Goal: Task Accomplishment & Management: Use online tool/utility

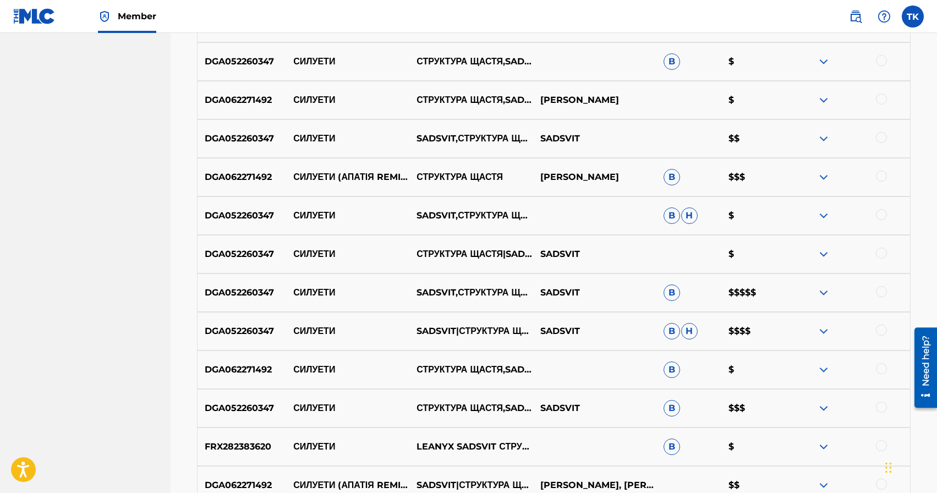
scroll to position [522, 0]
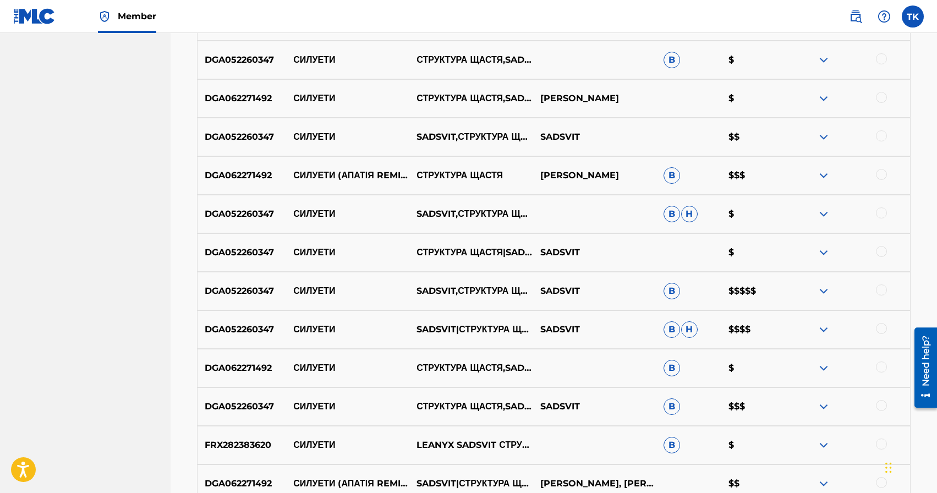
click at [880, 172] on div at bounding box center [881, 174] width 11 height 11
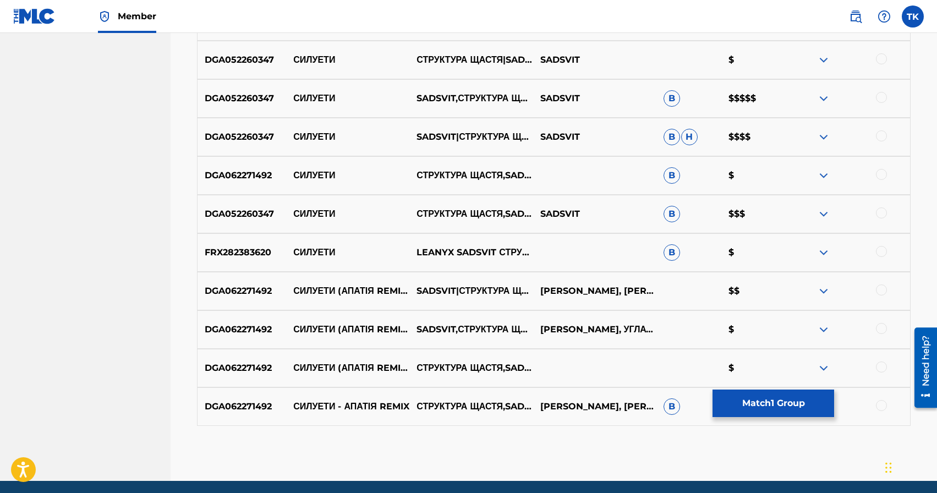
scroll to position [755, 0]
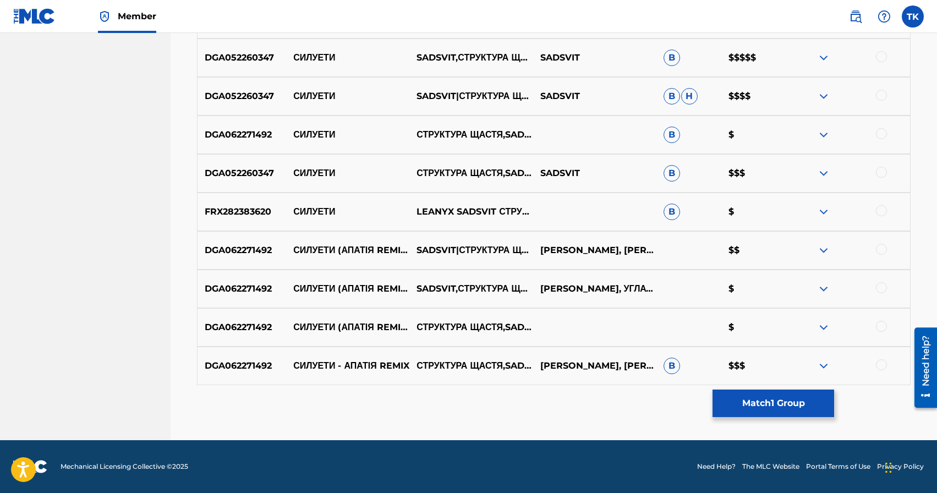
click at [884, 249] on div at bounding box center [881, 249] width 11 height 11
click at [881, 288] on div at bounding box center [881, 287] width 11 height 11
click at [882, 326] on div at bounding box center [881, 326] width 11 height 11
click at [879, 362] on div at bounding box center [881, 364] width 11 height 11
click at [732, 396] on button "Match 5 Groups" at bounding box center [774, 404] width 122 height 28
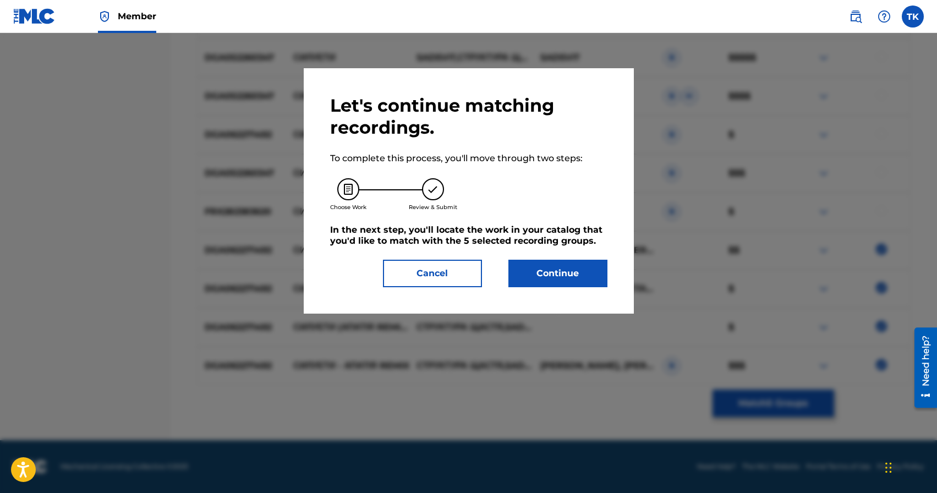
click at [557, 273] on button "Continue" at bounding box center [557, 274] width 99 height 28
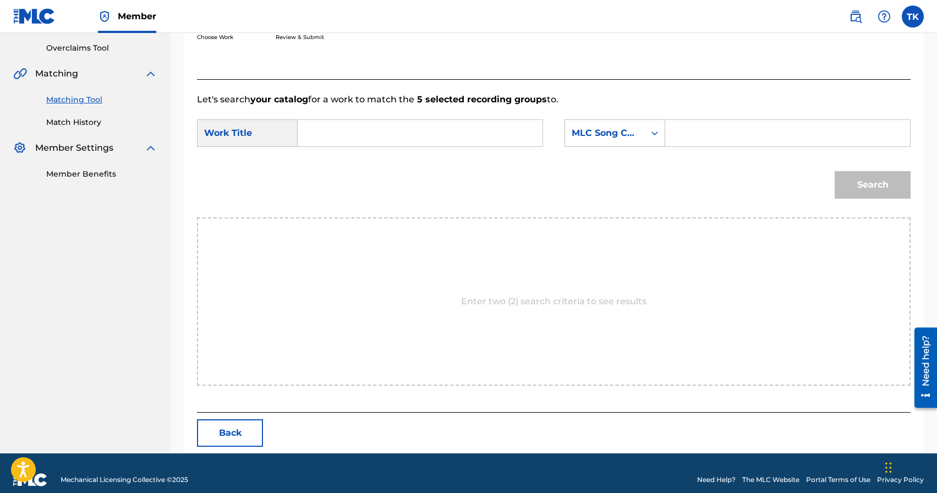
scroll to position [240, 0]
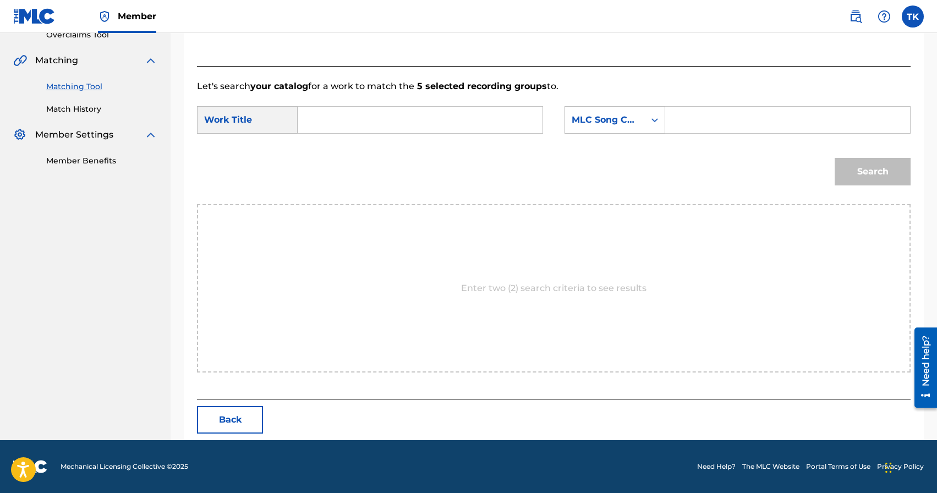
click at [383, 123] on input "Search Form" at bounding box center [420, 120] width 226 height 26
click at [371, 149] on span "ти (апатія remix)" at bounding box center [377, 144] width 70 height 10
type input "силуети (апатія remix)"
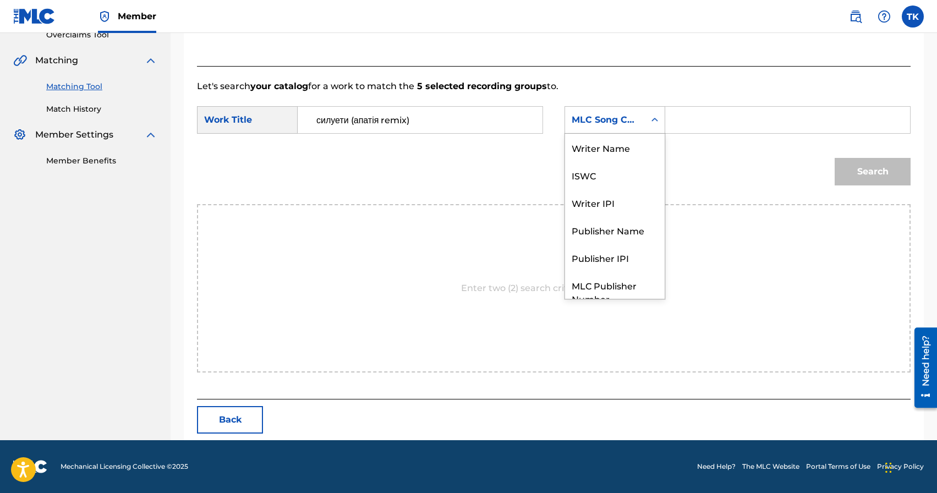
click at [627, 118] on div "MLC Song Code" at bounding box center [605, 119] width 67 height 13
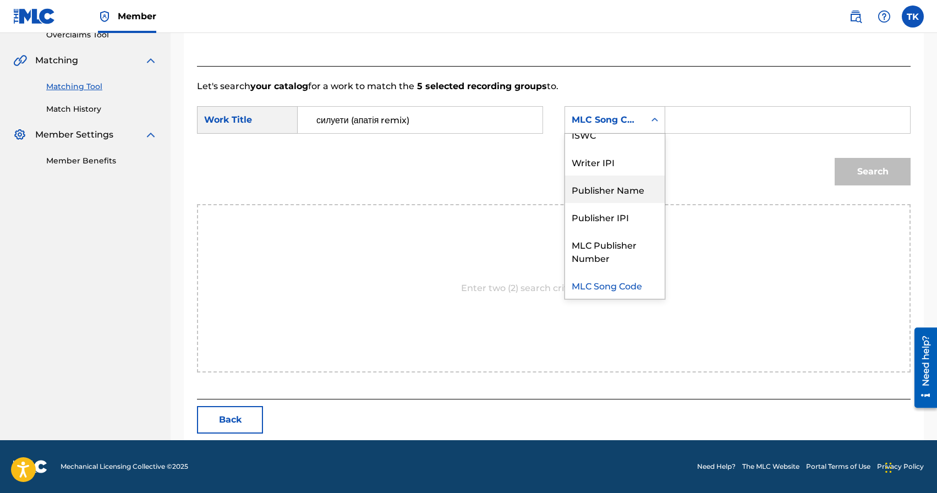
click at [614, 196] on div "Publisher Name" at bounding box center [615, 190] width 100 height 28
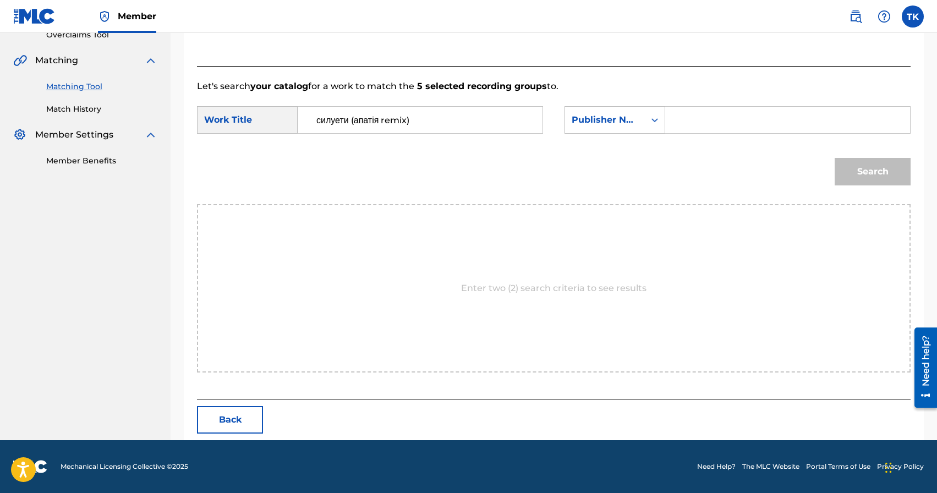
click at [701, 114] on input "Search Form" at bounding box center [788, 120] width 226 height 26
type input "INFINITY MUSIC"
click at [896, 182] on button "Search" at bounding box center [873, 172] width 76 height 28
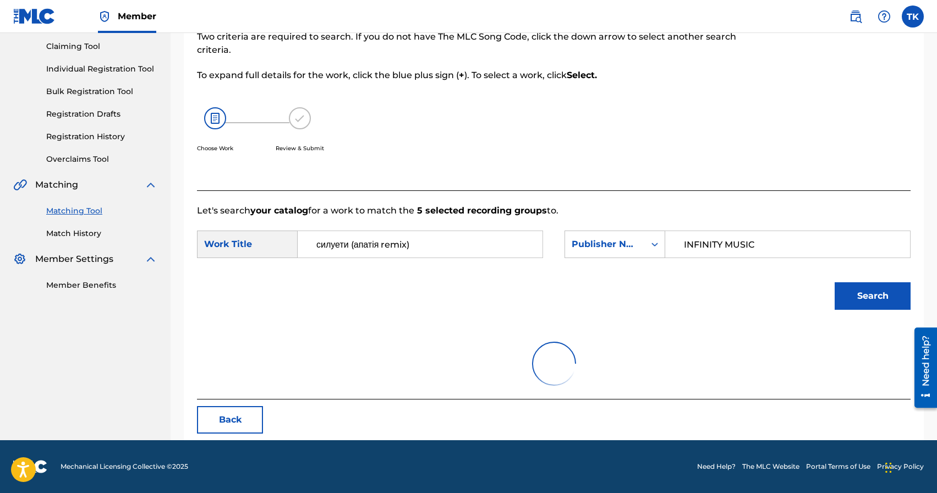
scroll to position [240, 0]
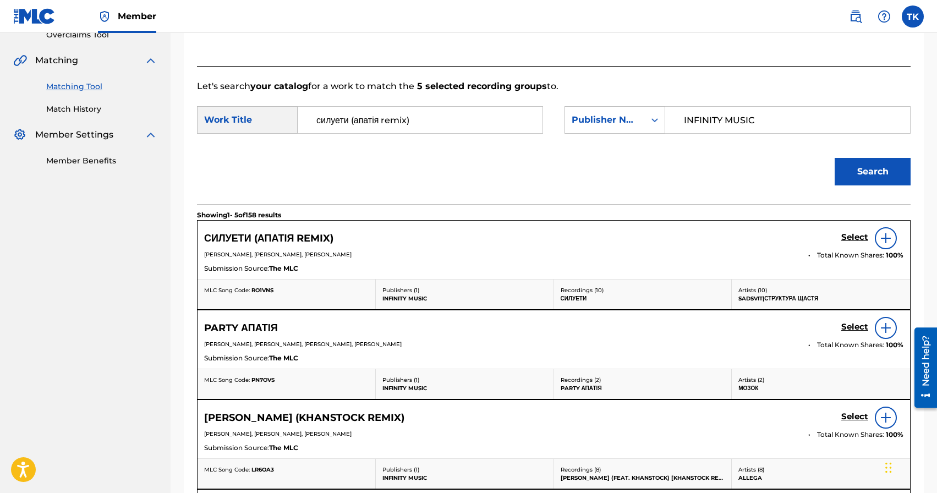
click at [855, 240] on h5 "Select" at bounding box center [854, 237] width 27 height 10
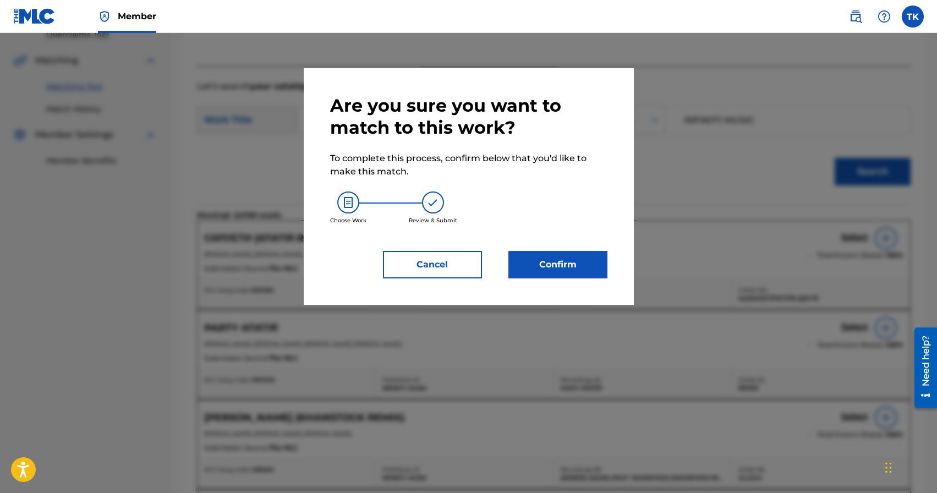
click at [551, 264] on button "Confirm" at bounding box center [557, 265] width 99 height 28
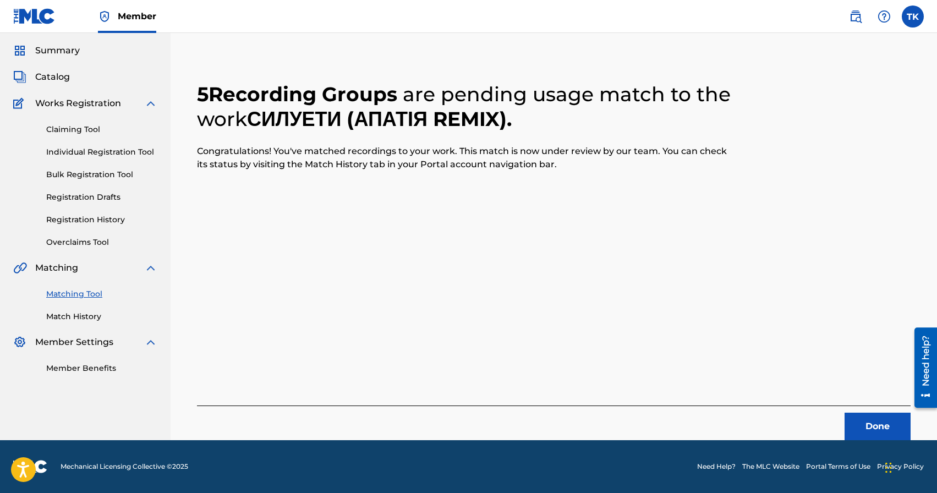
scroll to position [32, 0]
click at [869, 433] on button "Done" at bounding box center [878, 427] width 66 height 28
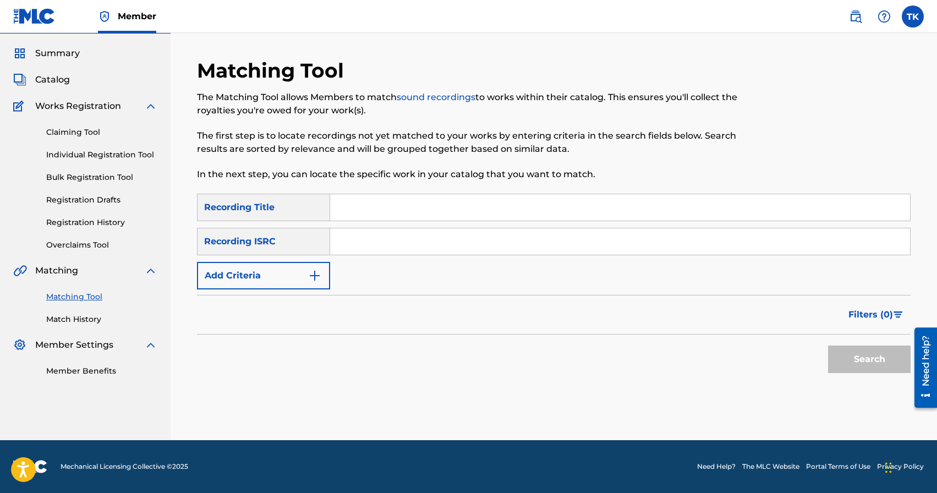
scroll to position [0, 0]
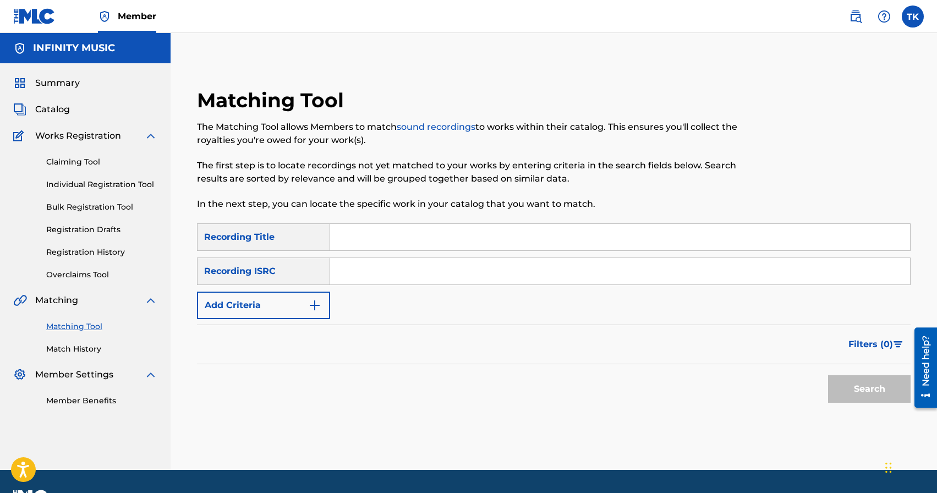
click at [443, 228] on input "Search Form" at bounding box center [620, 237] width 580 height 26
paste input "Біль від дотиків"
type input "Біль від дотиків"
click at [307, 302] on button "Add Criteria" at bounding box center [263, 306] width 133 height 28
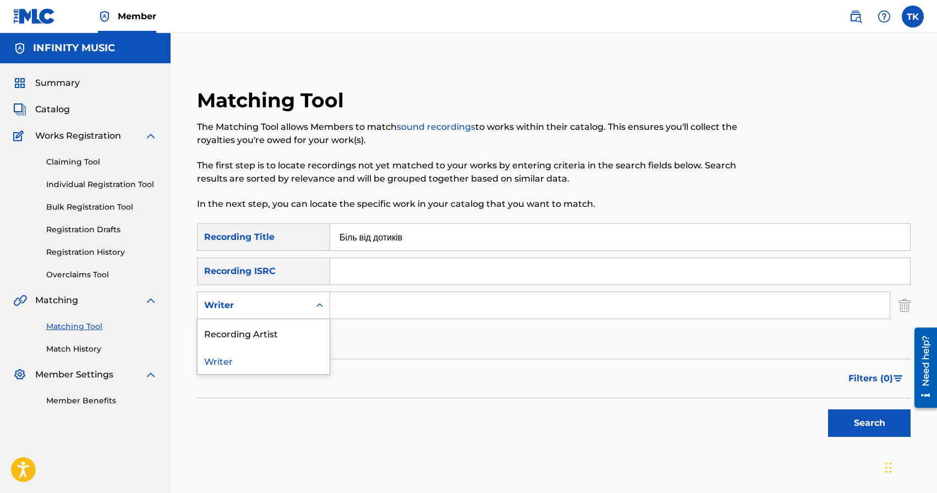
click at [307, 302] on div "Writer" at bounding box center [254, 305] width 112 height 21
click at [305, 325] on div "Recording Artist" at bounding box center [264, 333] width 132 height 28
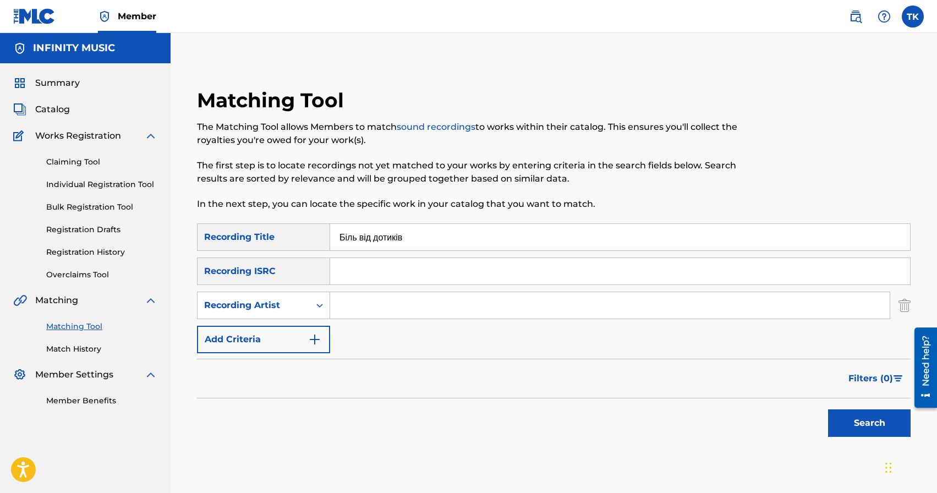
click at [375, 305] on input "Search Form" at bounding box center [610, 305] width 560 height 26
type input "Структура Щастя"
click at [832, 416] on button "Search" at bounding box center [869, 423] width 83 height 28
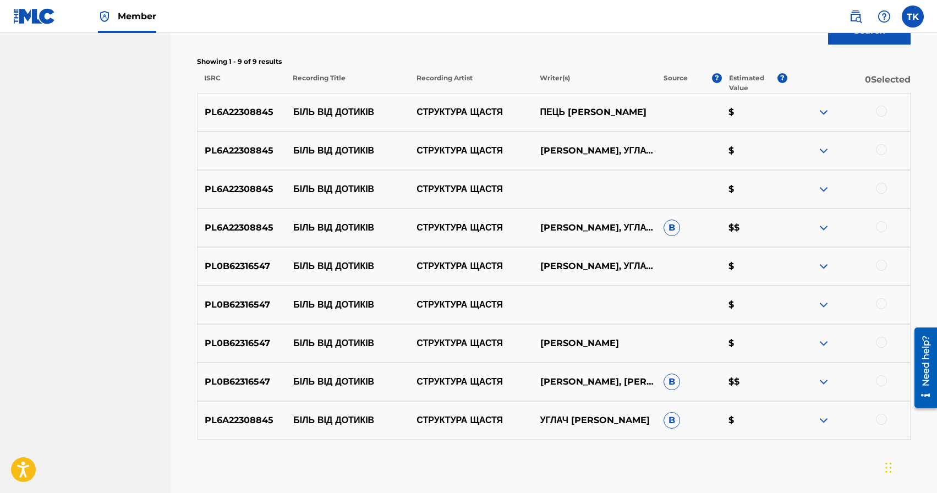
scroll to position [391, 0]
click at [328, 262] on p "БІЛЬ ВІД ДОТИКІВ" at bounding box center [347, 267] width 123 height 13
copy p "БІЛЬ ВІД ДОТИКІВ"
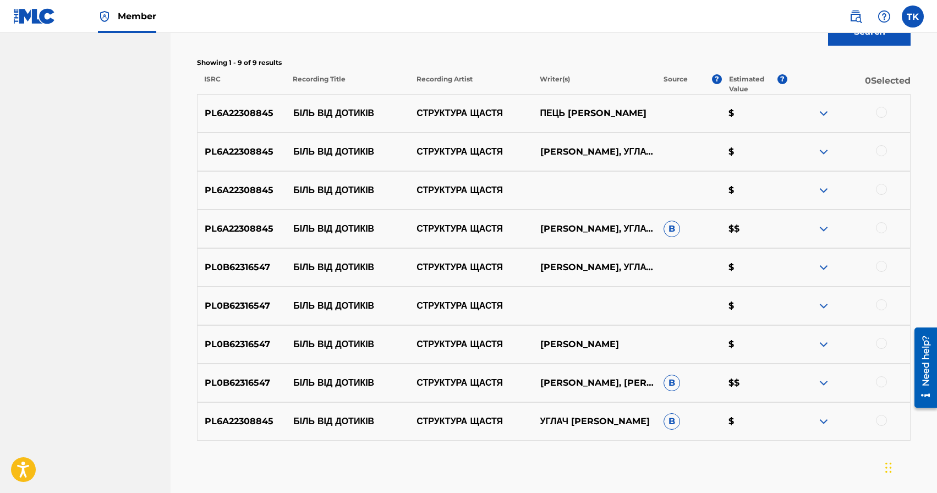
click at [883, 420] on div at bounding box center [881, 420] width 11 height 11
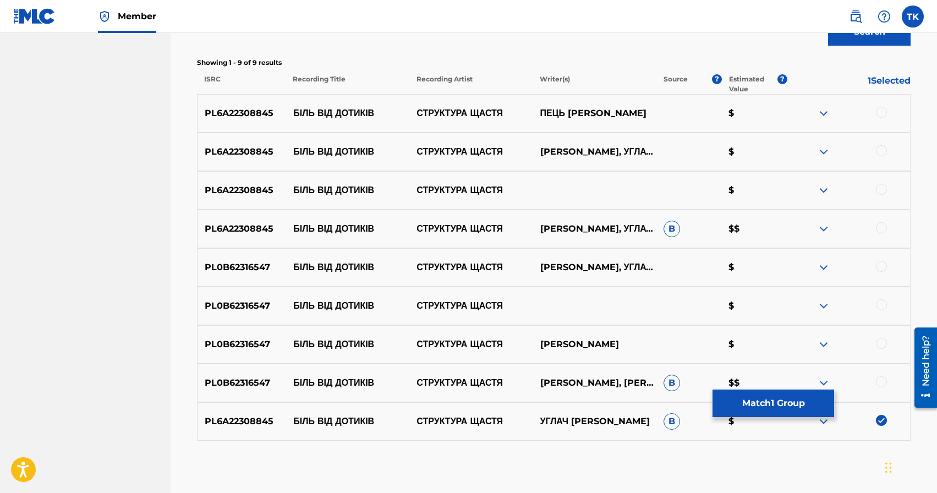
click at [883, 384] on div at bounding box center [881, 381] width 11 height 11
click at [883, 343] on div at bounding box center [881, 343] width 11 height 11
click at [881, 117] on div at bounding box center [881, 112] width 11 height 11
click at [882, 147] on div at bounding box center [881, 150] width 11 height 11
click at [880, 187] on div at bounding box center [881, 189] width 11 height 11
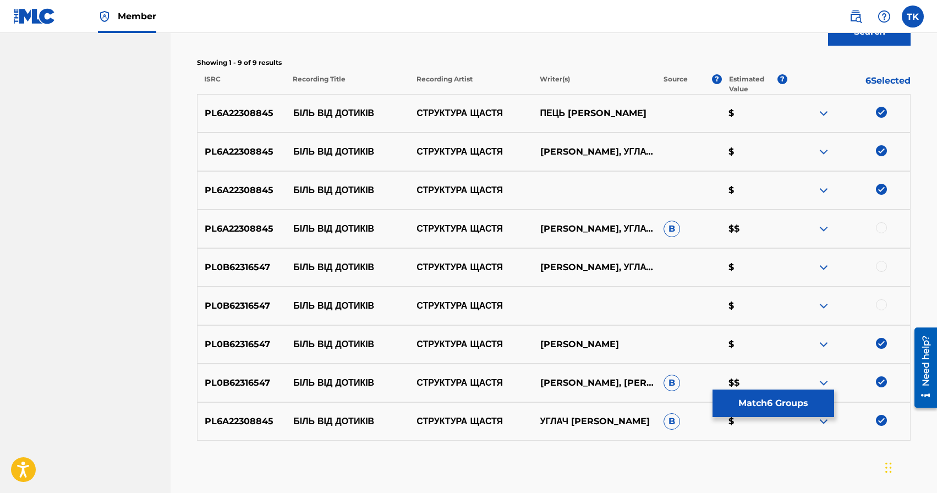
click at [881, 227] on div at bounding box center [881, 227] width 11 height 11
click at [882, 265] on div at bounding box center [881, 266] width 11 height 11
click at [880, 301] on div at bounding box center [881, 304] width 11 height 11
click at [778, 397] on button "Match 9 Groups" at bounding box center [774, 404] width 122 height 28
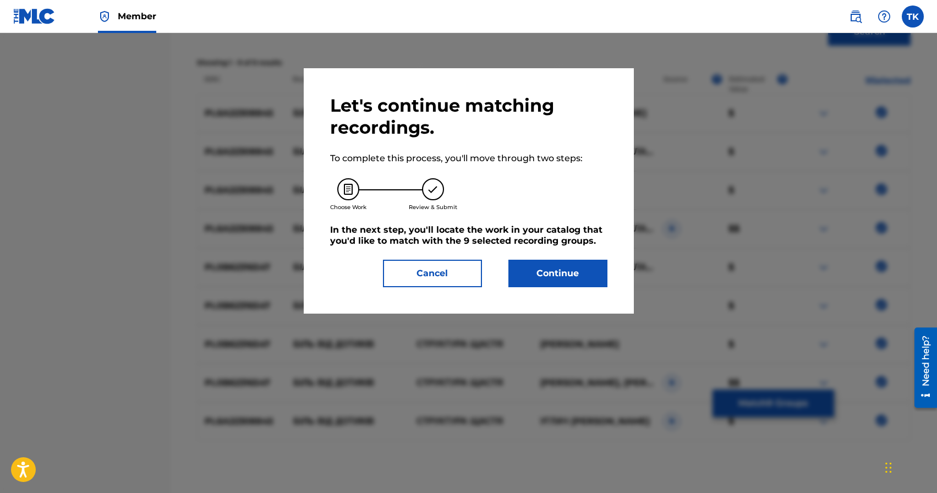
click at [546, 267] on button "Continue" at bounding box center [557, 274] width 99 height 28
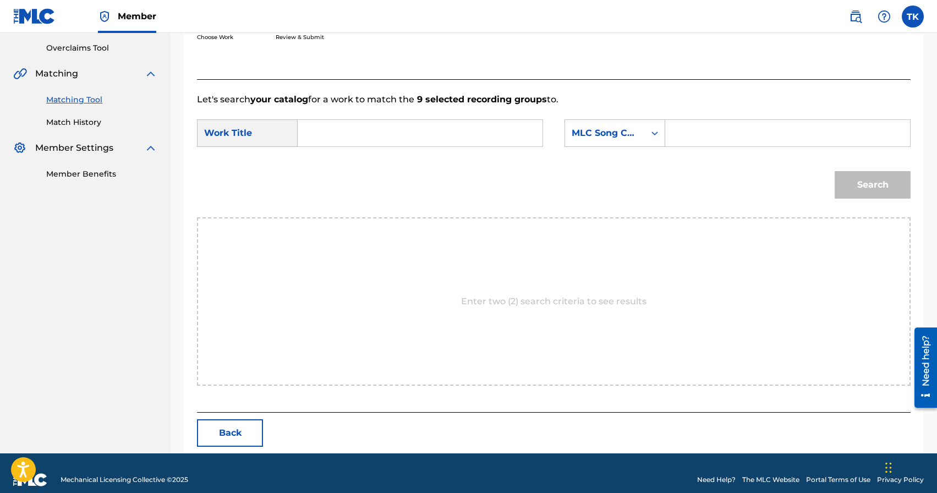
scroll to position [240, 0]
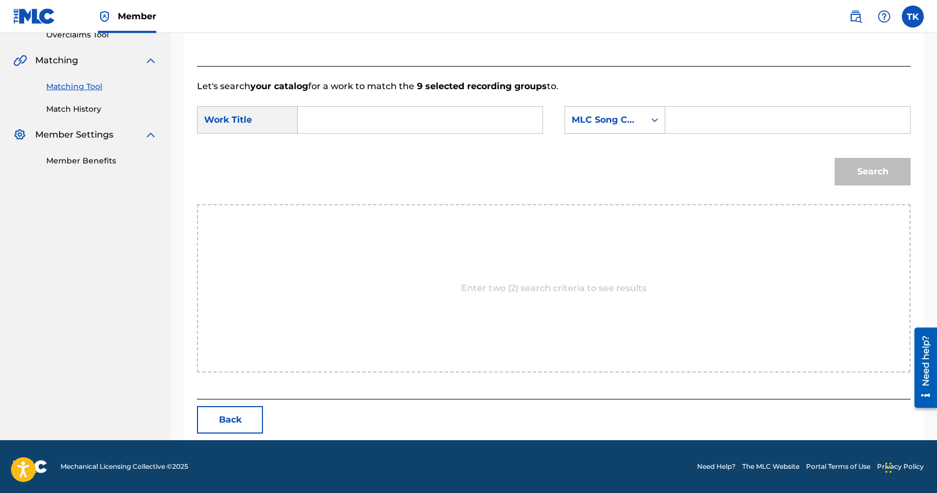
click at [444, 120] on input "Search Form" at bounding box center [420, 120] width 226 height 26
paste input "БІЛЬ ВІД ДОТИКІВ"
type input "БІЛЬ ВІД ДОТИКІВ"
click at [579, 129] on div "MLC Song Code" at bounding box center [605, 119] width 80 height 21
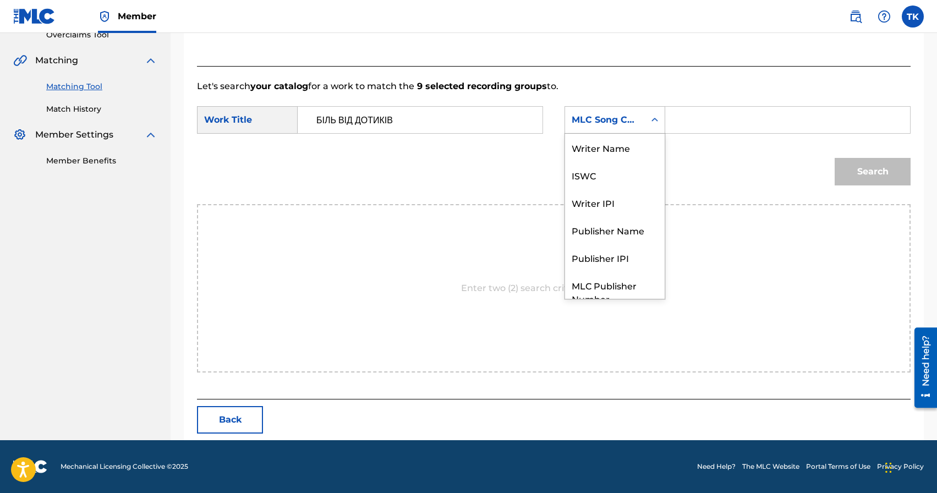
scroll to position [41, 0]
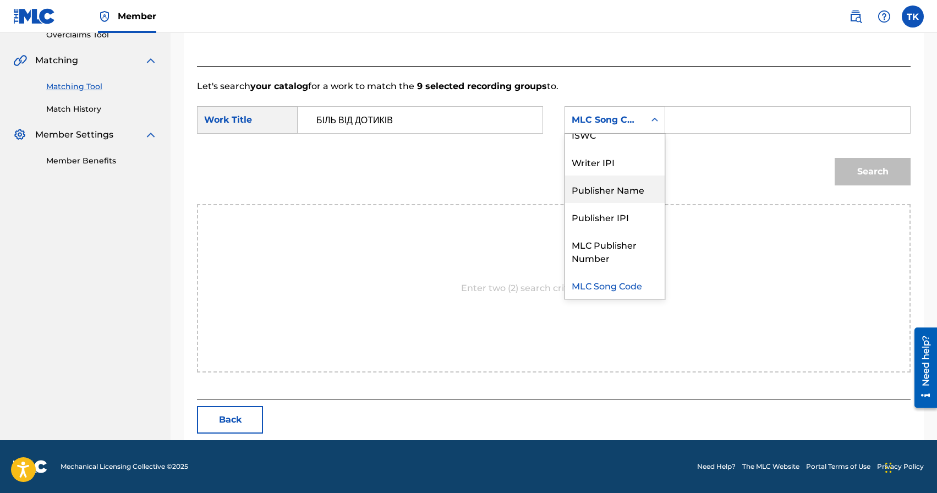
click at [615, 189] on div "Publisher Name" at bounding box center [615, 190] width 100 height 28
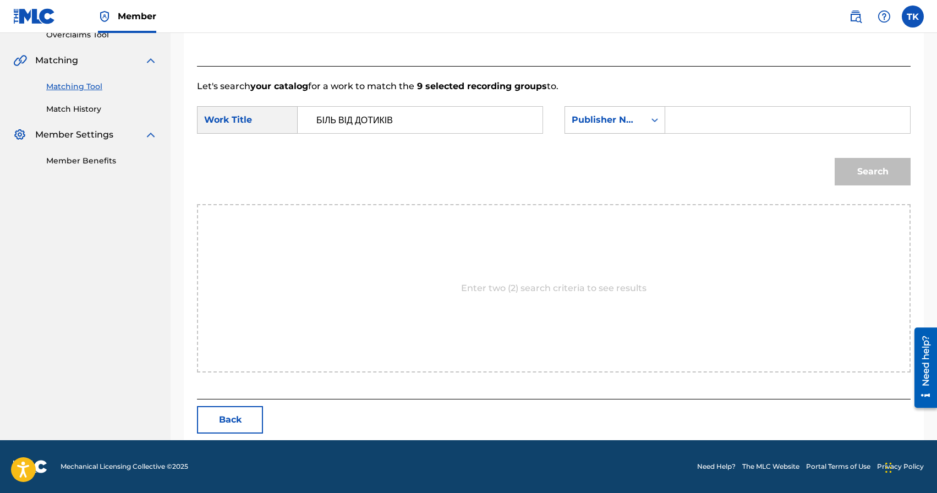
click at [694, 127] on input "Search Form" at bounding box center [788, 120] width 226 height 26
type input "INFINITY MUSIC"
click at [878, 177] on button "Search" at bounding box center [873, 172] width 76 height 28
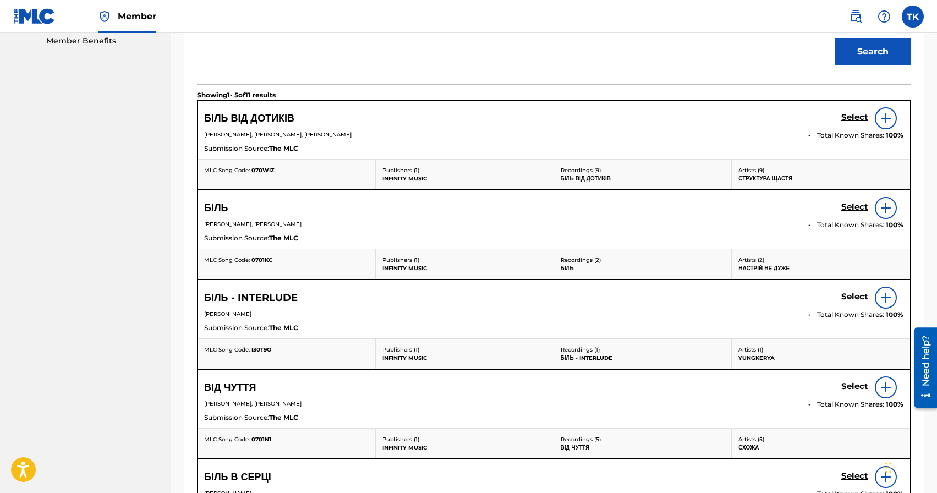
scroll to position [362, 0]
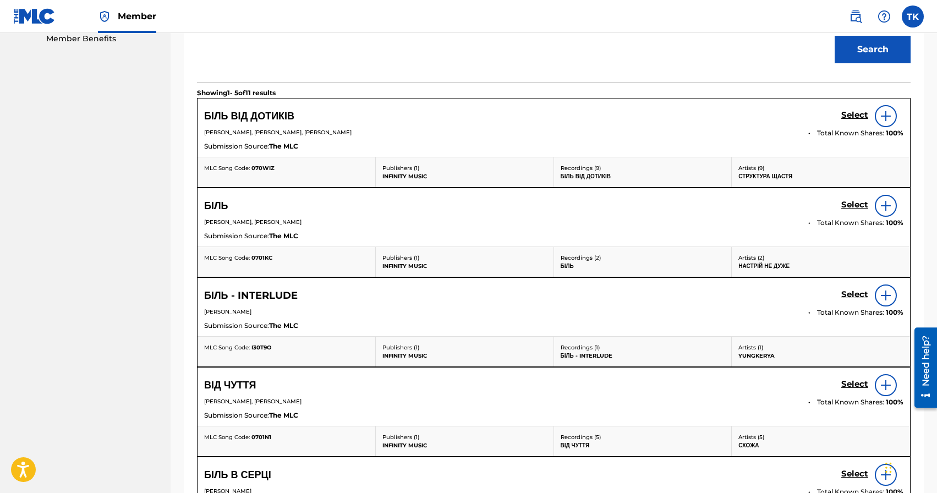
click at [851, 114] on h5 "Select" at bounding box center [854, 115] width 27 height 10
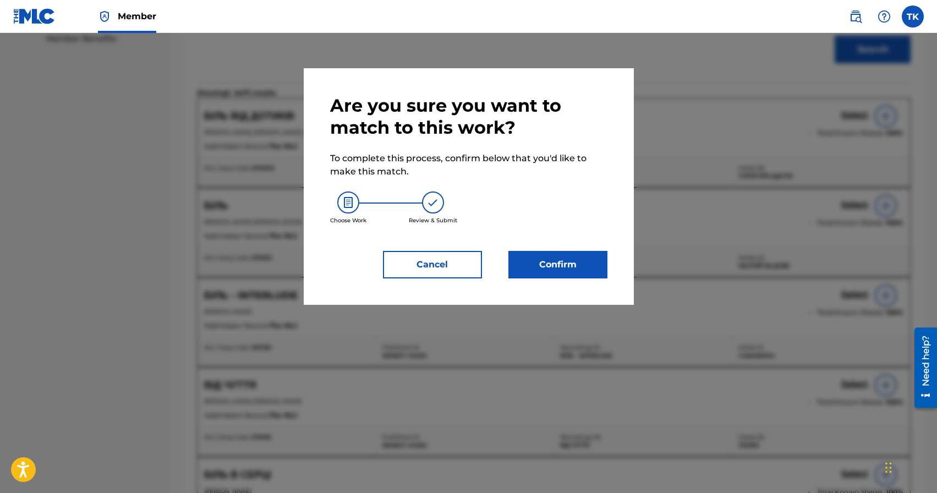
click at [600, 266] on button "Confirm" at bounding box center [557, 265] width 99 height 28
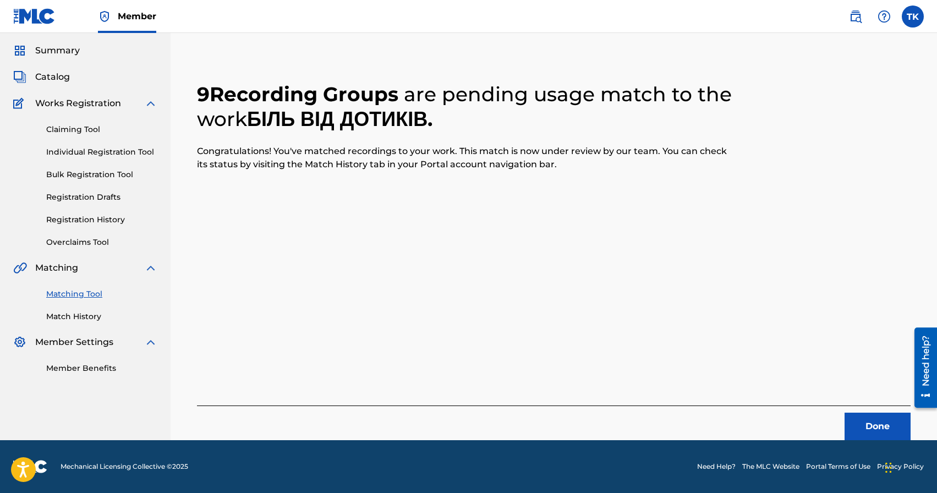
scroll to position [32, 0]
click at [858, 430] on button "Done" at bounding box center [878, 427] width 66 height 28
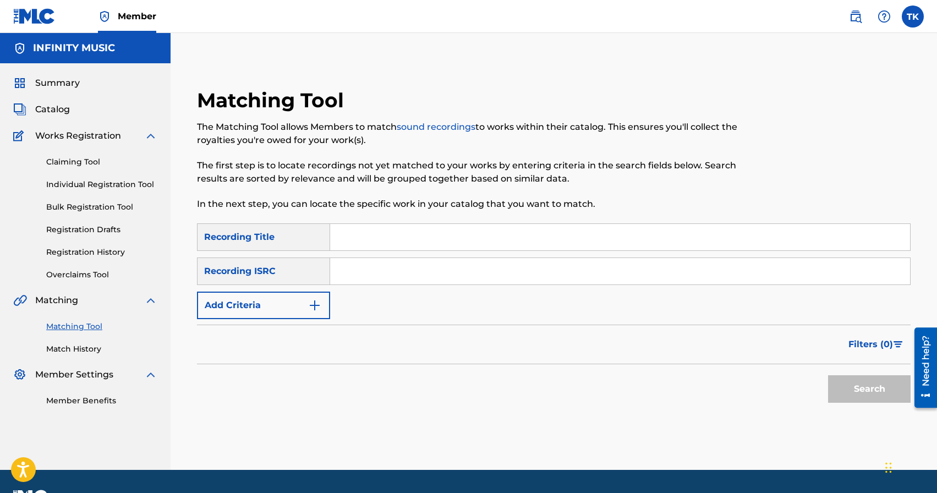
click at [424, 232] on input "Search Form" at bounding box center [620, 237] width 580 height 26
type input "адренохром"
click at [294, 308] on button "Add Criteria" at bounding box center [263, 306] width 133 height 28
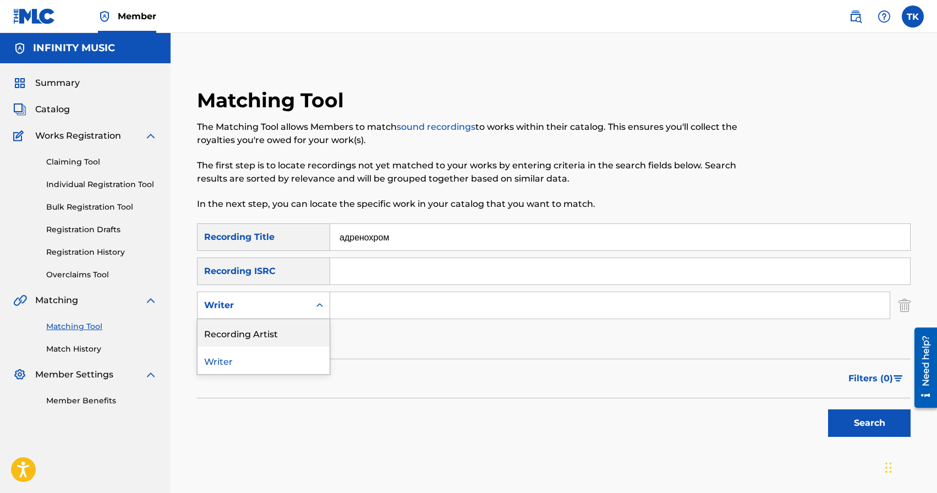
click at [294, 328] on div "Recording Artist" at bounding box center [264, 333] width 132 height 28
click at [359, 305] on input "Search Form" at bounding box center [610, 305] width 560 height 26
type input "Структура Щастя"
click at [871, 419] on button "Search" at bounding box center [869, 423] width 83 height 28
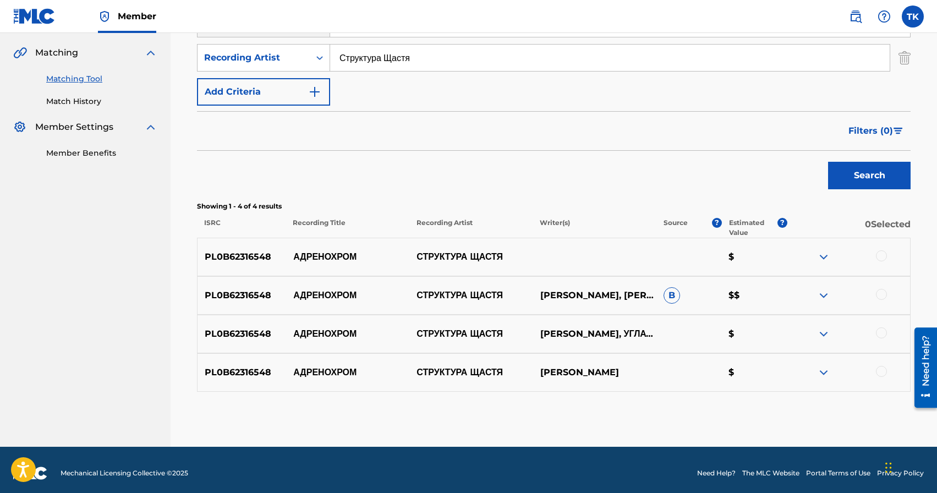
scroll to position [254, 0]
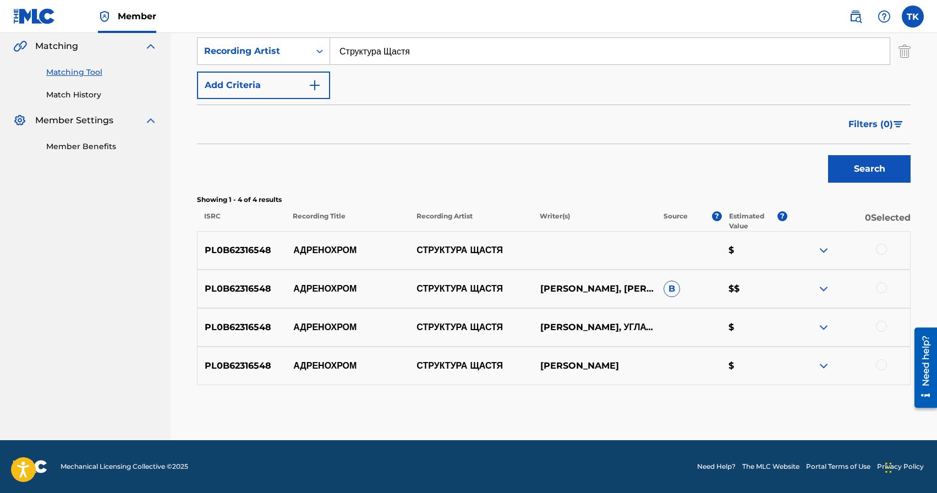
click at [880, 248] on div at bounding box center [881, 249] width 11 height 11
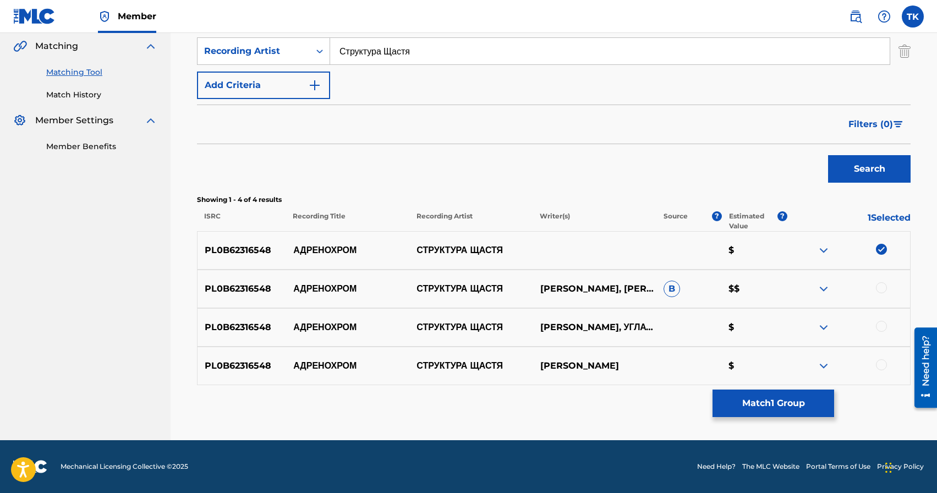
click at [881, 286] on div at bounding box center [881, 287] width 11 height 11
click at [883, 325] on div at bounding box center [881, 326] width 11 height 11
click at [882, 364] on div at bounding box center [881, 364] width 11 height 11
click at [806, 403] on button "Match 4 Groups" at bounding box center [774, 404] width 122 height 28
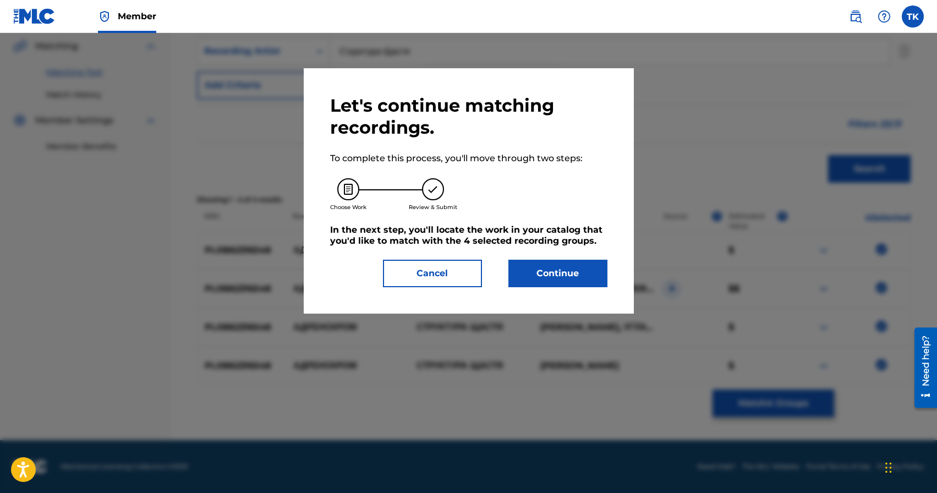
click at [585, 281] on button "Continue" at bounding box center [557, 274] width 99 height 28
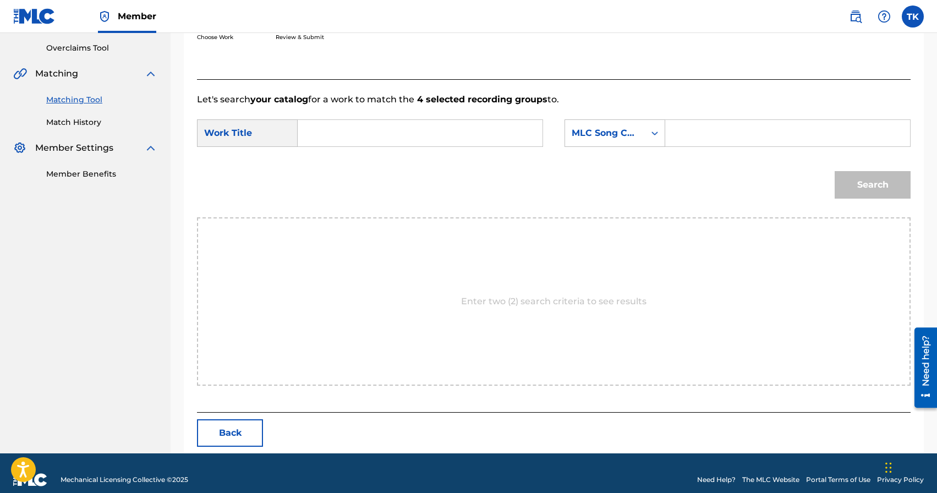
scroll to position [240, 0]
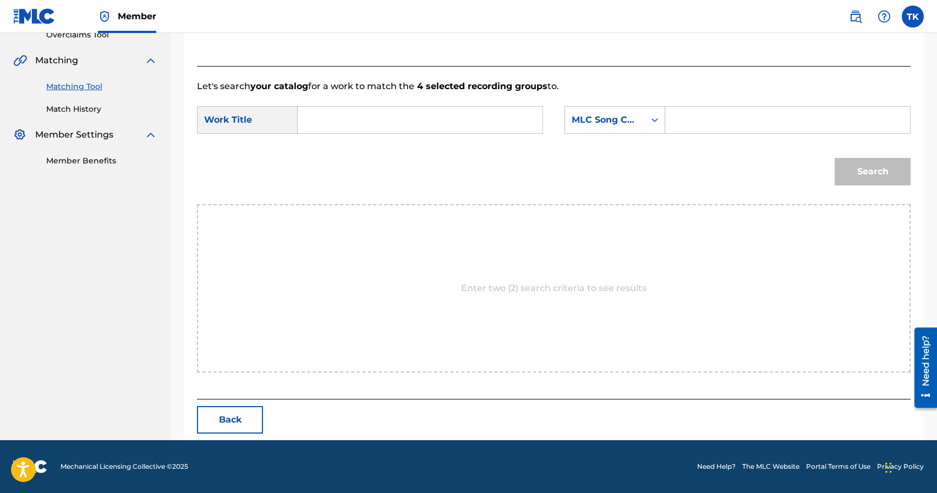
click at [482, 119] on input "Search Form" at bounding box center [420, 120] width 226 height 26
click at [421, 175] on div "[PERSON_NAME]" at bounding box center [419, 171] width 225 height 20
type input "адренохром"
click at [619, 127] on div "MLC Song Code" at bounding box center [605, 119] width 80 height 21
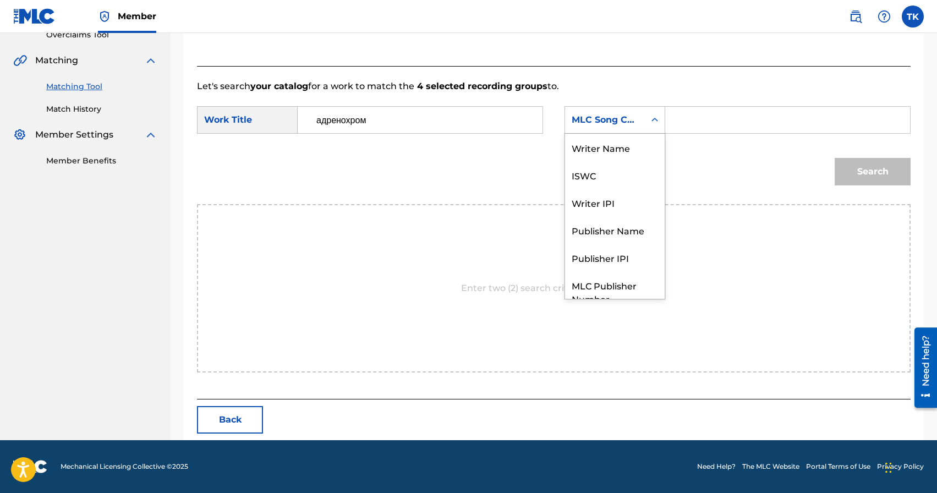
scroll to position [41, 0]
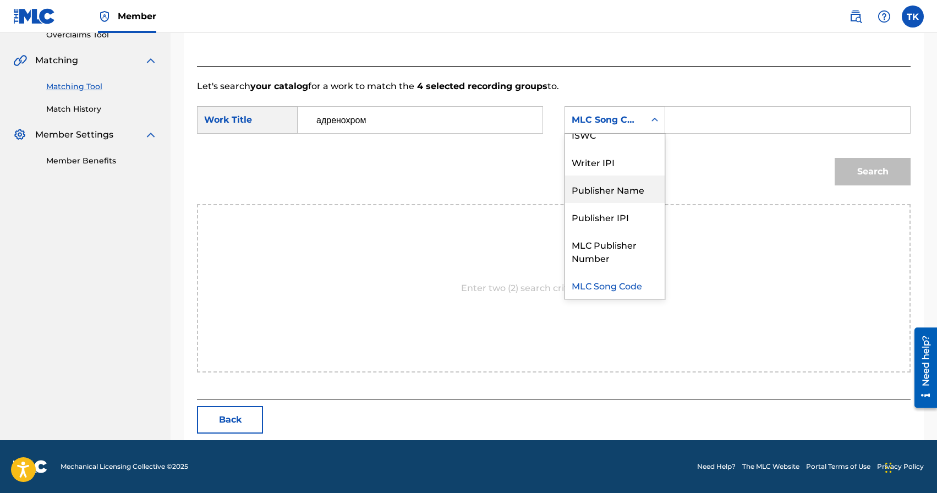
click at [622, 185] on div "Publisher Name" at bounding box center [615, 190] width 100 height 28
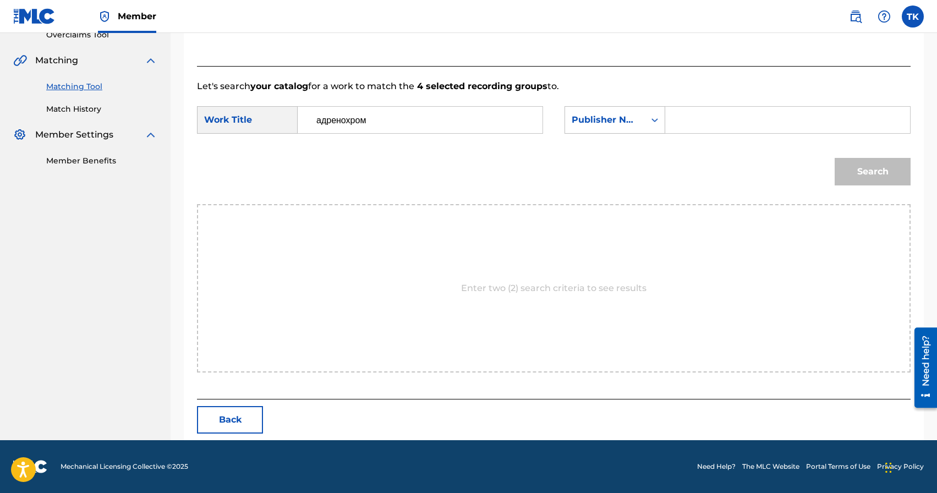
click at [721, 108] on input "Search Form" at bounding box center [788, 120] width 226 height 26
type input "INFINITY MUSIC"
click at [843, 178] on button "Search" at bounding box center [873, 172] width 76 height 28
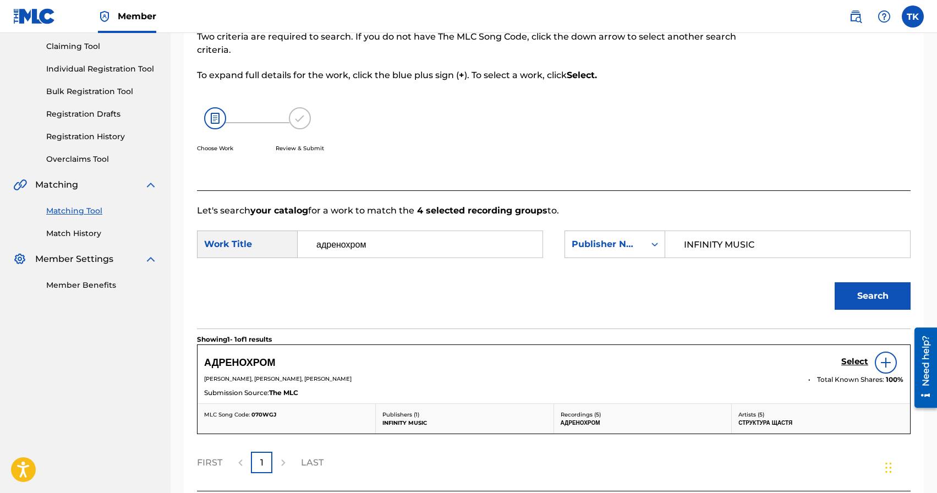
scroll to position [207, 0]
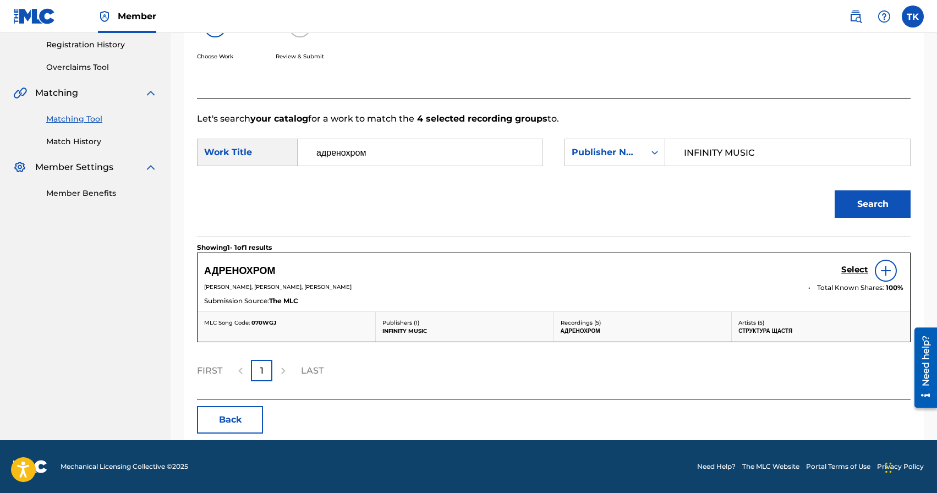
click at [846, 270] on h5 "Select" at bounding box center [854, 270] width 27 height 10
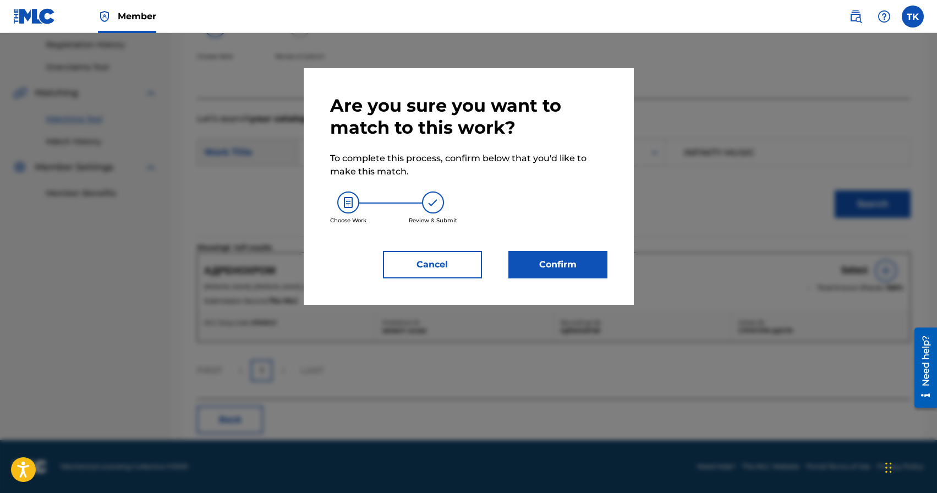
click at [583, 257] on button "Confirm" at bounding box center [557, 265] width 99 height 28
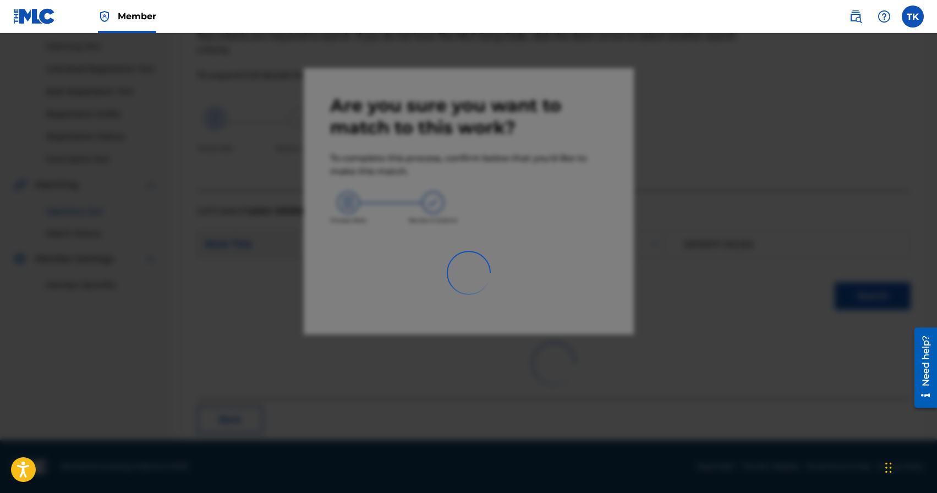
scroll to position [32, 0]
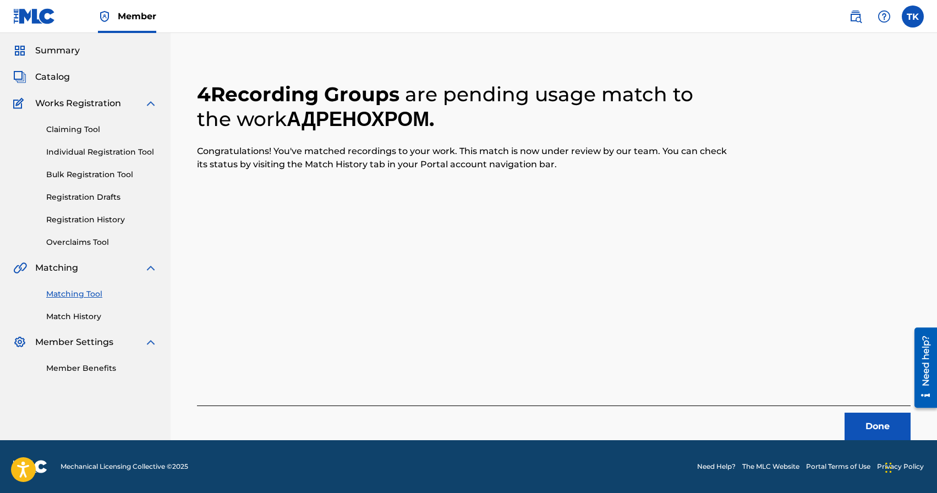
click at [861, 429] on button "Done" at bounding box center [878, 427] width 66 height 28
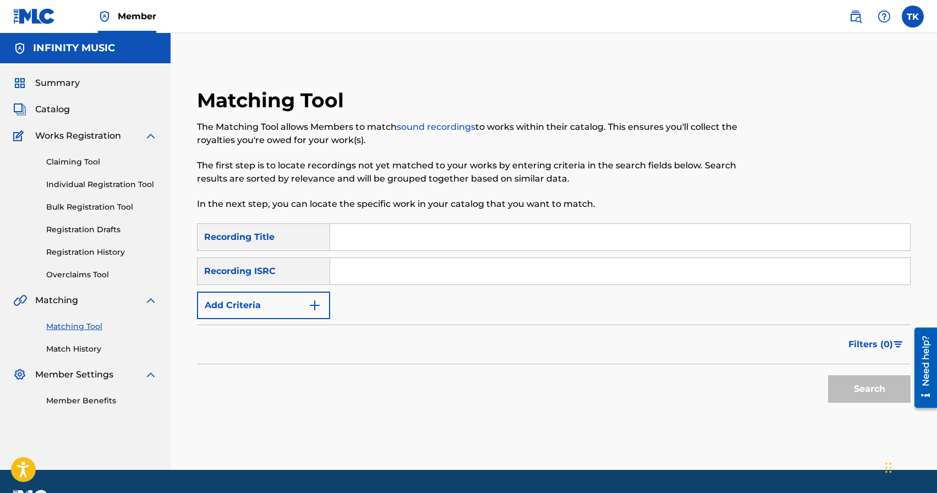
click at [440, 221] on div "Matching Tool The Matching Tool allows Members to match sound recordings to wor…" at bounding box center [472, 155] width 550 height 135
click at [440, 229] on input "Search Form" at bounding box center [620, 237] width 580 height 26
paste input "Мʼясо-фестиваль"
type input "Мʼясо-фестиваль"
click at [314, 307] on img "Search Form" at bounding box center [314, 305] width 13 height 13
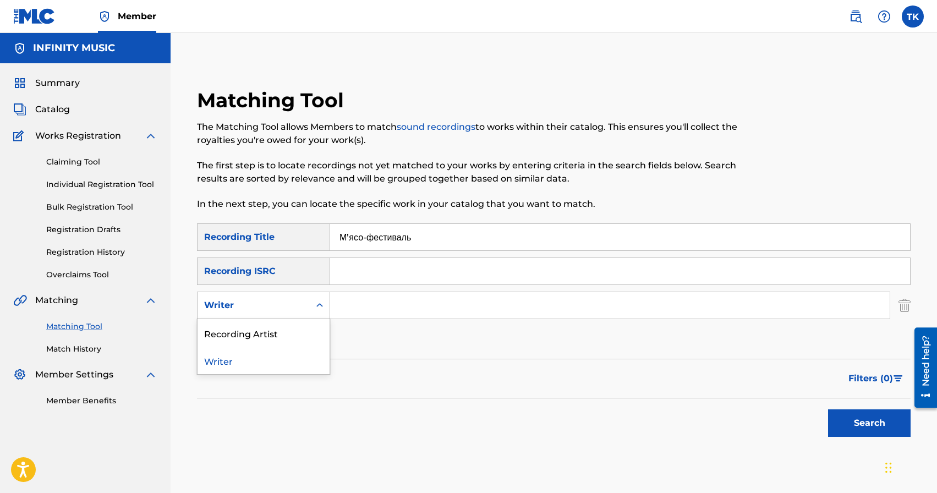
click at [314, 307] on icon "Search Form" at bounding box center [319, 305] width 11 height 11
click at [307, 326] on div "Recording Artist" at bounding box center [264, 333] width 132 height 28
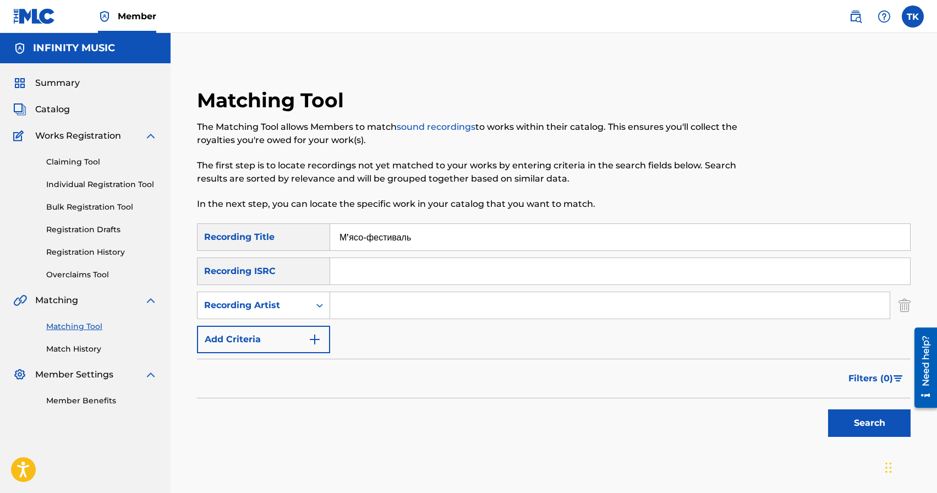
click at [370, 310] on input "Search Form" at bounding box center [610, 305] width 560 height 26
type input "Структура Щастя"
click at [874, 421] on button "Search" at bounding box center [869, 423] width 83 height 28
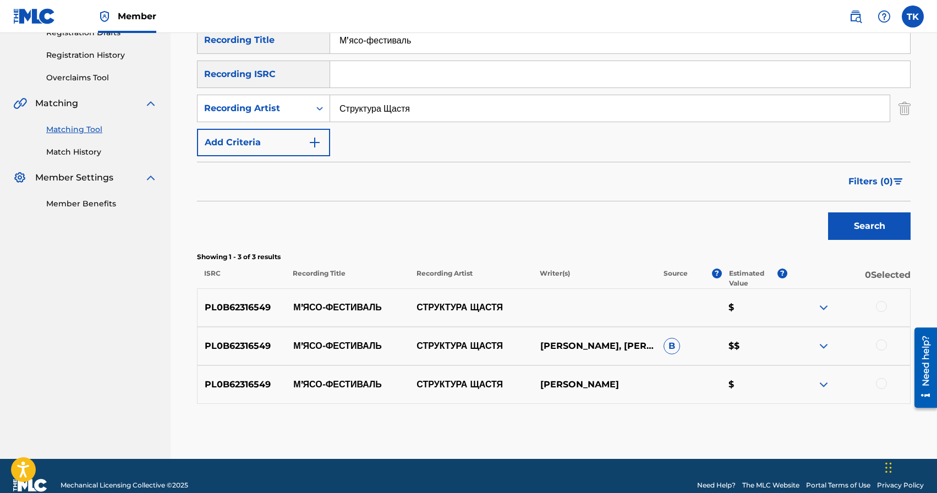
scroll to position [216, 0]
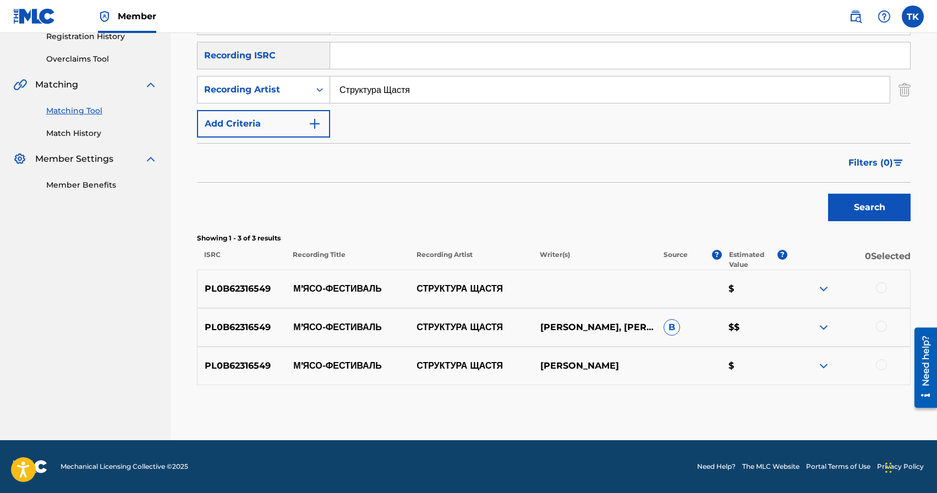
click at [344, 291] on p "МʼЯСО-ФЕСТИВАЛЬ" at bounding box center [347, 288] width 123 height 13
copy p "МʼЯСО-ФЕСТИВАЛЬ"
click at [884, 286] on div at bounding box center [881, 287] width 11 height 11
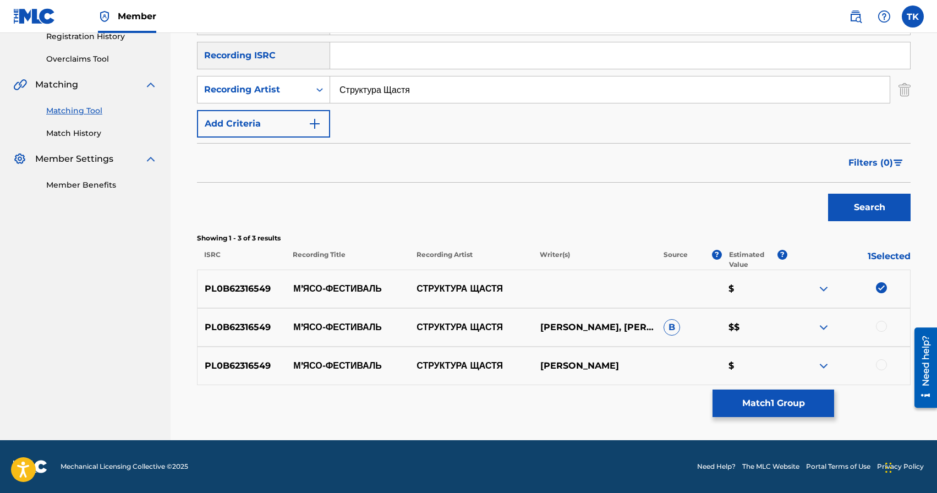
click at [884, 328] on div at bounding box center [881, 326] width 11 height 11
click at [880, 362] on div at bounding box center [881, 364] width 11 height 11
click at [793, 397] on button "Match 3 Groups" at bounding box center [774, 404] width 122 height 28
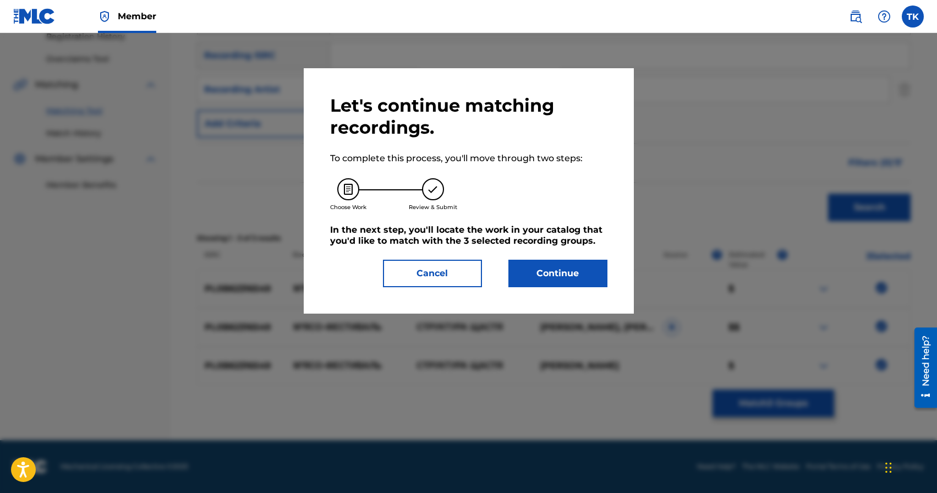
click at [600, 275] on button "Continue" at bounding box center [557, 274] width 99 height 28
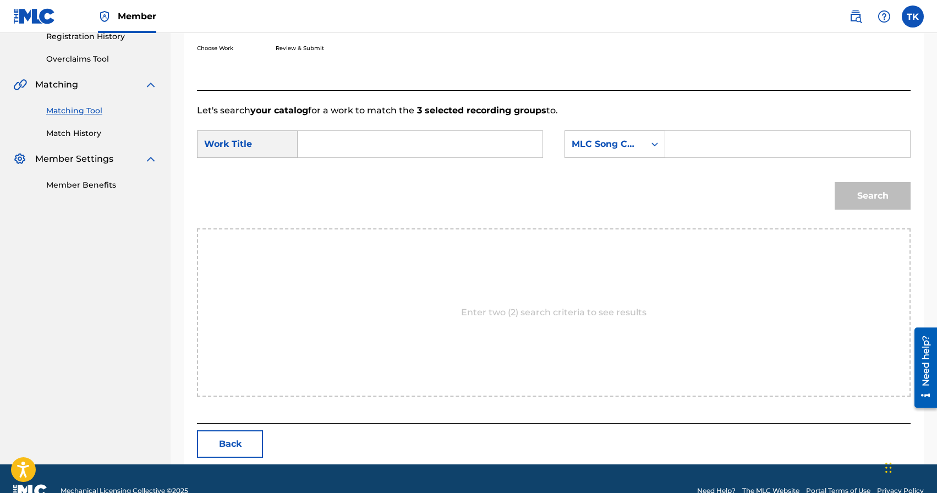
click at [397, 126] on form "SearchWithCriteria784d9d8c-02a8-4eec-887d-f71f292d8674 Work Title SearchWithCri…" at bounding box center [554, 172] width 714 height 111
click at [397, 144] on input "Search Form" at bounding box center [420, 144] width 226 height 26
paste input "МʼЯСО-ФЕСТИВАЛЬ"
type input "МʼЯСО-ФЕСТИВАЛЬ"
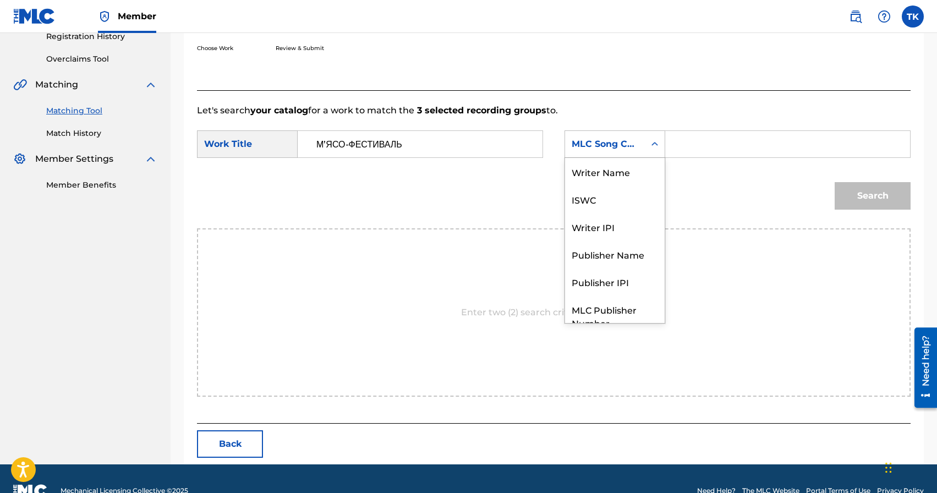
click at [612, 139] on div "MLC Song Code" at bounding box center [605, 144] width 67 height 13
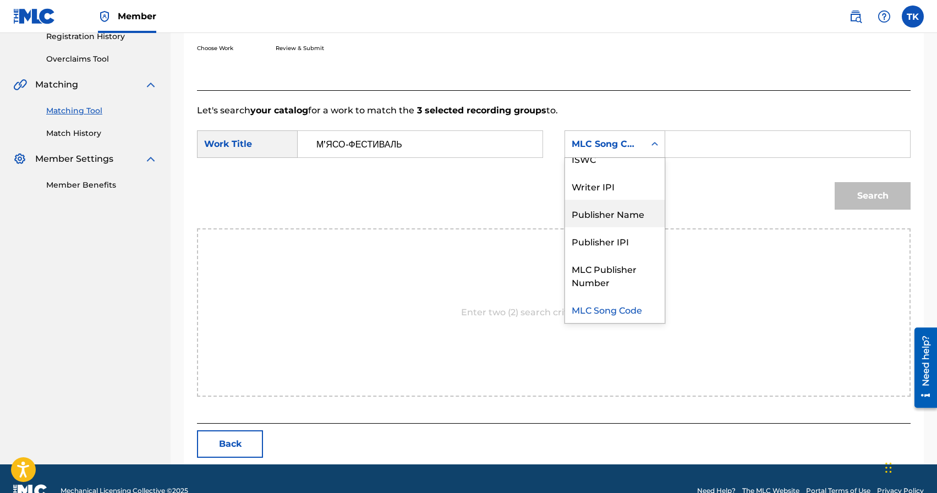
click at [610, 209] on div "Publisher Name" at bounding box center [615, 214] width 100 height 28
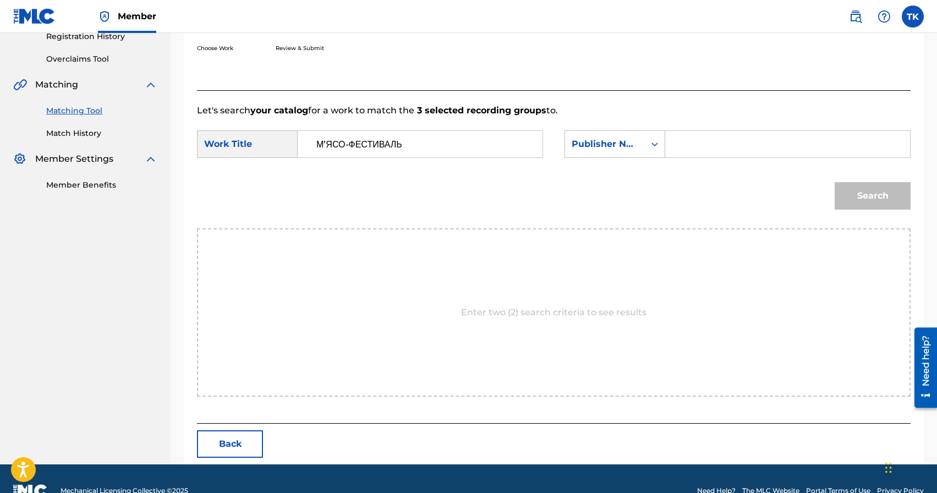
click at [708, 157] on input "Search Form" at bounding box center [788, 144] width 226 height 26
type input "INFINITY MUSIC"
drag, startPoint x: 853, startPoint y: 200, endPoint x: 843, endPoint y: 201, distance: 10.6
click at [853, 200] on button "Search" at bounding box center [873, 196] width 76 height 28
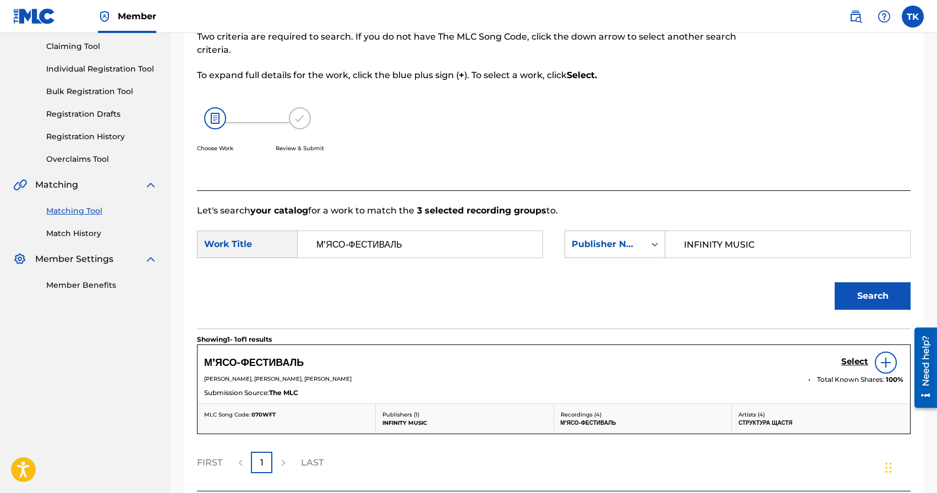
scroll to position [207, 0]
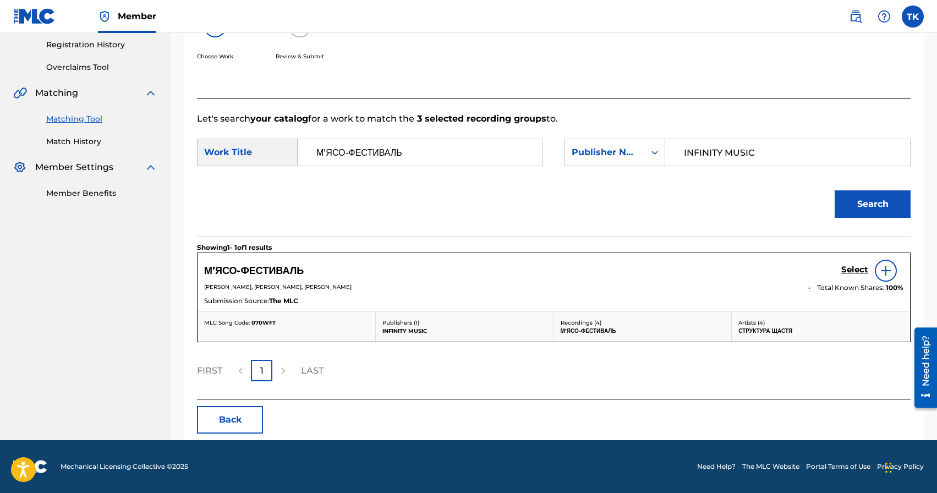
click at [855, 265] on h5 "Select" at bounding box center [854, 270] width 27 height 10
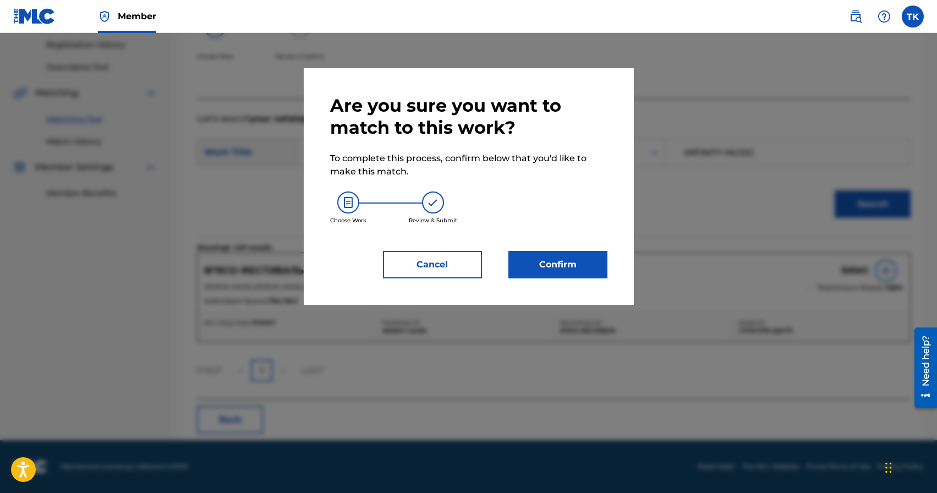
click at [584, 269] on button "Confirm" at bounding box center [557, 265] width 99 height 28
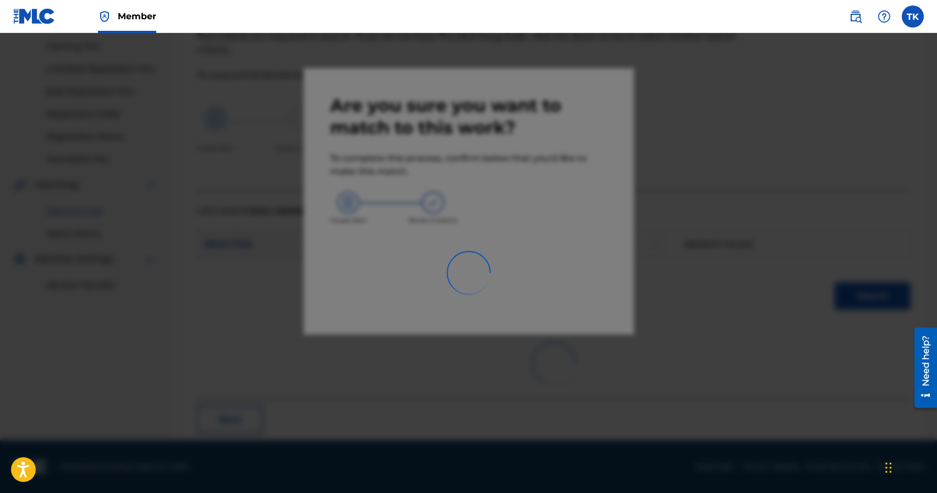
scroll to position [32, 0]
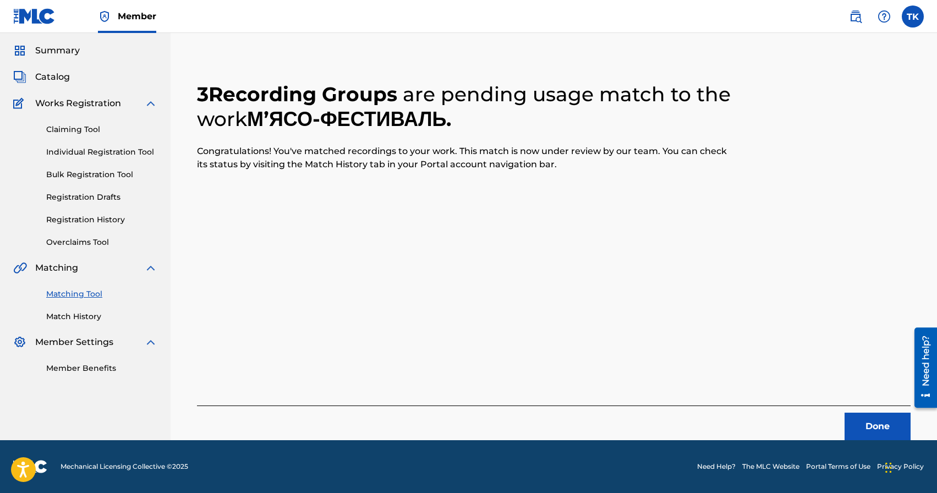
click at [871, 421] on button "Done" at bounding box center [878, 427] width 66 height 28
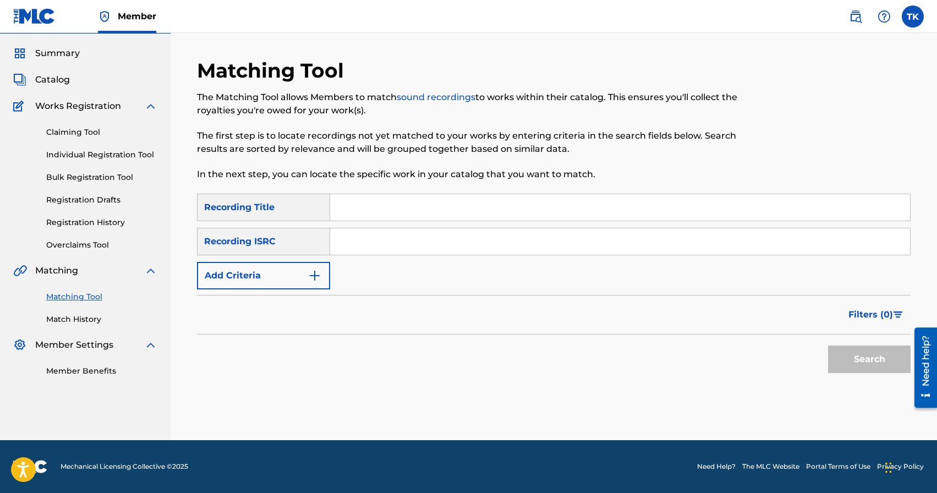
scroll to position [0, 0]
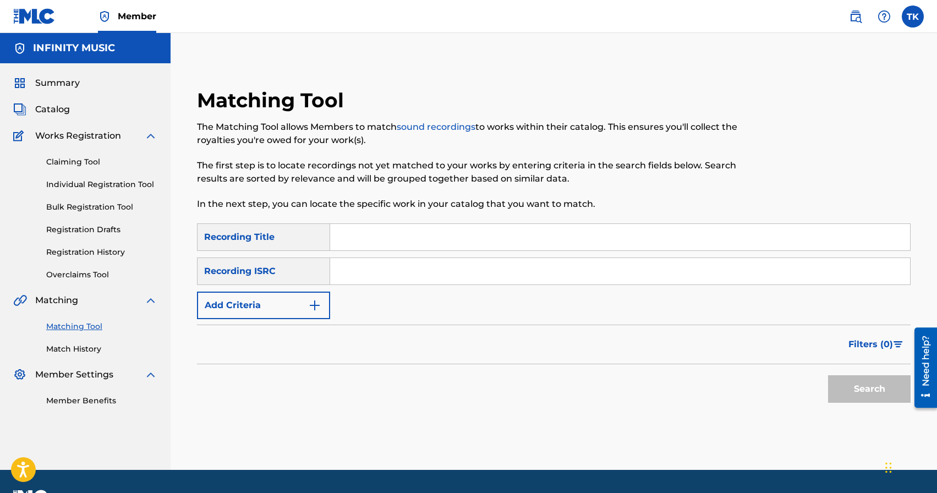
click at [80, 353] on link "Match History" at bounding box center [101, 349] width 111 height 12
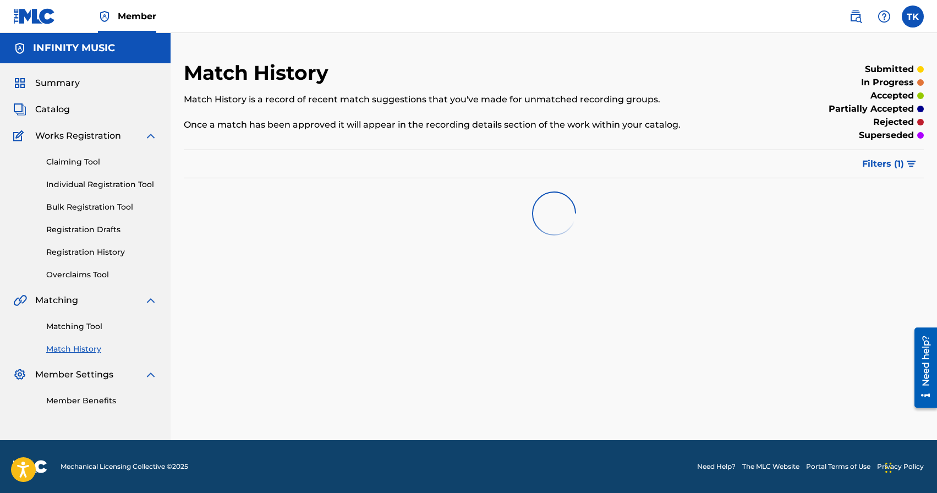
click at [888, 165] on span "Filters ( 1 )" at bounding box center [883, 163] width 42 height 13
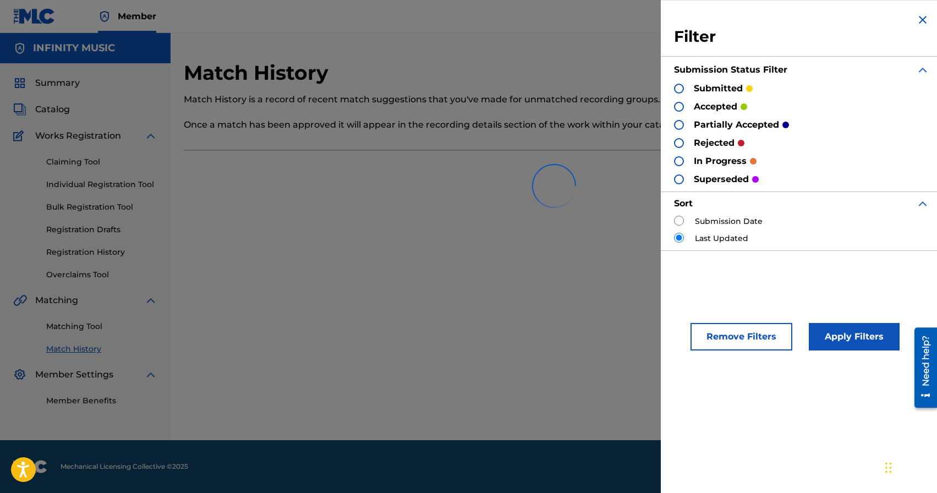
click at [676, 221] on input "radio" at bounding box center [679, 221] width 10 height 10
radio input "true"
click at [850, 340] on button "Apply Filters" at bounding box center [854, 337] width 91 height 28
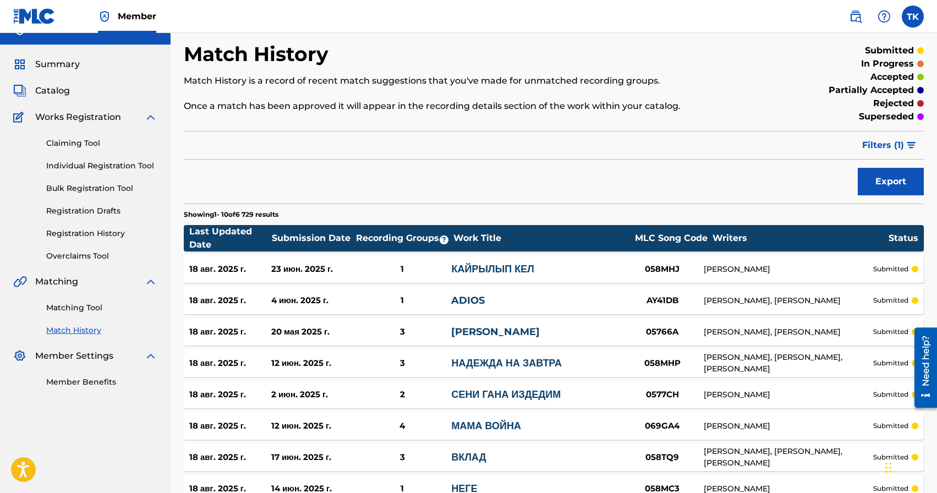
scroll to position [23, 0]
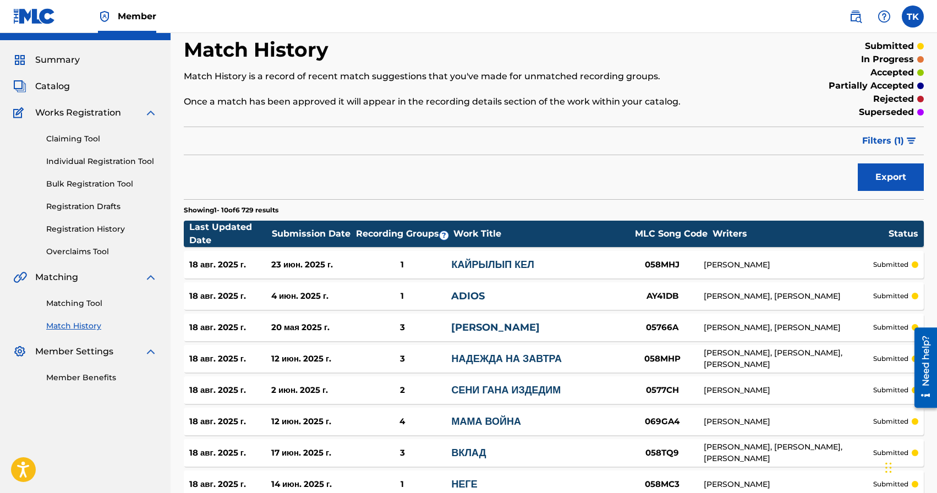
click at [864, 139] on span "Filters ( 1 )" at bounding box center [883, 140] width 42 height 13
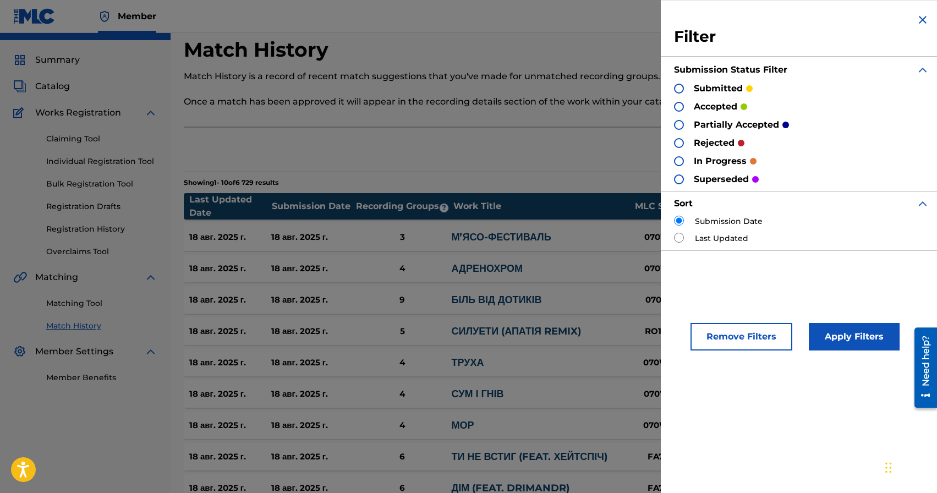
click at [613, 151] on div "Export" at bounding box center [554, 150] width 740 height 28
click at [922, 19] on img at bounding box center [922, 19] width 13 height 13
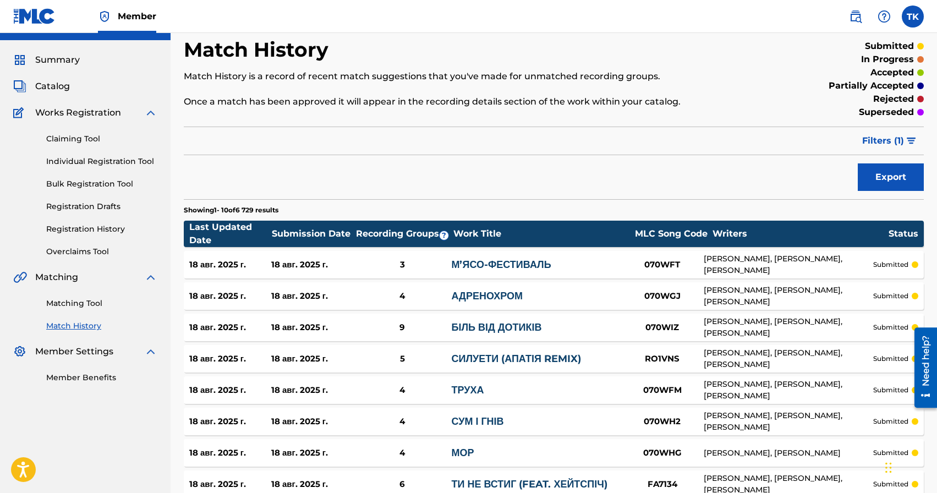
click at [91, 301] on link "Matching Tool" at bounding box center [101, 304] width 111 height 12
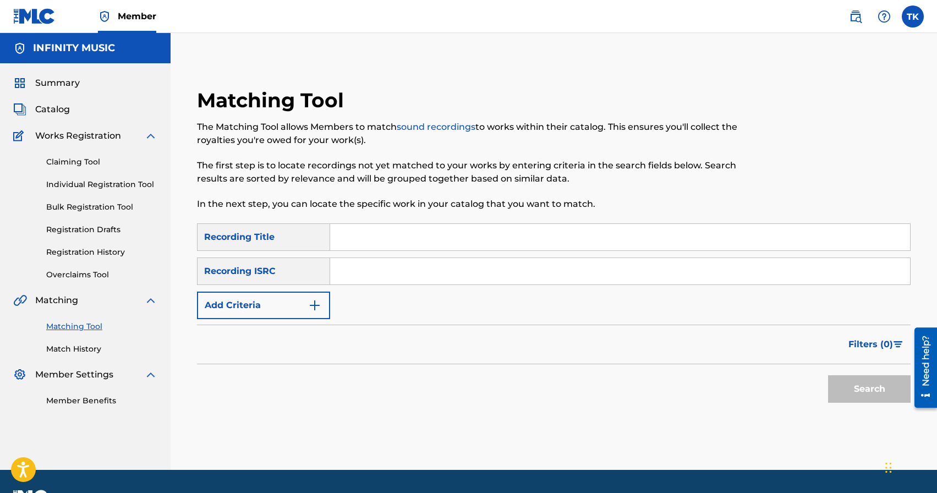
click at [418, 227] on input "Search Form" at bounding box center [620, 237] width 580 height 26
type input "ВОВК"
click at [294, 306] on button "Add Criteria" at bounding box center [263, 306] width 133 height 28
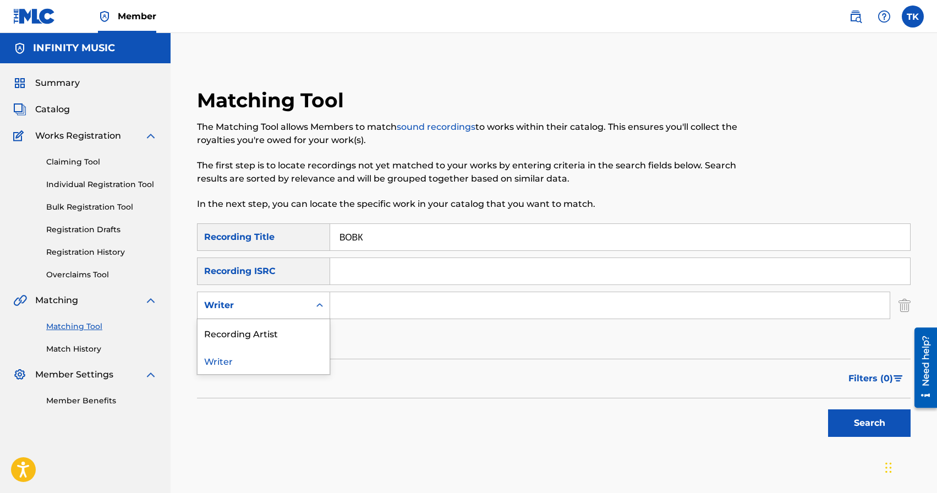
click at [294, 306] on div "Writer" at bounding box center [253, 305] width 99 height 13
click at [294, 325] on div "Recording Artist" at bounding box center [264, 333] width 132 height 28
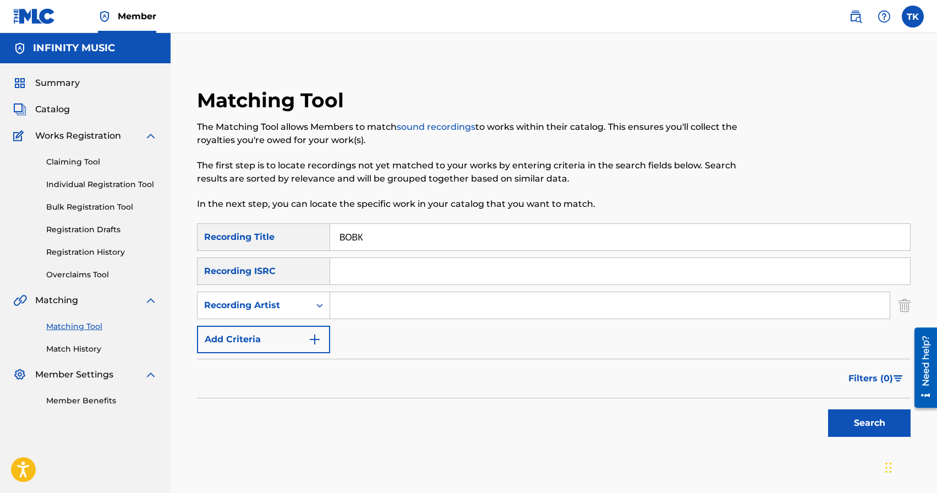
click at [349, 308] on input "Search Form" at bounding box center [610, 305] width 560 height 26
type input "Структура Щастя"
click at [849, 425] on button "Search" at bounding box center [869, 423] width 83 height 28
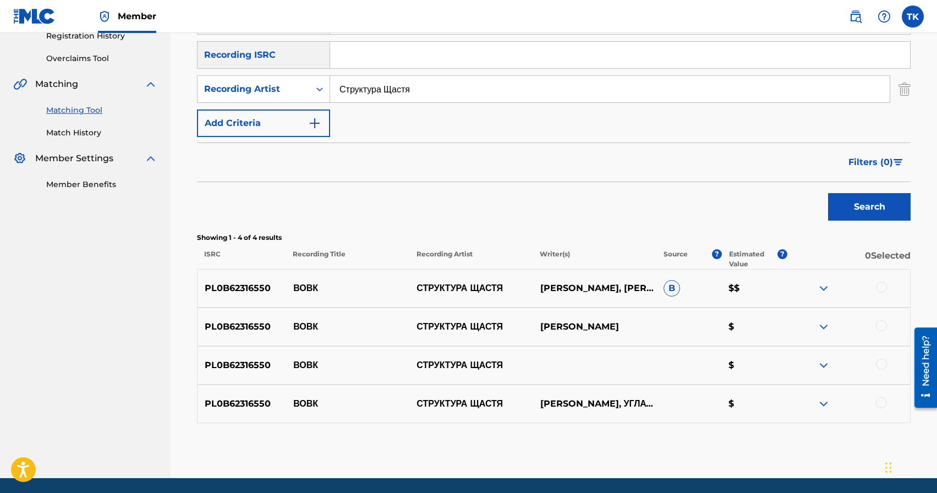
scroll to position [254, 0]
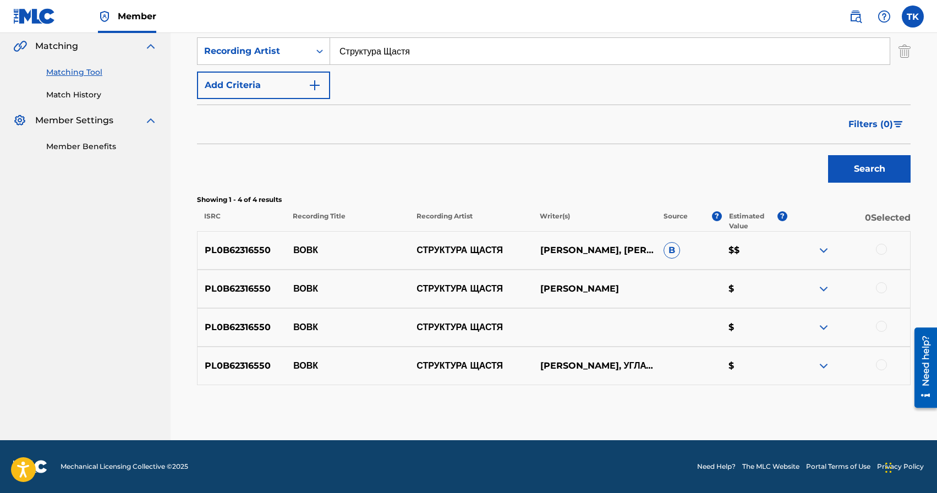
click at [879, 251] on div at bounding box center [881, 249] width 11 height 11
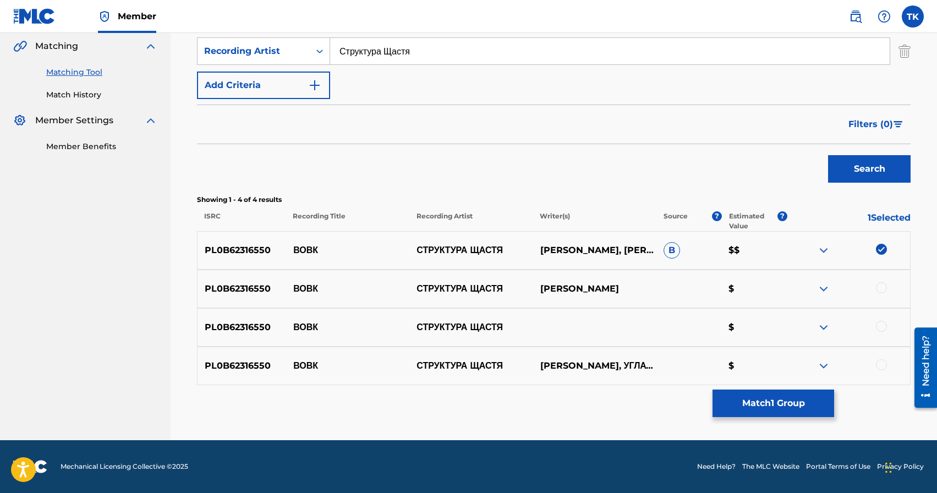
click at [882, 288] on div at bounding box center [881, 287] width 11 height 11
click at [884, 327] on div at bounding box center [881, 326] width 11 height 11
click at [878, 363] on div at bounding box center [881, 364] width 11 height 11
click at [760, 392] on button "Match 4 Groups" at bounding box center [774, 404] width 122 height 28
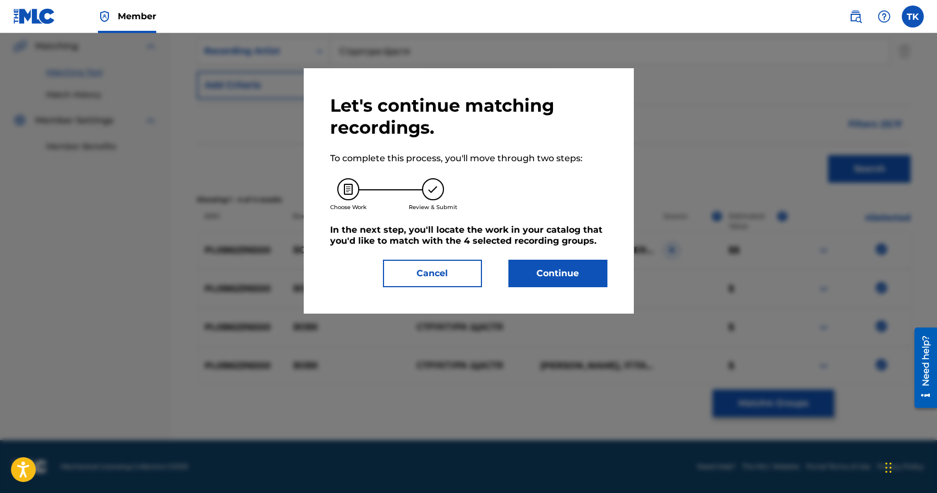
click at [582, 264] on button "Continue" at bounding box center [557, 274] width 99 height 28
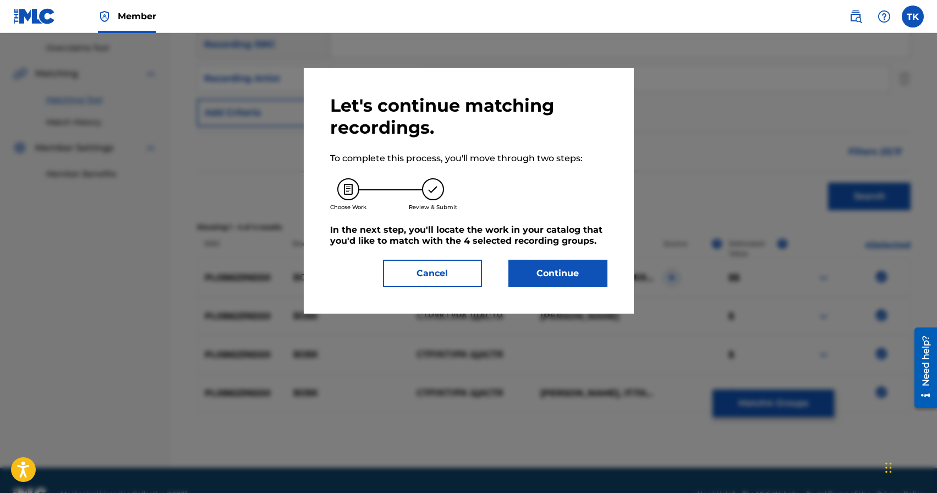
scroll to position [240, 0]
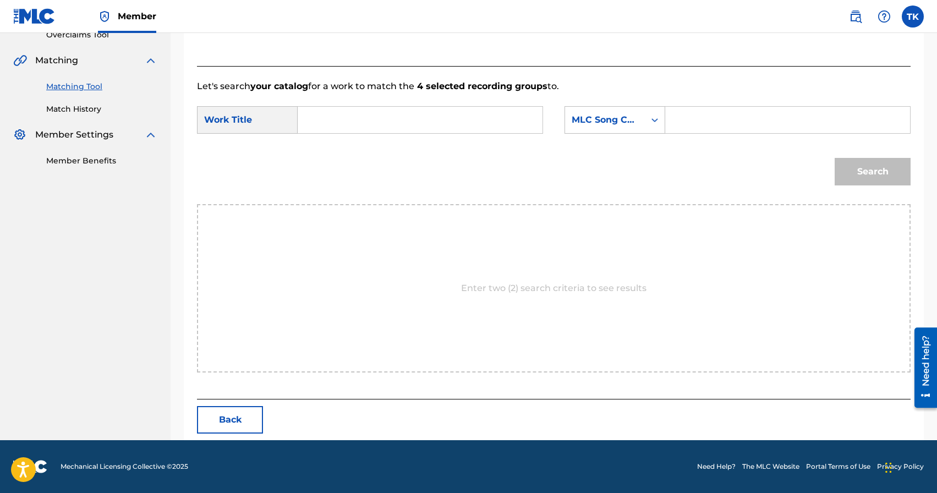
click at [443, 122] on input "Search Form" at bounding box center [420, 120] width 226 height 26
type input "вовк"
click at [410, 147] on div "вовк" at bounding box center [419, 145] width 225 height 20
click at [617, 122] on div "MLC Song Code" at bounding box center [605, 119] width 67 height 13
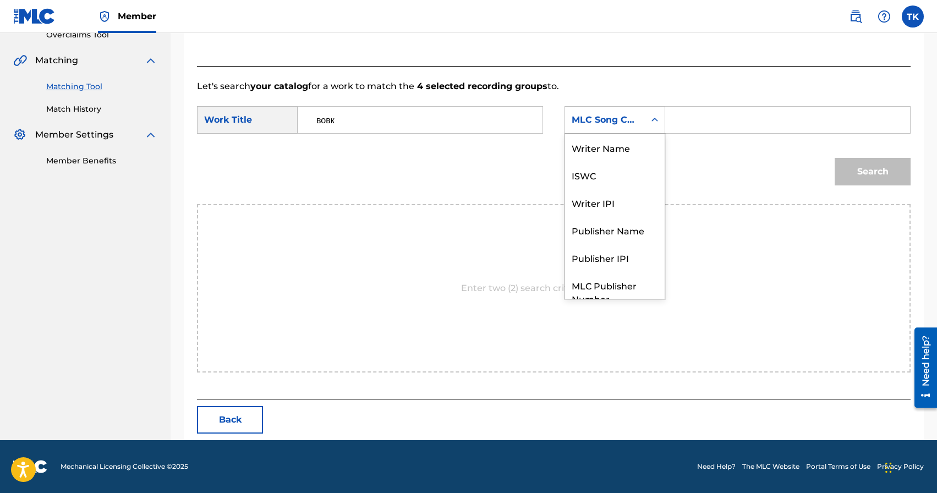
scroll to position [41, 0]
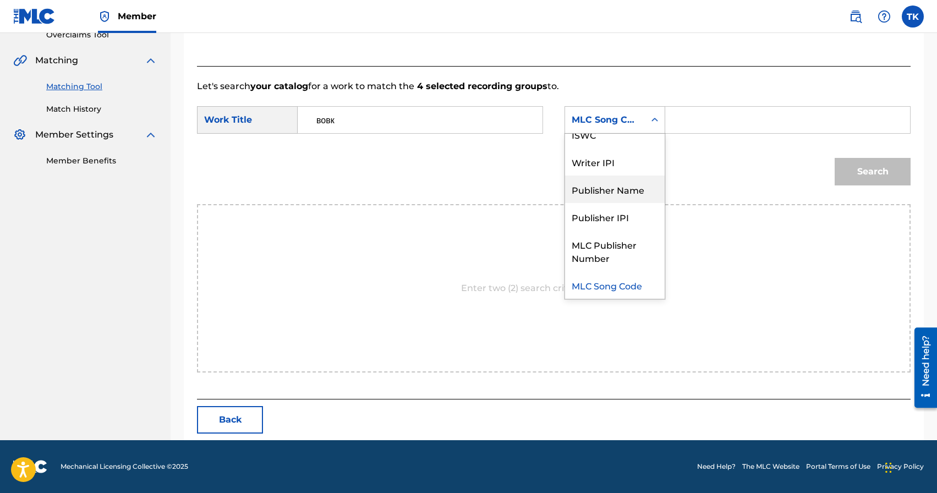
click at [618, 178] on div "Publisher Name" at bounding box center [615, 190] width 100 height 28
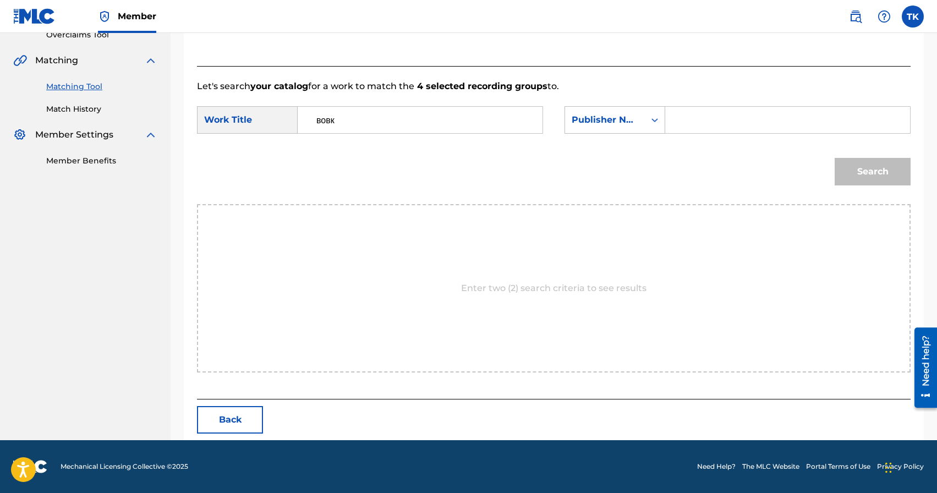
click at [699, 125] on input "Search Form" at bounding box center [788, 120] width 226 height 26
type input "INFINITY MUSIC"
click at [863, 184] on button "Search" at bounding box center [873, 172] width 76 height 28
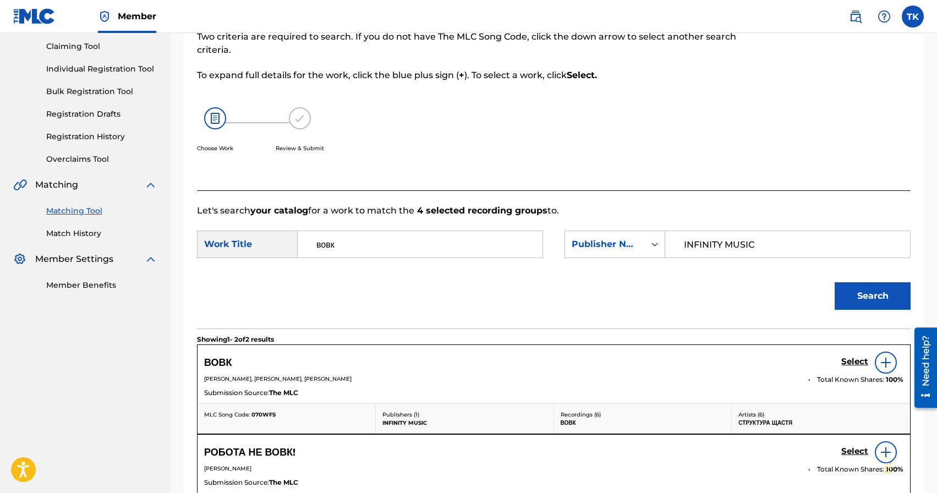
scroll to position [240, 0]
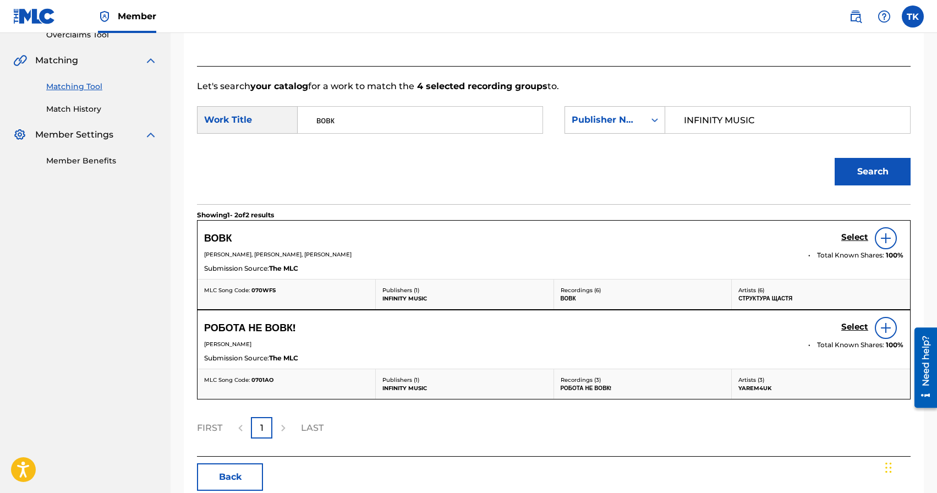
click at [851, 235] on h5 "Select" at bounding box center [854, 237] width 27 height 10
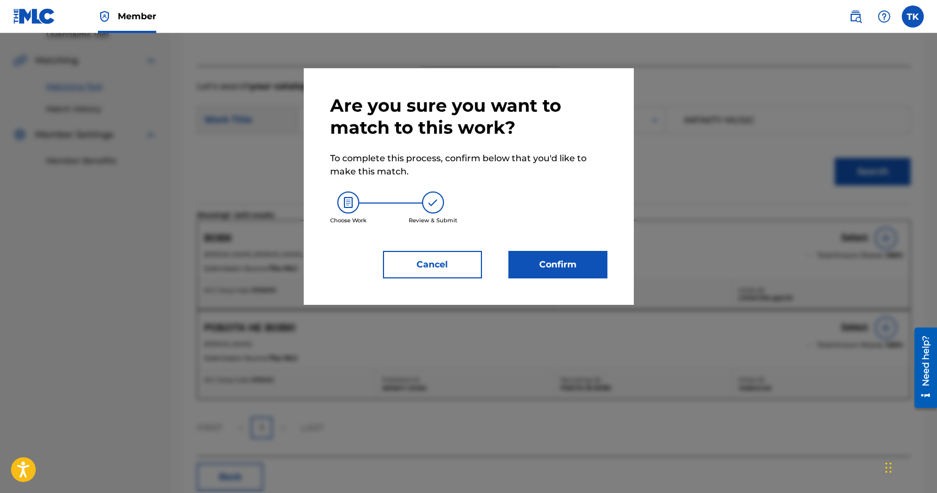
click at [582, 275] on button "Confirm" at bounding box center [557, 265] width 99 height 28
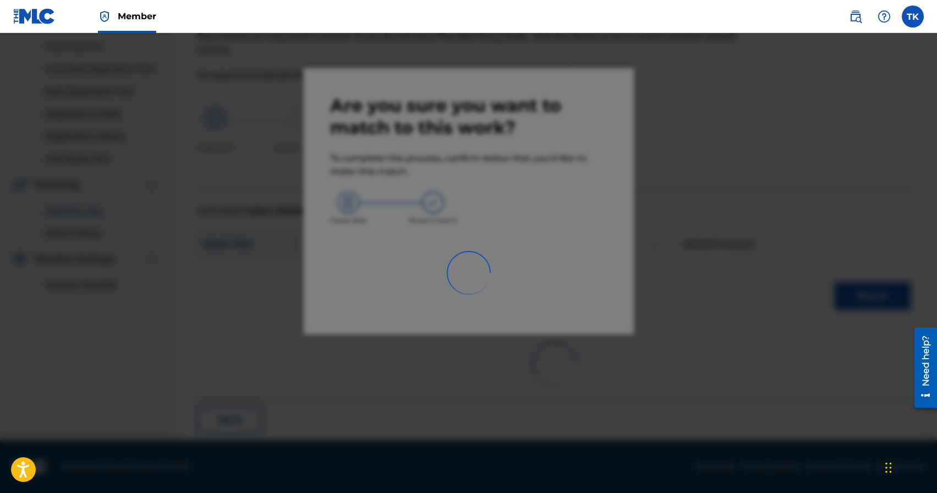
scroll to position [32, 0]
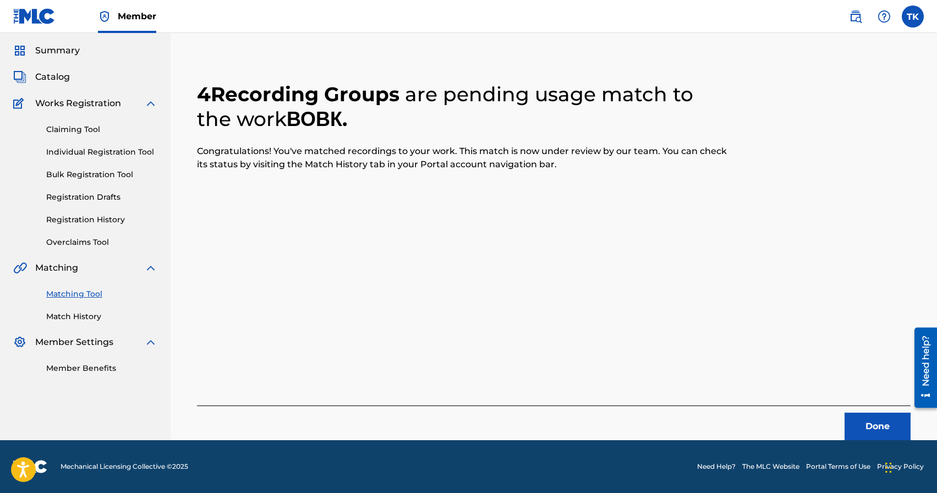
click at [865, 419] on button "Done" at bounding box center [878, 427] width 66 height 28
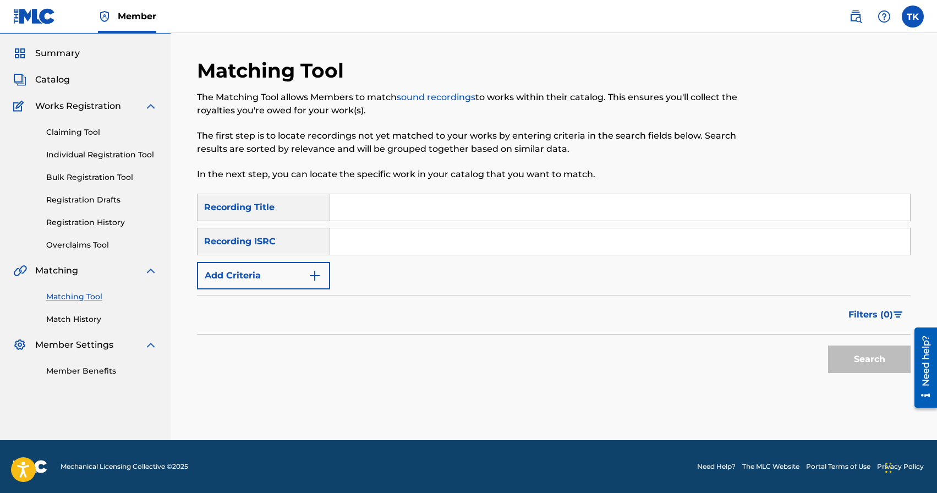
scroll to position [0, 0]
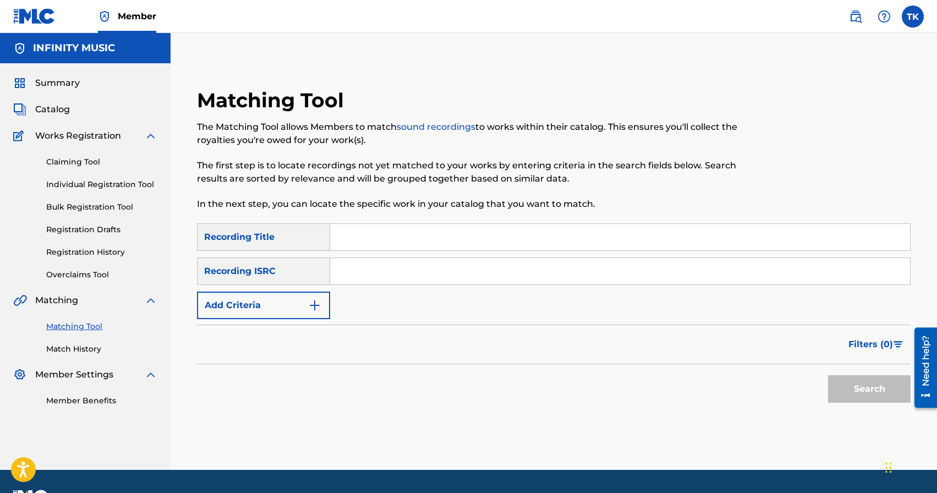
click at [422, 239] on input "Search Form" at bounding box center [620, 237] width 580 height 26
paste input "Нема крові"
type input "Нема крові"
click at [308, 313] on button "Add Criteria" at bounding box center [263, 306] width 133 height 28
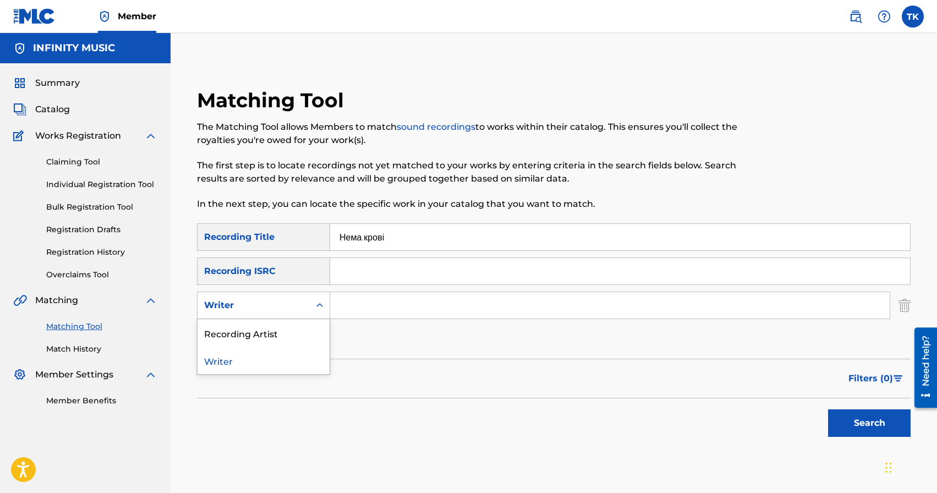
click at [308, 313] on div "Writer" at bounding box center [254, 305] width 112 height 21
click at [300, 331] on div "Recording Artist" at bounding box center [264, 333] width 132 height 28
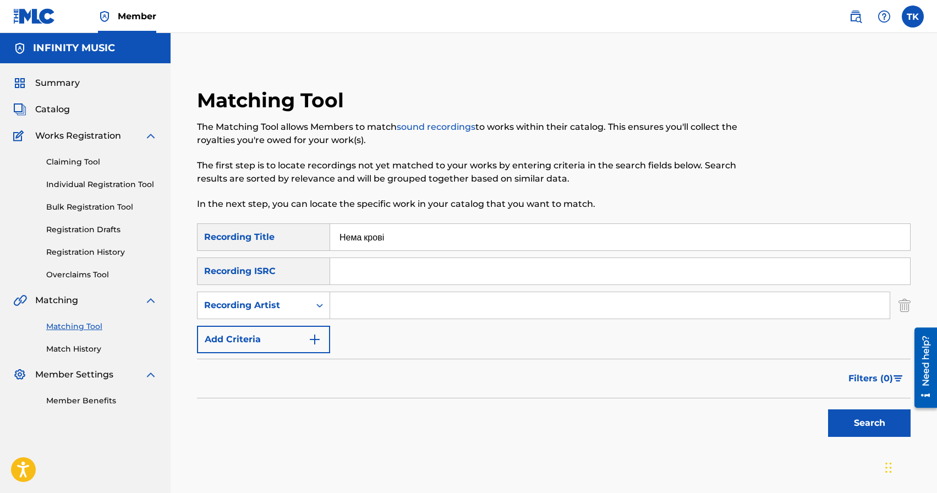
click at [370, 308] on input "Search Form" at bounding box center [610, 305] width 560 height 26
type input "Структура Щастя"
click at [835, 412] on button "Search" at bounding box center [869, 423] width 83 height 28
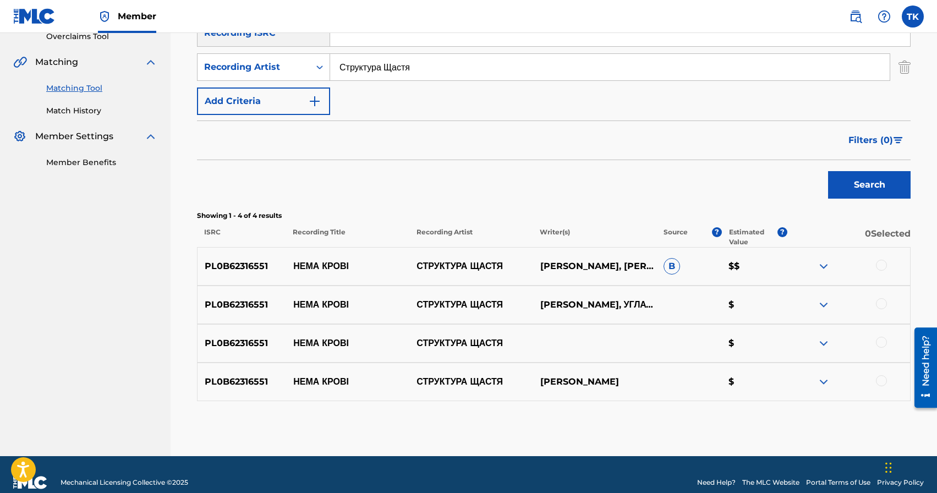
scroll to position [254, 0]
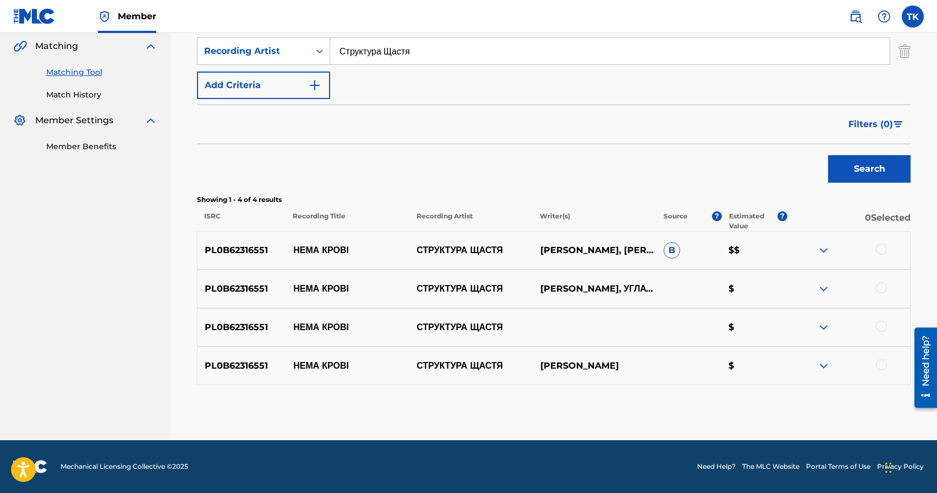
click at [885, 247] on div at bounding box center [881, 249] width 11 height 11
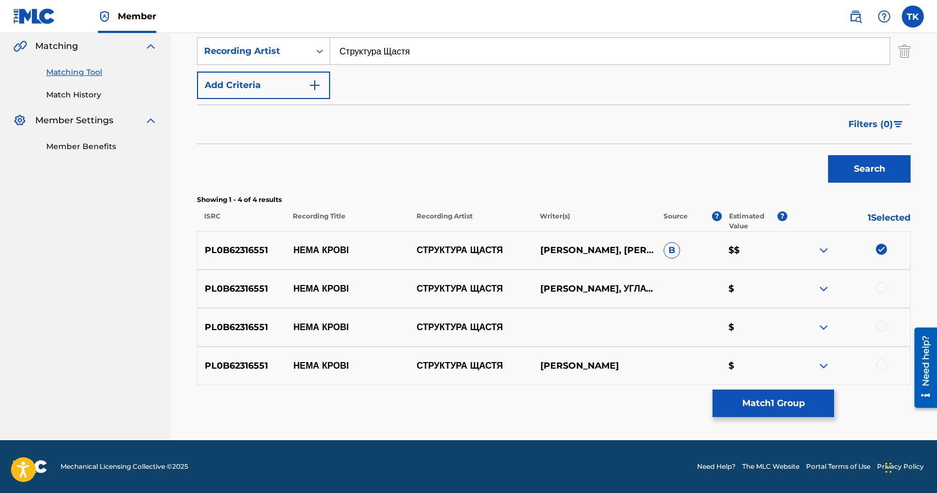
click at [882, 287] on div at bounding box center [881, 287] width 11 height 11
click at [881, 330] on div at bounding box center [881, 326] width 11 height 11
click at [885, 364] on div at bounding box center [881, 364] width 11 height 11
click at [803, 397] on button "Match 4 Groups" at bounding box center [774, 404] width 122 height 28
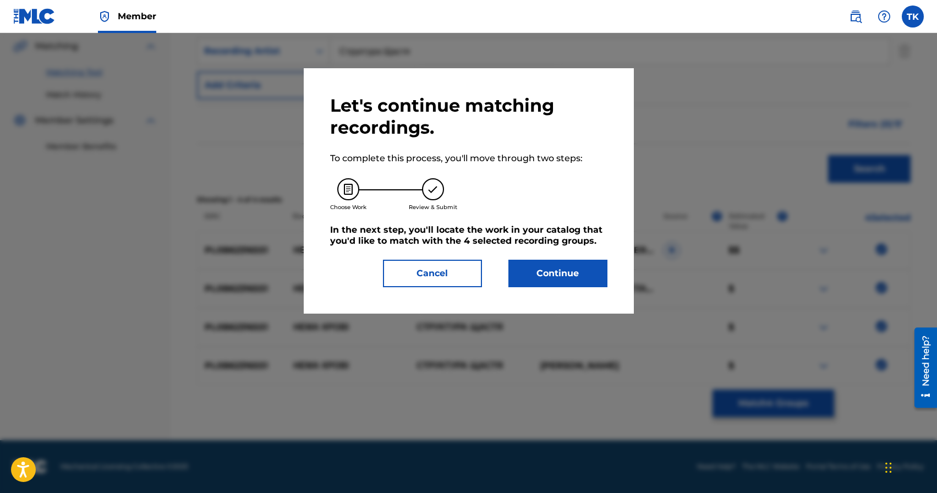
click at [586, 277] on button "Continue" at bounding box center [557, 274] width 99 height 28
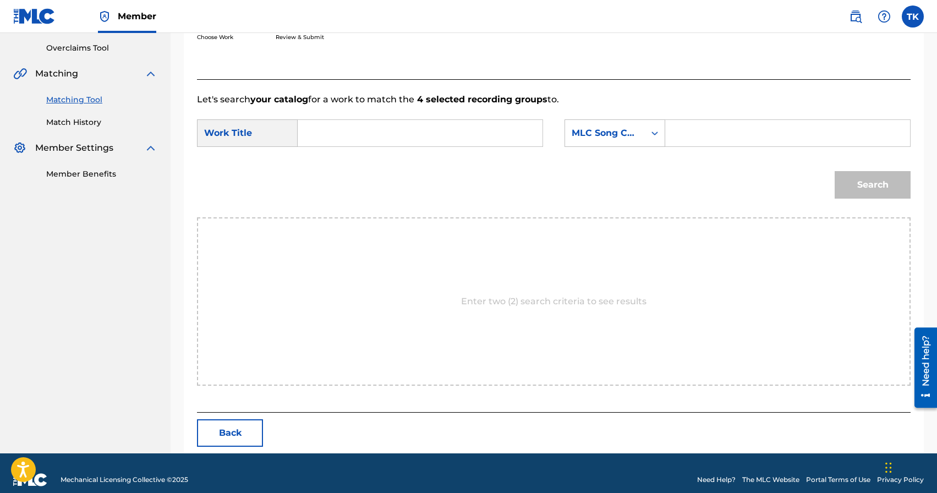
scroll to position [240, 0]
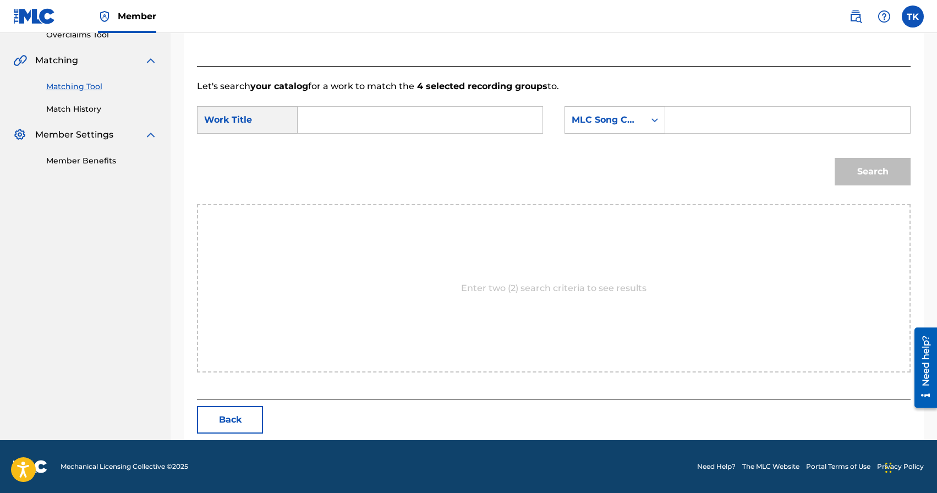
click at [464, 115] on input "Search Form" at bounding box center [420, 120] width 226 height 26
paste input "Нема крові"
type input "Нема крові"
click at [598, 126] on div "MLC Song Code" at bounding box center [605, 119] width 67 height 13
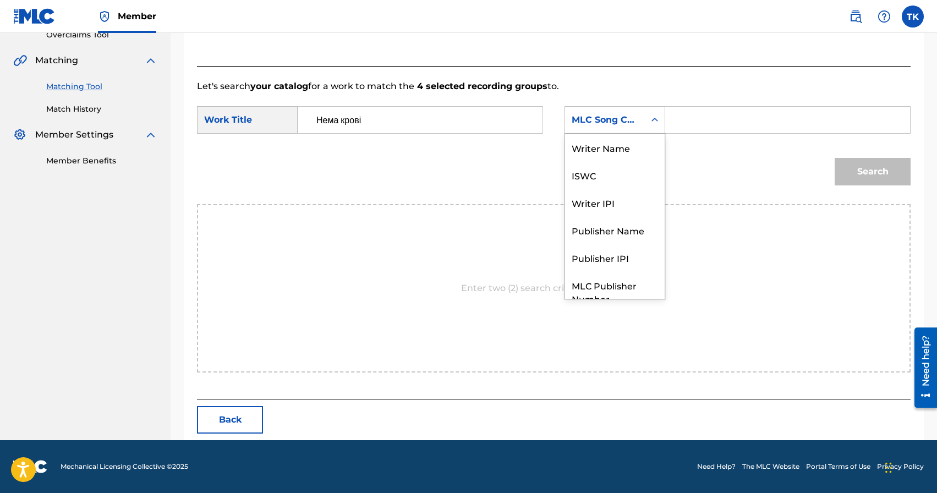
scroll to position [41, 0]
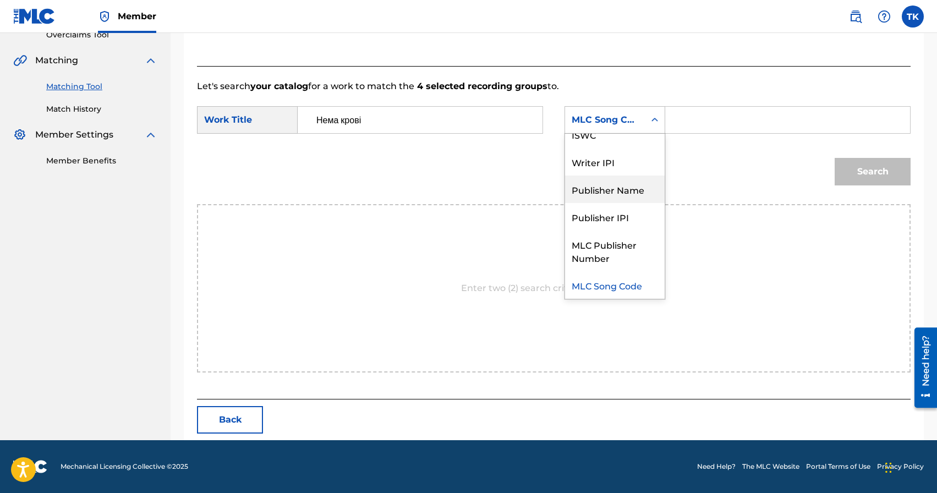
click at [610, 195] on div "Publisher Name" at bounding box center [615, 190] width 100 height 28
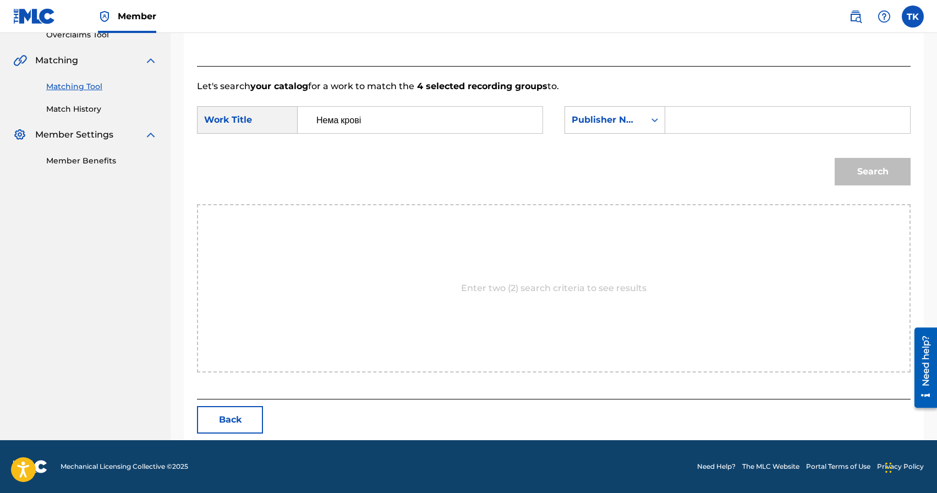
click at [687, 130] on input "Search Form" at bounding box center [788, 120] width 226 height 26
type input "INFINITY MUSIC"
click at [881, 174] on button "Search" at bounding box center [873, 172] width 76 height 28
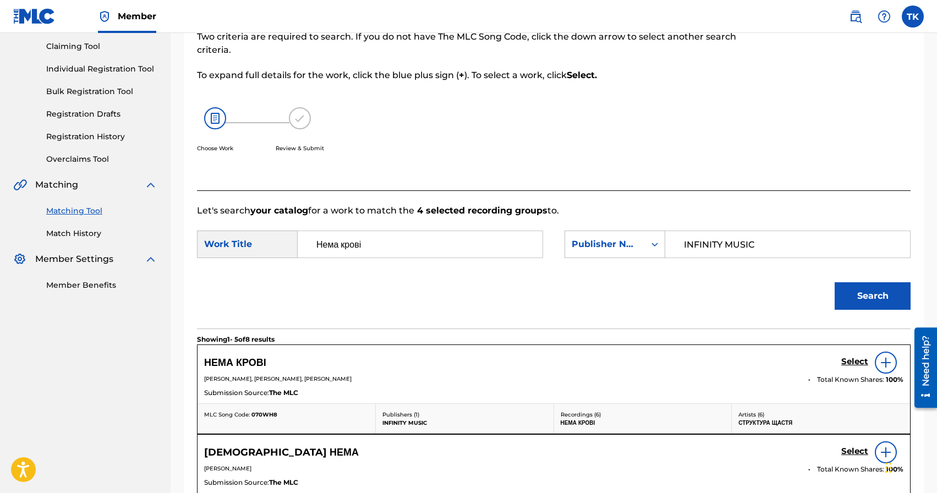
scroll to position [240, 0]
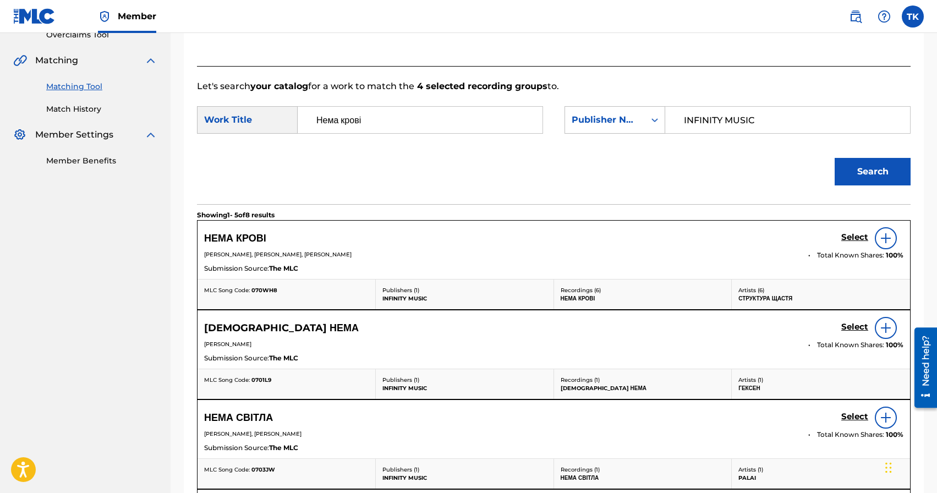
click at [847, 239] on h5 "Select" at bounding box center [854, 237] width 27 height 10
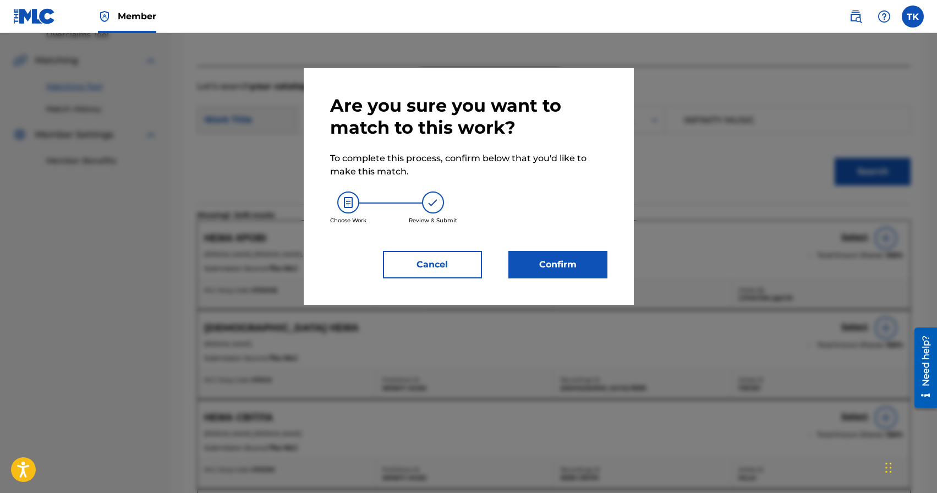
click at [587, 253] on button "Confirm" at bounding box center [557, 265] width 99 height 28
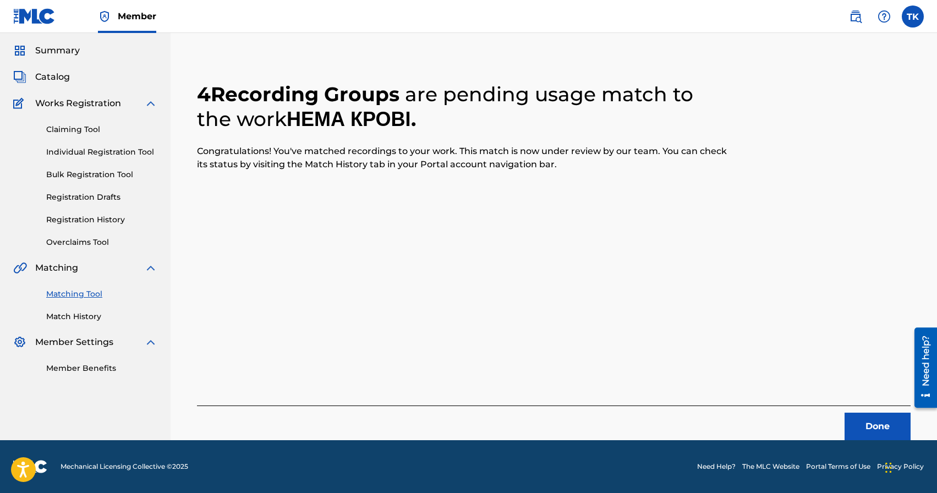
scroll to position [32, 0]
click at [877, 428] on button "Done" at bounding box center [878, 427] width 66 height 28
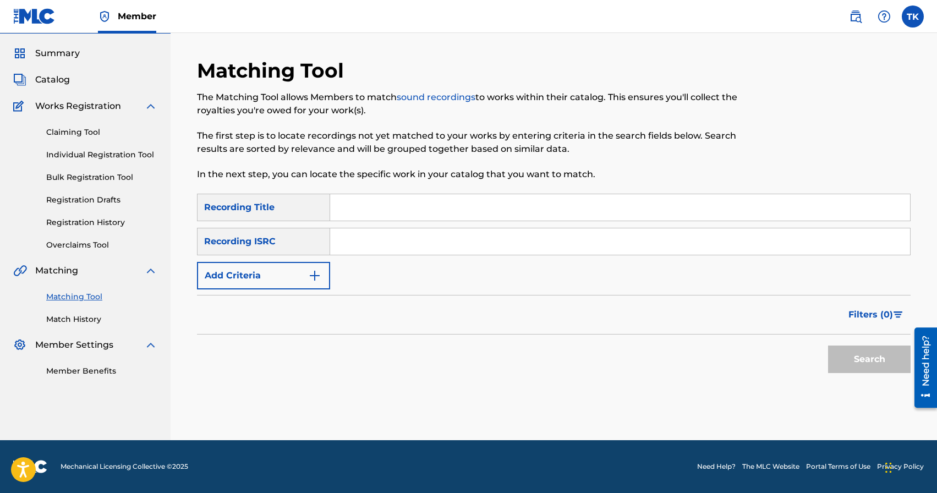
scroll to position [0, 0]
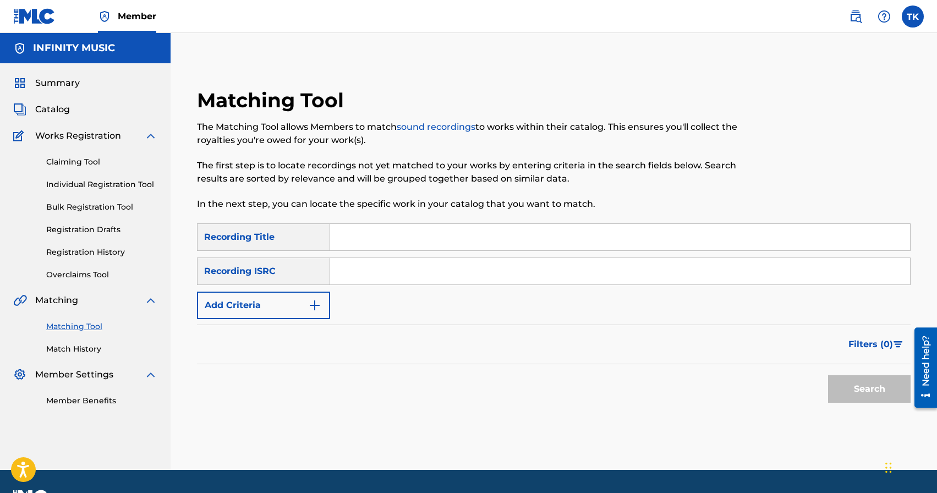
click at [410, 224] on input "Search Form" at bounding box center [620, 237] width 580 height 26
paste input "Чи знаєш ти?"
type input "Чи знаєш ти?"
click at [310, 297] on button "Add Criteria" at bounding box center [263, 306] width 133 height 28
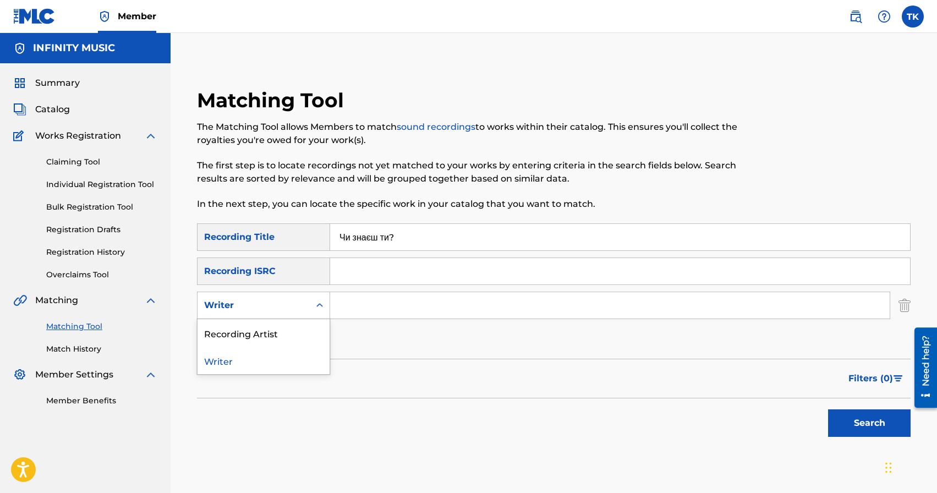
click at [310, 297] on div "Search Form" at bounding box center [320, 305] width 20 height 20
click at [303, 325] on div "Recording Artist" at bounding box center [264, 333] width 132 height 28
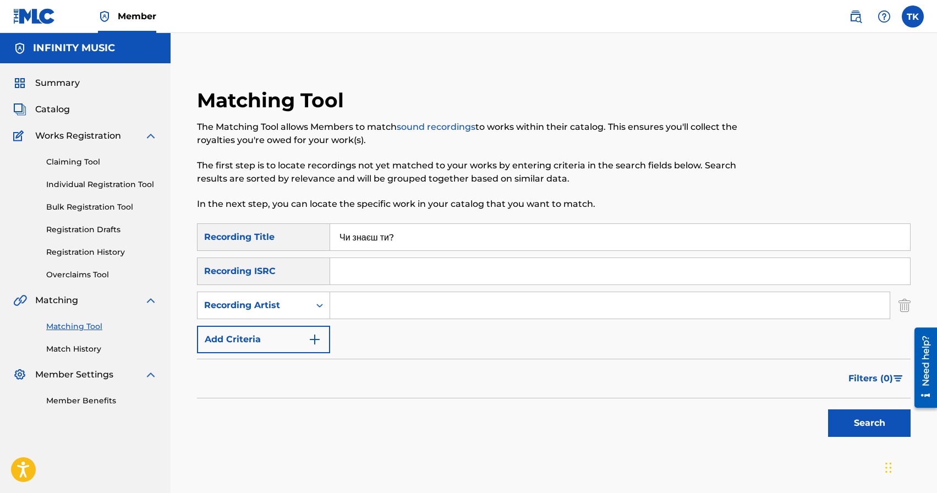
click at [371, 303] on input "Search Form" at bounding box center [610, 305] width 560 height 26
type input "Структура Щастя"
drag, startPoint x: 874, startPoint y: 430, endPoint x: 863, endPoint y: 430, distance: 11.6
click at [874, 430] on button "Search" at bounding box center [869, 423] width 83 height 28
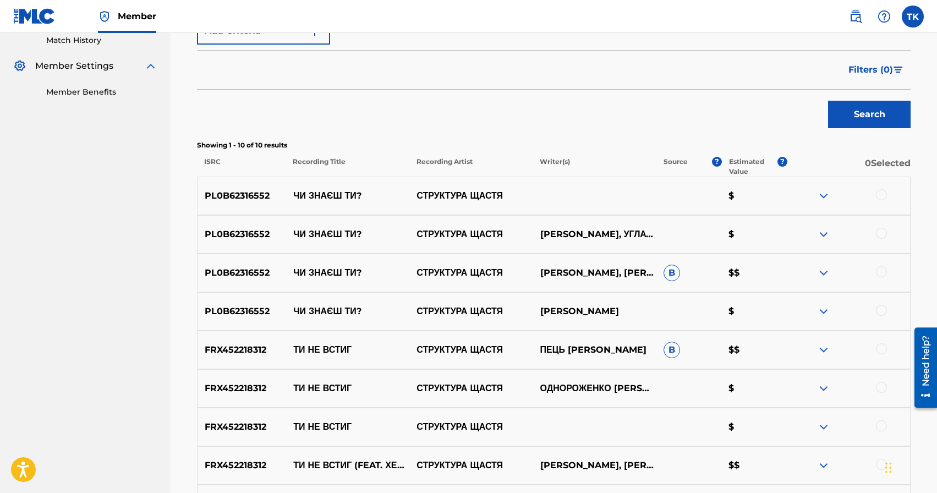
scroll to position [308, 0]
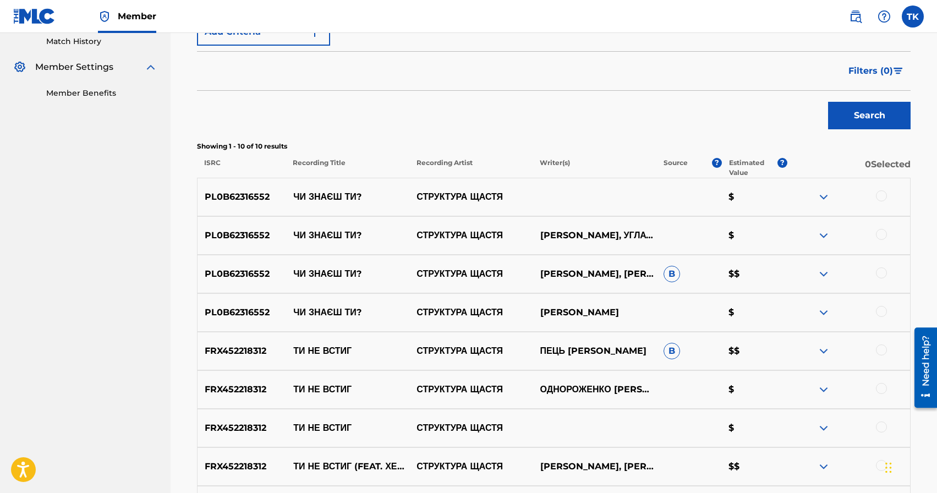
click at [883, 311] on div at bounding box center [881, 311] width 11 height 11
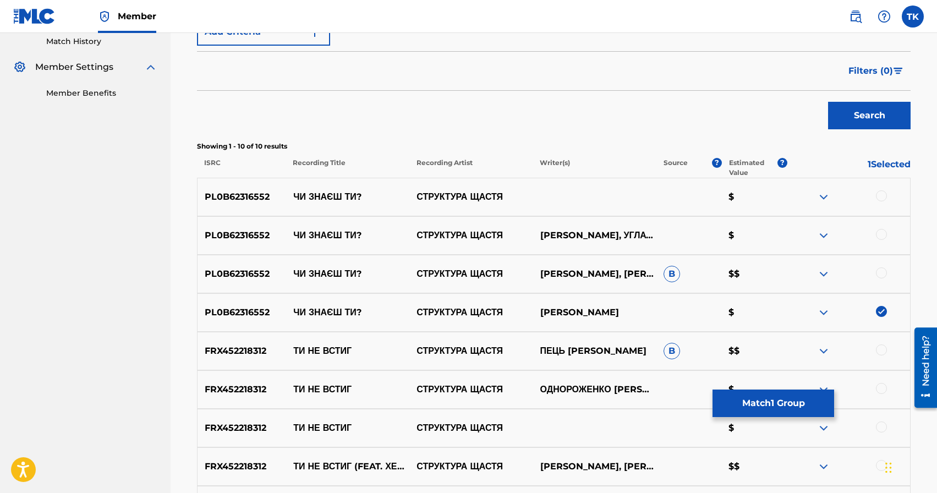
click at [882, 270] on div at bounding box center [881, 272] width 11 height 11
click at [883, 233] on div at bounding box center [881, 234] width 11 height 11
click at [883, 196] on div at bounding box center [881, 195] width 11 height 11
click at [772, 399] on button "Match 4 Groups" at bounding box center [774, 404] width 122 height 28
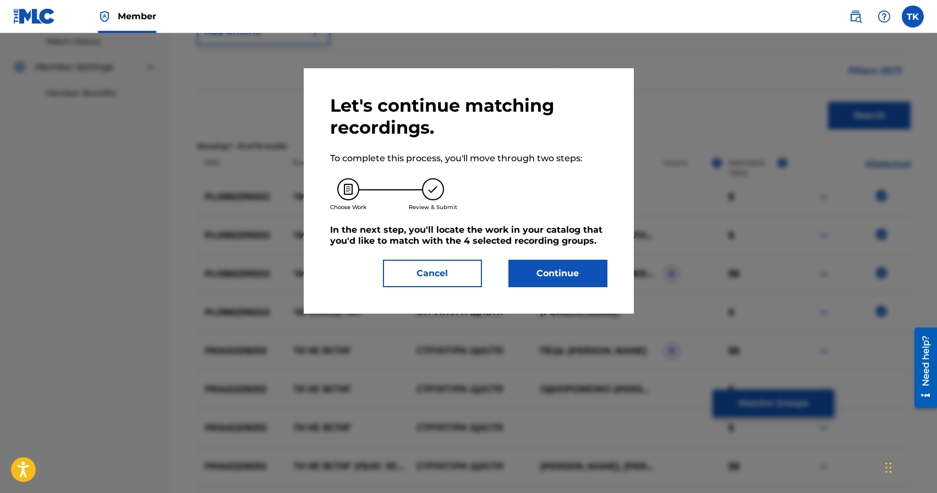
click at [550, 276] on button "Continue" at bounding box center [557, 274] width 99 height 28
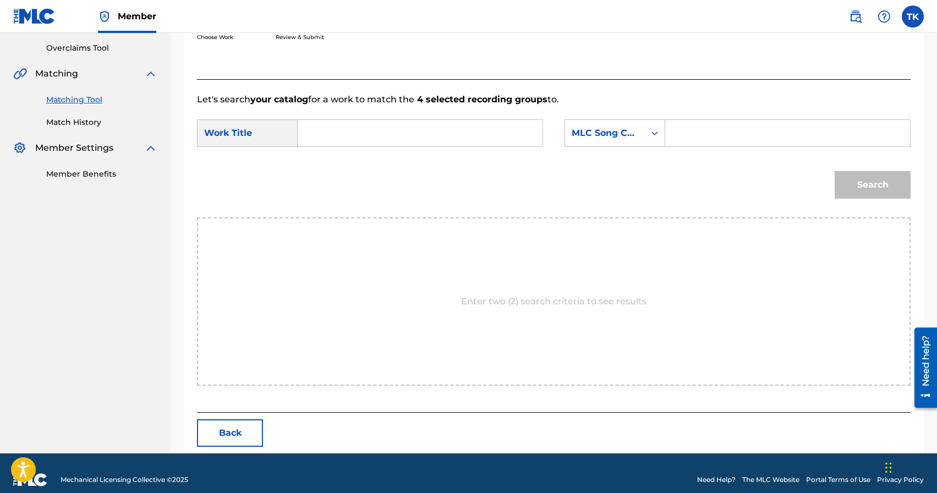
scroll to position [240, 0]
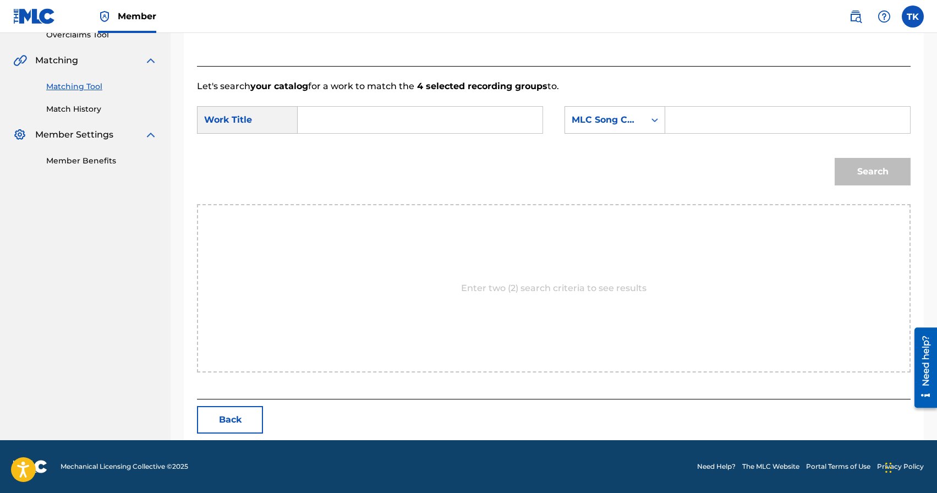
click at [450, 117] on input "Search Form" at bounding box center [420, 120] width 226 height 26
paste input "Чи знаєш ти?"
type input "Чи знаєш ти?"
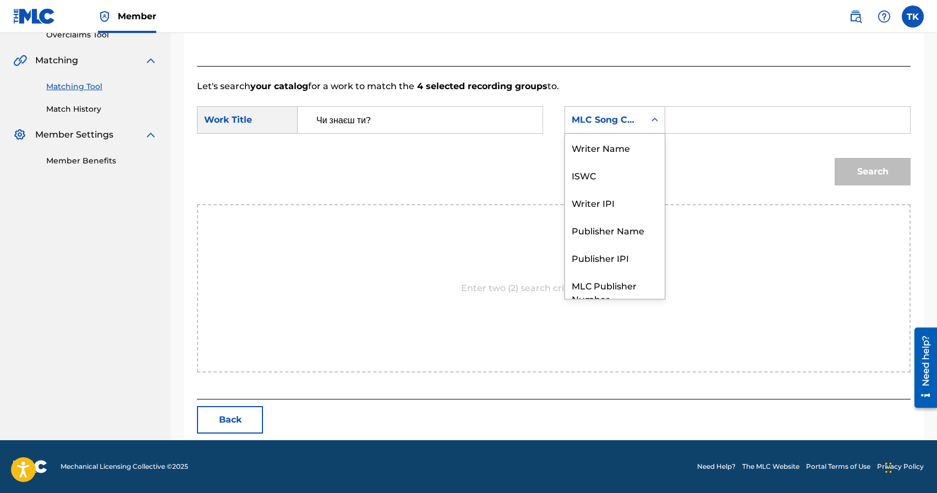
click at [622, 127] on div "MLC Song Code" at bounding box center [605, 119] width 80 height 21
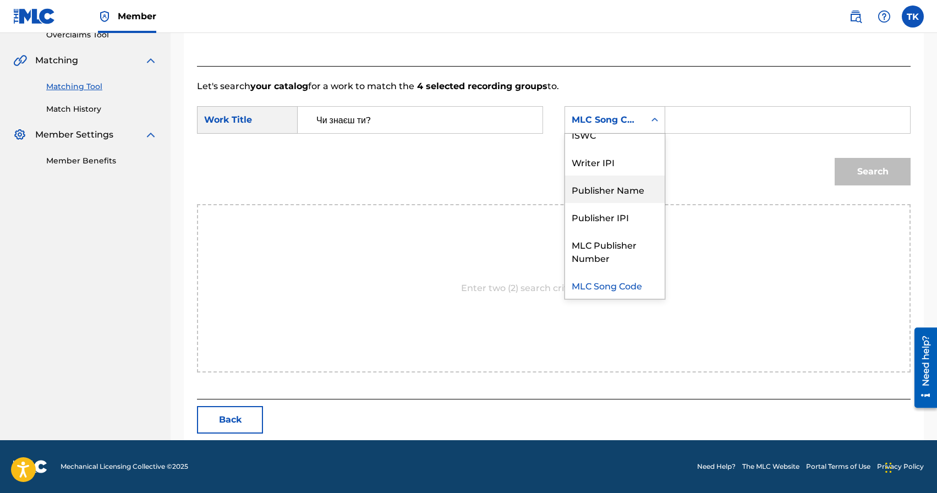
click at [615, 193] on div "Publisher Name" at bounding box center [615, 190] width 100 height 28
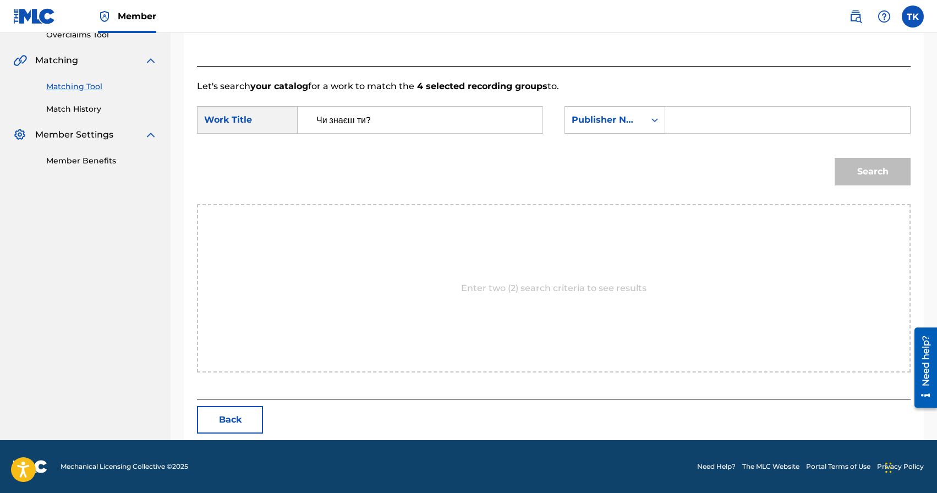
click at [691, 135] on div "SearchWithCriteria784d9d8c-02a8-4eec-887d-f71f292d8674 Work Title Чи знаєш ти? …" at bounding box center [554, 123] width 714 height 34
click at [696, 131] on input "Search Form" at bounding box center [788, 120] width 226 height 26
type input "INFINITY MUSIC"
click at [859, 181] on button "Search" at bounding box center [873, 172] width 76 height 28
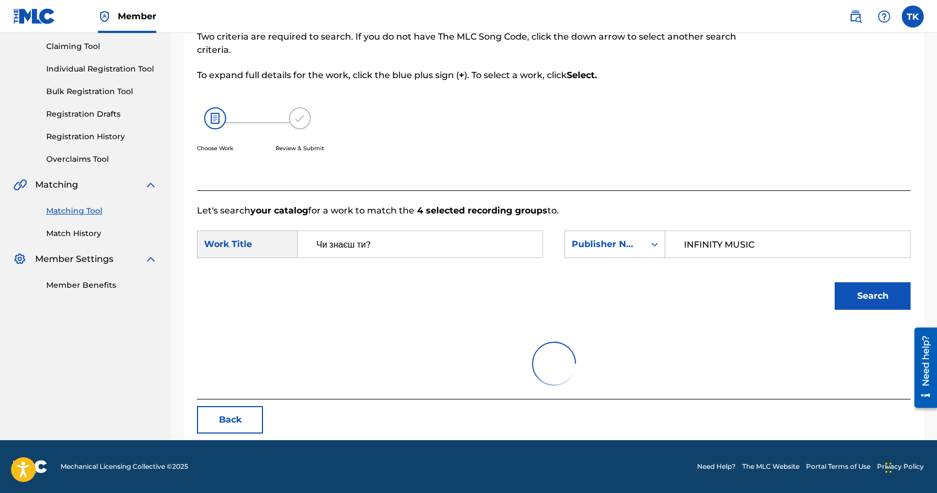
scroll to position [240, 0]
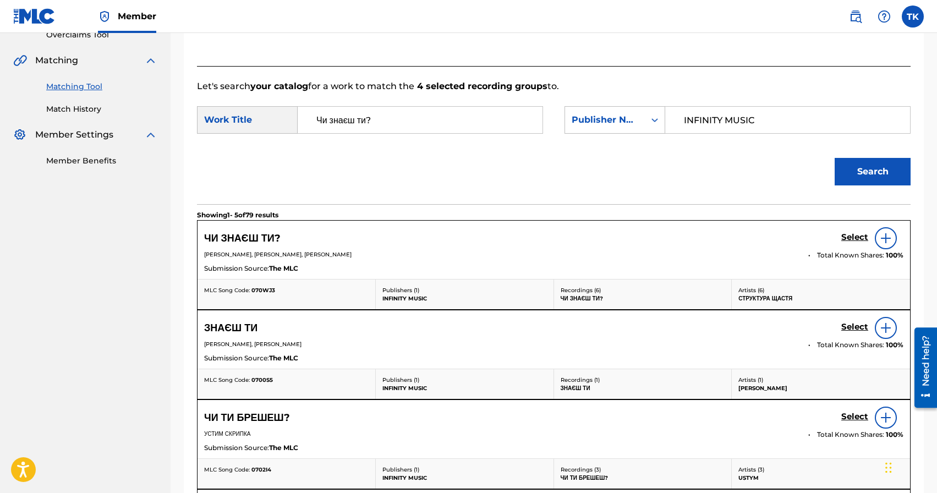
click at [848, 236] on h5 "Select" at bounding box center [854, 237] width 27 height 10
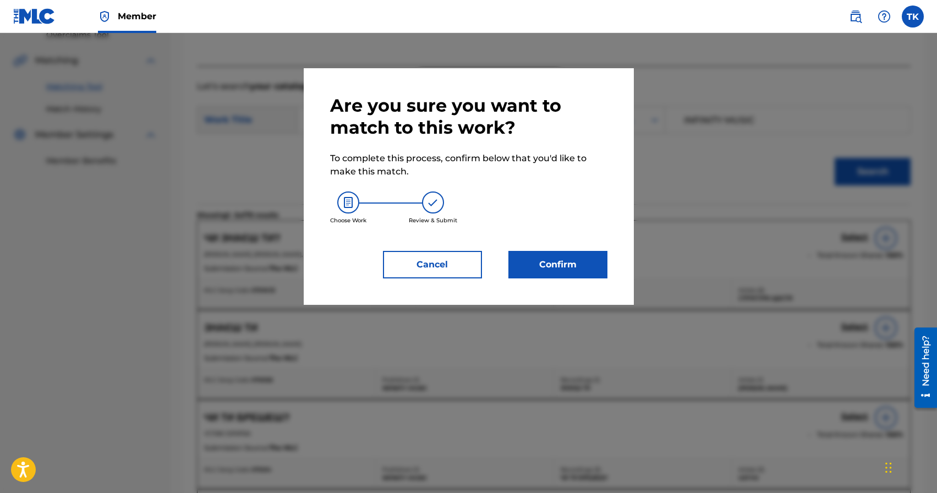
click at [594, 262] on button "Confirm" at bounding box center [557, 265] width 99 height 28
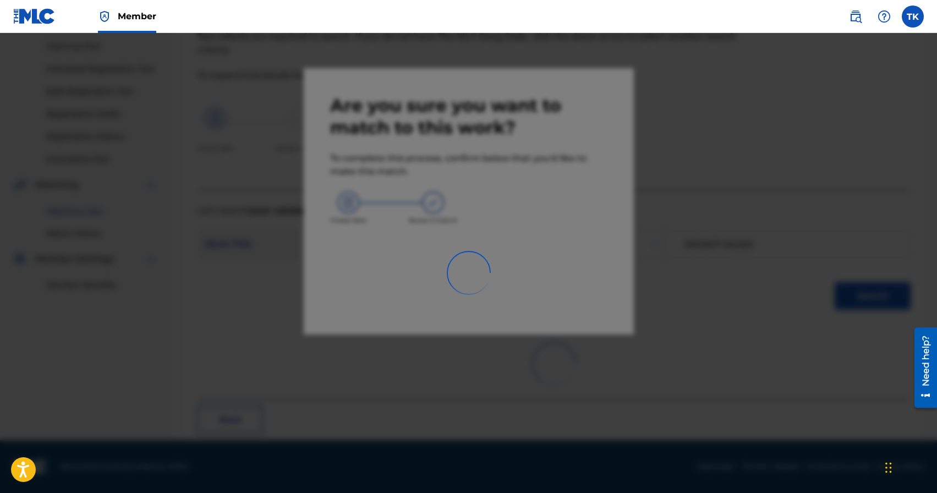
scroll to position [32, 0]
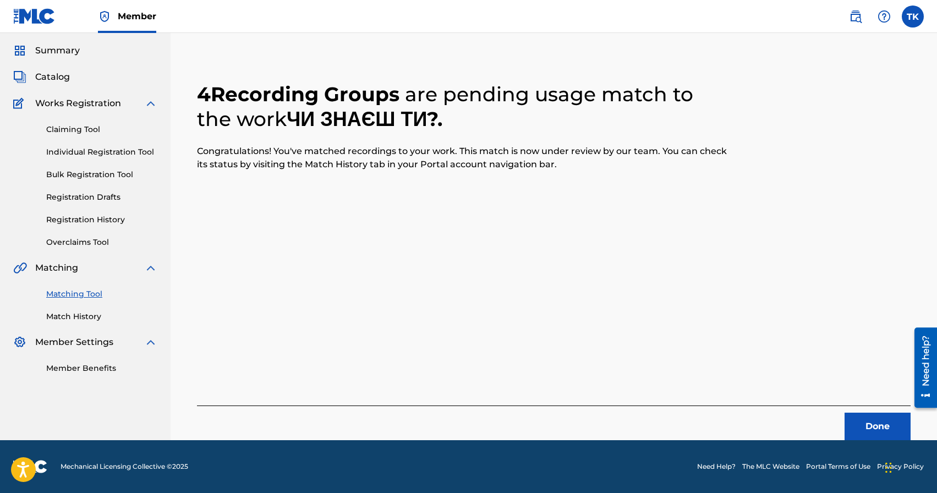
click at [853, 412] on div "Done" at bounding box center [554, 423] width 714 height 35
click at [856, 414] on button "Done" at bounding box center [878, 427] width 66 height 28
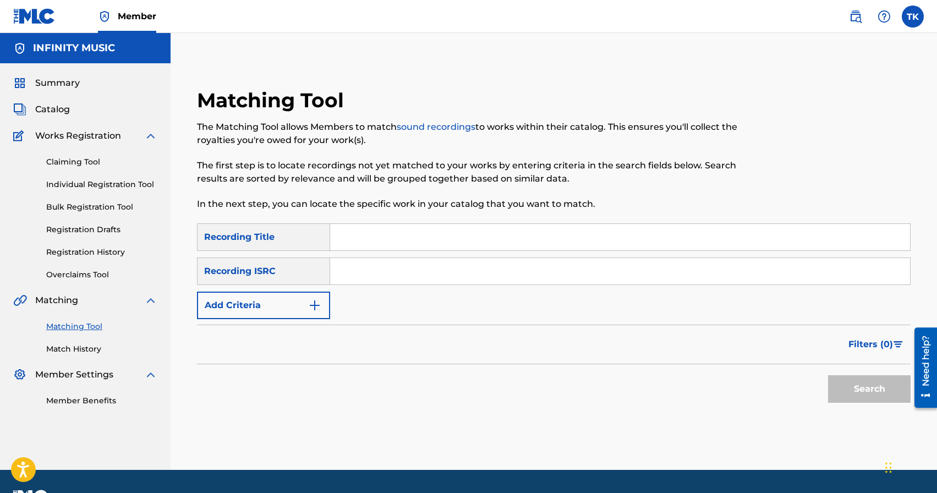
click at [399, 224] on input "Search Form" at bounding box center [620, 237] width 580 height 26
type input "глузд"
click at [306, 314] on button "Add Criteria" at bounding box center [263, 306] width 133 height 28
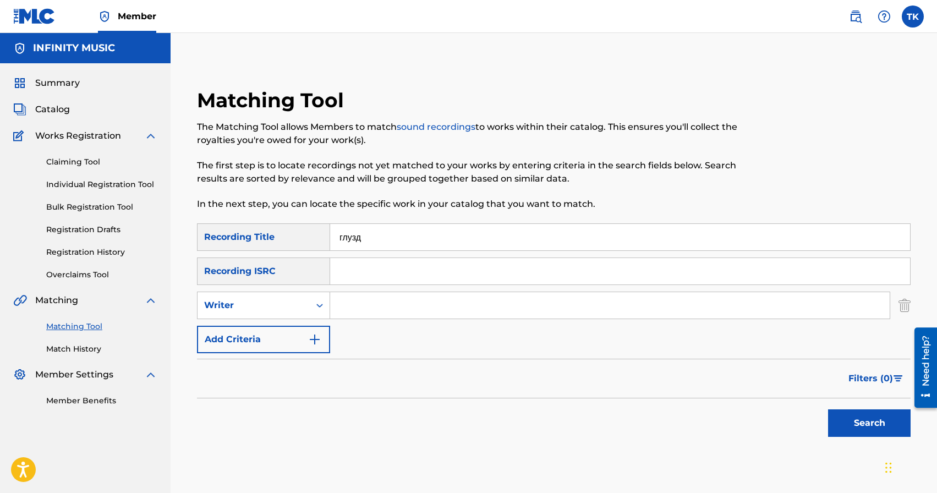
click at [306, 314] on div "Writer" at bounding box center [254, 305] width 112 height 21
click at [303, 336] on div "Recording Artist" at bounding box center [264, 333] width 132 height 28
click at [363, 310] on input "Search Form" at bounding box center [610, 305] width 560 height 26
type input "Структура Щастя"
click at [848, 419] on button "Search" at bounding box center [869, 423] width 83 height 28
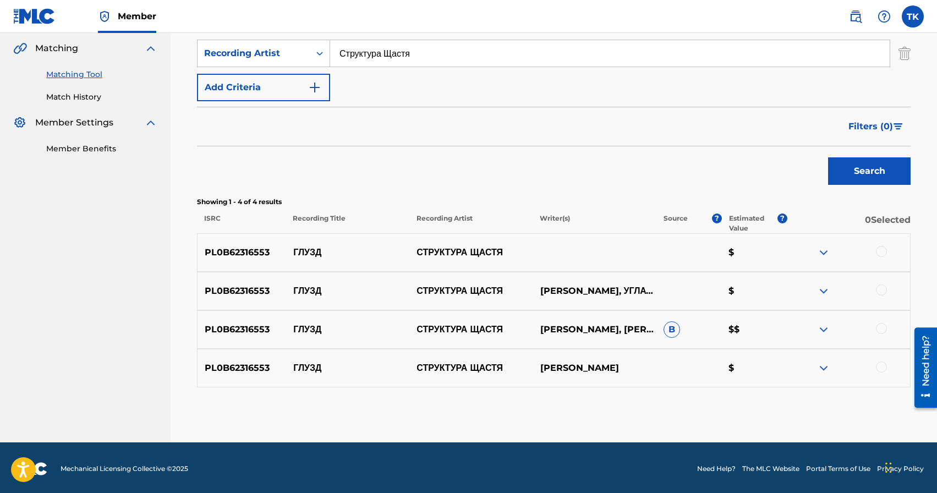
scroll to position [254, 0]
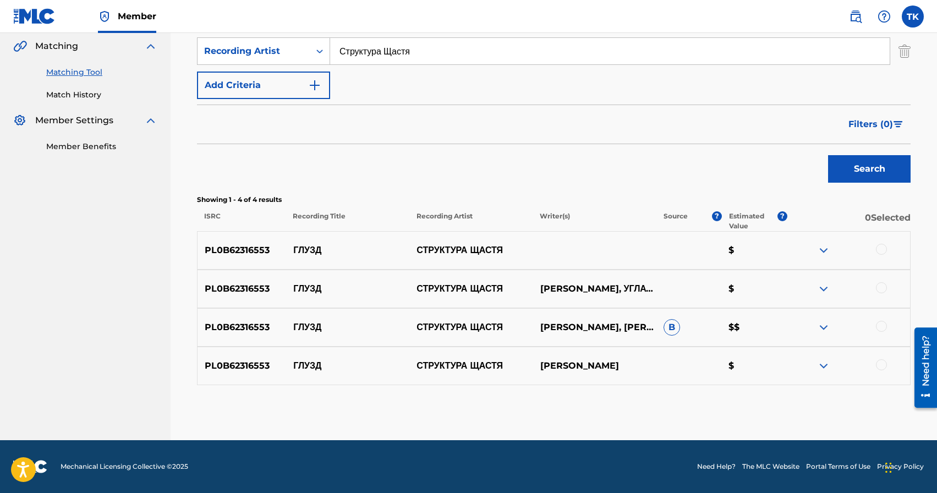
click at [884, 250] on div at bounding box center [881, 249] width 11 height 11
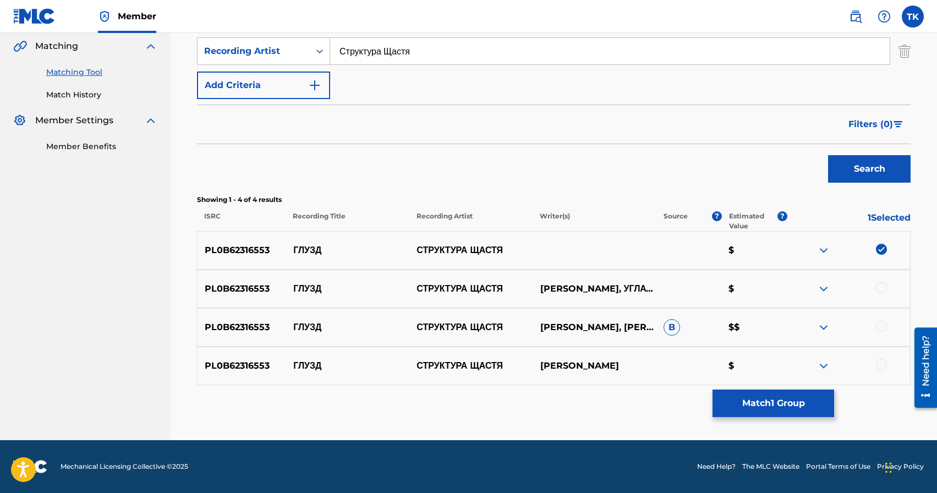
click at [883, 284] on div at bounding box center [881, 287] width 11 height 11
click at [881, 322] on div at bounding box center [881, 326] width 11 height 11
click at [883, 363] on div at bounding box center [881, 364] width 11 height 11
click at [802, 401] on button "Match 4 Groups" at bounding box center [774, 404] width 122 height 28
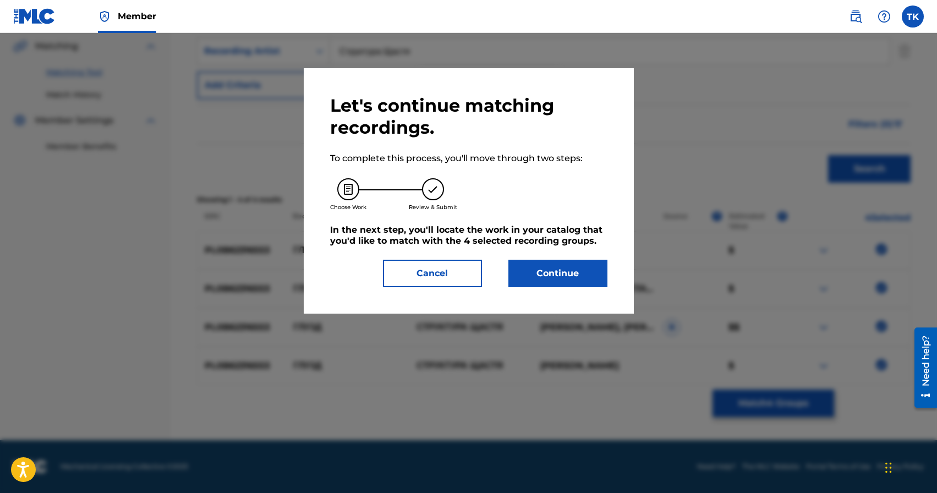
click at [567, 261] on button "Continue" at bounding box center [557, 274] width 99 height 28
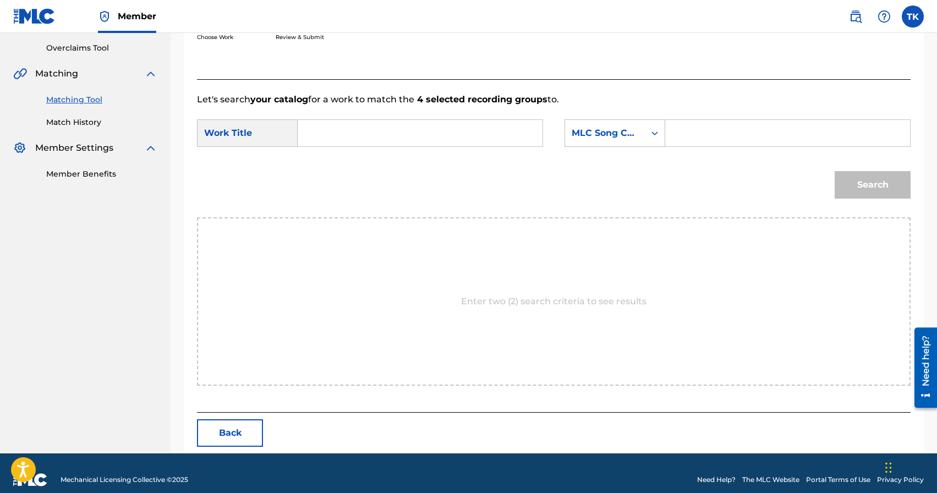
scroll to position [240, 0]
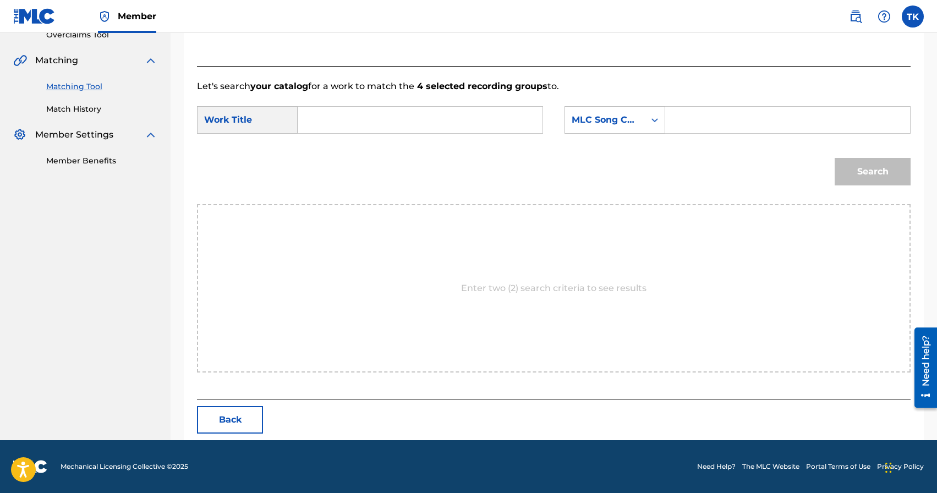
click at [434, 124] on input "Search Form" at bounding box center [420, 120] width 226 height 26
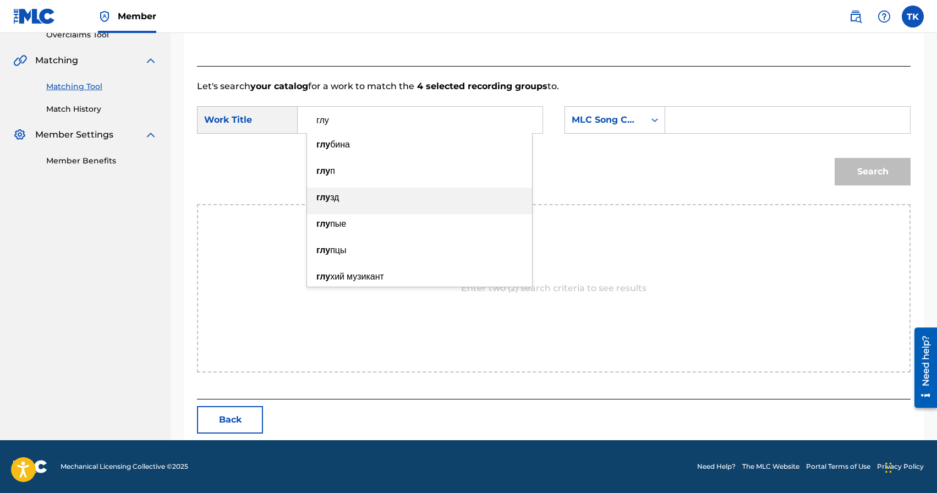
click at [403, 194] on div "глу зд" at bounding box center [419, 198] width 225 height 20
type input "глузд"
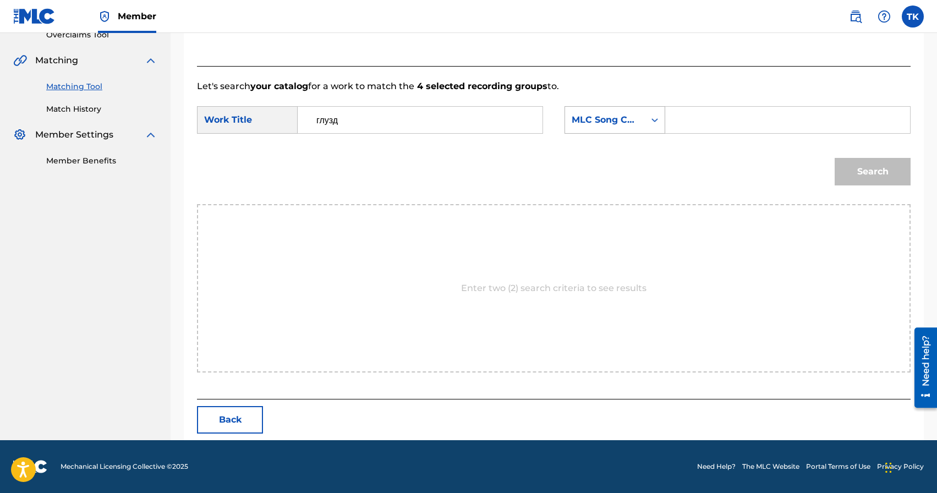
click at [609, 127] on div "MLC Song Code" at bounding box center [605, 119] width 80 height 21
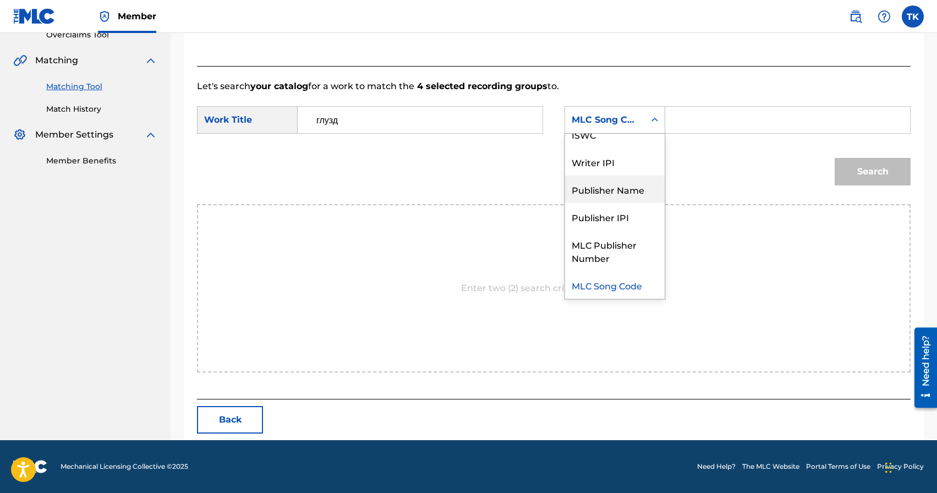
click at [609, 188] on div "Publisher Name" at bounding box center [615, 190] width 100 height 28
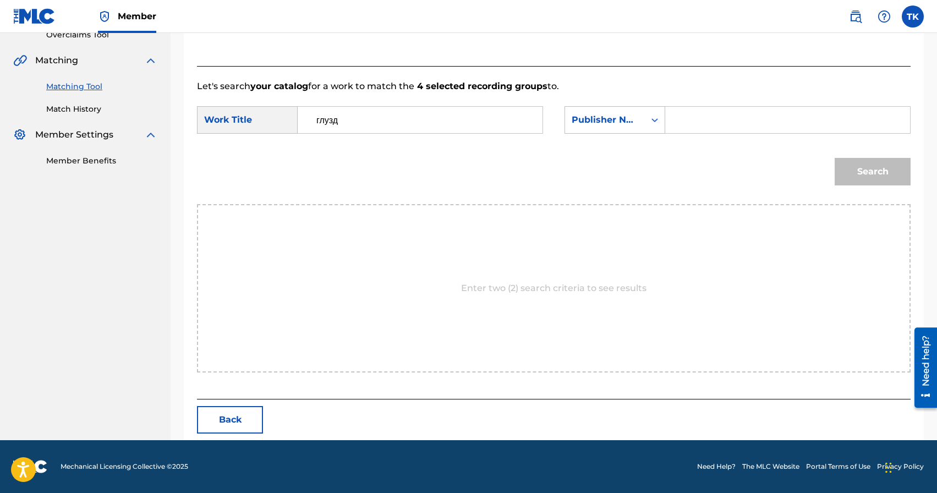
click at [690, 121] on input "Search Form" at bounding box center [788, 120] width 226 height 26
type input "INFINITY MUSIC"
click at [850, 166] on button "Search" at bounding box center [873, 172] width 76 height 28
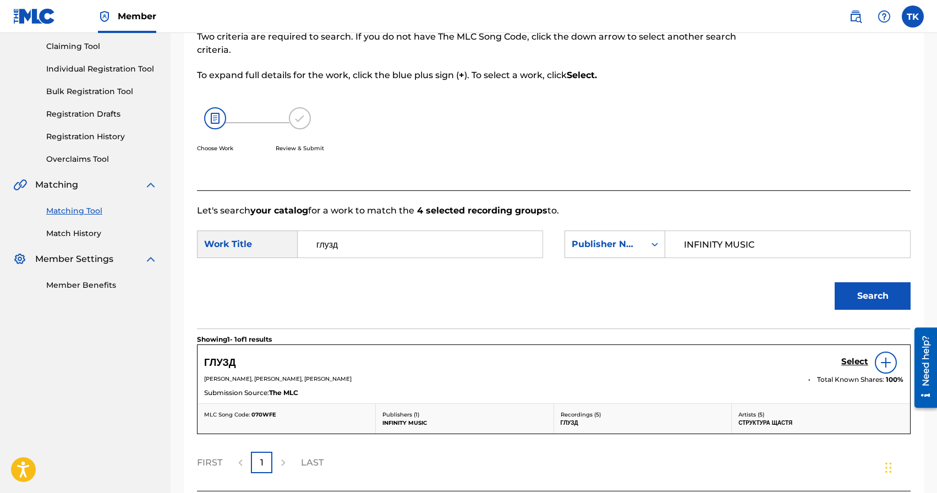
scroll to position [207, 0]
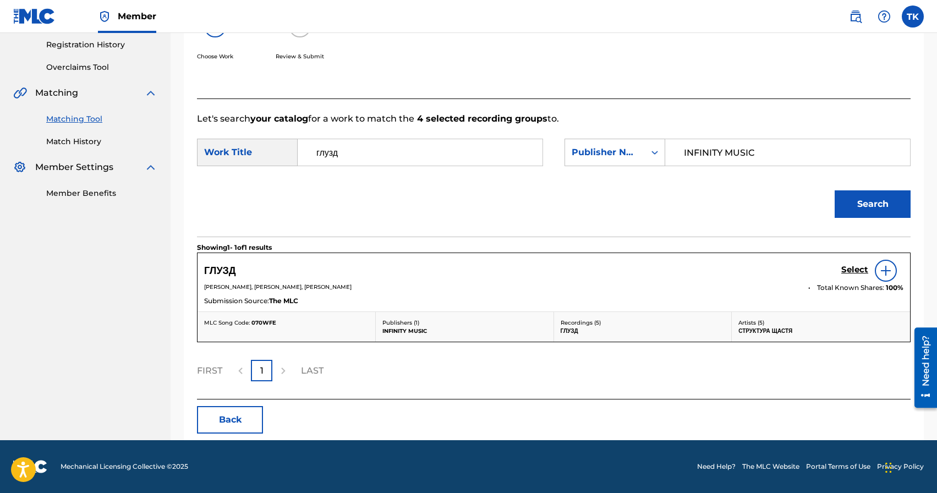
click at [848, 268] on h5 "Select" at bounding box center [854, 270] width 27 height 10
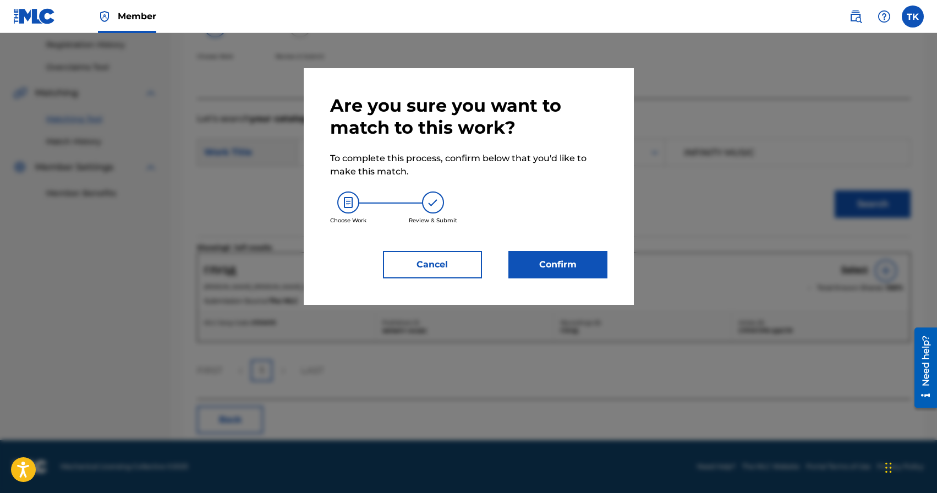
click at [596, 259] on button "Confirm" at bounding box center [557, 265] width 99 height 28
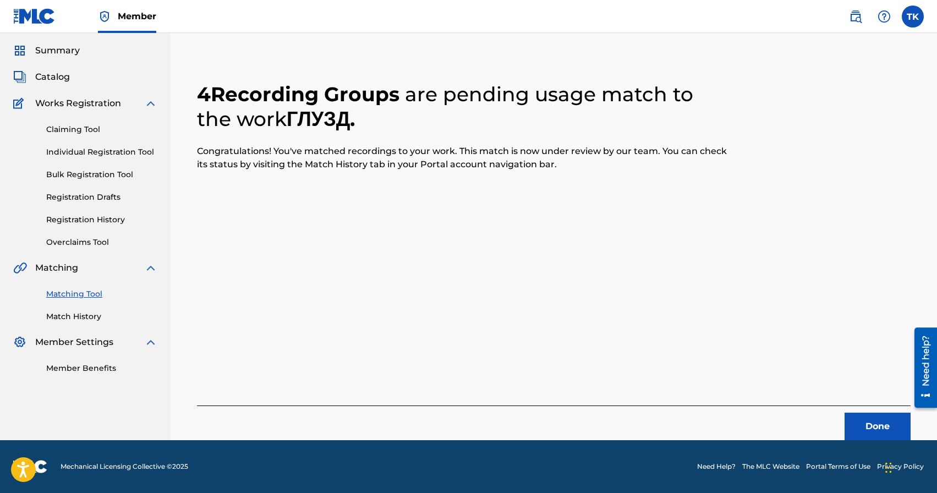
scroll to position [32, 0]
click at [853, 414] on button "Done" at bounding box center [878, 427] width 66 height 28
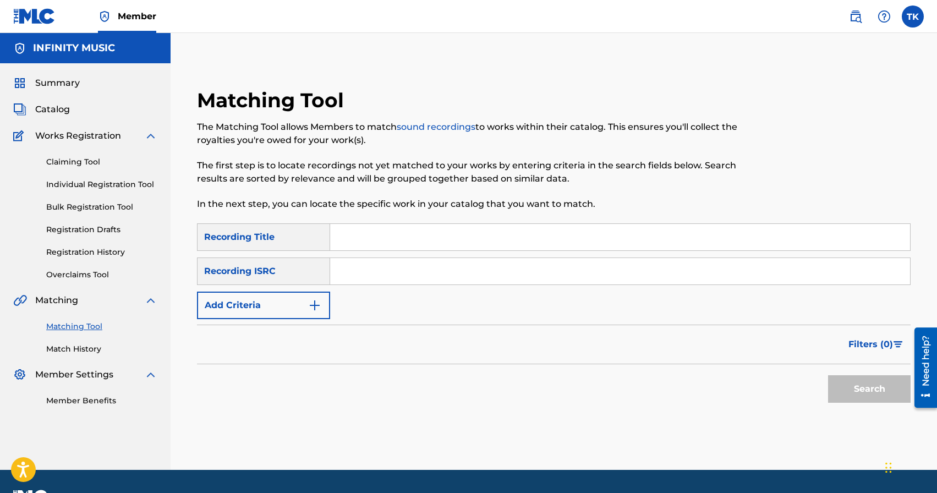
click at [390, 245] on input "Search Form" at bounding box center [620, 237] width 580 height 26
type input "ТРИГЕР"
click at [298, 293] on button "Add Criteria" at bounding box center [263, 306] width 133 height 28
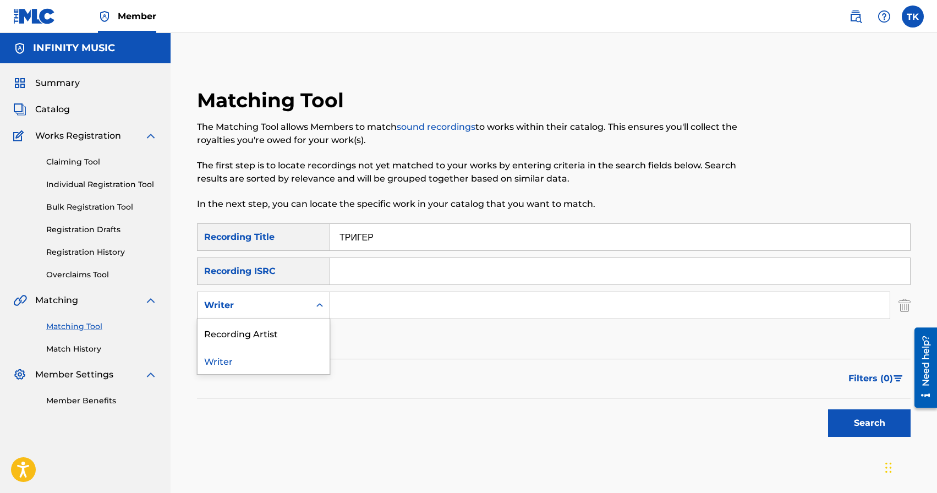
click at [294, 320] on div "Recording Artist" at bounding box center [264, 333] width 132 height 28
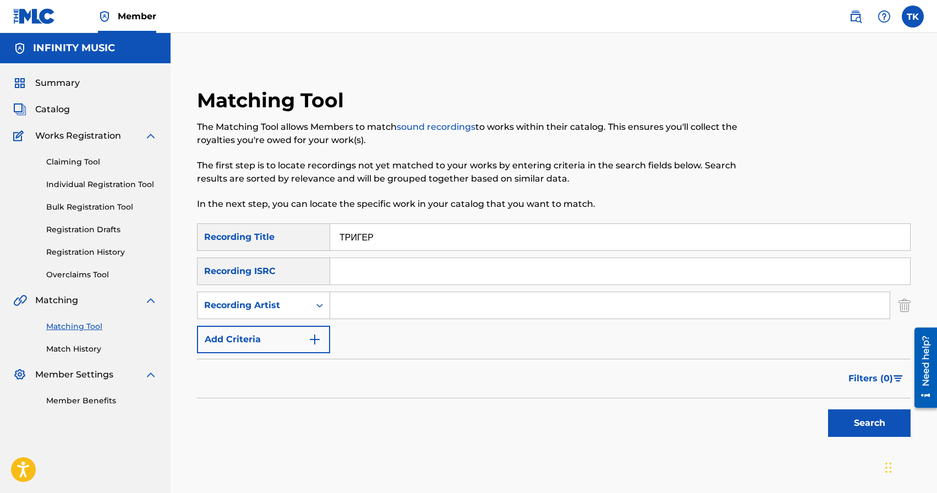
click at [359, 306] on input "Search Form" at bounding box center [610, 305] width 560 height 26
type input "Структура Щастя"
click at [855, 429] on button "Search" at bounding box center [869, 423] width 83 height 28
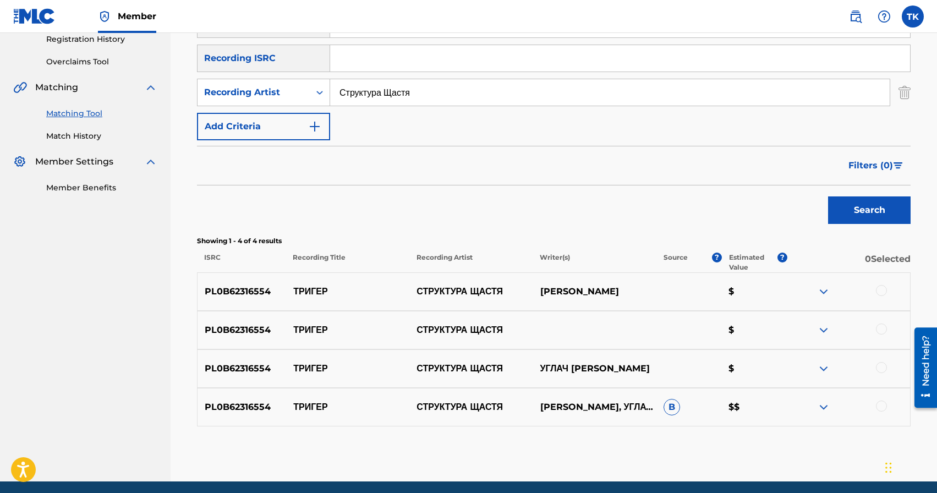
scroll to position [254, 0]
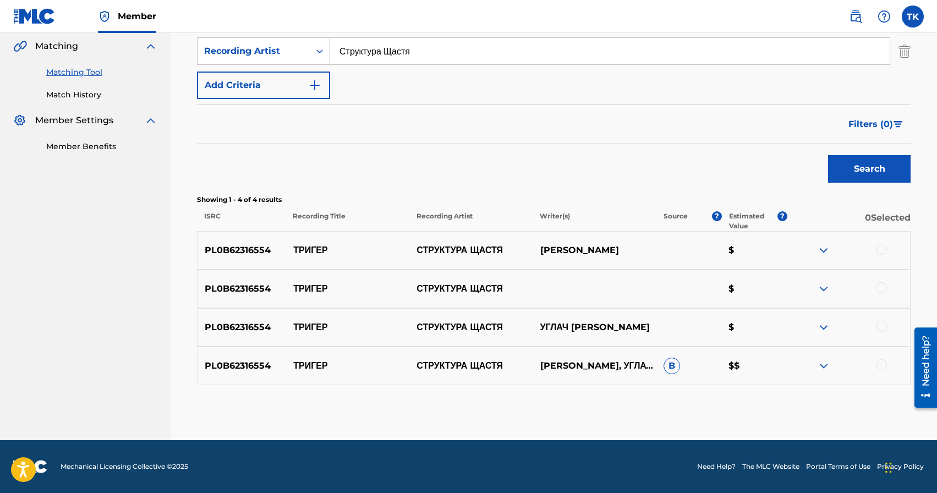
click at [887, 247] on div at bounding box center [848, 250] width 123 height 13
click at [885, 247] on div at bounding box center [881, 249] width 11 height 11
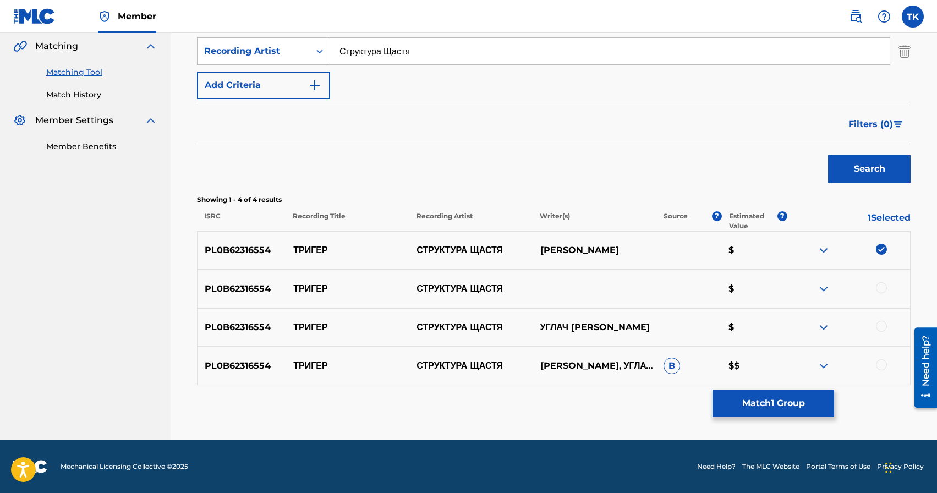
click at [882, 285] on div at bounding box center [881, 287] width 11 height 11
click at [881, 321] on div at bounding box center [881, 326] width 11 height 11
click at [884, 370] on div at bounding box center [848, 365] width 123 height 13
click at [883, 367] on div at bounding box center [881, 364] width 11 height 11
click at [791, 402] on button "Match 4 Groups" at bounding box center [774, 404] width 122 height 28
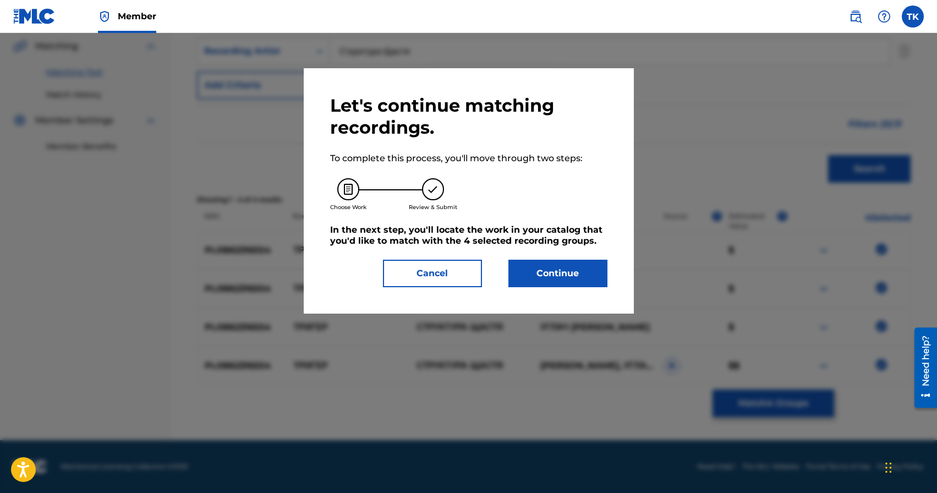
click at [547, 267] on button "Continue" at bounding box center [557, 274] width 99 height 28
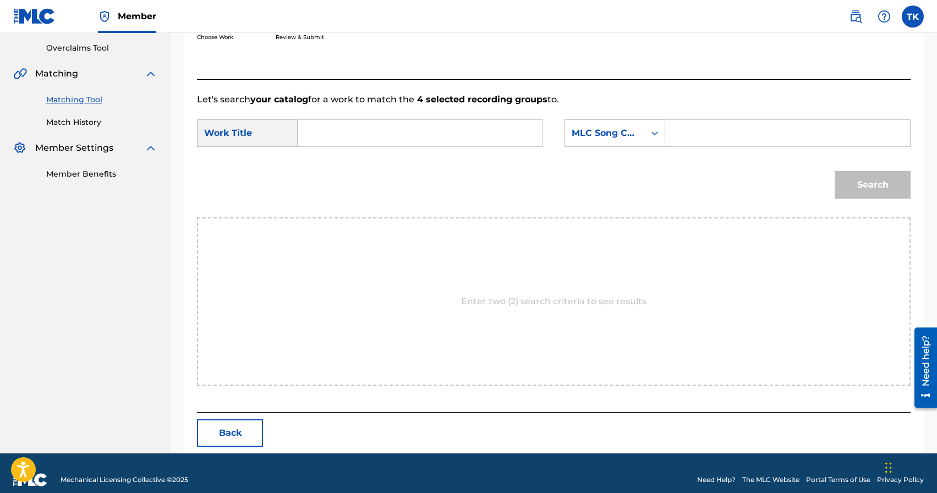
scroll to position [240, 0]
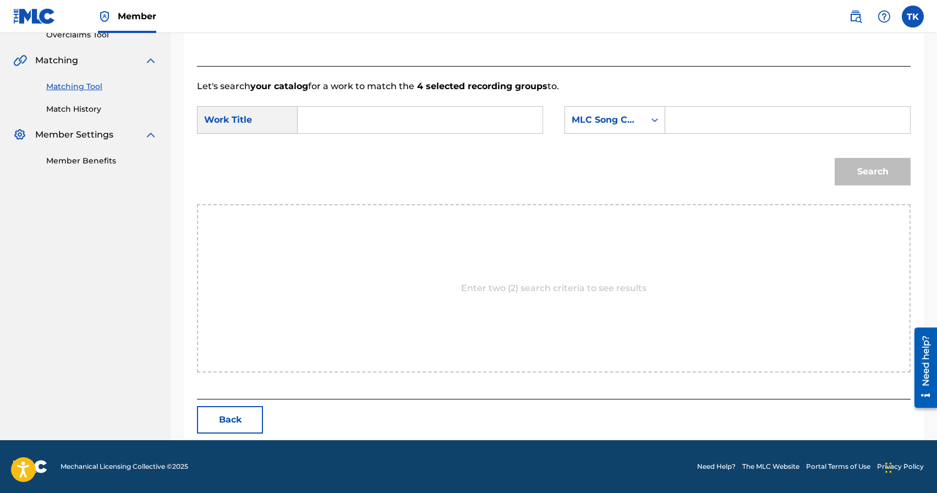
click at [389, 109] on input "Search Form" at bounding box center [420, 120] width 226 height 26
click at [373, 145] on div "триг ер" at bounding box center [419, 145] width 225 height 20
type input "тригер"
click at [626, 127] on div "MLC Song Code" at bounding box center [605, 119] width 80 height 21
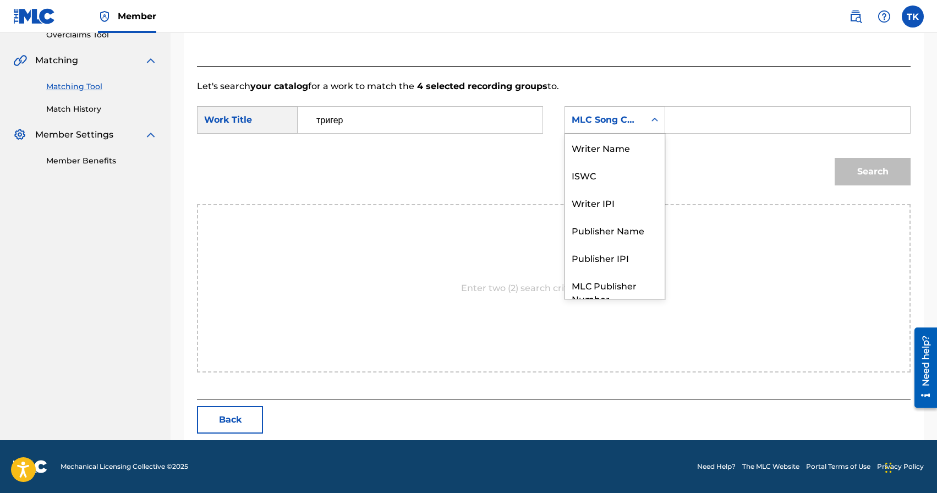
scroll to position [41, 0]
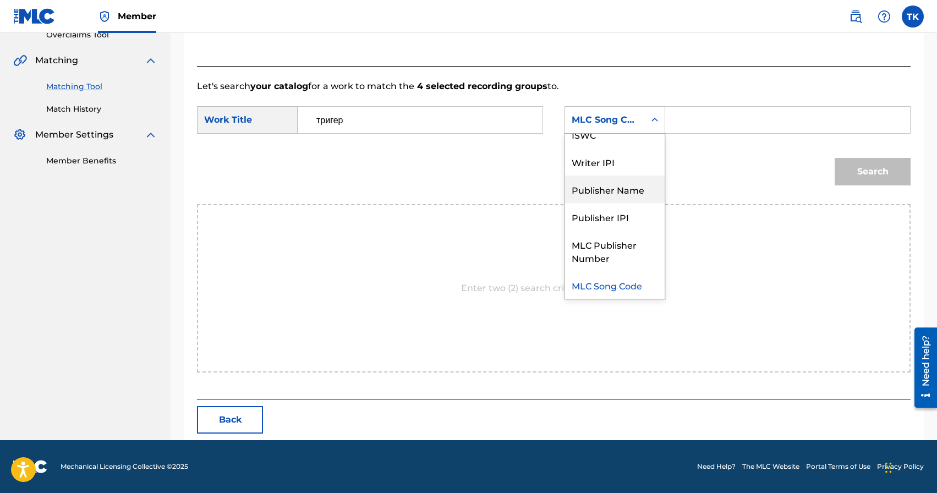
click at [616, 191] on div "Publisher Name" at bounding box center [615, 190] width 100 height 28
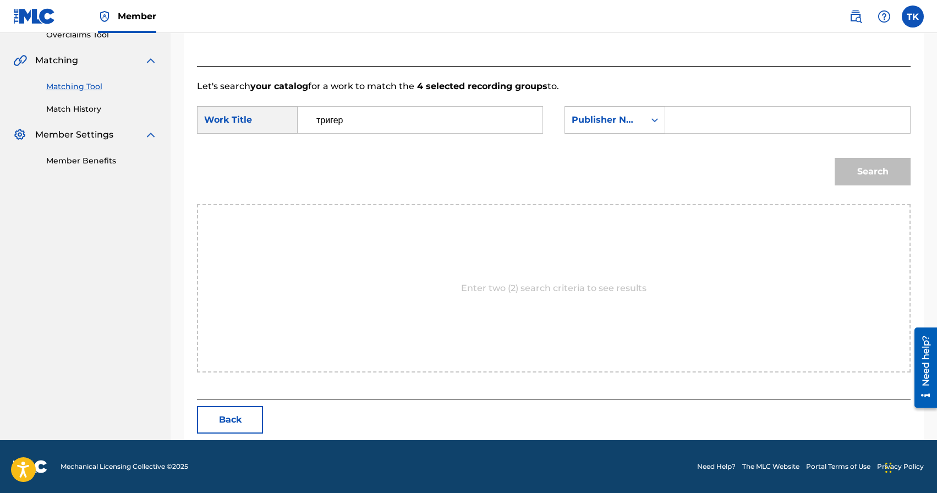
click at [696, 132] on input "Search Form" at bounding box center [788, 120] width 226 height 26
type input "INFINITY MUSIC"
click at [885, 171] on button "Search" at bounding box center [873, 172] width 76 height 28
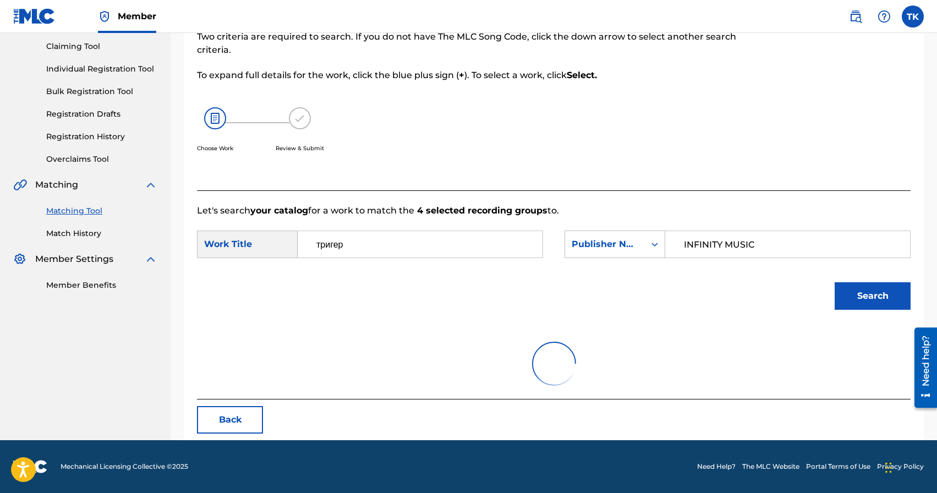
scroll to position [207, 0]
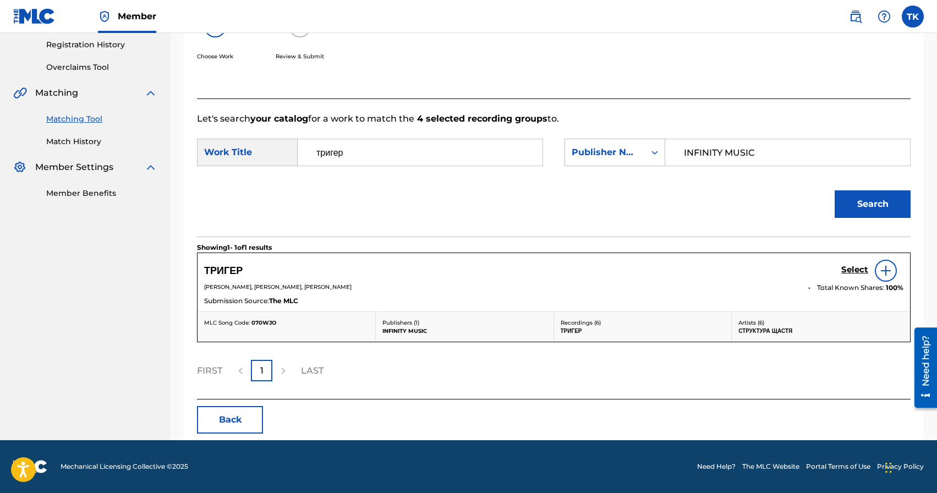
click at [851, 271] on h5 "Select" at bounding box center [854, 270] width 27 height 10
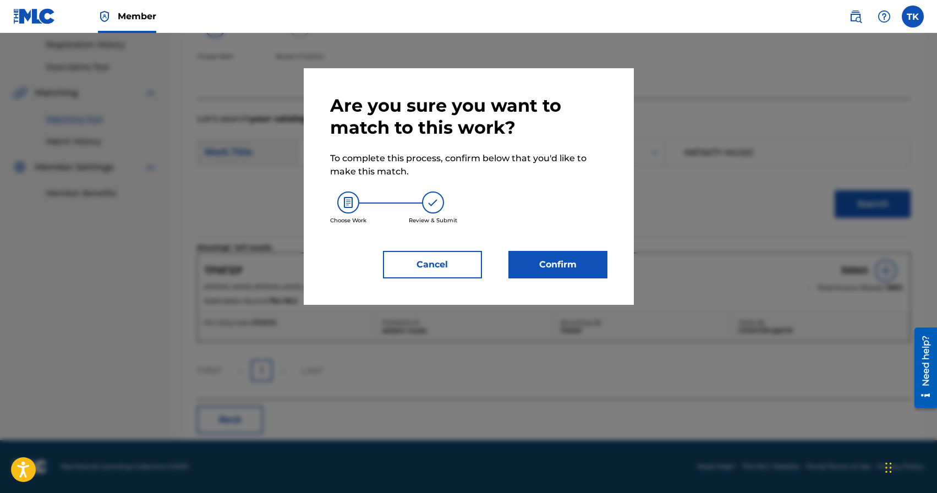
click at [574, 263] on button "Confirm" at bounding box center [557, 265] width 99 height 28
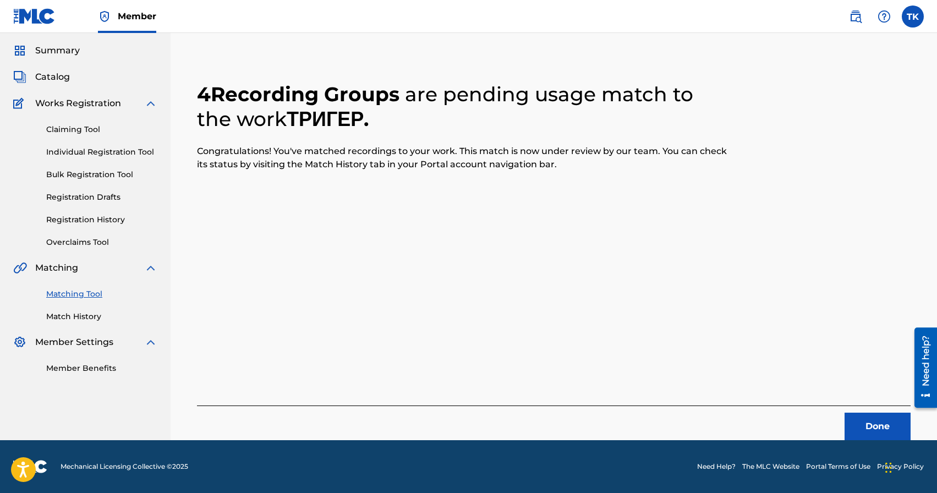
scroll to position [32, 0]
click at [854, 418] on button "Done" at bounding box center [878, 427] width 66 height 28
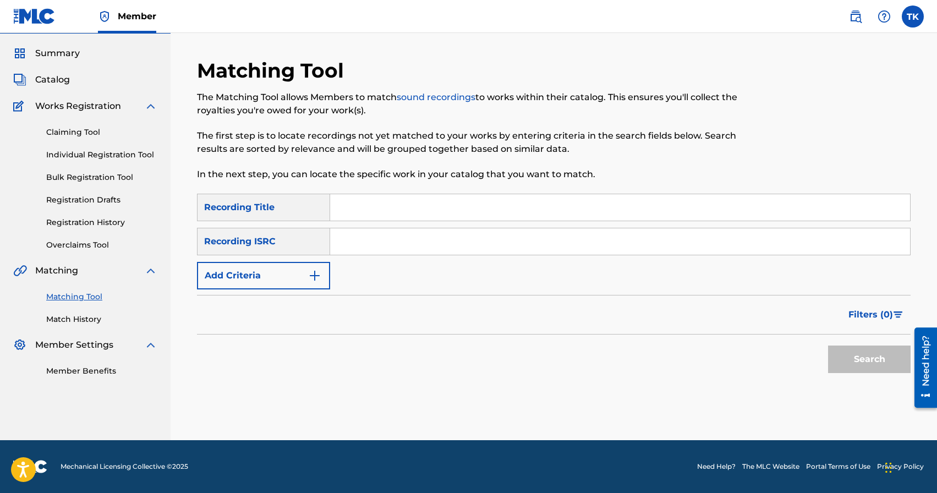
scroll to position [0, 0]
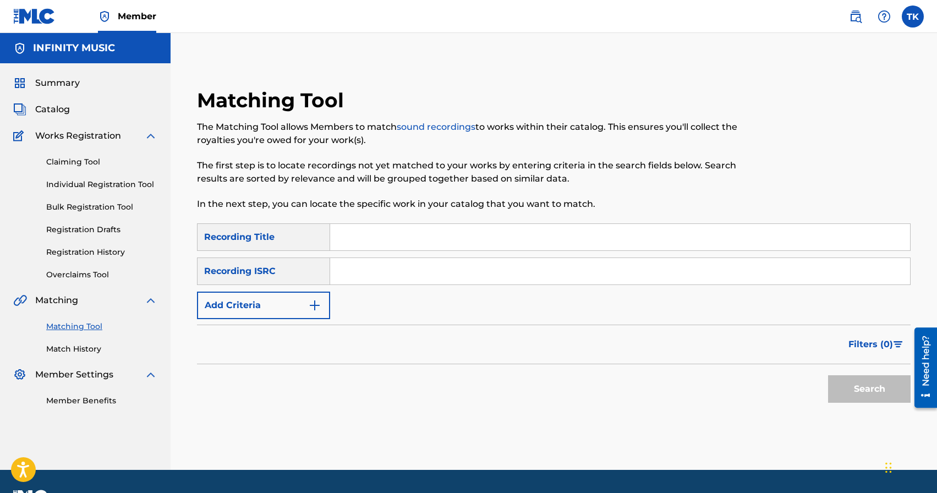
click at [418, 244] on input "Search Form" at bounding box center [620, 237] width 580 height 26
type input "мандарина 2023"
click at [291, 303] on button "Add Criteria" at bounding box center [263, 306] width 133 height 28
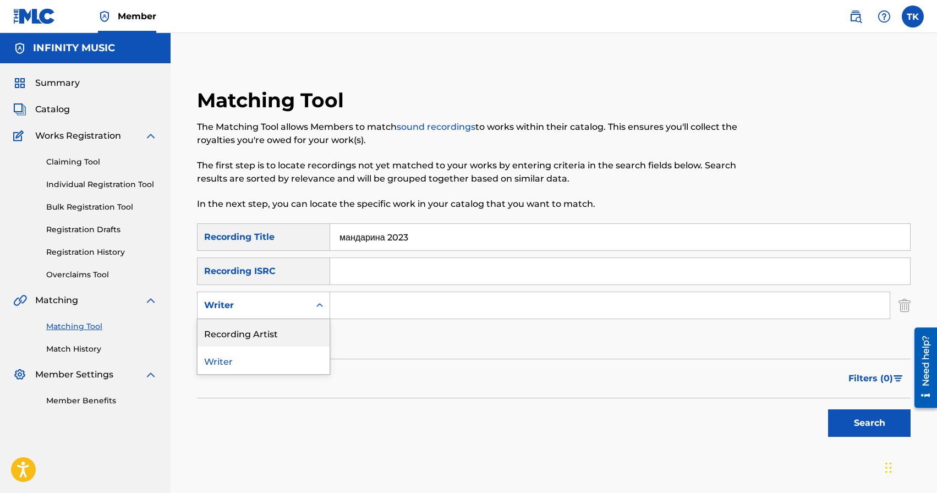
click at [289, 332] on div "Recording Artist" at bounding box center [264, 333] width 132 height 28
click at [357, 310] on input "Search Form" at bounding box center [610, 305] width 560 height 26
type input "Структура Щастя"
click at [846, 419] on button "Search" at bounding box center [869, 423] width 83 height 28
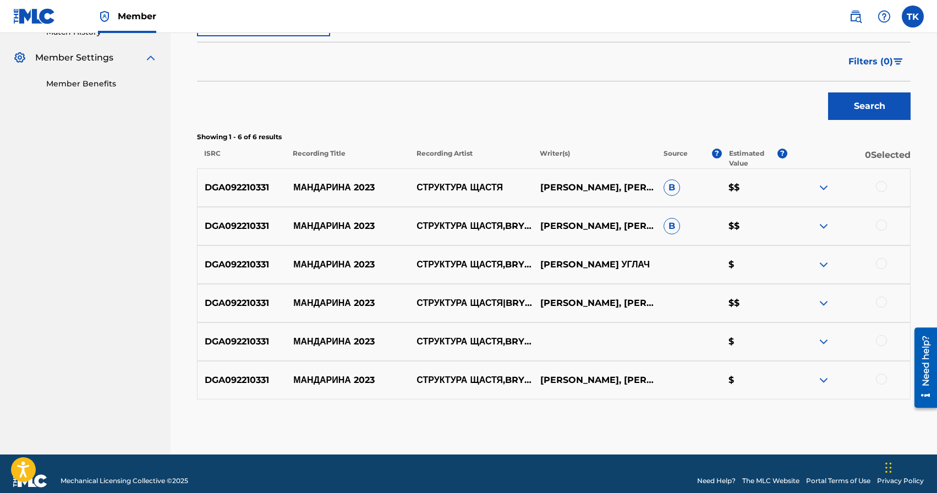
scroll to position [331, 0]
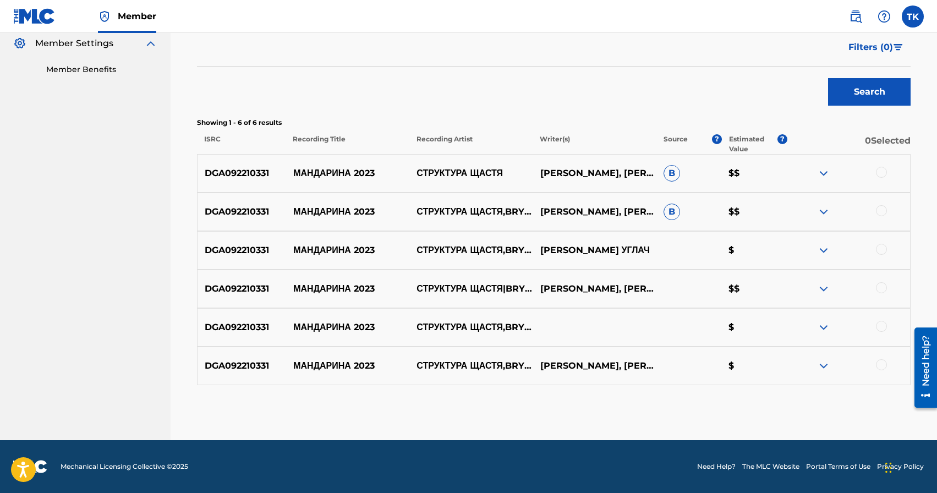
click at [881, 174] on div at bounding box center [881, 172] width 11 height 11
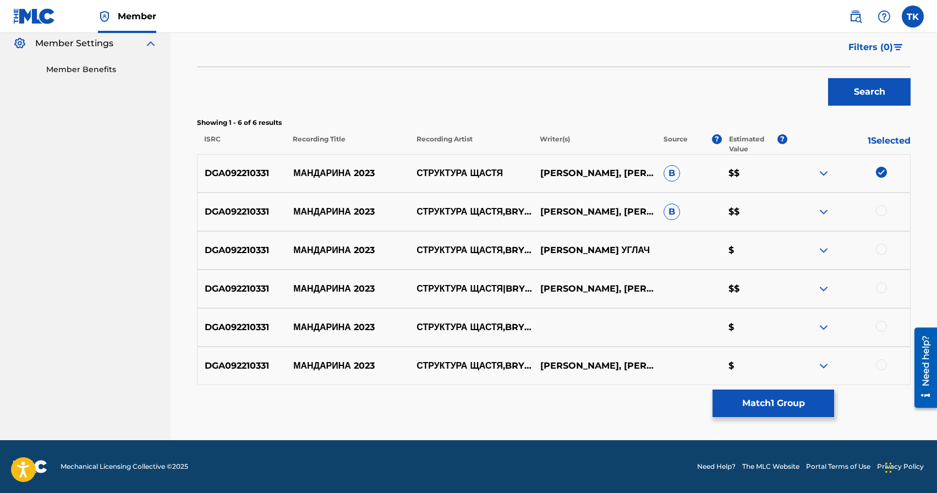
click at [883, 209] on div at bounding box center [881, 210] width 11 height 11
click at [883, 365] on div at bounding box center [881, 364] width 11 height 11
click at [882, 328] on div at bounding box center [881, 326] width 11 height 11
click at [880, 288] on div at bounding box center [881, 287] width 11 height 11
click at [881, 251] on div at bounding box center [881, 249] width 11 height 11
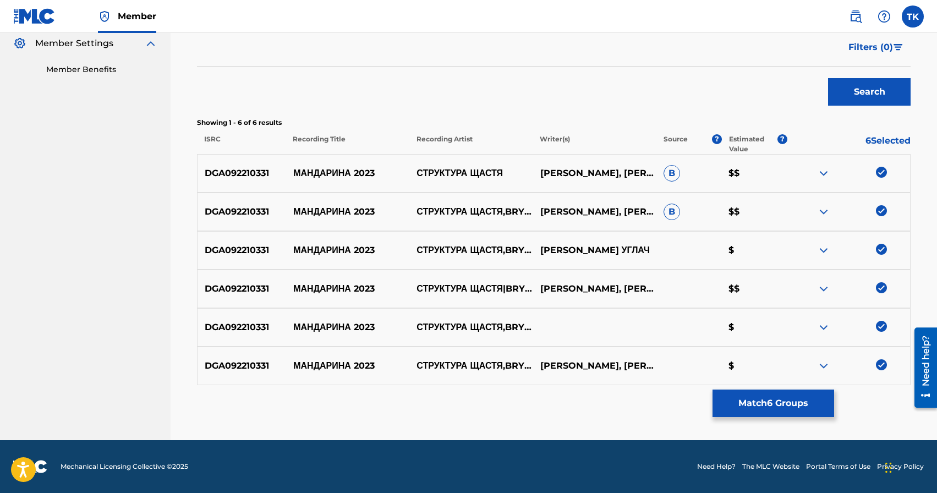
click at [768, 402] on button "Match 6 Groups" at bounding box center [774, 404] width 122 height 28
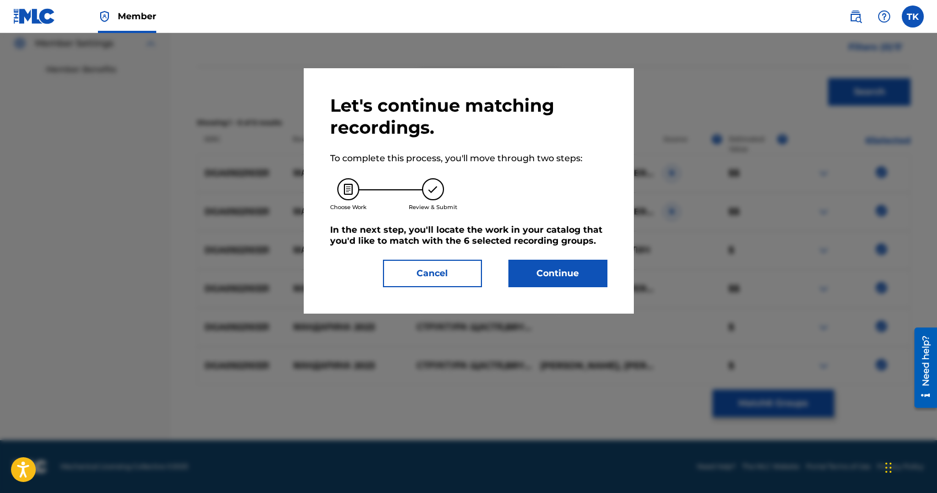
click at [545, 272] on button "Continue" at bounding box center [557, 274] width 99 height 28
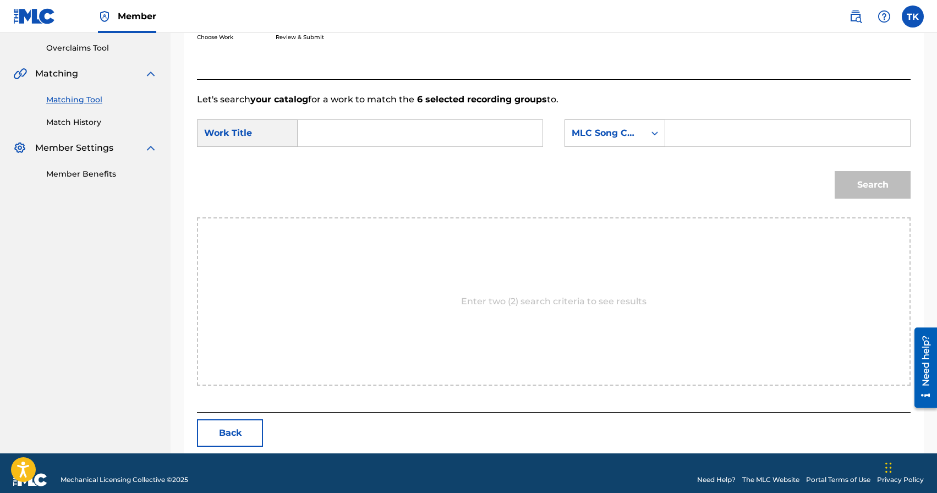
scroll to position [240, 0]
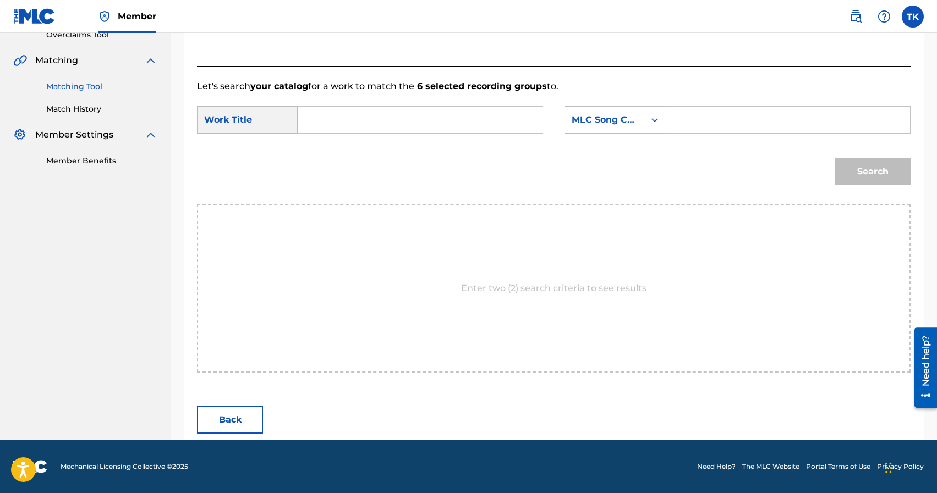
click at [396, 116] on input "Search Form" at bounding box center [420, 120] width 226 height 26
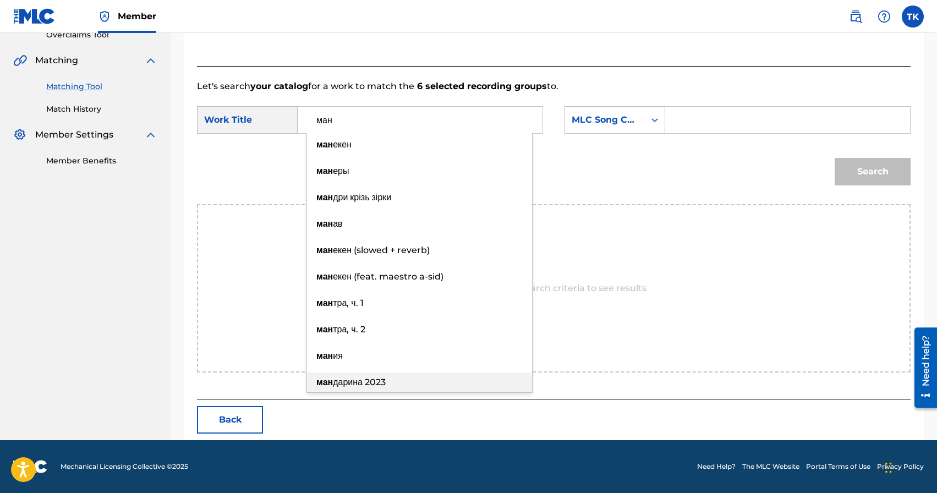
click at [372, 377] on span "дарина 2023" at bounding box center [359, 382] width 53 height 10
type input "мандарина 2023"
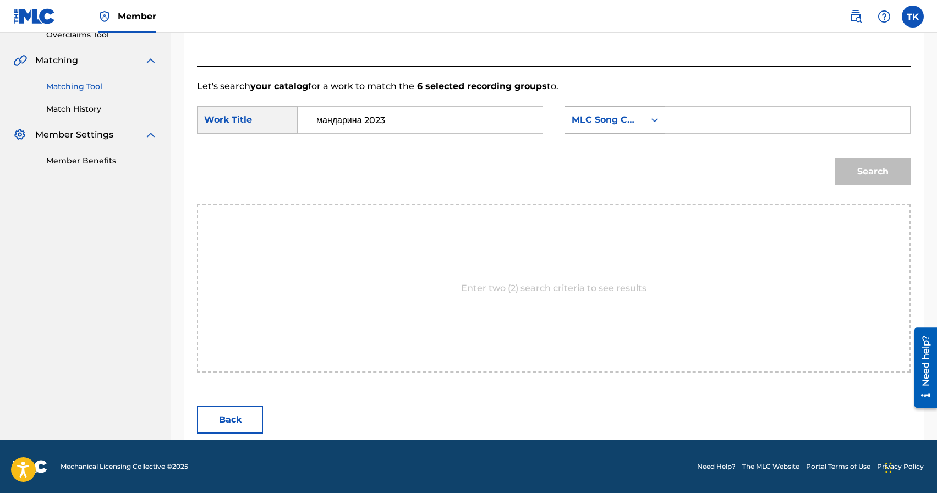
click at [631, 131] on div "MLC Song Code" at bounding box center [615, 120] width 101 height 28
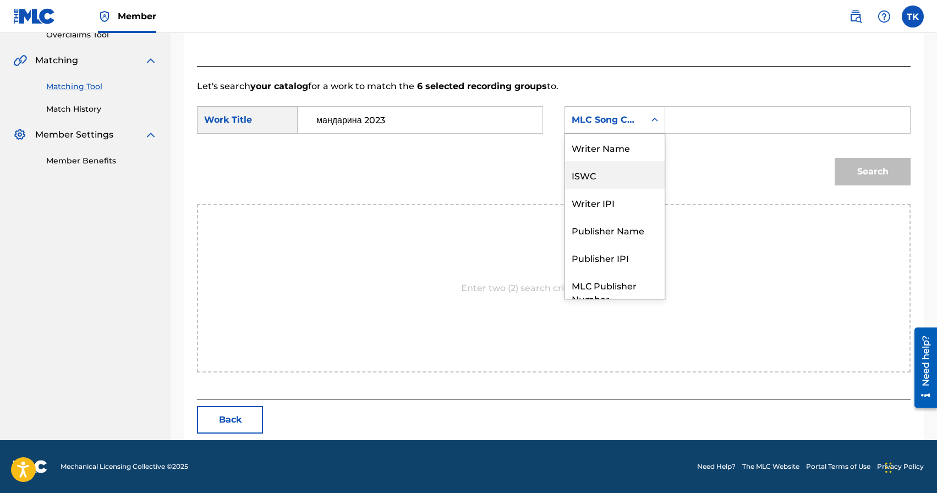
scroll to position [41, 0]
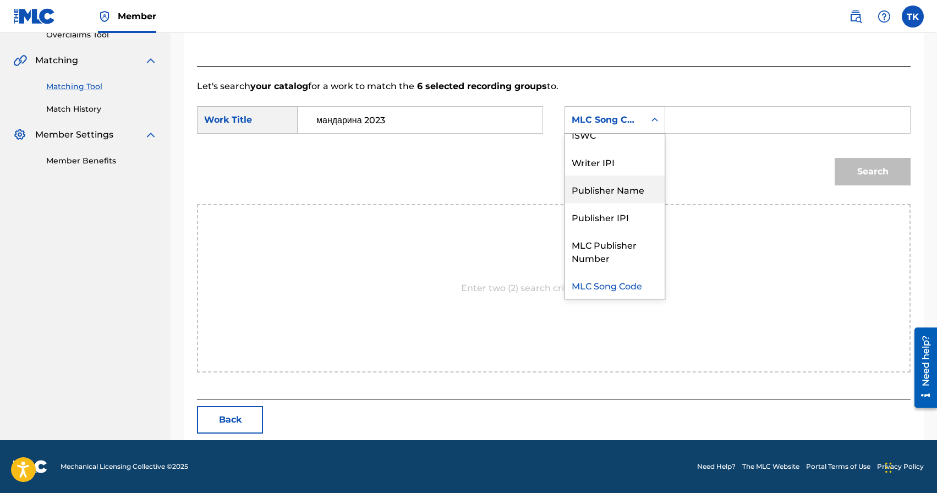
click at [628, 185] on div "Publisher Name" at bounding box center [615, 190] width 100 height 28
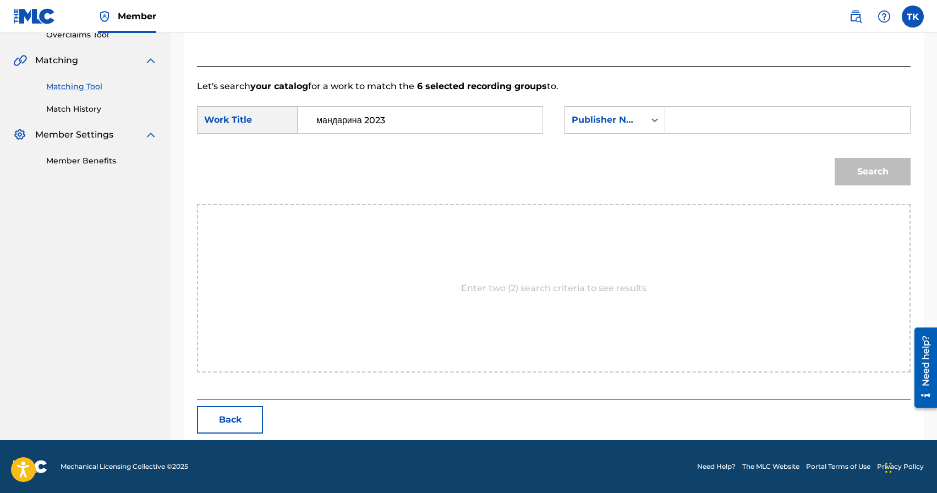
click at [688, 119] on input "Search Form" at bounding box center [788, 120] width 226 height 26
type input "INFINITY MUSIC"
click at [895, 178] on button "Search" at bounding box center [873, 172] width 76 height 28
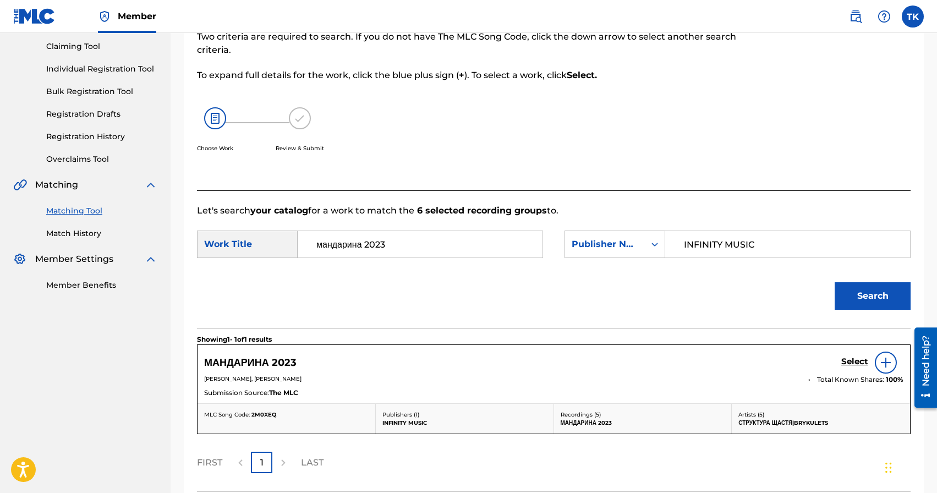
scroll to position [207, 0]
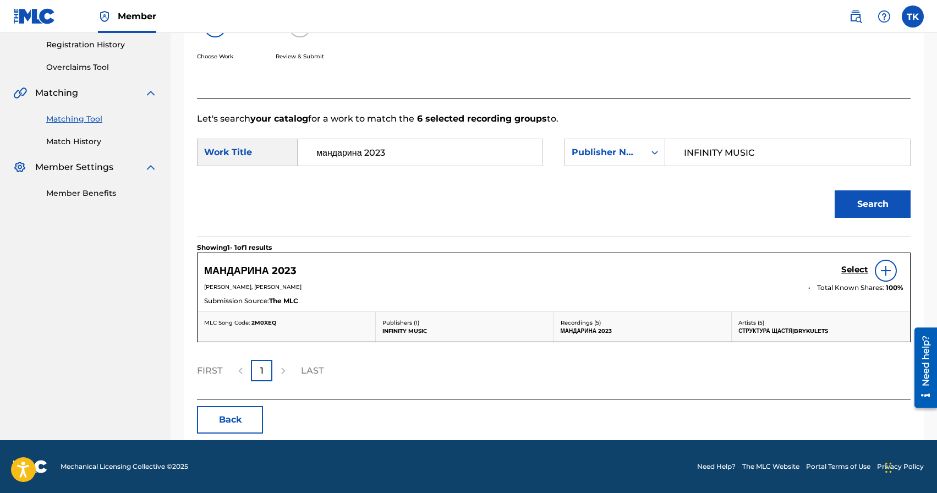
click at [846, 270] on h5 "Select" at bounding box center [854, 270] width 27 height 10
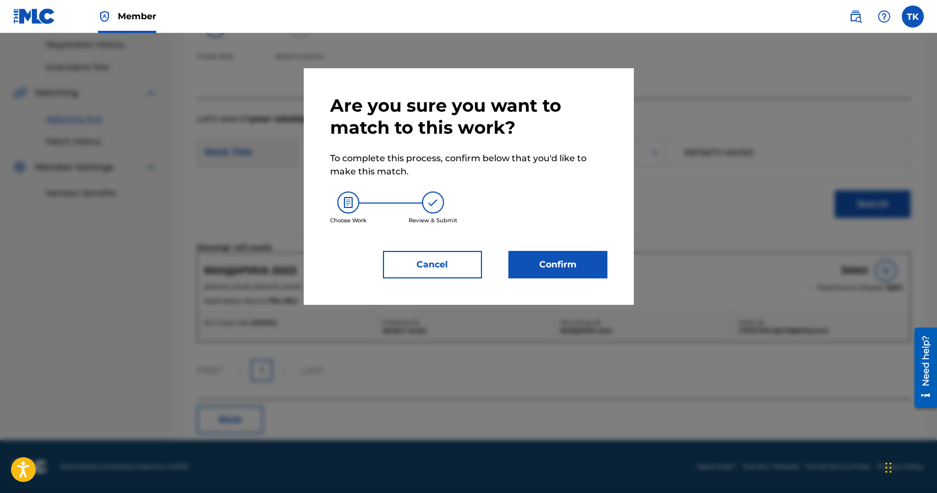
click at [582, 267] on button "Confirm" at bounding box center [557, 265] width 99 height 28
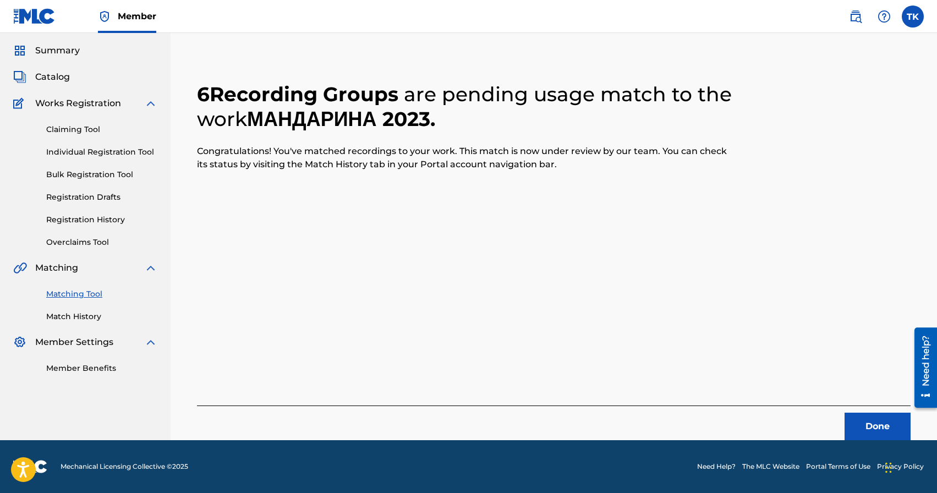
scroll to position [32, 0]
click at [861, 428] on button "Done" at bounding box center [878, 427] width 66 height 28
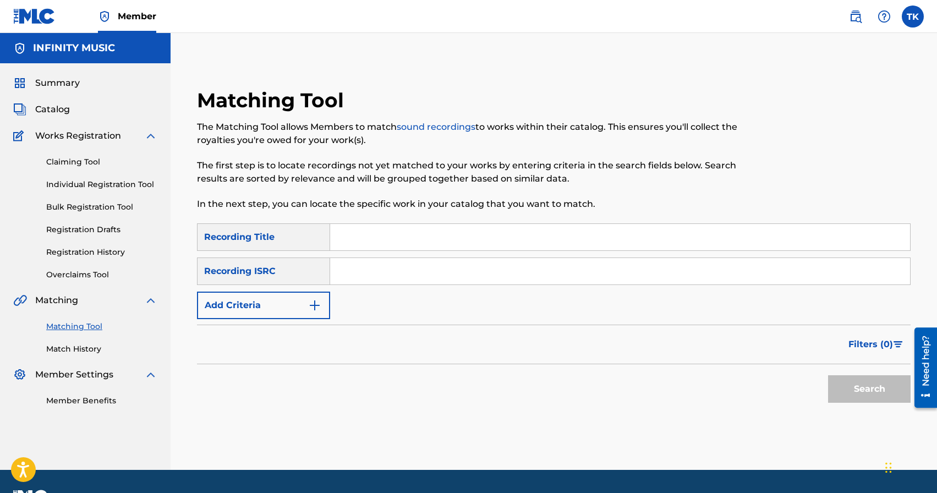
click at [385, 245] on input "Search Form" at bounding box center [620, 237] width 580 height 26
type input "отче наш"
click at [310, 299] on img "Search Form" at bounding box center [314, 305] width 13 height 13
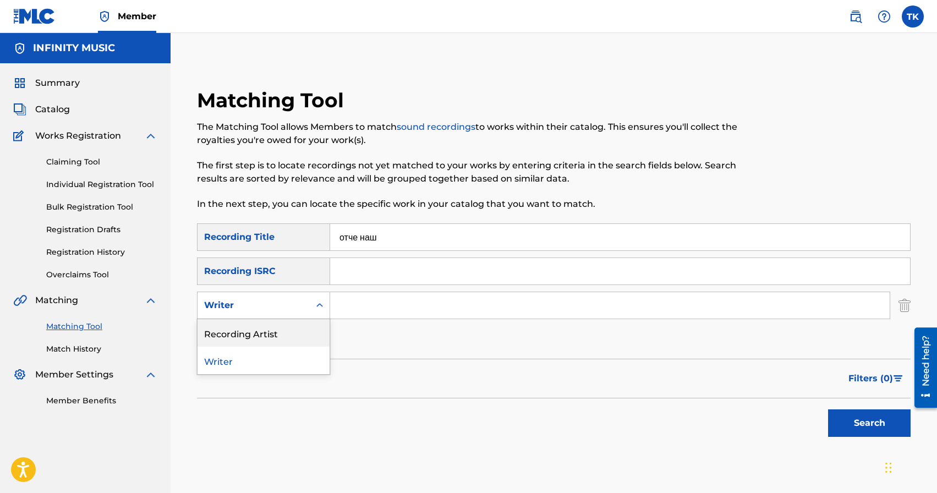
click at [298, 336] on div "Recording Artist" at bounding box center [264, 333] width 132 height 28
click at [354, 312] on input "Search Form" at bounding box center [610, 305] width 560 height 26
type input "Структура Щастя"
click at [849, 419] on button "Search" at bounding box center [869, 423] width 83 height 28
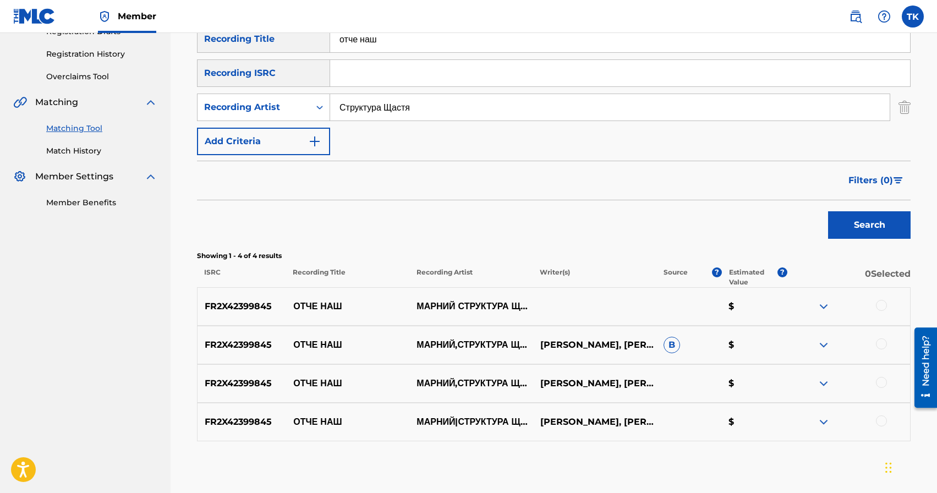
scroll to position [254, 0]
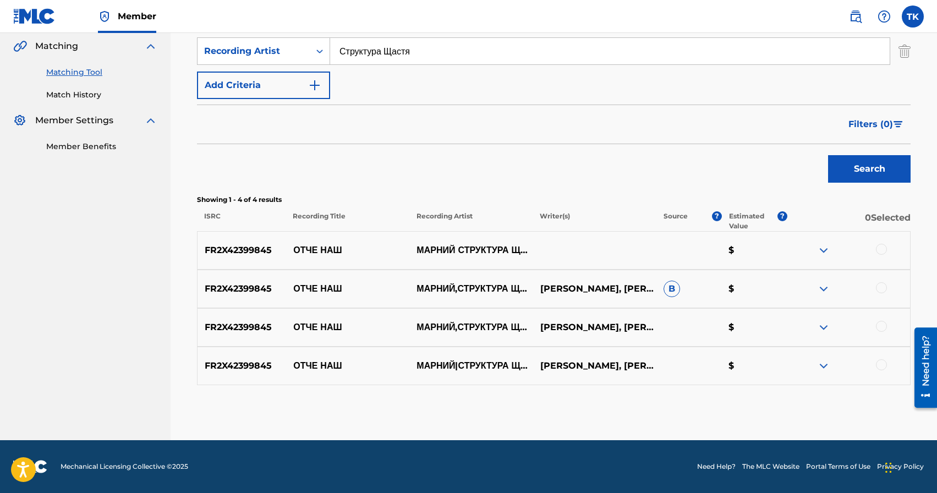
click at [883, 291] on div at bounding box center [881, 287] width 11 height 11
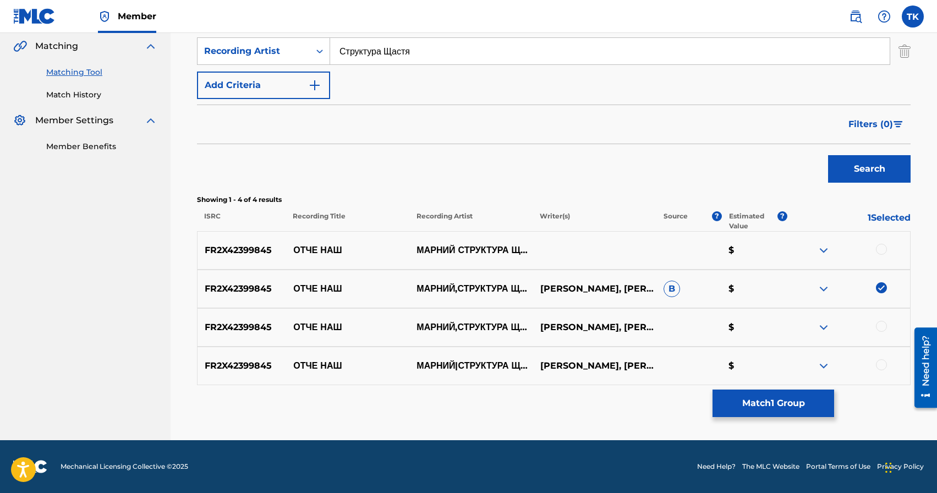
click at [882, 327] on div at bounding box center [881, 326] width 11 height 11
click at [883, 362] on div at bounding box center [881, 364] width 11 height 11
click at [881, 243] on div "FR2X42399845 ОТЧЕ НАШ МАРНИЙ СТРУКТУРА ЩАСТЯ $" at bounding box center [554, 250] width 714 height 39
click at [881, 247] on div at bounding box center [881, 249] width 11 height 11
click at [781, 398] on button "Match 4 Groups" at bounding box center [774, 404] width 122 height 28
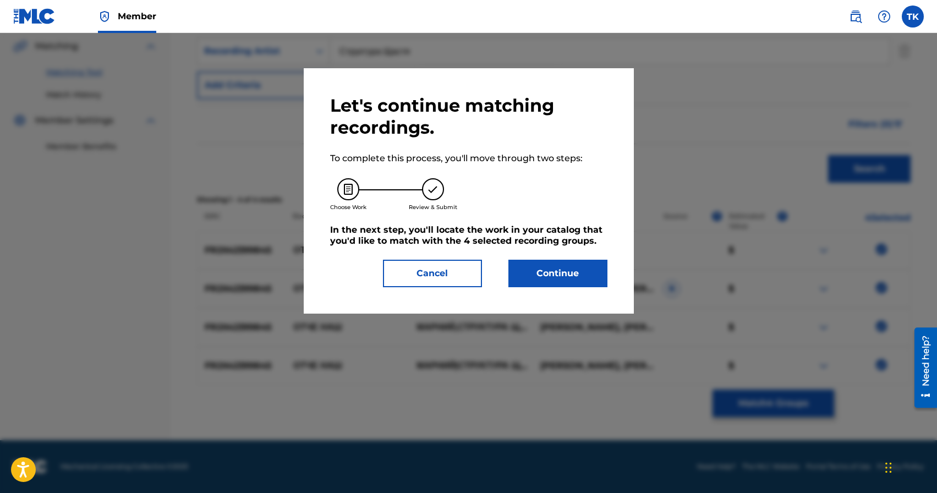
click at [585, 293] on div "Let's continue matching recordings. To complete this process, you'll move throu…" at bounding box center [469, 190] width 330 height 245
click at [585, 285] on button "Continue" at bounding box center [557, 274] width 99 height 28
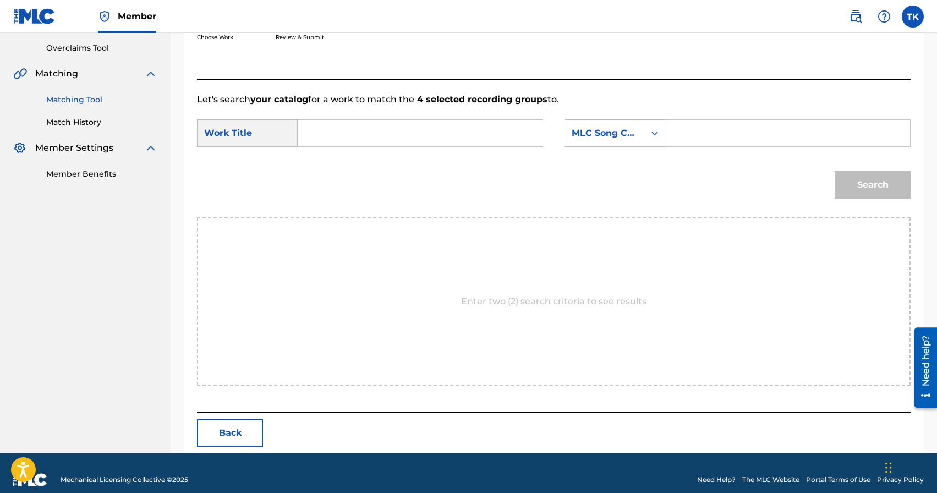
scroll to position [240, 0]
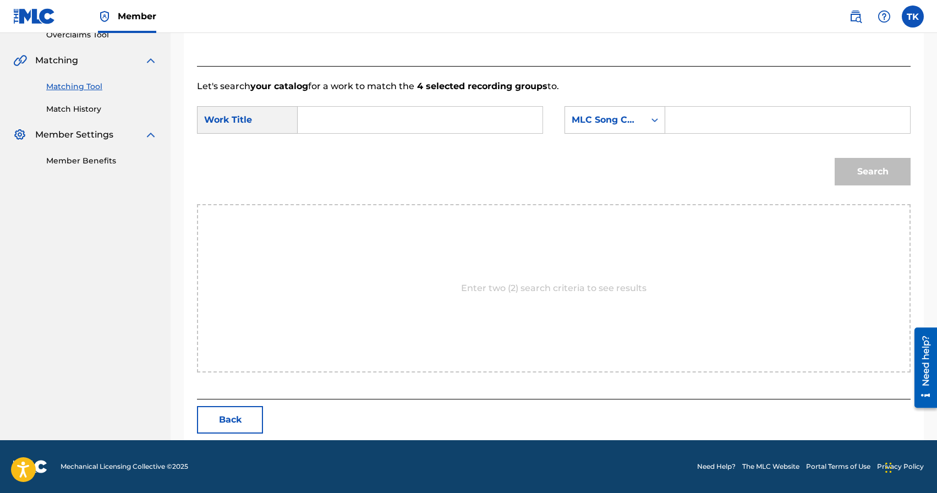
click at [429, 123] on input "Search Form" at bounding box center [420, 120] width 226 height 26
type input "отче наш"
click at [401, 148] on div "отче наш" at bounding box center [419, 145] width 225 height 20
click at [596, 114] on div "MLC Song Code" at bounding box center [605, 119] width 67 height 13
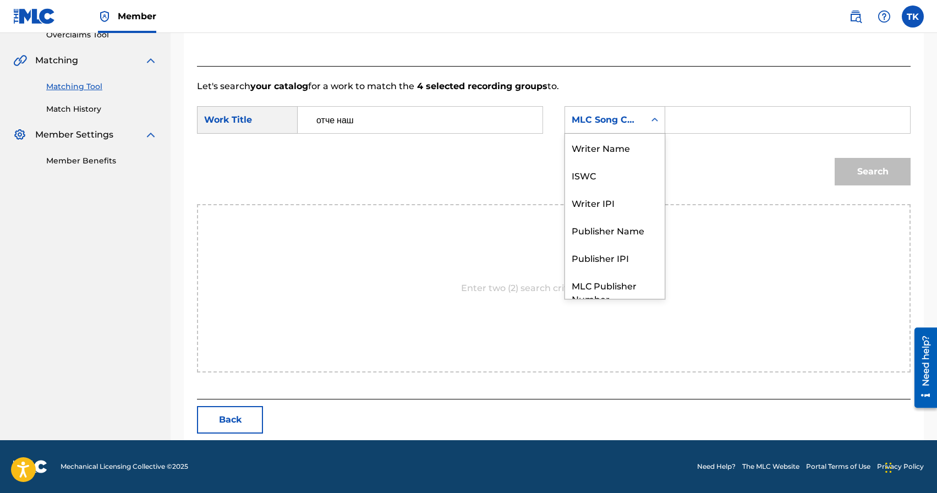
scroll to position [41, 0]
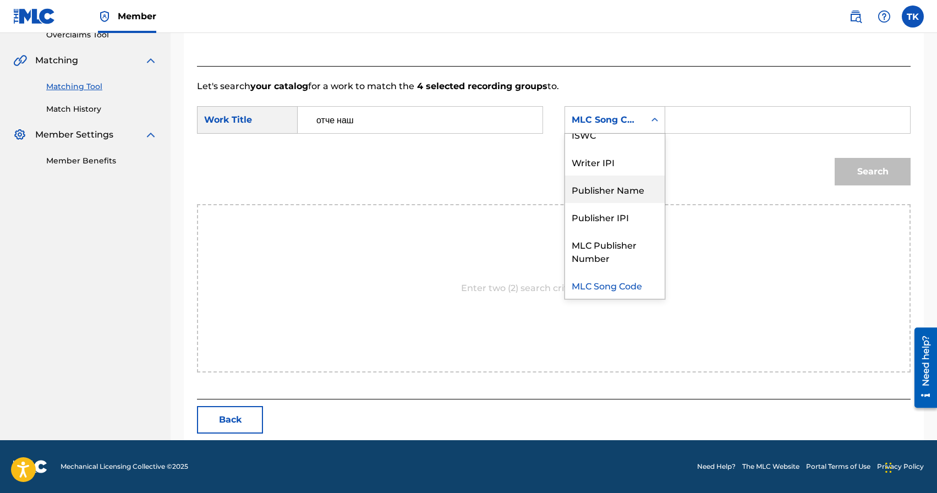
click at [606, 198] on div "Publisher Name" at bounding box center [615, 190] width 100 height 28
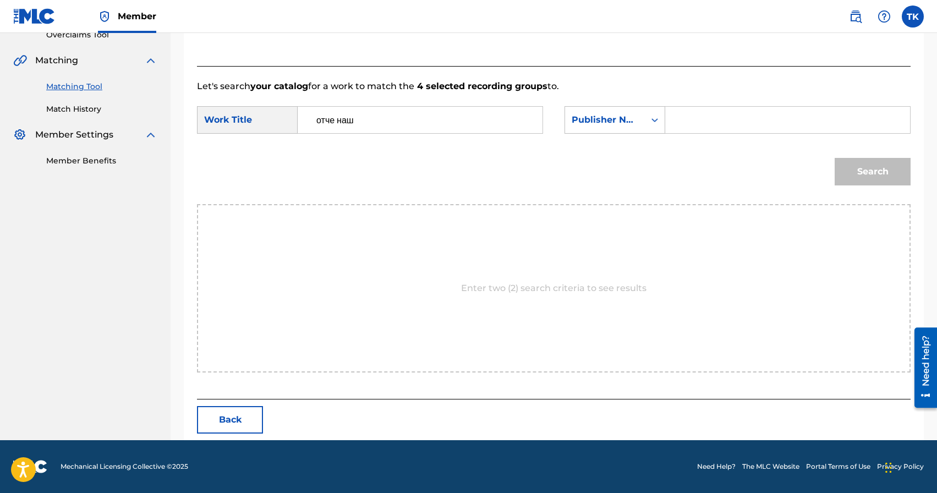
click at [739, 130] on input "Search Form" at bounding box center [788, 120] width 226 height 26
type input "INFINITY MUSIC"
click at [855, 169] on button "Search" at bounding box center [873, 172] width 76 height 28
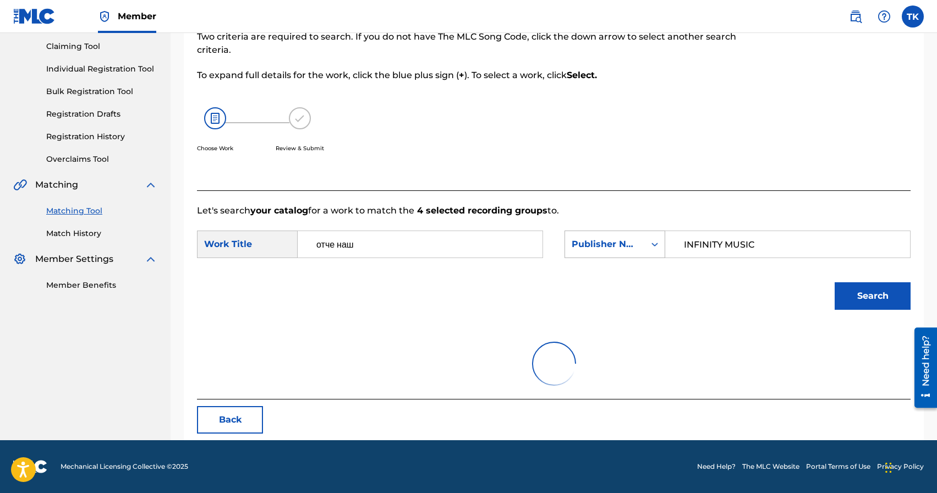
scroll to position [240, 0]
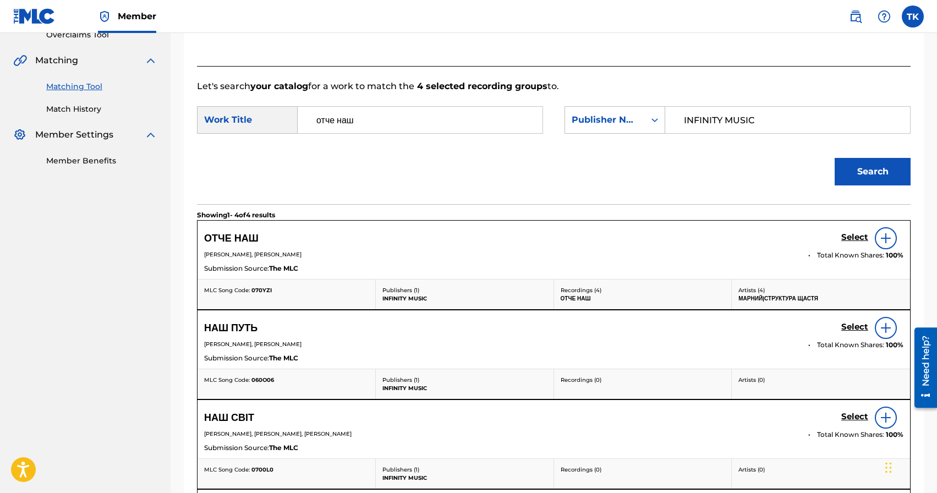
click at [853, 237] on h5 "Select" at bounding box center [854, 237] width 27 height 10
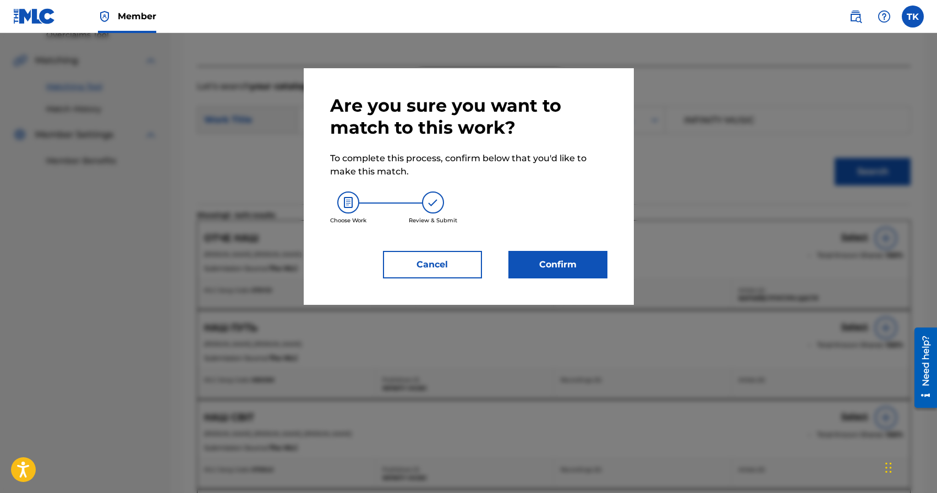
click at [554, 264] on button "Confirm" at bounding box center [557, 265] width 99 height 28
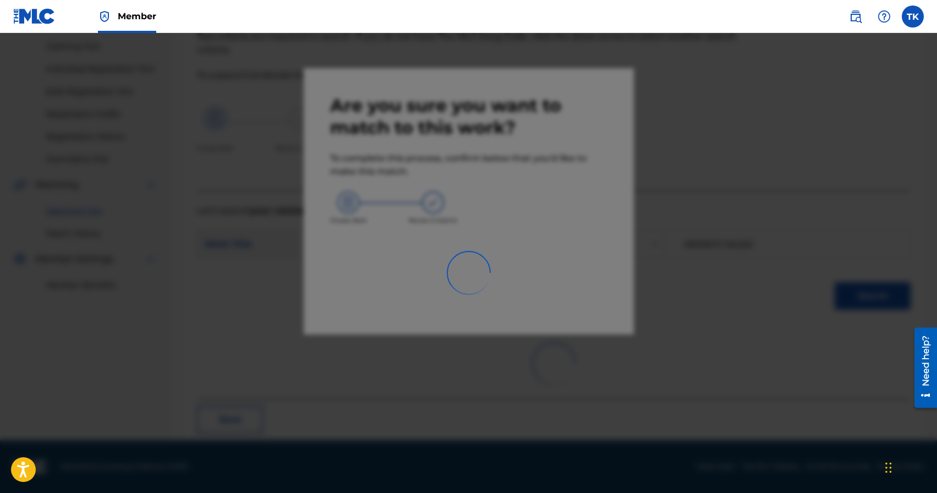
scroll to position [32, 0]
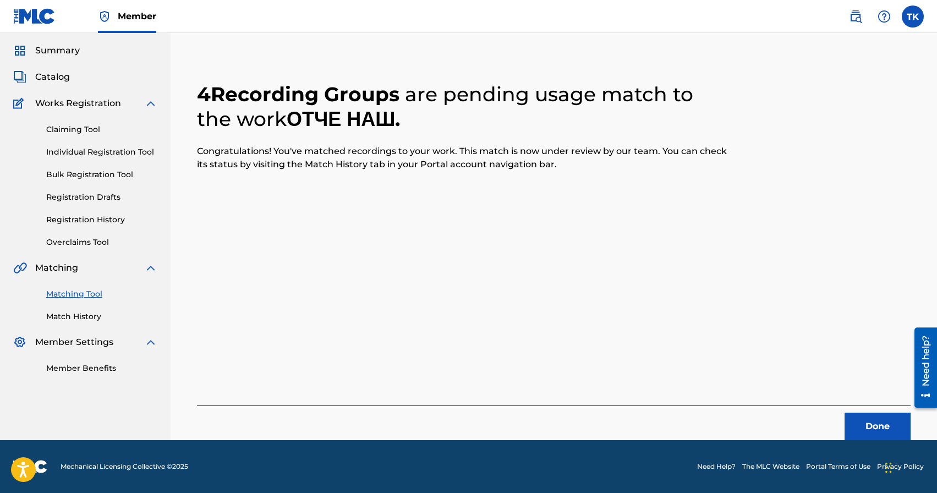
click at [866, 419] on button "Done" at bounding box center [878, 427] width 66 height 28
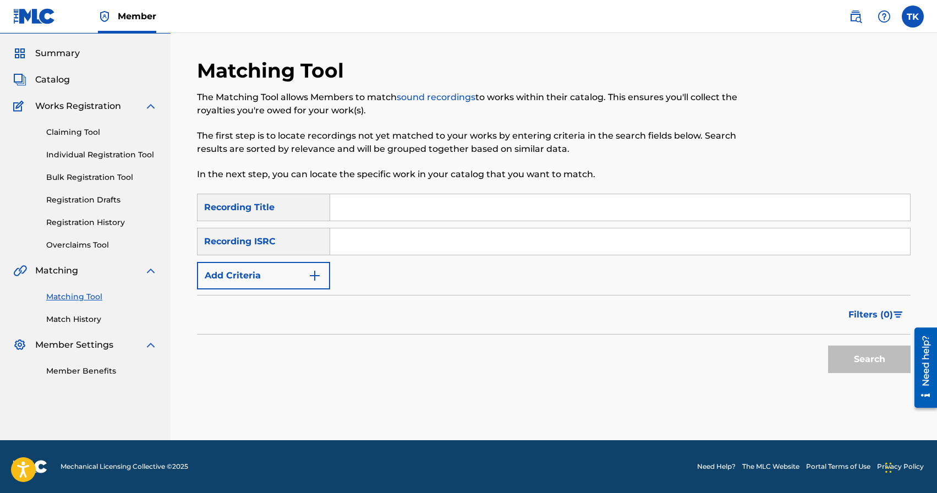
scroll to position [0, 0]
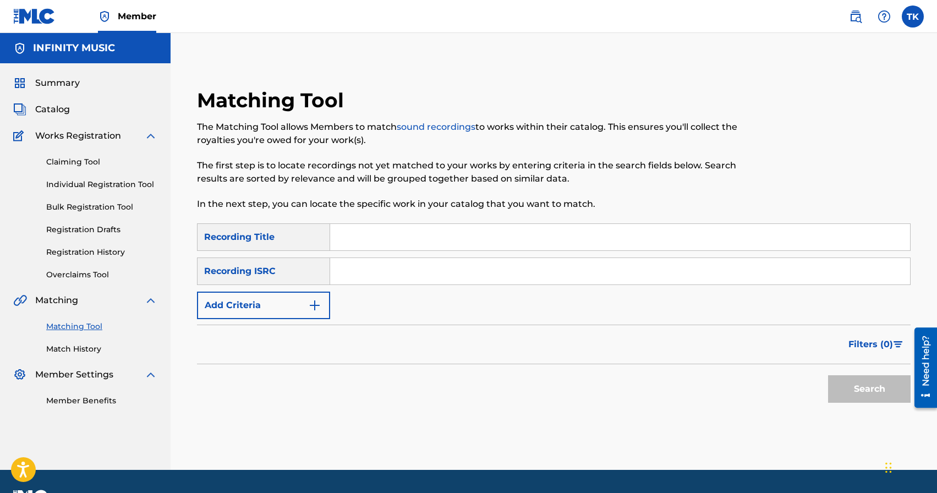
click at [385, 235] on input "Search Form" at bounding box center [620, 237] width 580 height 26
type input "друг"
click at [307, 308] on button "Add Criteria" at bounding box center [263, 306] width 133 height 28
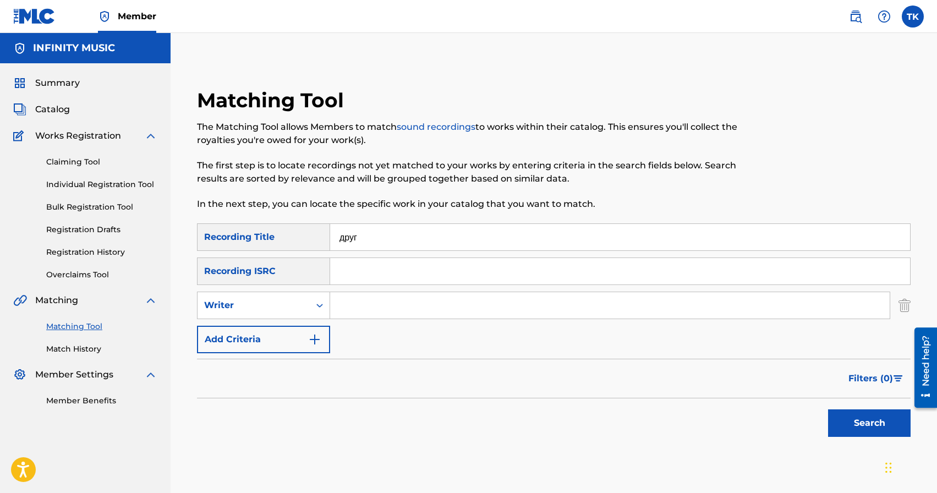
click at [307, 308] on div "Writer" at bounding box center [254, 305] width 112 height 21
click at [297, 332] on div "Recording Artist" at bounding box center [264, 333] width 132 height 28
click at [361, 310] on input "Search Form" at bounding box center [610, 305] width 560 height 26
type input "Структура Щастя"
click at [847, 435] on button "Search" at bounding box center [869, 423] width 83 height 28
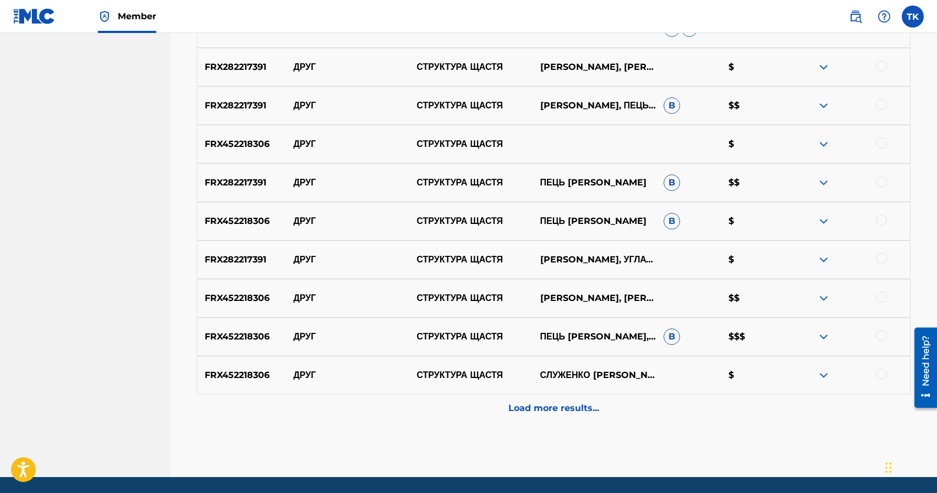
scroll to position [513, 0]
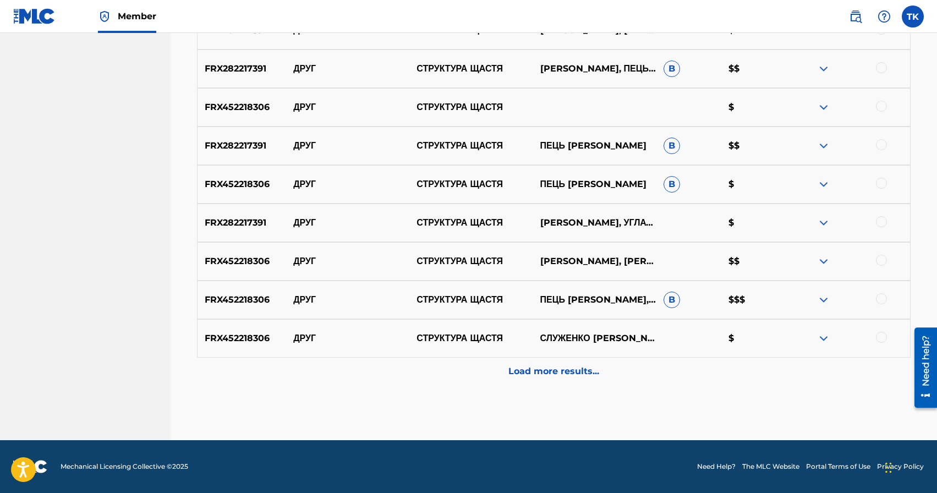
click at [582, 370] on p "Load more results..." at bounding box center [553, 371] width 91 height 13
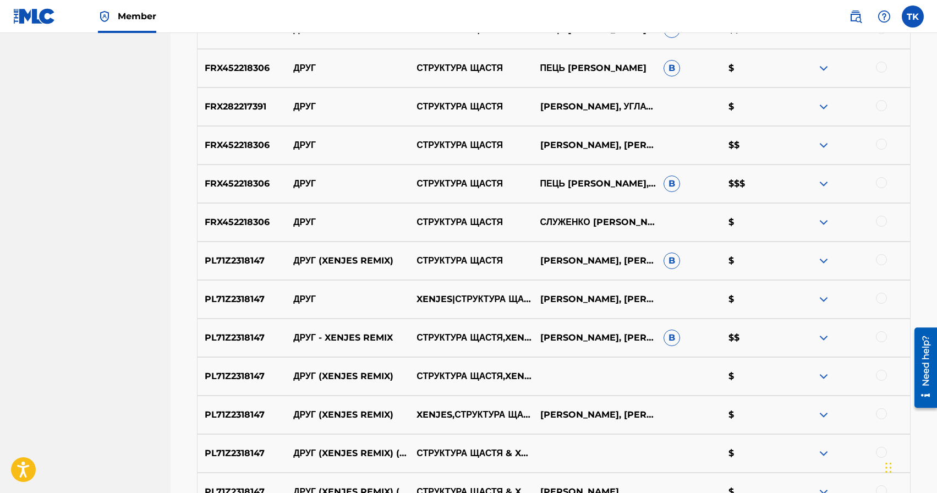
scroll to position [624, 0]
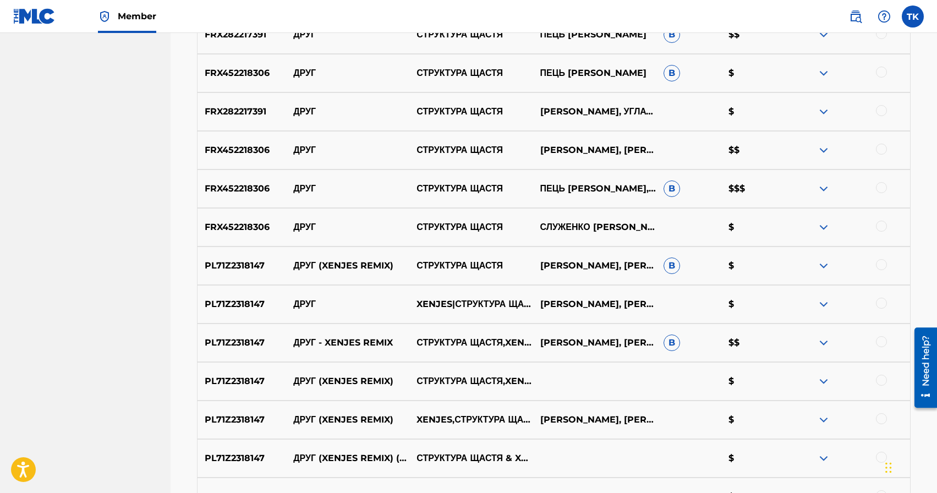
click at [883, 226] on div at bounding box center [881, 226] width 11 height 11
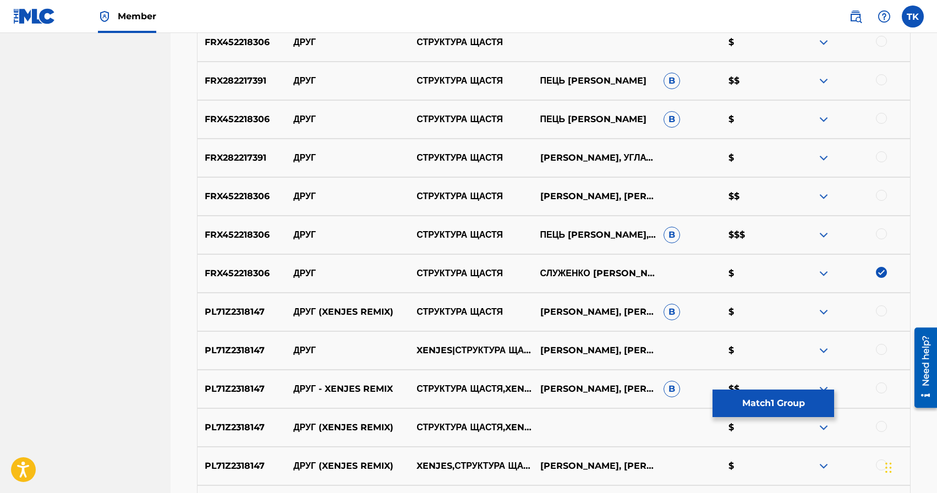
scroll to position [574, 0]
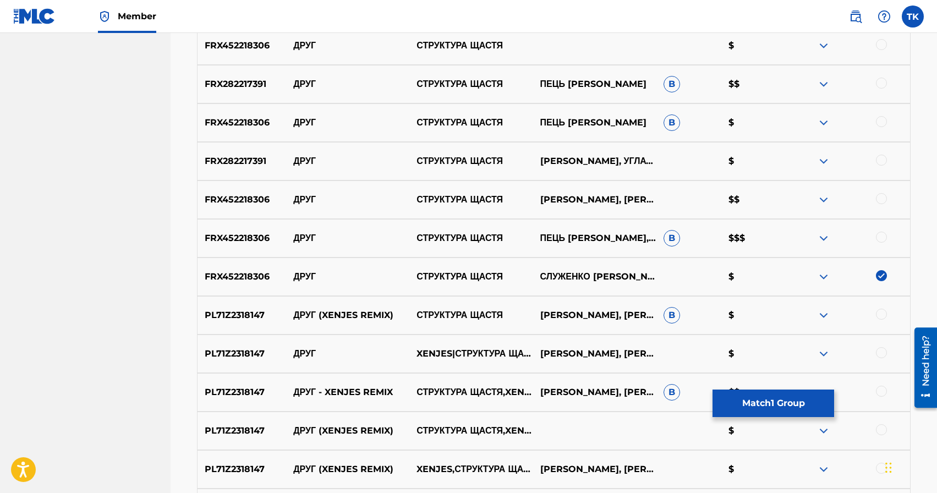
click at [881, 234] on div at bounding box center [881, 237] width 11 height 11
click at [880, 199] on div at bounding box center [881, 198] width 11 height 11
click at [883, 161] on div at bounding box center [881, 160] width 11 height 11
click at [882, 124] on div at bounding box center [881, 121] width 11 height 11
click at [881, 86] on div at bounding box center [881, 83] width 11 height 11
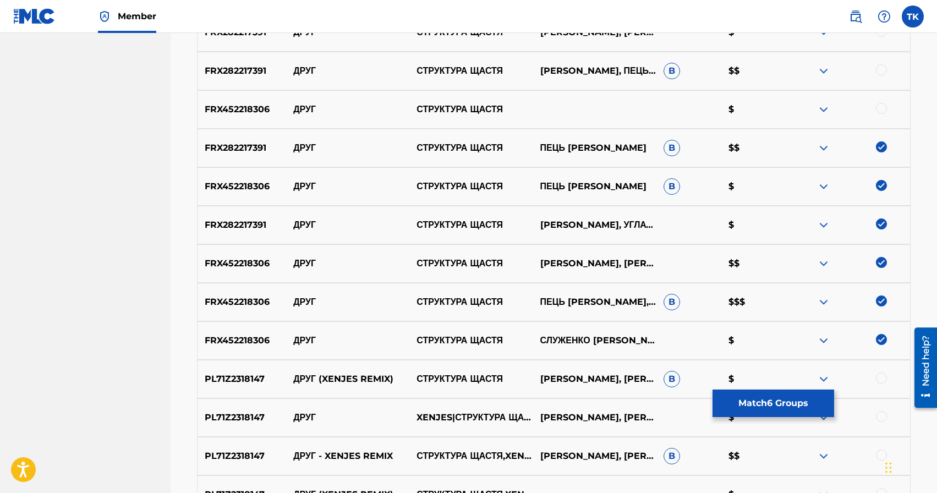
scroll to position [506, 0]
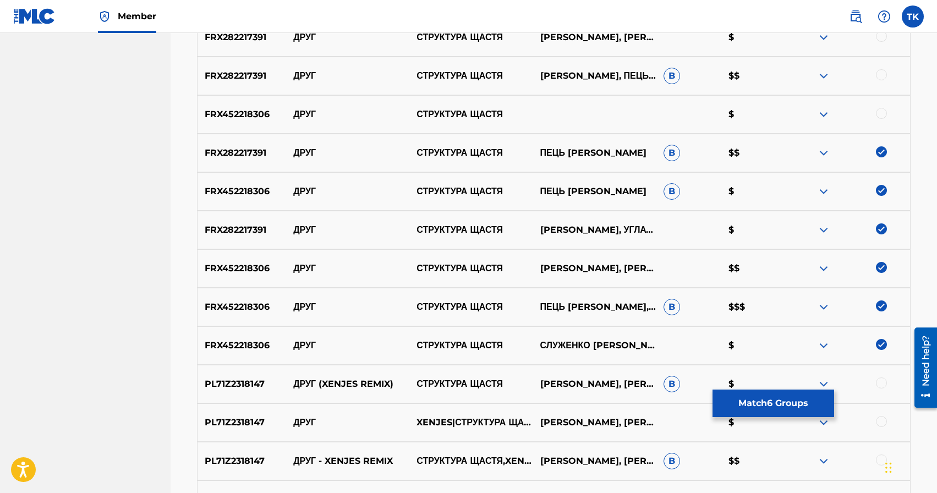
click at [882, 110] on div at bounding box center [881, 113] width 11 height 11
click at [881, 77] on div at bounding box center [881, 74] width 11 height 11
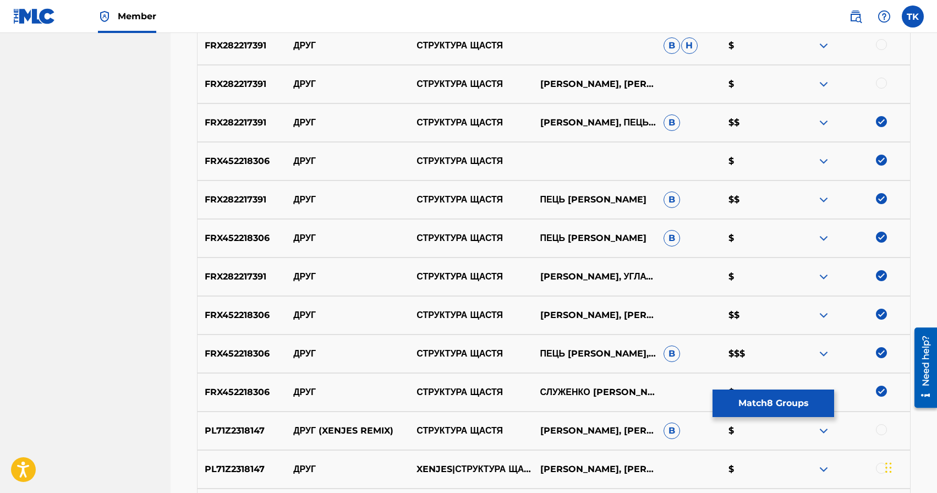
scroll to position [457, 0]
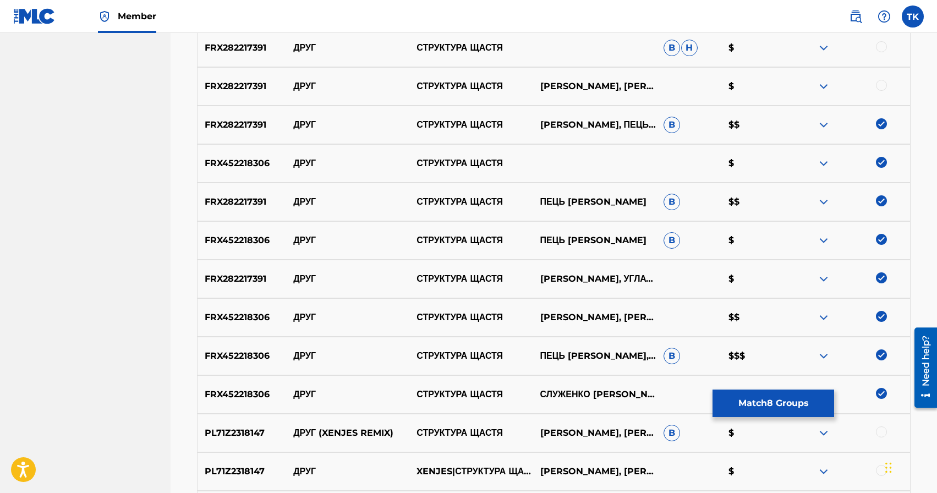
click at [881, 85] on div at bounding box center [881, 85] width 11 height 11
click at [882, 46] on div at bounding box center [881, 46] width 11 height 11
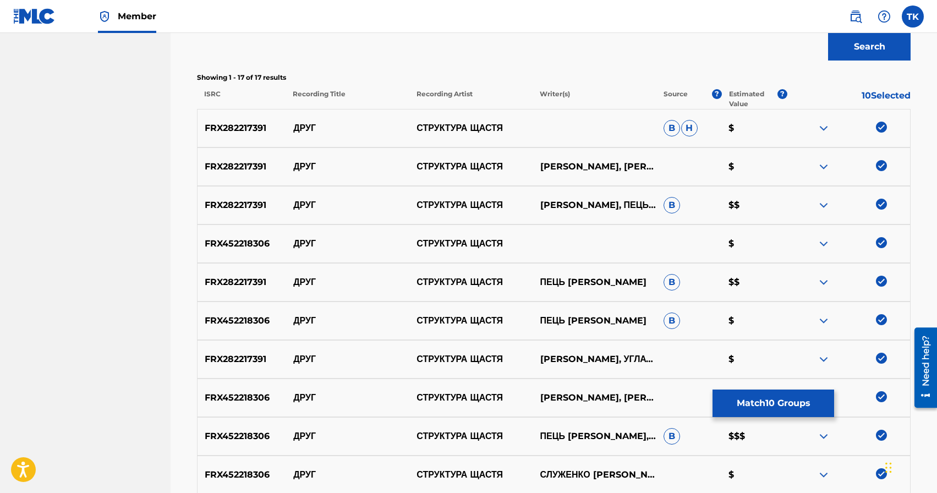
scroll to position [376, 0]
click at [782, 399] on button "Match 10 Groups" at bounding box center [774, 404] width 122 height 28
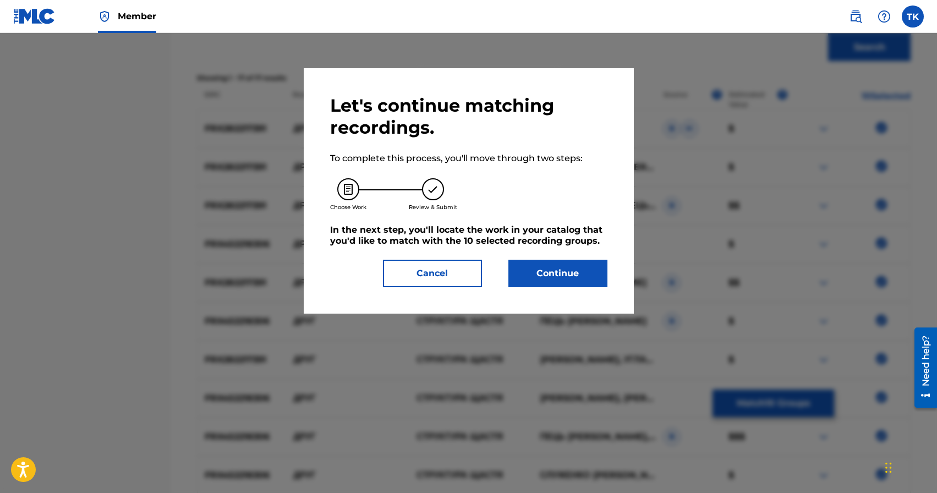
click at [595, 280] on button "Continue" at bounding box center [557, 274] width 99 height 28
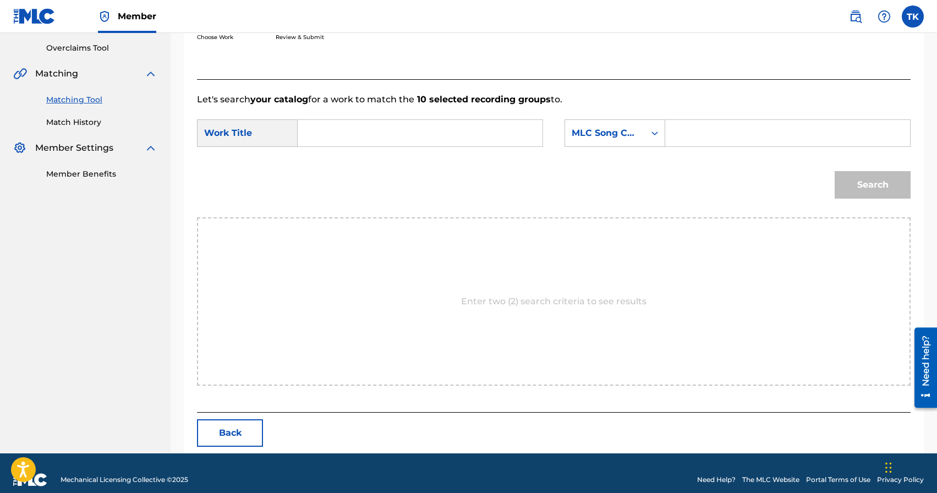
scroll to position [240, 0]
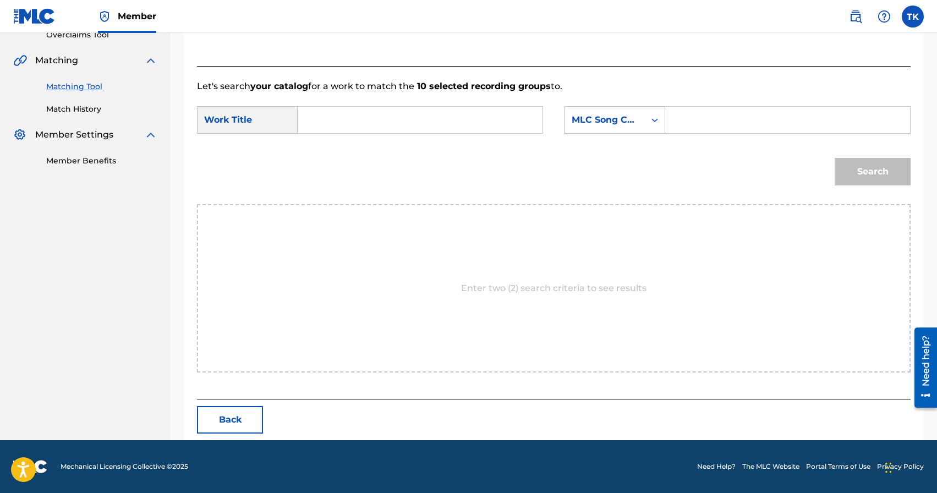
click at [442, 117] on input "Search Form" at bounding box center [420, 120] width 226 height 26
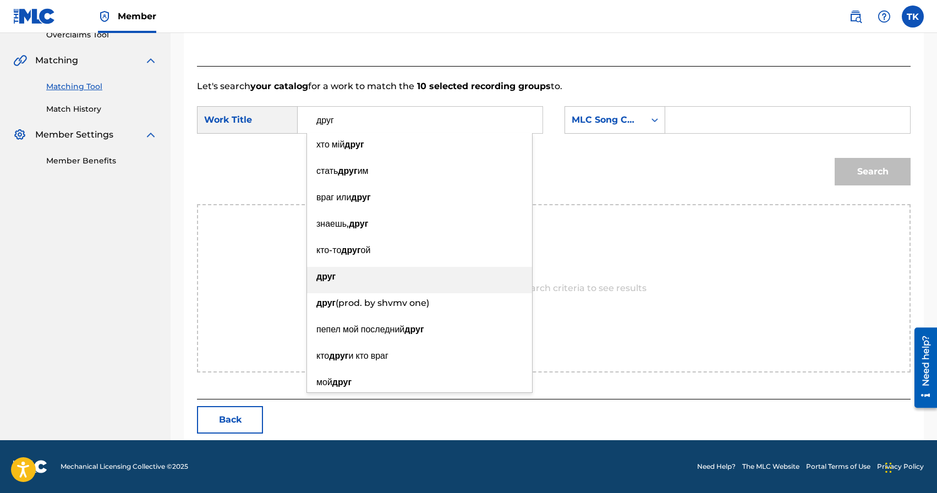
type input "друг"
click at [394, 271] on div "друг" at bounding box center [419, 277] width 225 height 20
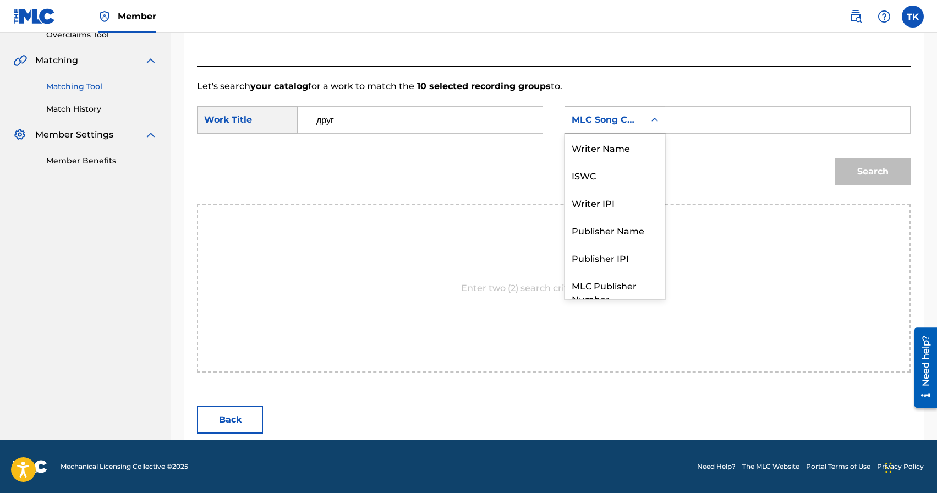
click at [577, 124] on div "MLC Song Code" at bounding box center [605, 119] width 67 height 13
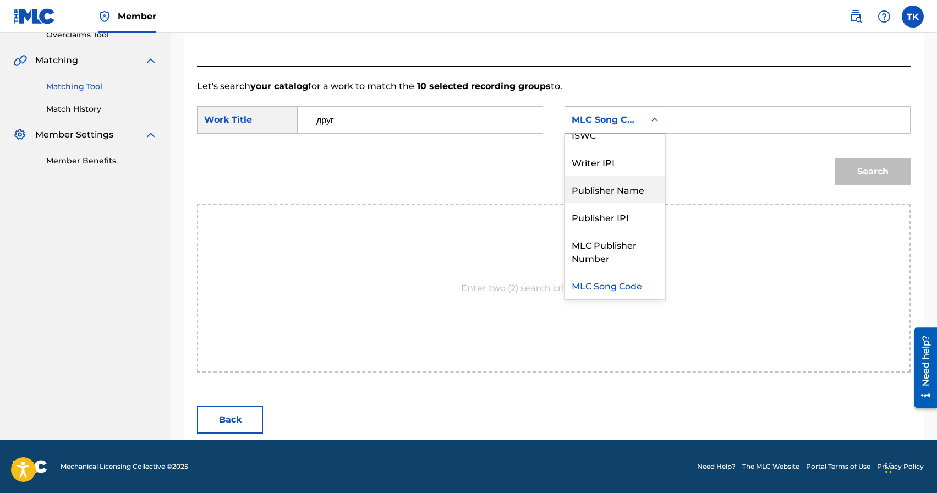
click at [614, 185] on div "Publisher Name" at bounding box center [615, 190] width 100 height 28
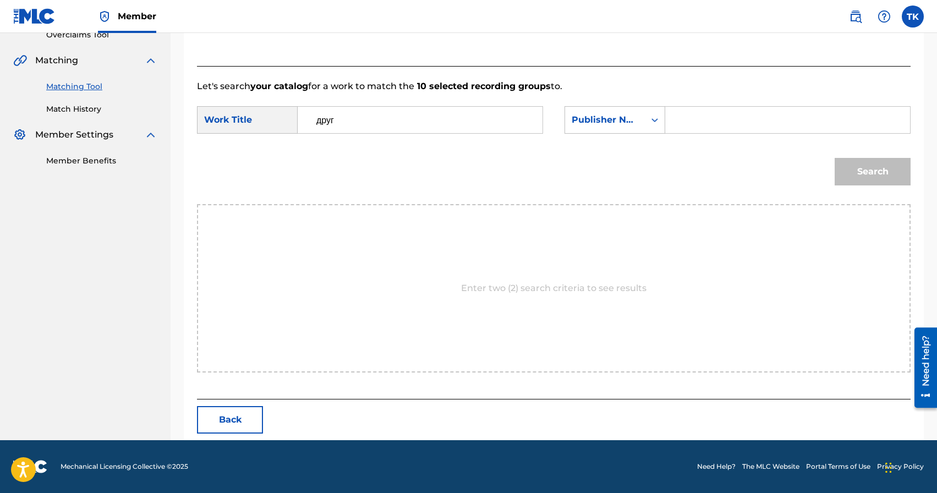
click at [685, 115] on input "Search Form" at bounding box center [788, 120] width 226 height 26
type input "INFINITY MUSIC"
click at [859, 172] on button "Search" at bounding box center [873, 172] width 76 height 28
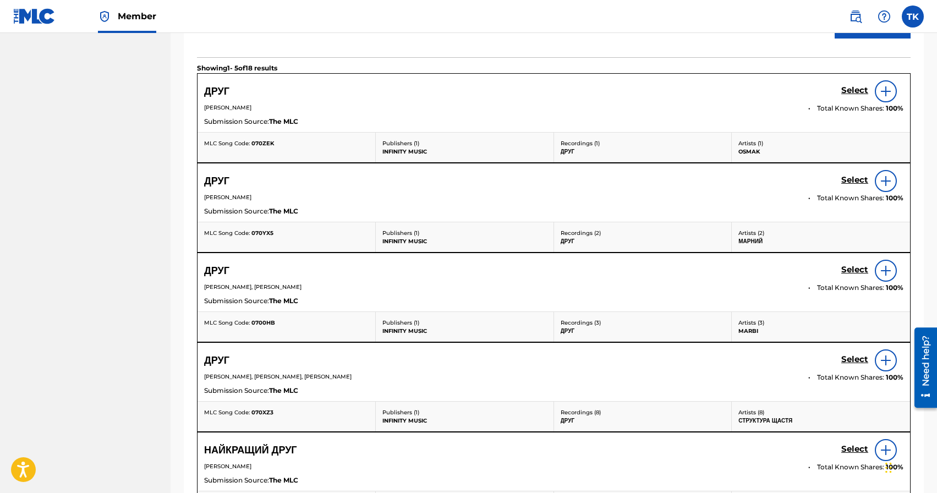
scroll to position [412, 0]
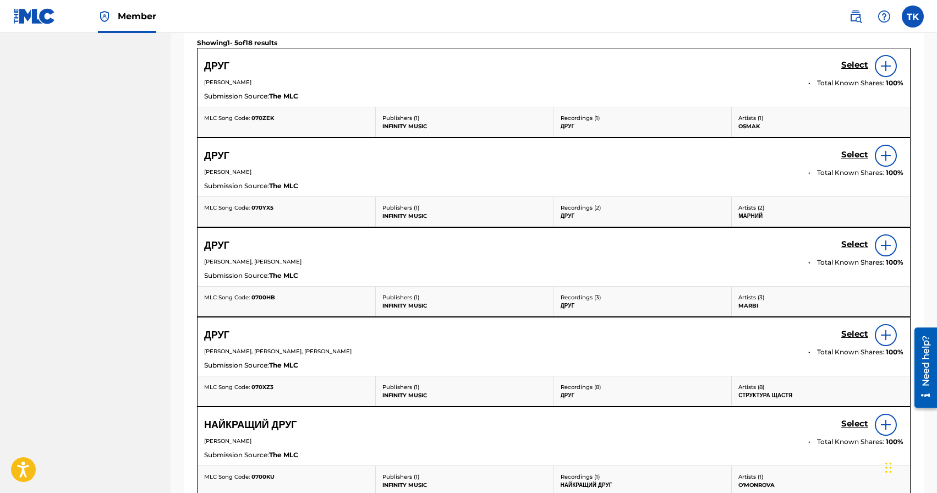
click at [858, 70] on h5 "Select" at bounding box center [854, 65] width 27 height 10
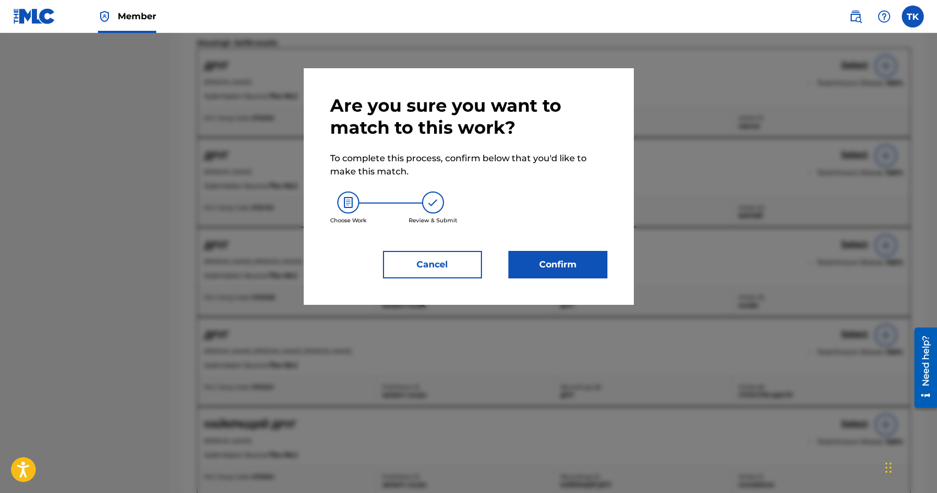
click at [548, 259] on button "Confirm" at bounding box center [557, 265] width 99 height 28
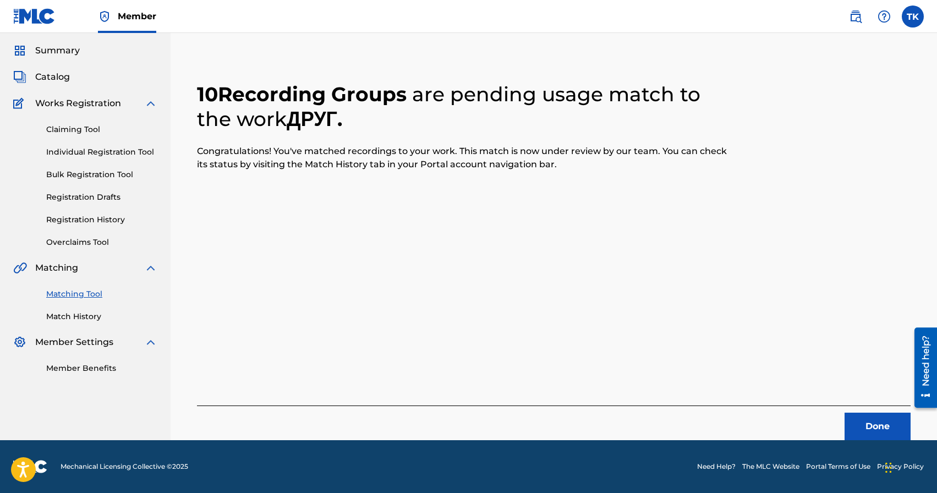
scroll to position [32, 0]
click at [870, 418] on button "Done" at bounding box center [878, 427] width 66 height 28
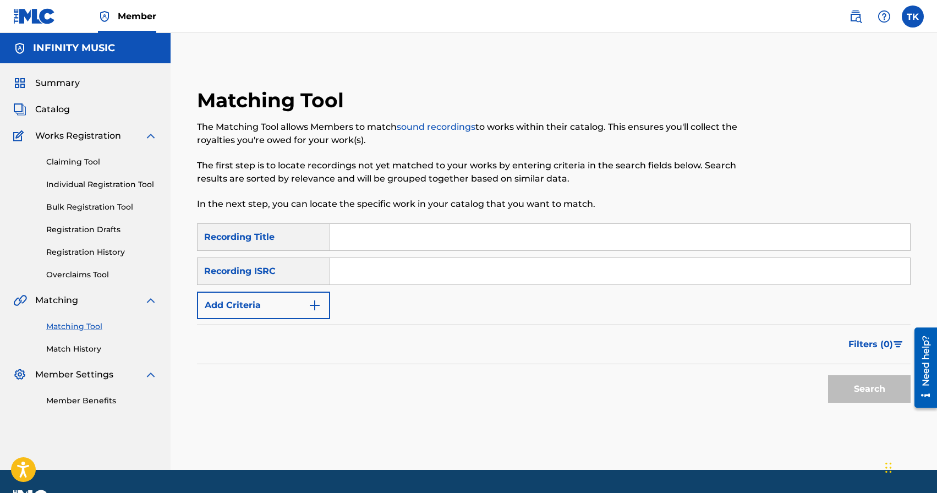
click at [418, 227] on input "Search Form" at bounding box center [620, 237] width 580 height 26
type input "ДТП"
click at [309, 308] on img "Search Form" at bounding box center [314, 305] width 13 height 13
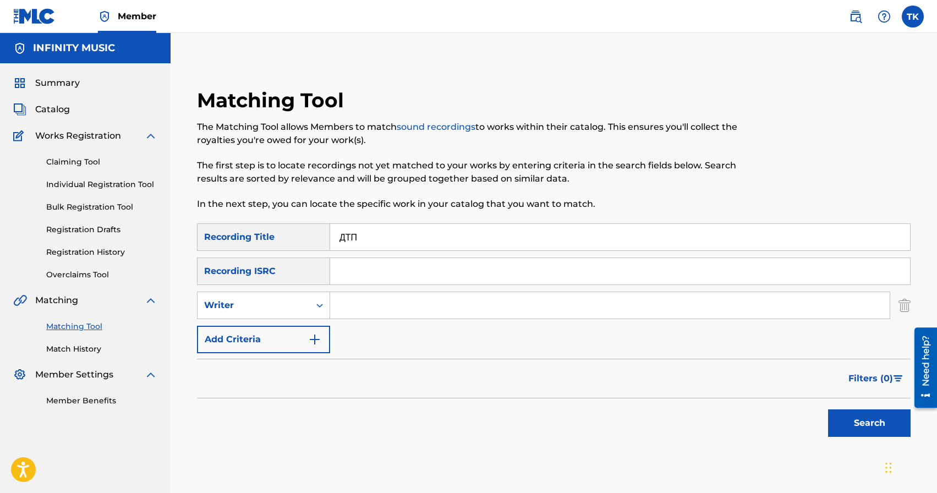
click at [309, 308] on div "Writer" at bounding box center [254, 305] width 112 height 21
click at [302, 327] on div "Recording Artist" at bounding box center [264, 333] width 132 height 28
click at [376, 297] on input "Search Form" at bounding box center [610, 305] width 560 height 26
type input "Структура Щастя"
click at [873, 430] on button "Search" at bounding box center [869, 423] width 83 height 28
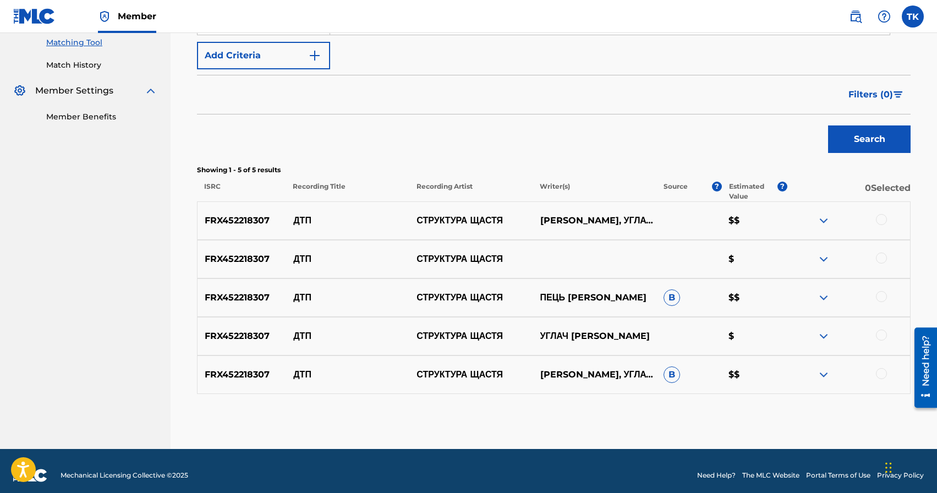
scroll to position [293, 0]
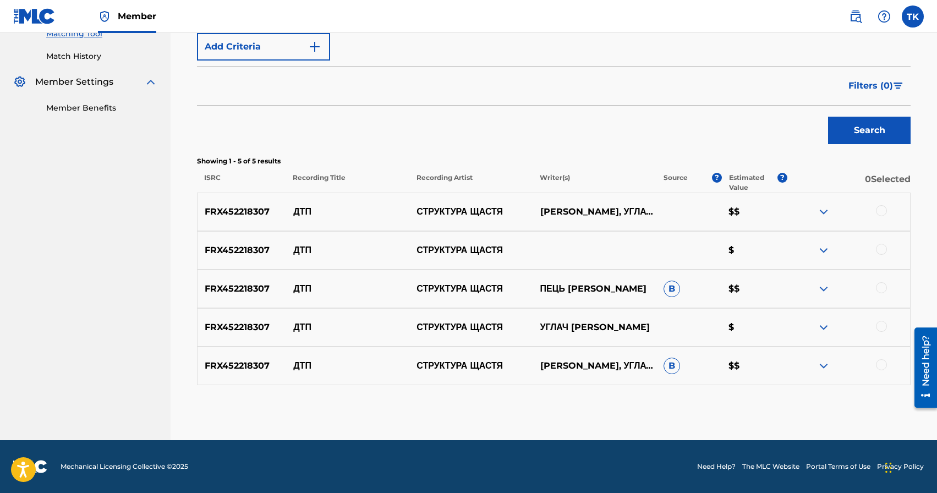
click at [886, 210] on div at bounding box center [881, 210] width 11 height 11
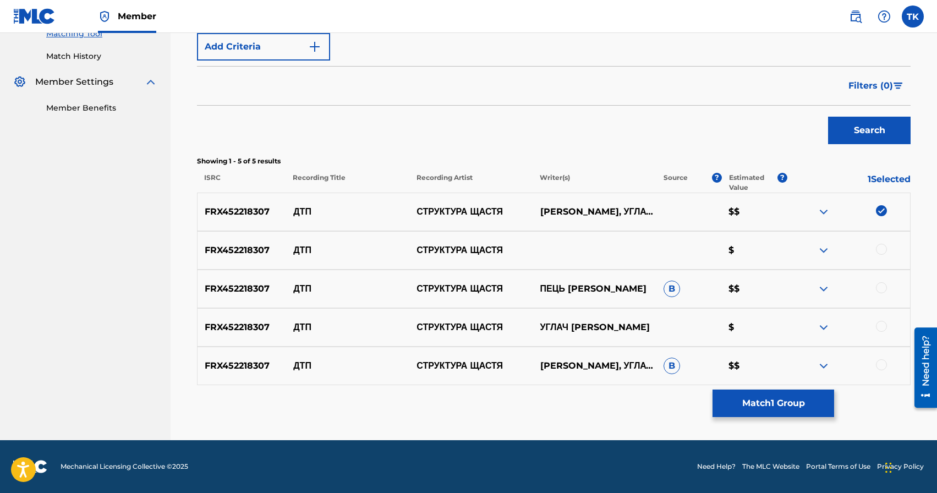
click at [882, 250] on div at bounding box center [881, 249] width 11 height 11
click at [882, 286] on div at bounding box center [881, 287] width 11 height 11
click at [881, 331] on div at bounding box center [881, 326] width 11 height 11
click at [881, 369] on div at bounding box center [881, 364] width 11 height 11
click at [785, 402] on button "Match 5 Groups" at bounding box center [774, 404] width 122 height 28
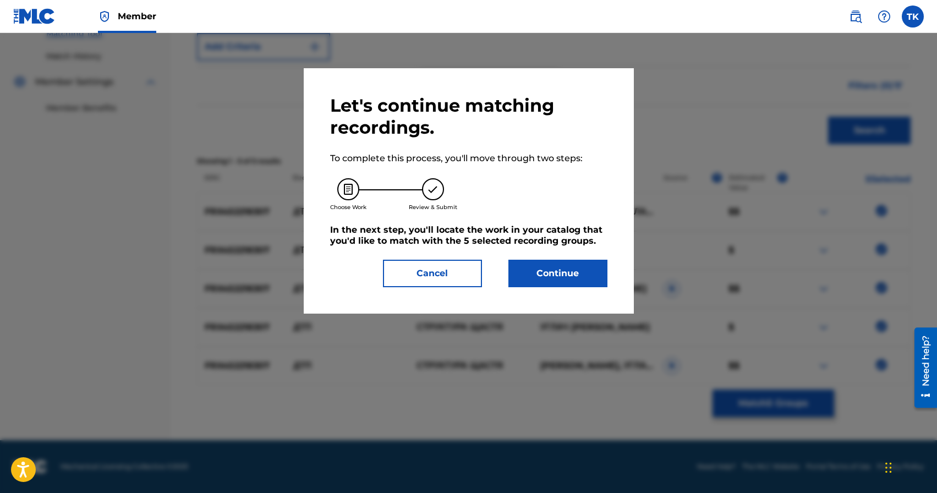
click at [579, 278] on button "Continue" at bounding box center [557, 274] width 99 height 28
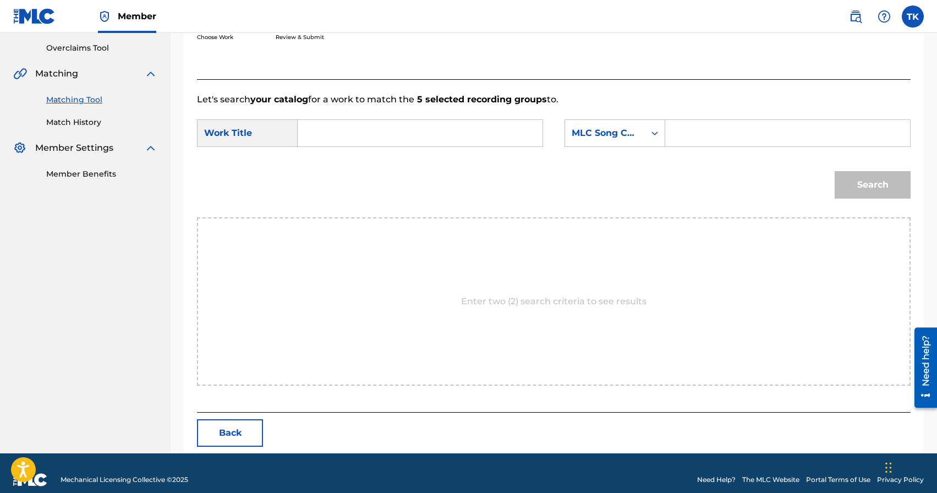
scroll to position [240, 0]
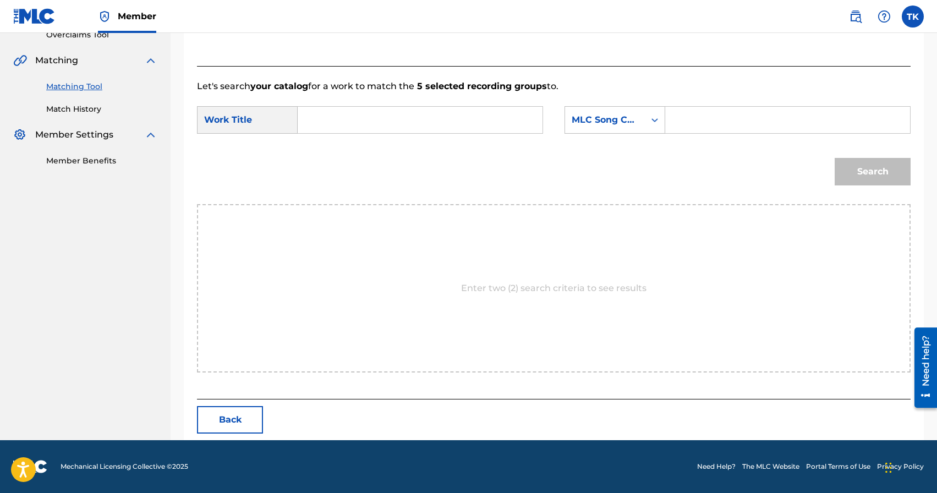
click at [430, 123] on input "Search Form" at bounding box center [420, 120] width 226 height 26
click at [445, 152] on div "дтп" at bounding box center [419, 145] width 225 height 20
type input "дтп"
click at [604, 123] on div "MLC Song Code" at bounding box center [605, 119] width 67 height 13
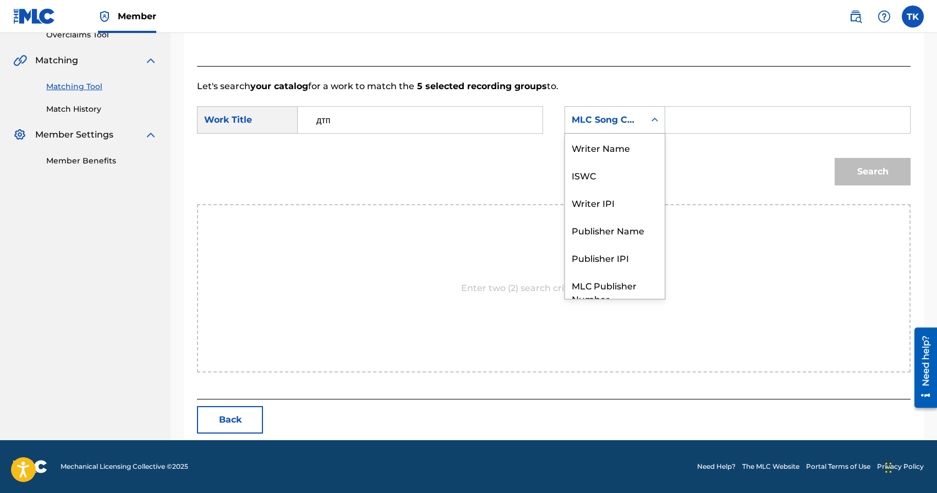
scroll to position [41, 0]
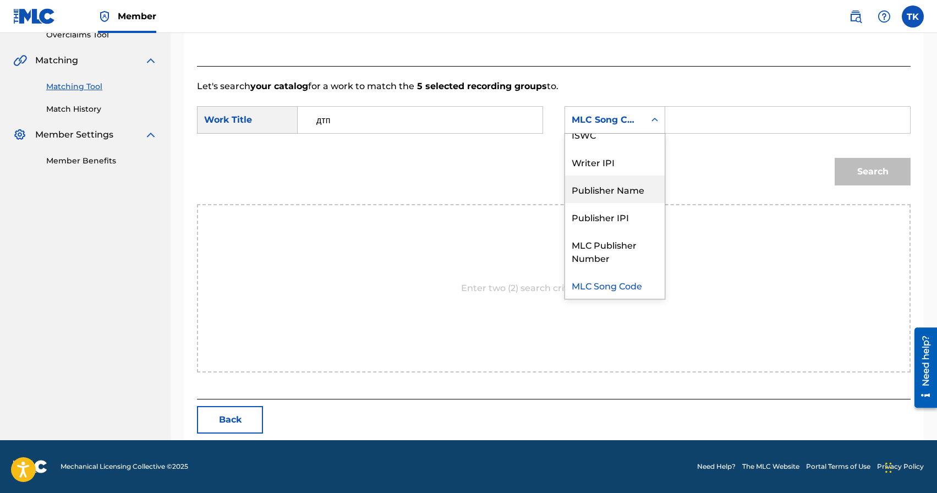
click at [603, 190] on div "Publisher Name" at bounding box center [615, 190] width 100 height 28
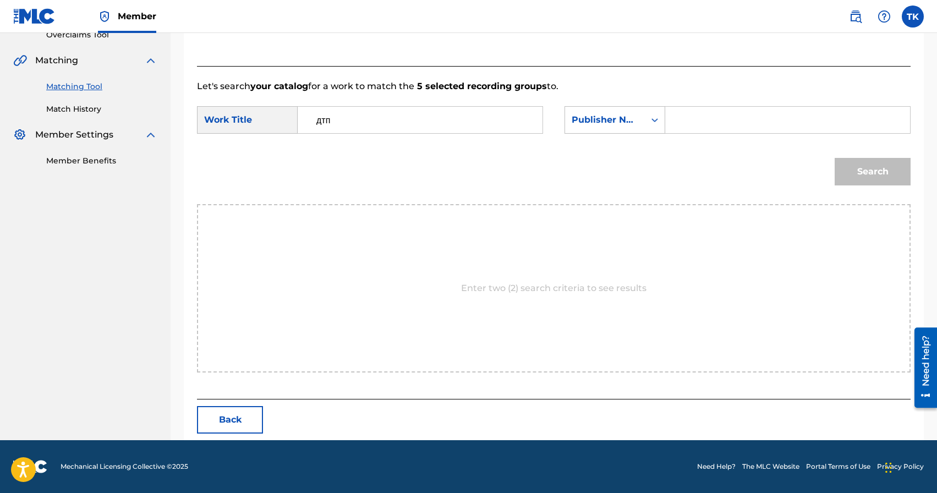
click at [674, 128] on div "Search Form" at bounding box center [787, 120] width 245 height 28
click at [681, 127] on input "Search Form" at bounding box center [788, 120] width 226 height 26
type input "INFINITY MUSIC"
click at [876, 178] on button "Search" at bounding box center [873, 172] width 76 height 28
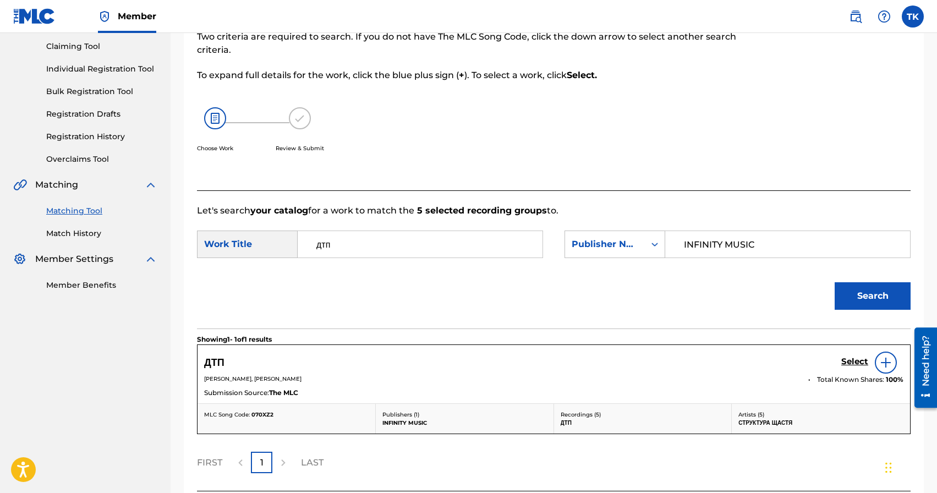
scroll to position [207, 0]
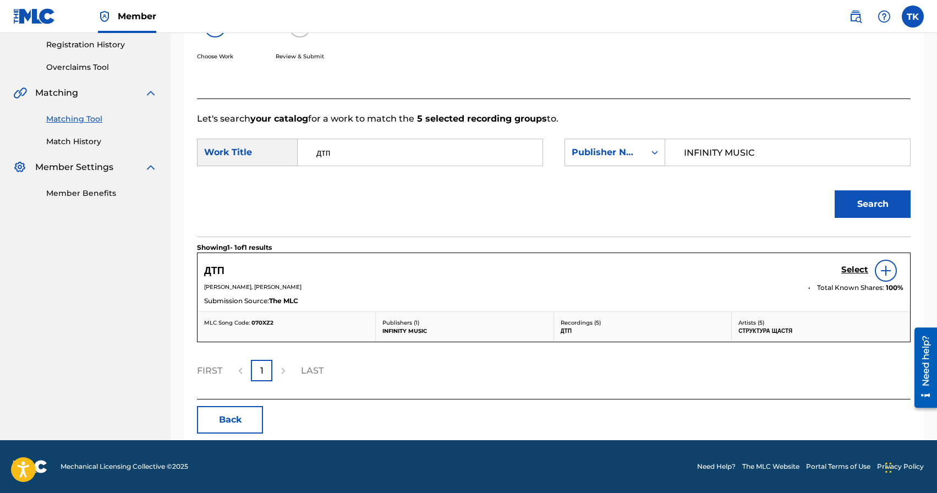
click at [853, 270] on h5 "Select" at bounding box center [854, 270] width 27 height 10
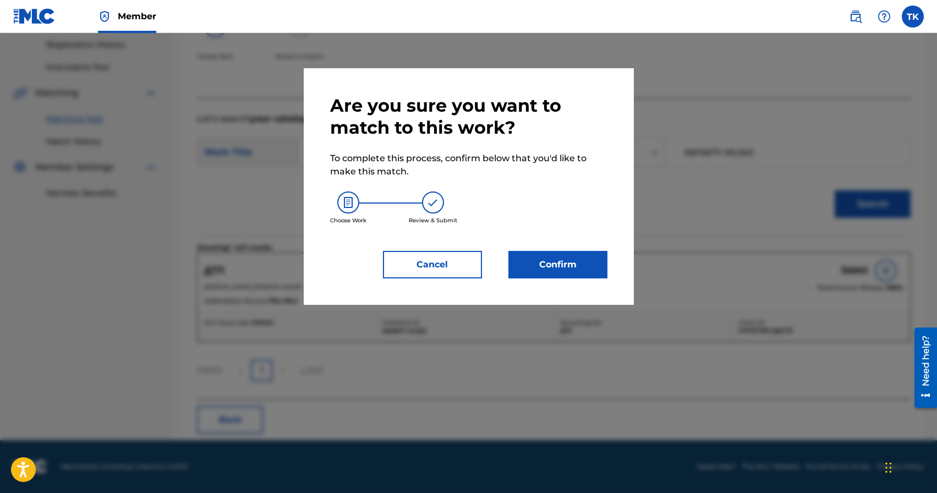
click at [591, 266] on button "Confirm" at bounding box center [557, 265] width 99 height 28
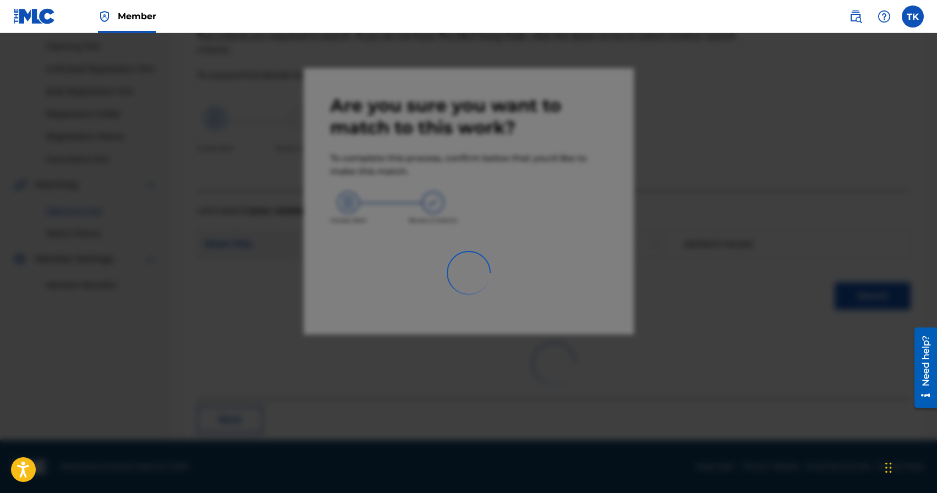
scroll to position [32, 0]
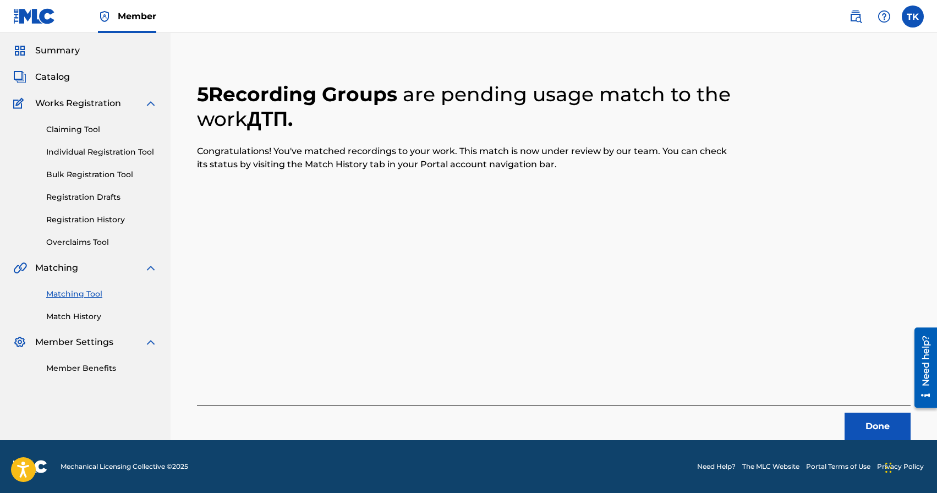
click at [868, 420] on button "Done" at bounding box center [878, 427] width 66 height 28
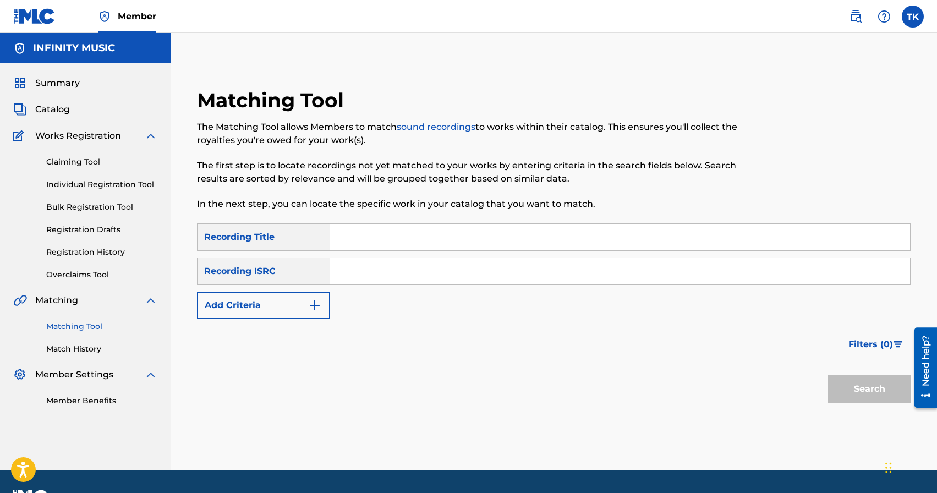
click at [406, 243] on input "Search Form" at bounding box center [620, 237] width 580 height 26
paste input "Сам собі кара"
type input "Сам собі кара"
click at [306, 302] on button "Add Criteria" at bounding box center [263, 306] width 133 height 28
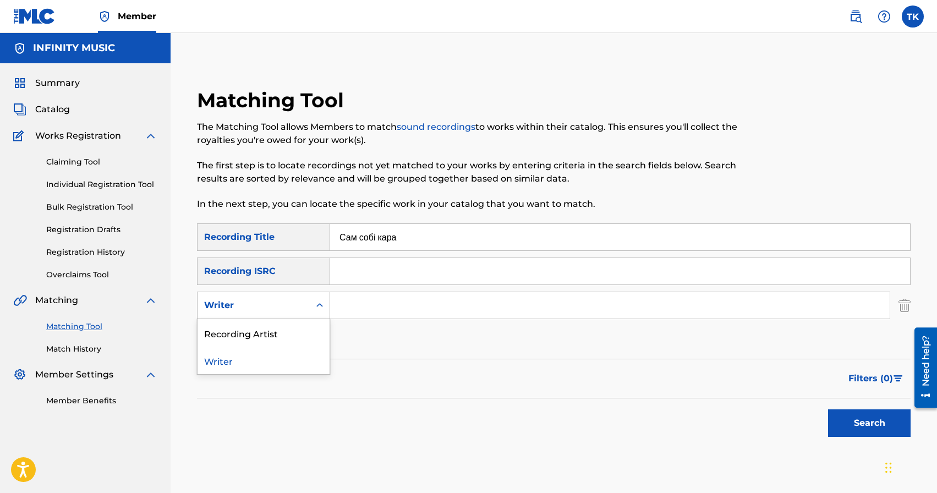
click at [306, 302] on div "Writer" at bounding box center [254, 305] width 112 height 21
click at [303, 324] on div "Recording Artist" at bounding box center [264, 333] width 132 height 28
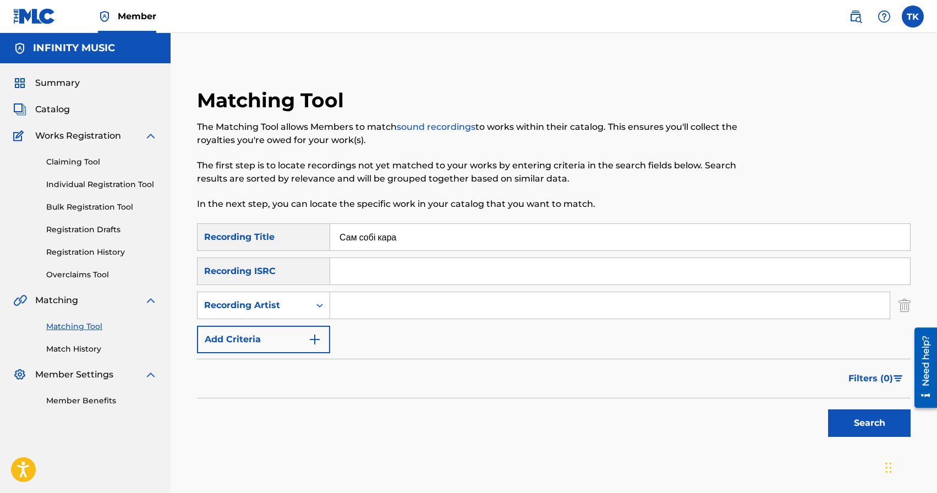
click at [361, 311] on input "Search Form" at bounding box center [610, 305] width 560 height 26
type input "Структура Щастя"
click at [861, 424] on button "Search" at bounding box center [869, 423] width 83 height 28
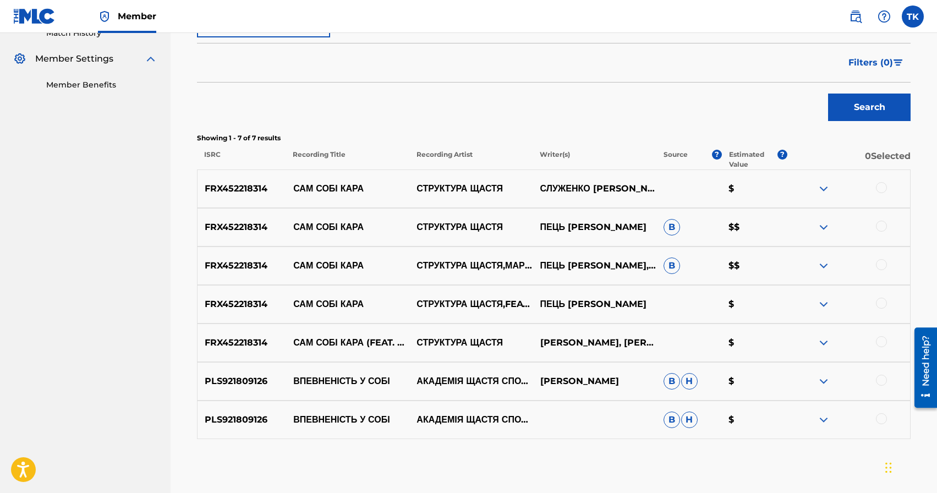
scroll to position [308, 0]
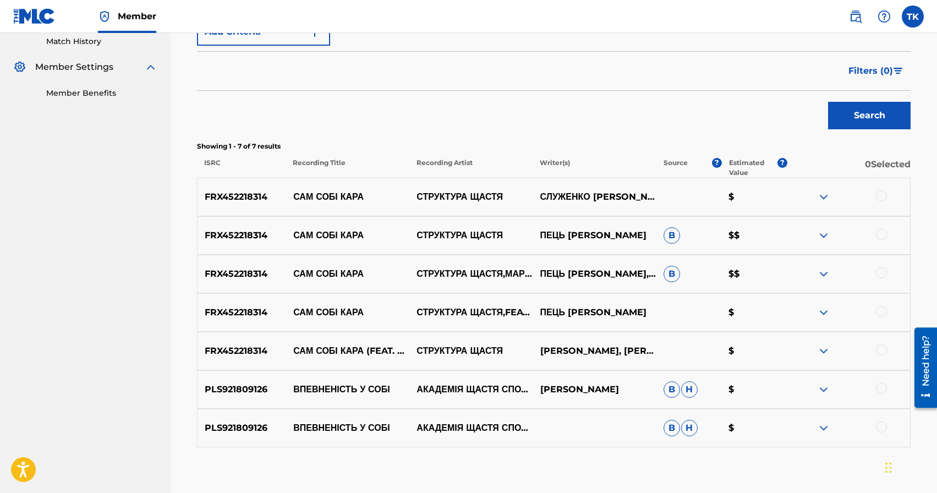
click at [883, 347] on div at bounding box center [881, 349] width 11 height 11
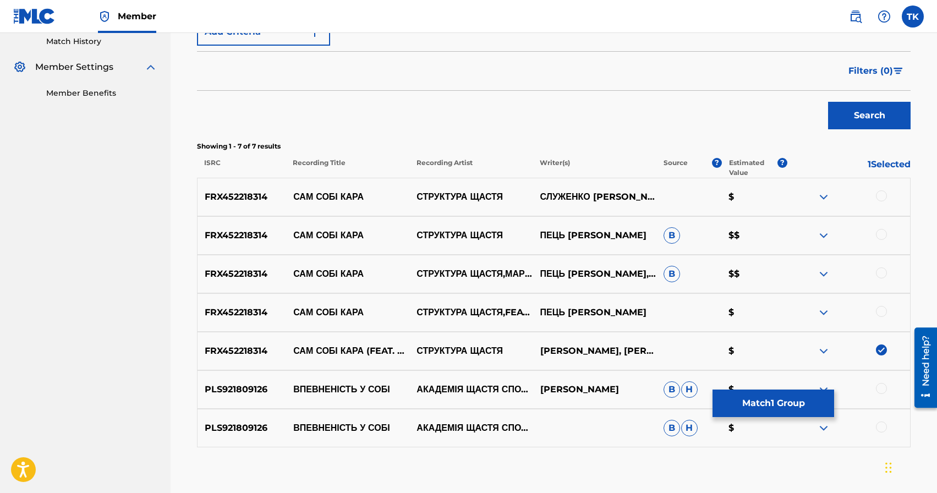
click at [879, 311] on div at bounding box center [881, 311] width 11 height 11
click at [883, 275] on div at bounding box center [881, 272] width 11 height 11
click at [883, 236] on div at bounding box center [881, 234] width 11 height 11
click at [881, 195] on div at bounding box center [881, 195] width 11 height 11
click at [758, 404] on button "Match 5 Groups" at bounding box center [774, 404] width 122 height 28
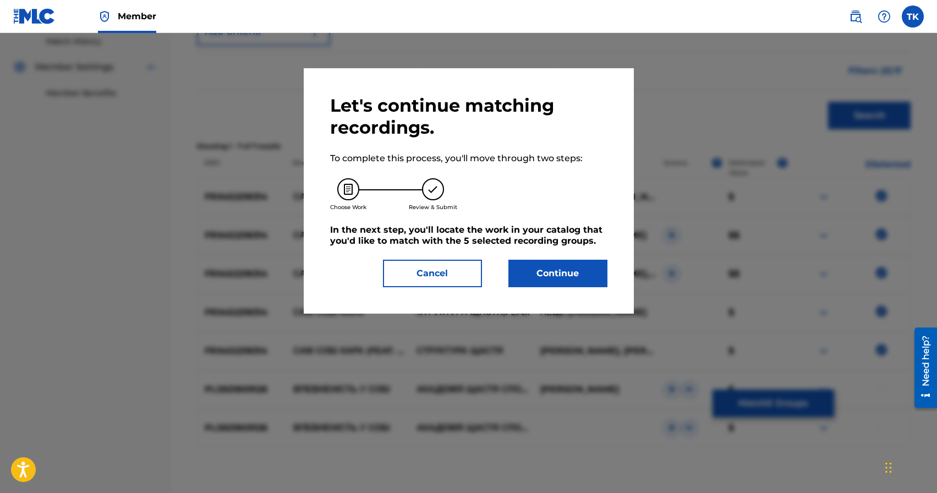
click at [562, 275] on button "Continue" at bounding box center [557, 274] width 99 height 28
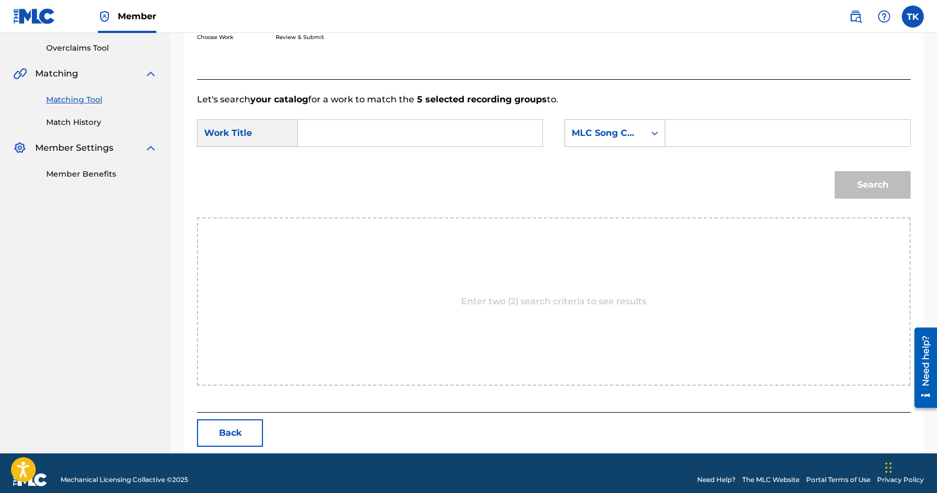
scroll to position [240, 0]
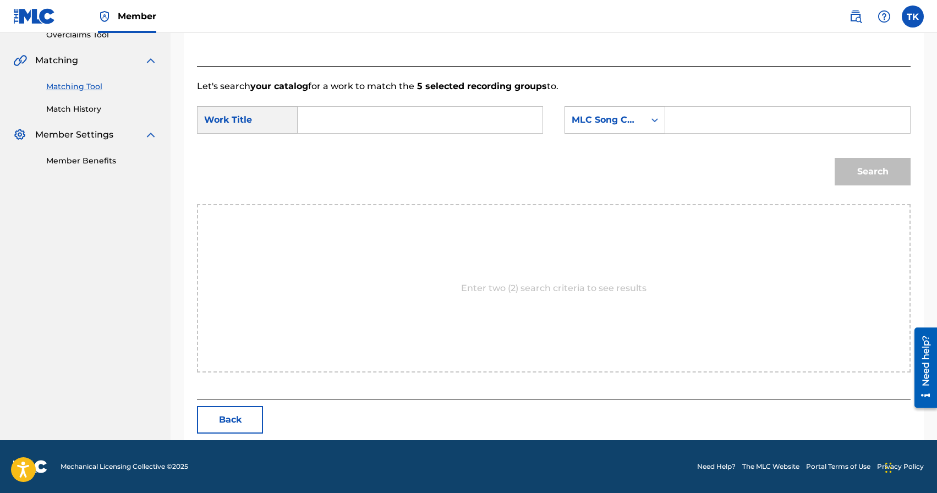
click at [442, 112] on input "Search Form" at bounding box center [420, 120] width 226 height 26
paste input "Сам собі кара"
type input "Сам собі кара"
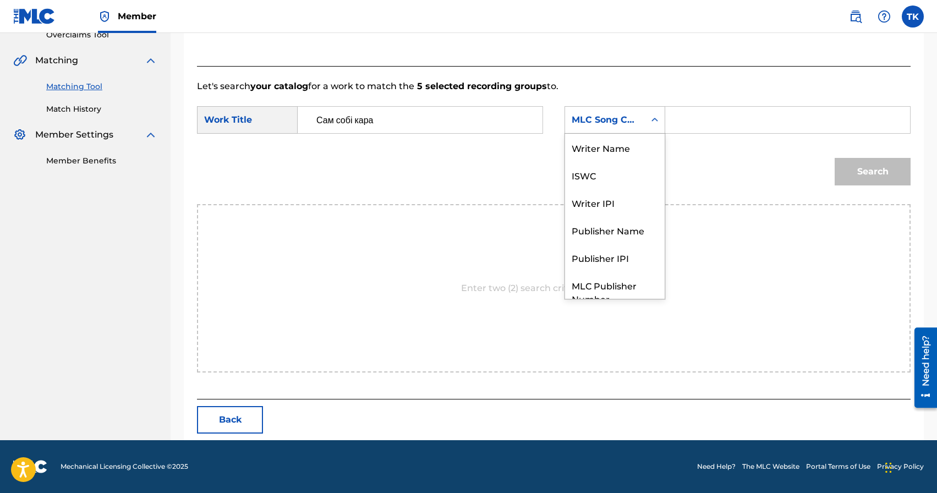
click at [645, 117] on div "Search Form" at bounding box center [655, 120] width 20 height 20
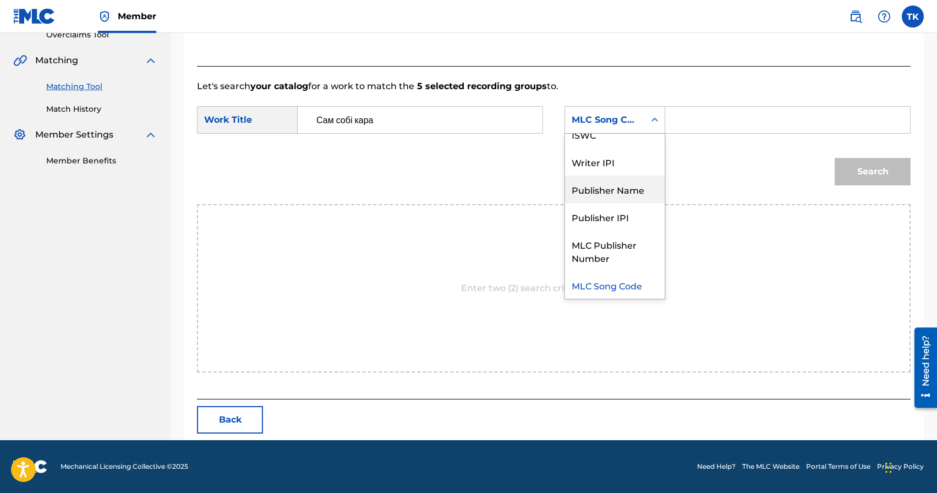
click at [628, 189] on div "Publisher Name" at bounding box center [615, 190] width 100 height 28
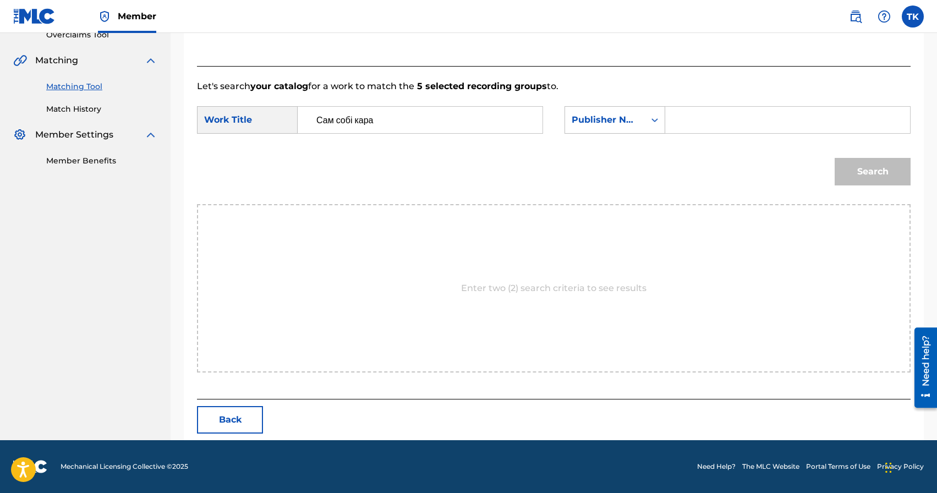
click at [691, 129] on input "Search Form" at bounding box center [788, 120] width 226 height 26
type input "INFINITY MUSIC"
click at [894, 172] on button "Search" at bounding box center [873, 172] width 76 height 28
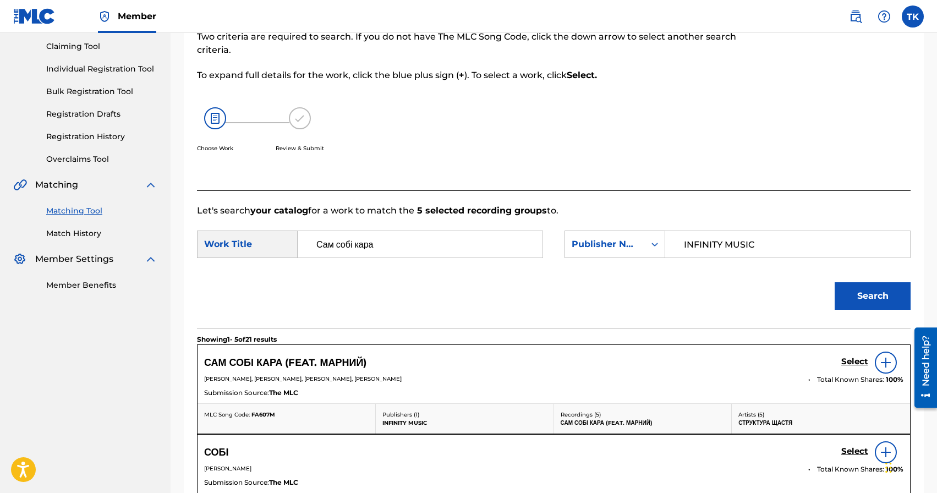
scroll to position [266, 0]
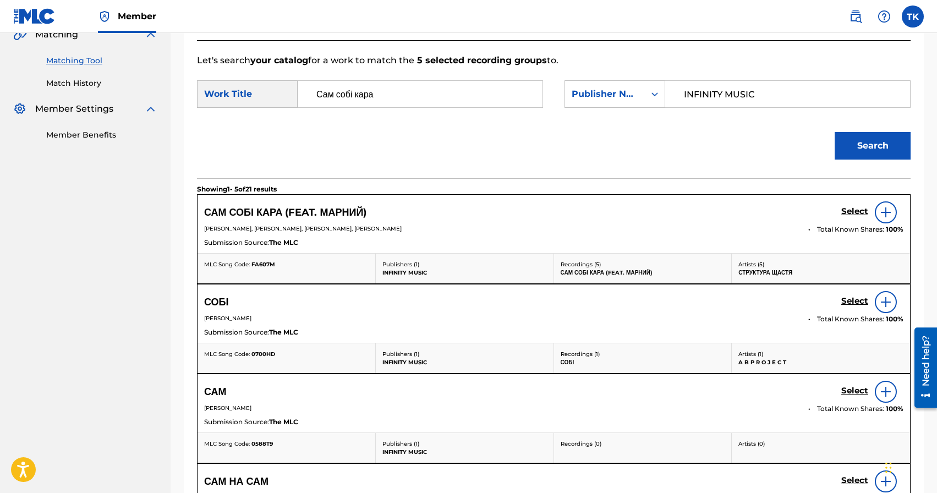
click at [848, 211] on h5 "Select" at bounding box center [854, 211] width 27 height 10
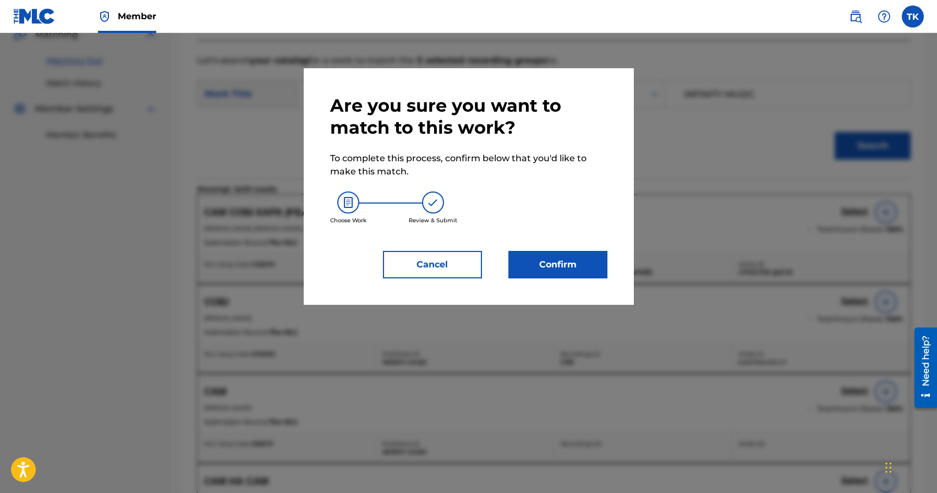
click at [547, 250] on div "Are you sure you want to match to this work? To complete this process, confirm …" at bounding box center [468, 187] width 277 height 184
click at [547, 256] on button "Confirm" at bounding box center [557, 265] width 99 height 28
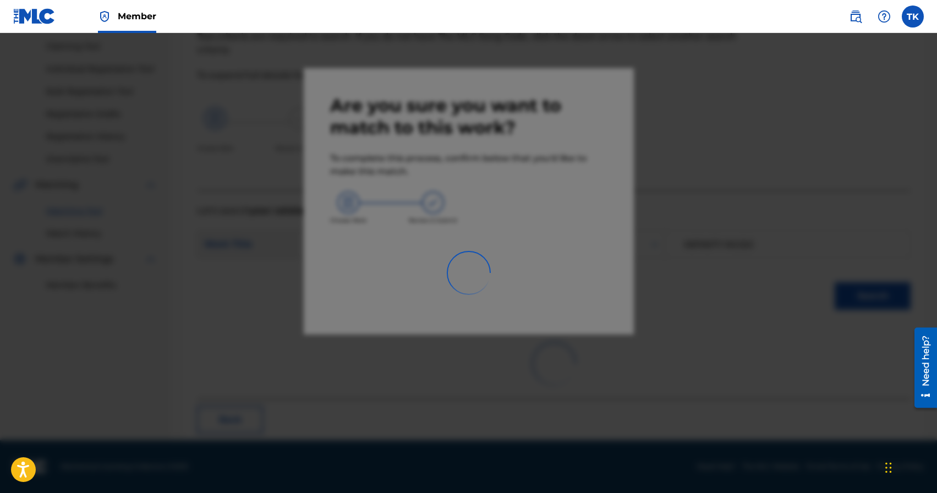
scroll to position [32, 0]
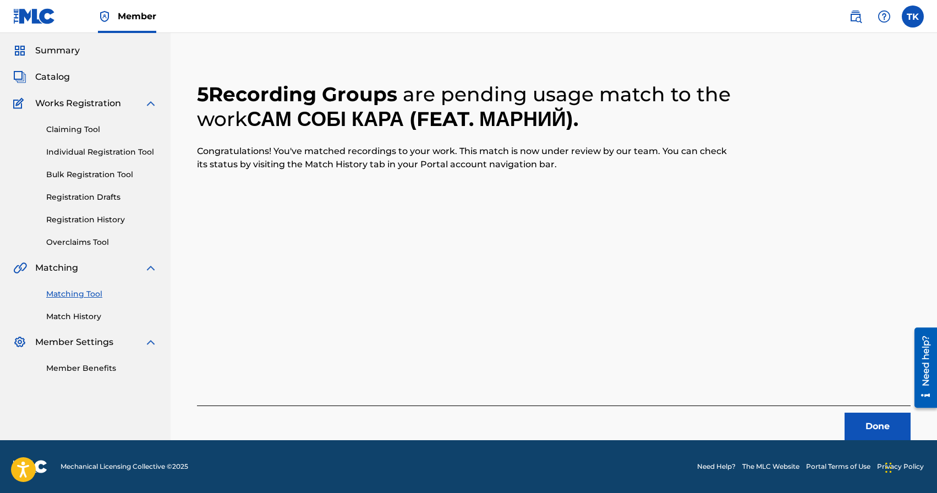
click at [864, 420] on button "Done" at bounding box center [878, 427] width 66 height 28
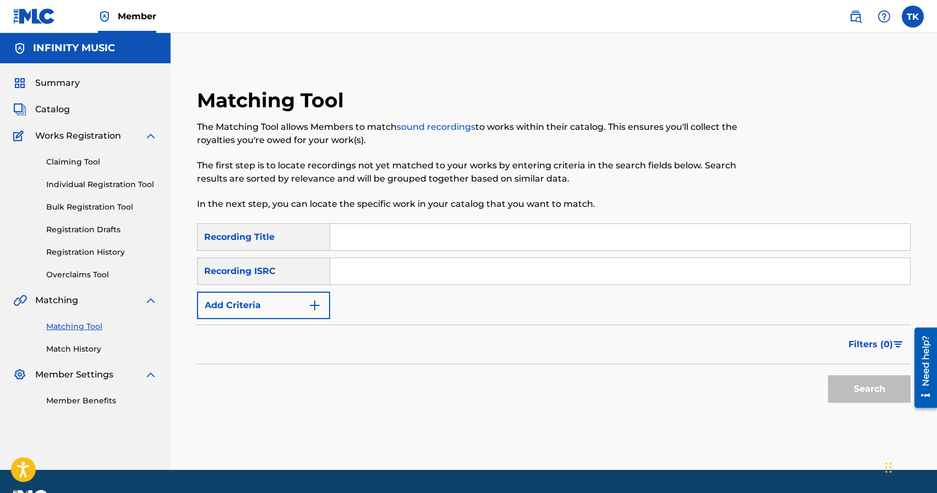
click at [399, 238] on input "Search Form" at bounding box center [620, 237] width 580 height 26
type input "горище"
click at [287, 314] on button "Add Criteria" at bounding box center [263, 306] width 133 height 28
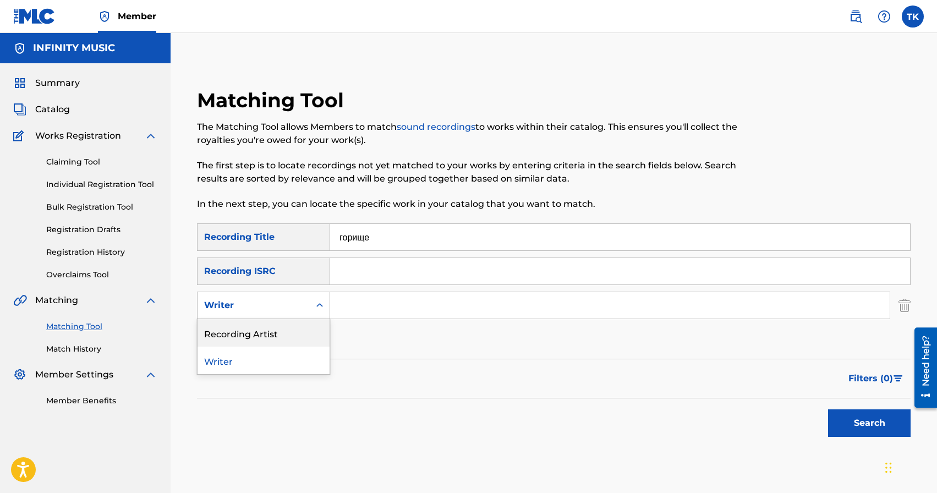
click at [287, 330] on div "Recording Artist" at bounding box center [264, 333] width 132 height 28
click at [354, 308] on input "Search Form" at bounding box center [610, 305] width 560 height 26
type input "Структура Щастя"
click at [824, 423] on div "Search" at bounding box center [867, 420] width 88 height 44
click at [832, 423] on button "Search" at bounding box center [869, 423] width 83 height 28
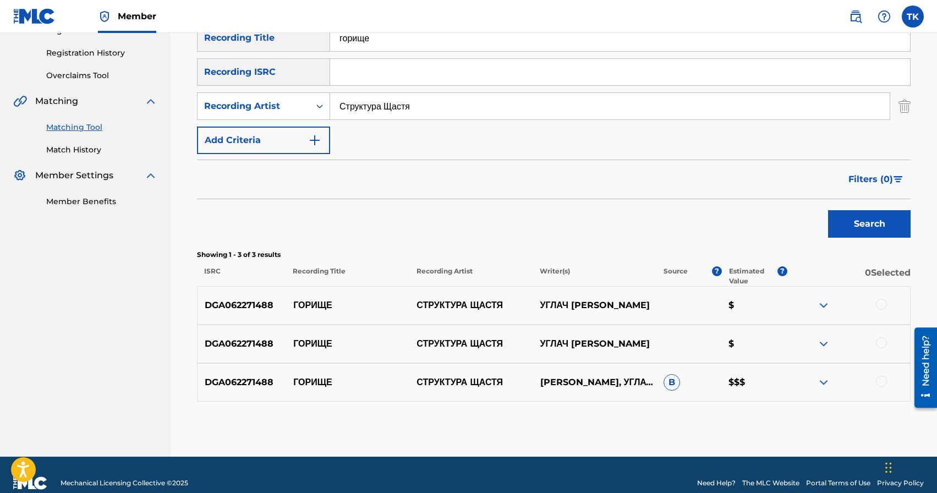
scroll to position [216, 0]
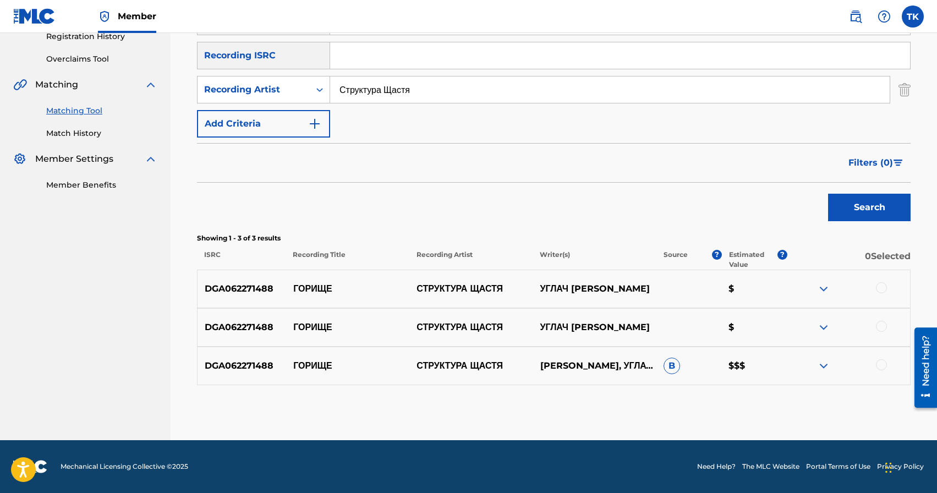
click at [880, 283] on div at bounding box center [881, 287] width 11 height 11
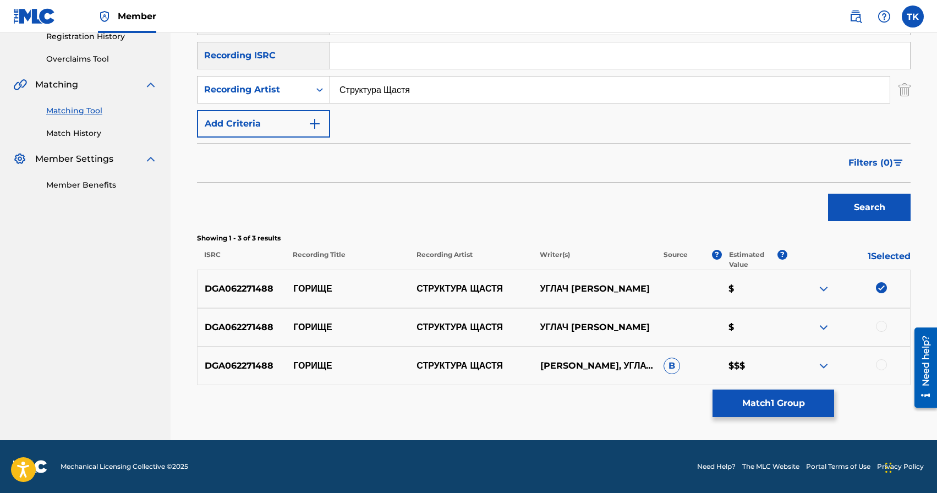
click at [879, 327] on div at bounding box center [881, 326] width 11 height 11
click at [883, 366] on div at bounding box center [881, 364] width 11 height 11
click at [786, 404] on button "Match 3 Groups" at bounding box center [774, 404] width 122 height 28
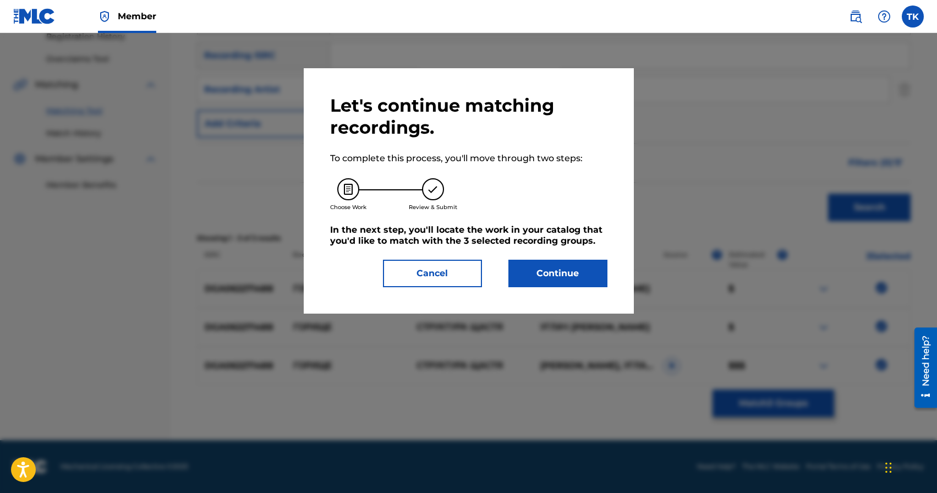
click at [581, 271] on button "Continue" at bounding box center [557, 274] width 99 height 28
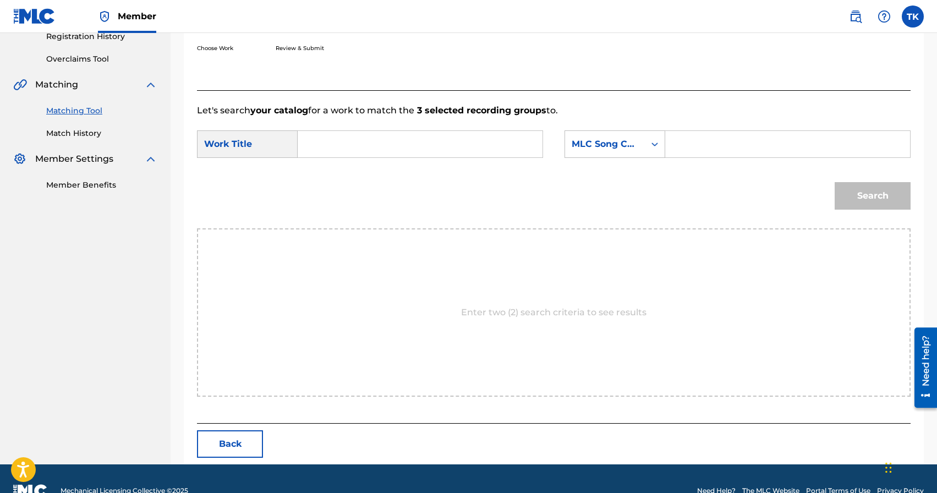
click at [433, 138] on input "Search Form" at bounding box center [420, 144] width 226 height 26
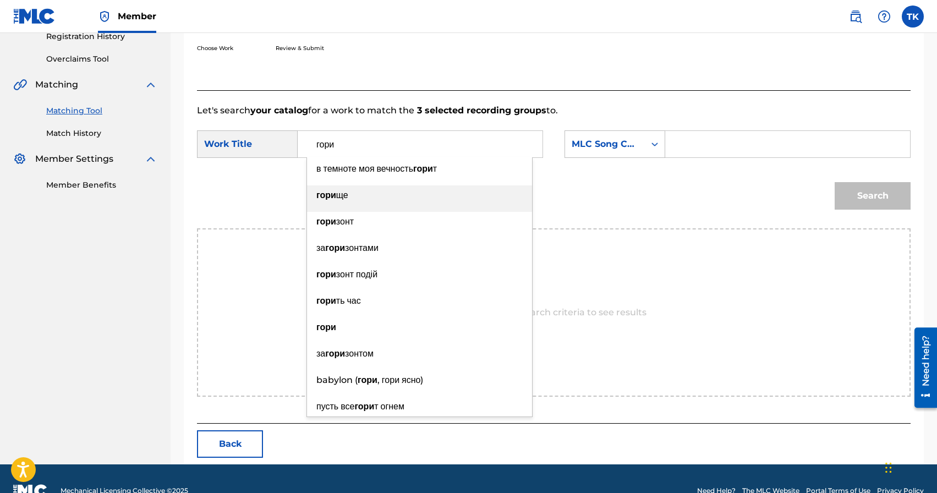
click at [417, 202] on div "гори ще" at bounding box center [419, 195] width 225 height 20
type input "горище"
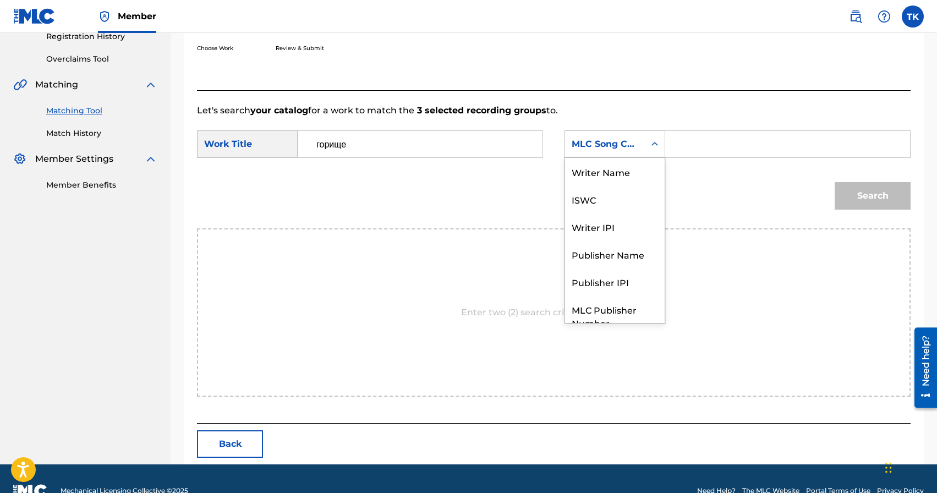
click at [637, 136] on div "MLC Song Code" at bounding box center [605, 144] width 80 height 21
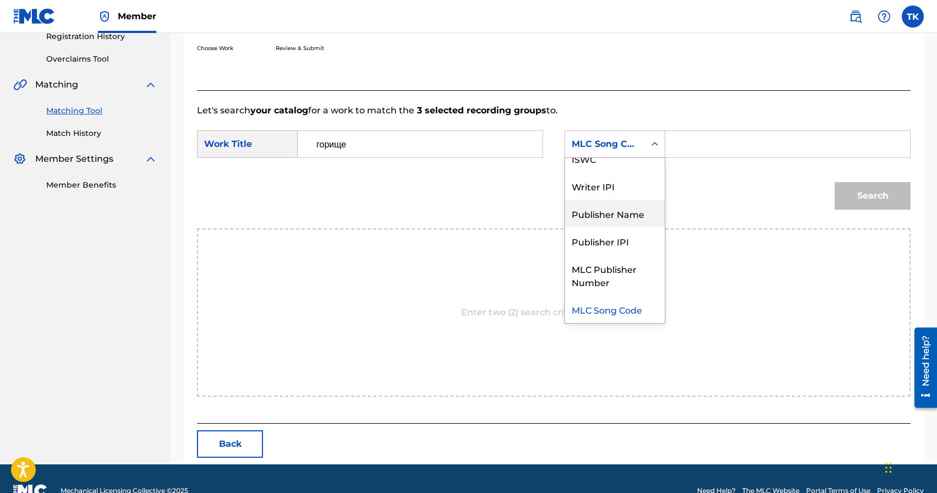
click at [622, 205] on div "Publisher Name" at bounding box center [615, 214] width 100 height 28
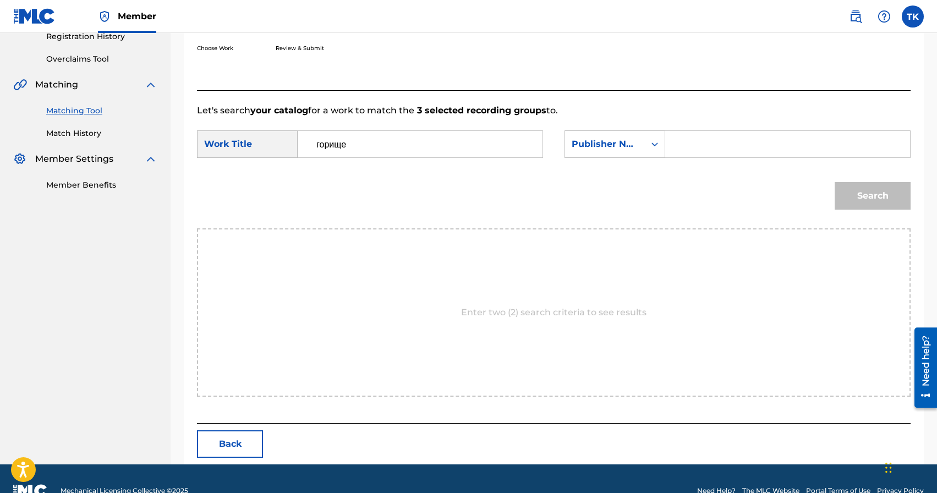
click at [689, 139] on input "Search Form" at bounding box center [788, 144] width 226 height 26
type input "INFINITY MUSIC"
click at [868, 204] on button "Search" at bounding box center [873, 196] width 76 height 28
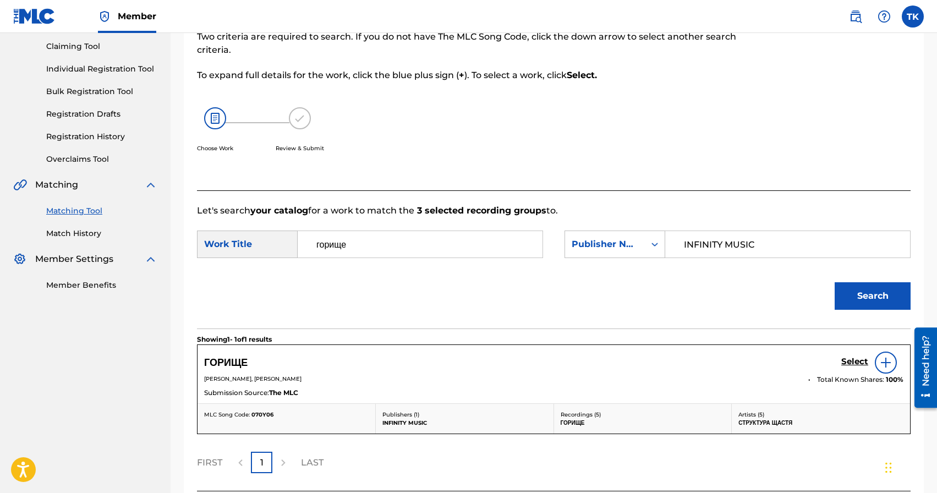
scroll to position [207, 0]
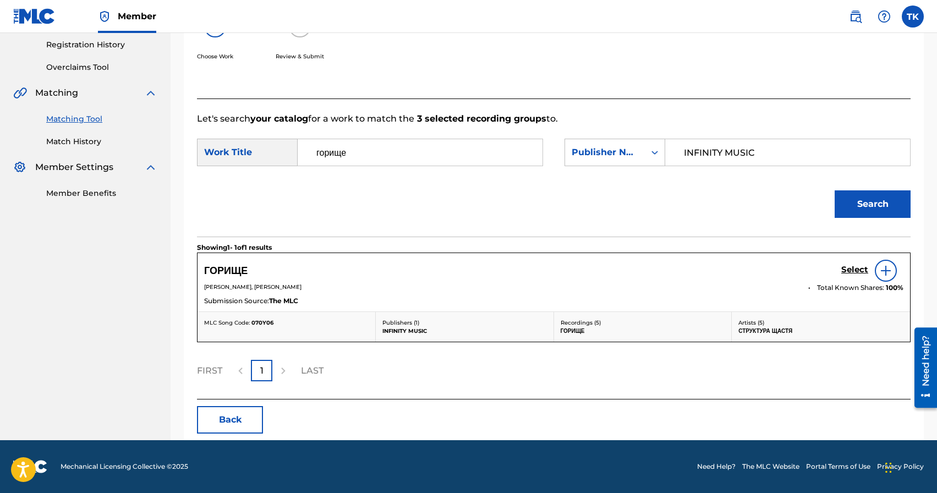
click at [845, 268] on h5 "Select" at bounding box center [854, 270] width 27 height 10
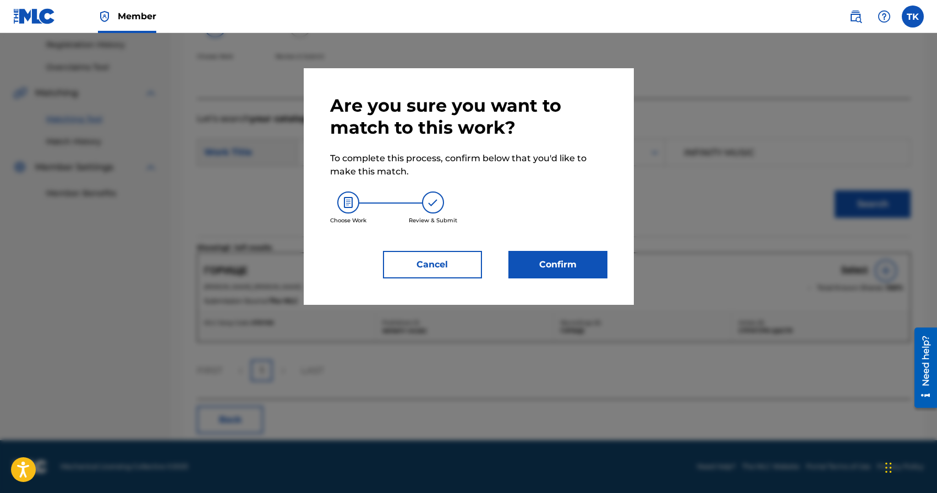
click at [557, 267] on button "Confirm" at bounding box center [557, 265] width 99 height 28
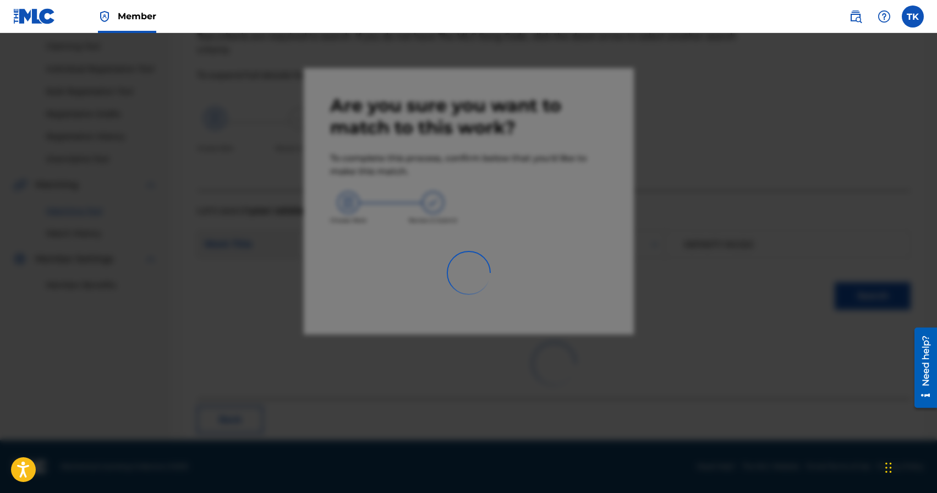
scroll to position [32, 0]
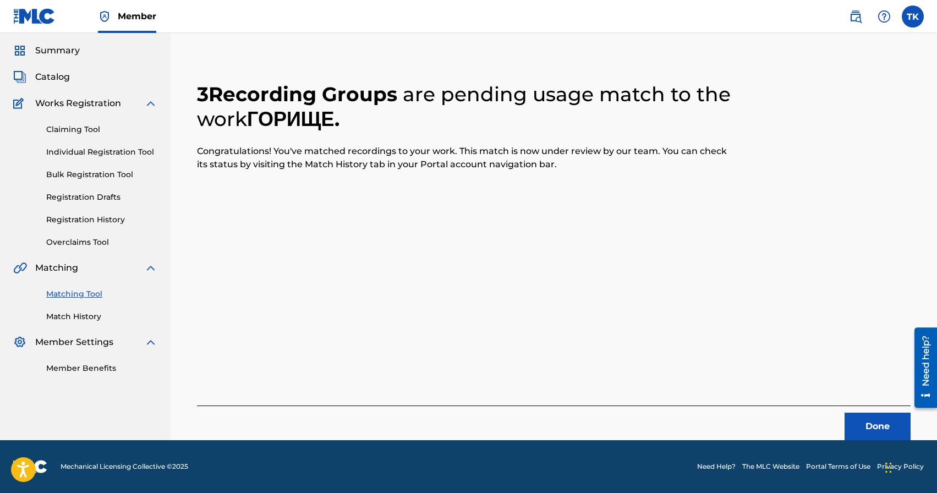
click at [874, 434] on button "Done" at bounding box center [878, 427] width 66 height 28
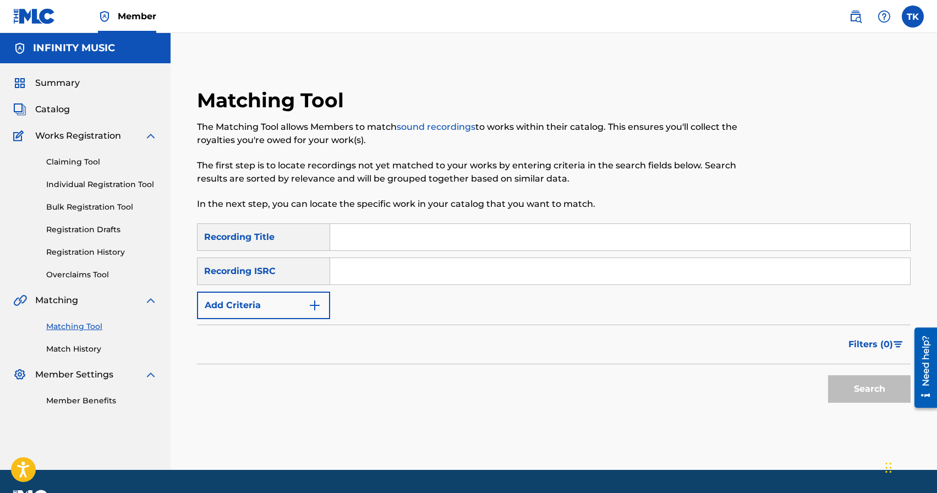
click at [397, 233] on input "Search Form" at bounding box center [620, 237] width 580 height 26
type input "WEB-CUM"
click at [303, 302] on button "Add Criteria" at bounding box center [263, 306] width 133 height 28
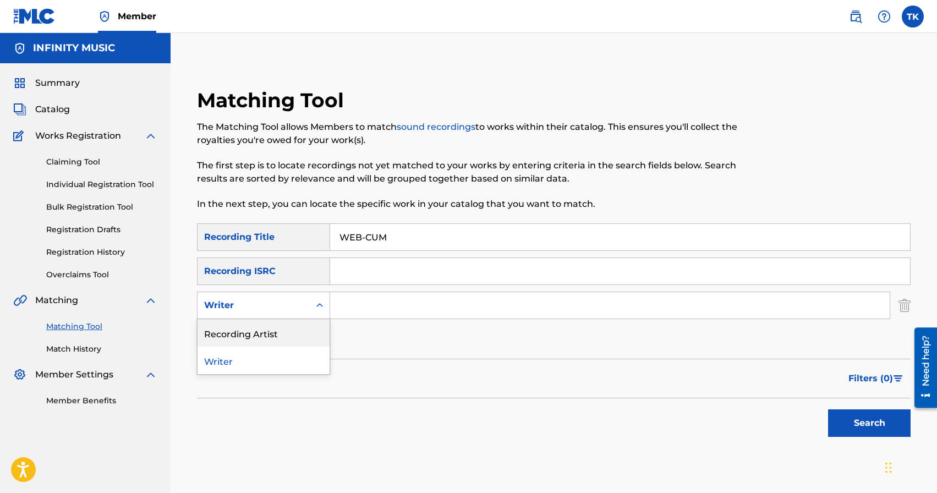
click at [296, 334] on div "Recording Artist" at bounding box center [264, 333] width 132 height 28
click at [373, 304] on input "Search Form" at bounding box center [610, 305] width 560 height 26
type input "c"
type input "Структура Щастя"
click at [857, 425] on button "Search" at bounding box center [869, 423] width 83 height 28
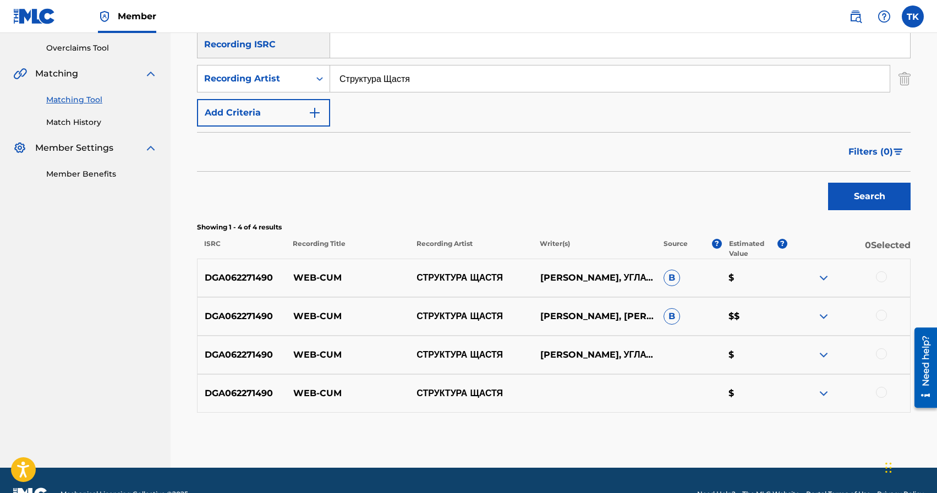
scroll to position [227, 0]
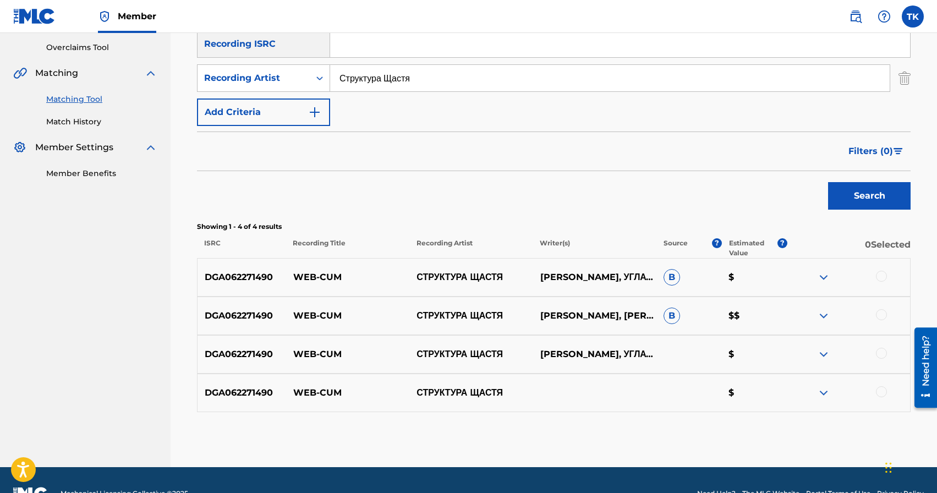
click at [881, 277] on div at bounding box center [881, 276] width 11 height 11
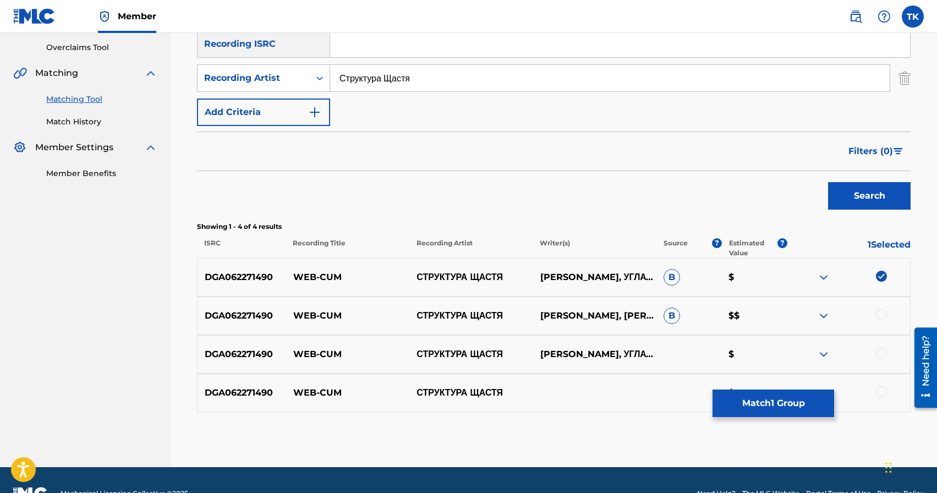
click at [884, 314] on div at bounding box center [881, 314] width 11 height 11
click at [883, 348] on div at bounding box center [881, 353] width 11 height 11
click at [883, 396] on div at bounding box center [881, 391] width 11 height 11
click at [779, 398] on button "Match 4 Groups" at bounding box center [774, 404] width 122 height 28
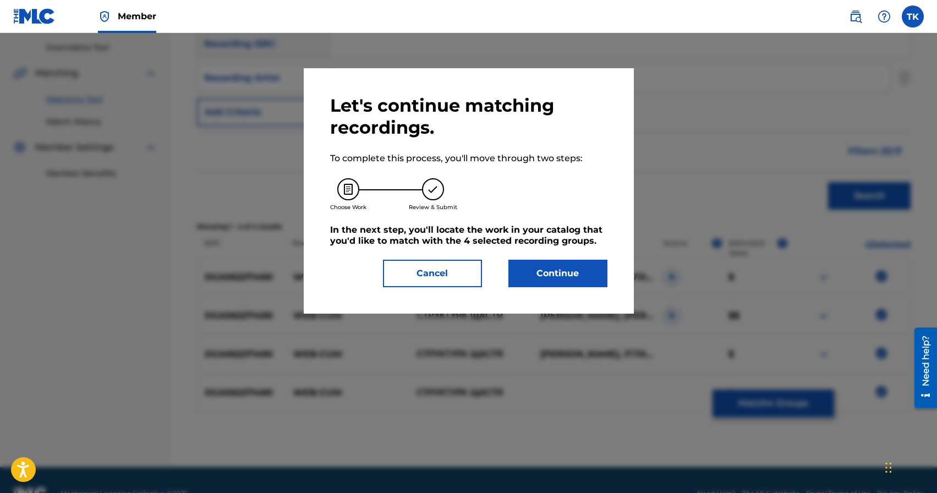
click at [598, 273] on button "Continue" at bounding box center [557, 274] width 99 height 28
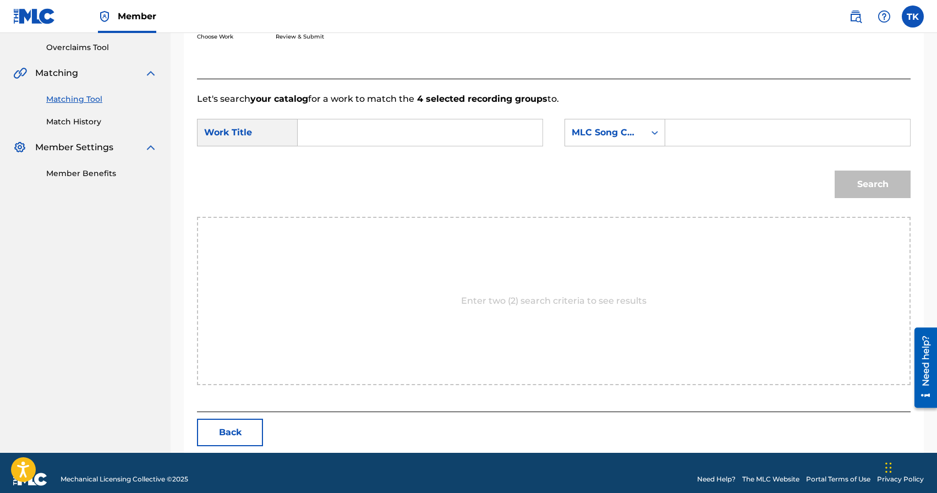
click at [404, 133] on input "Search Form" at bounding box center [420, 132] width 226 height 26
type input "ц"
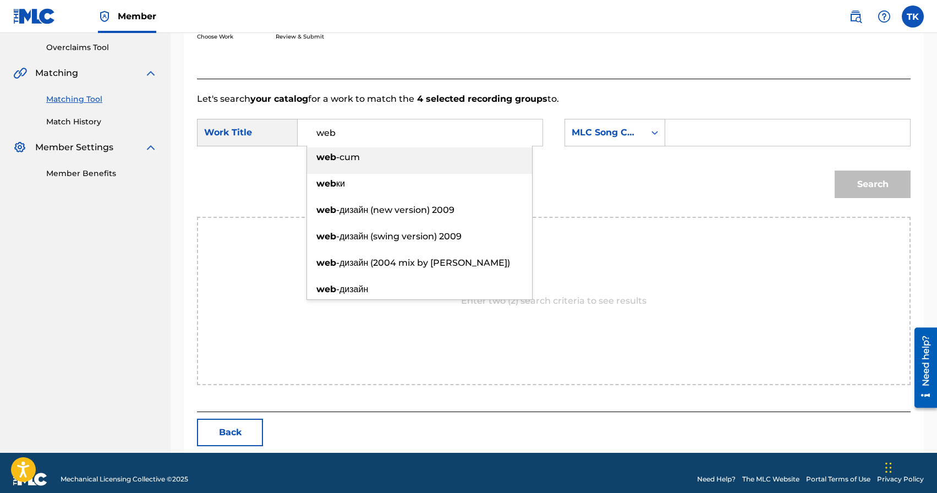
click at [376, 158] on div "web -cum" at bounding box center [419, 157] width 225 height 20
type input "web-cum"
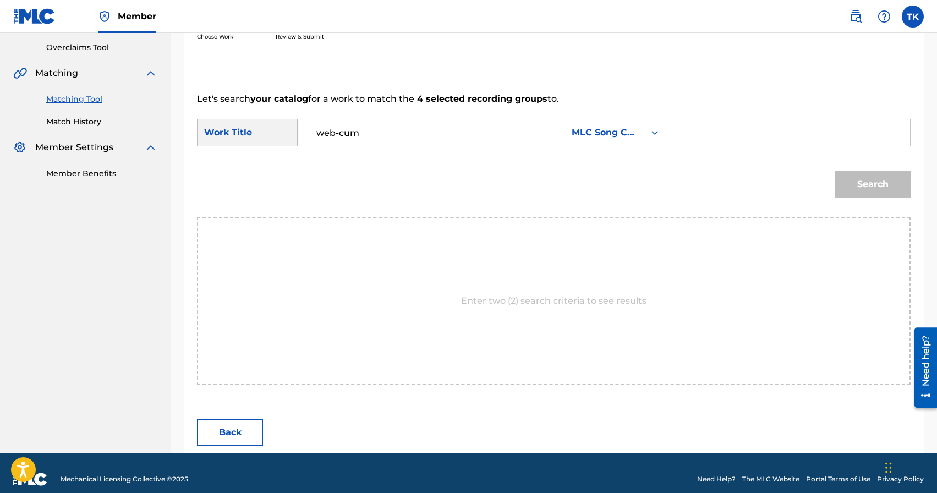
click at [638, 126] on div "MLC Song Code" at bounding box center [605, 132] width 80 height 21
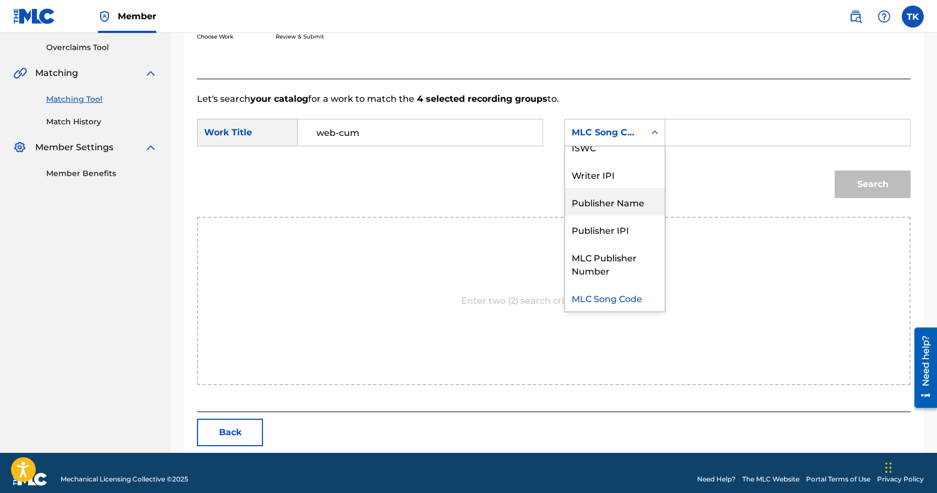
click at [627, 197] on div "Publisher Name" at bounding box center [615, 202] width 100 height 28
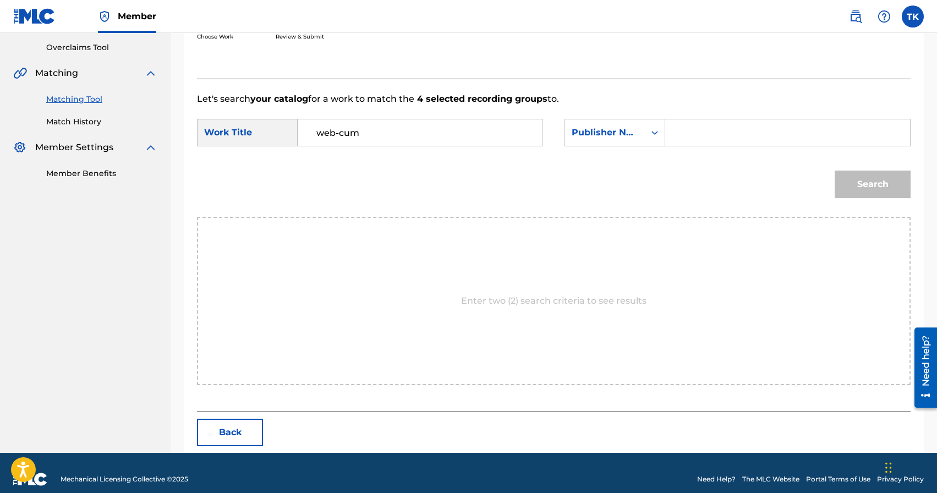
click at [686, 134] on input "Search Form" at bounding box center [788, 132] width 226 height 26
type input "INFINITY MUSIC"
click at [864, 188] on button "Search" at bounding box center [873, 185] width 76 height 28
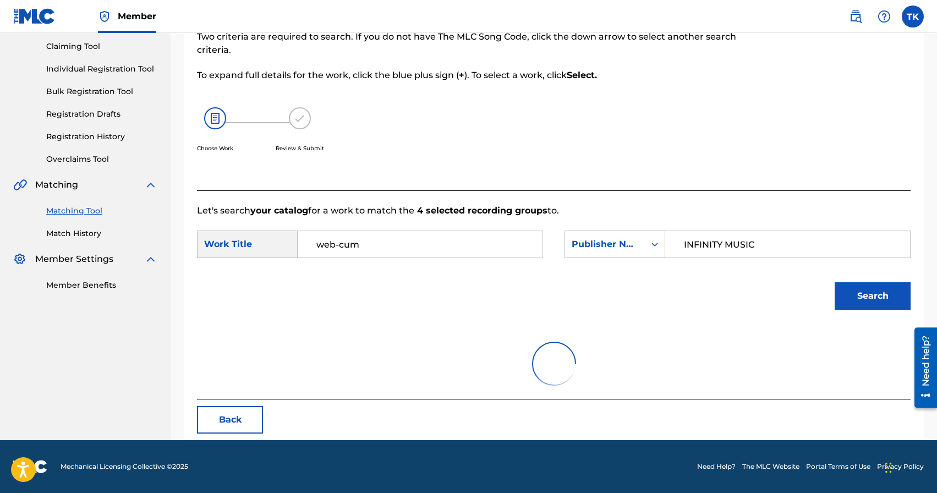
scroll to position [227, 0]
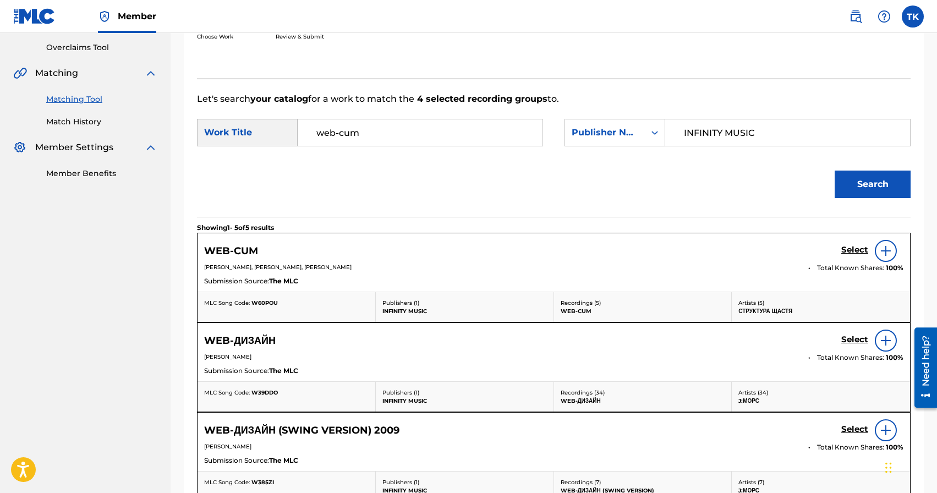
click at [855, 252] on h5 "Select" at bounding box center [854, 250] width 27 height 10
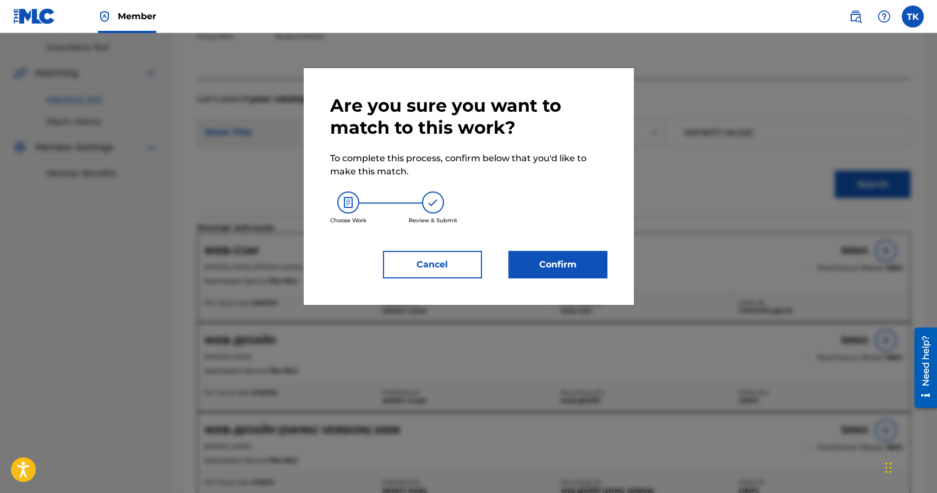
click at [579, 252] on button "Confirm" at bounding box center [557, 265] width 99 height 28
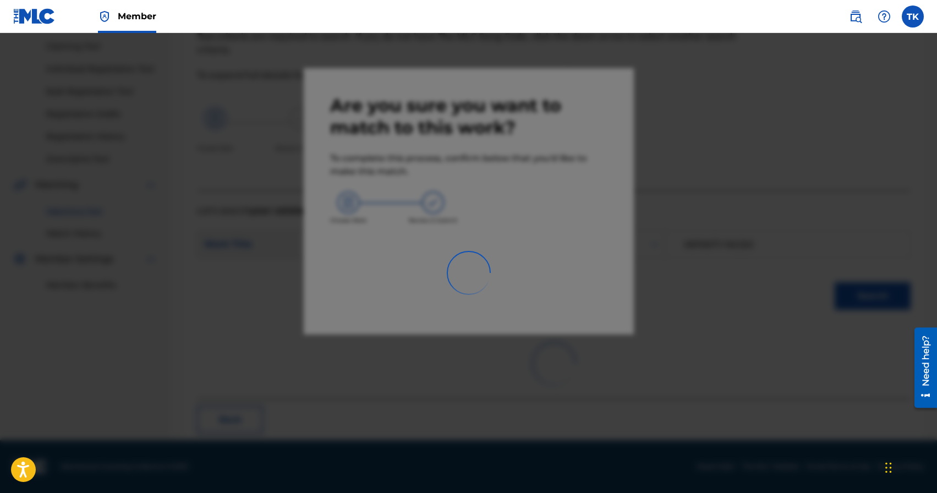
scroll to position [32, 0]
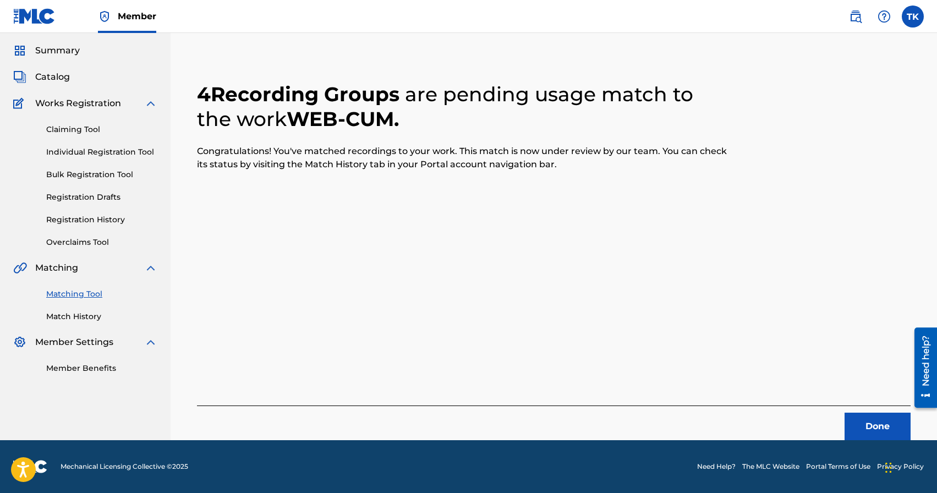
click at [861, 418] on button "Done" at bounding box center [878, 427] width 66 height 28
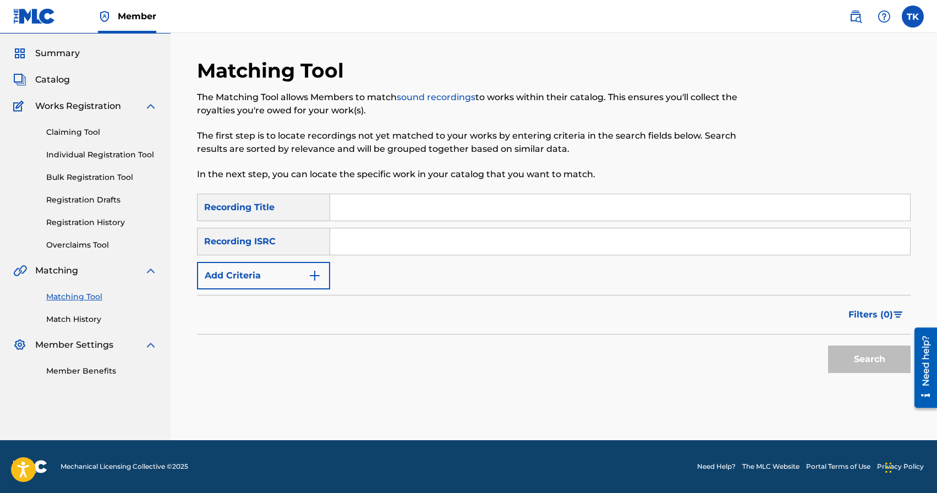
scroll to position [0, 0]
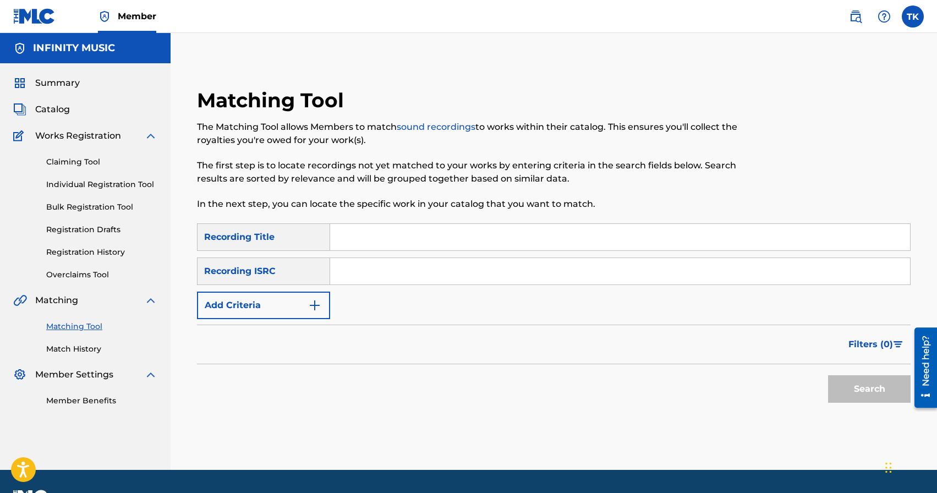
click at [391, 234] on input "Search Form" at bounding box center [620, 237] width 580 height 26
type input "[PERSON_NAME]"
type input "RAGDOLL"
click at [299, 298] on button "Add Criteria" at bounding box center [263, 306] width 133 height 28
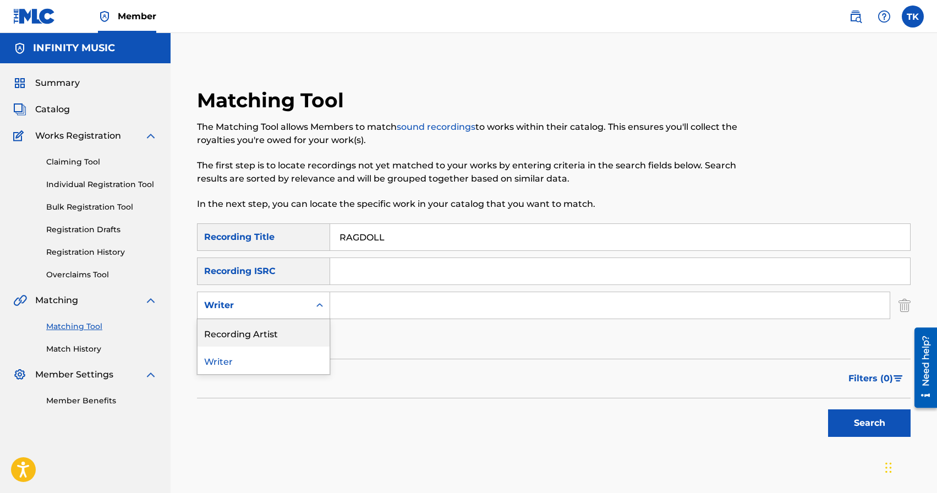
click at [297, 328] on div "Recording Artist" at bounding box center [264, 333] width 132 height 28
click at [350, 309] on input "Search Form" at bounding box center [610, 305] width 560 height 26
type input "c"
type input "Структура Щастя"
click at [840, 423] on button "Search" at bounding box center [869, 423] width 83 height 28
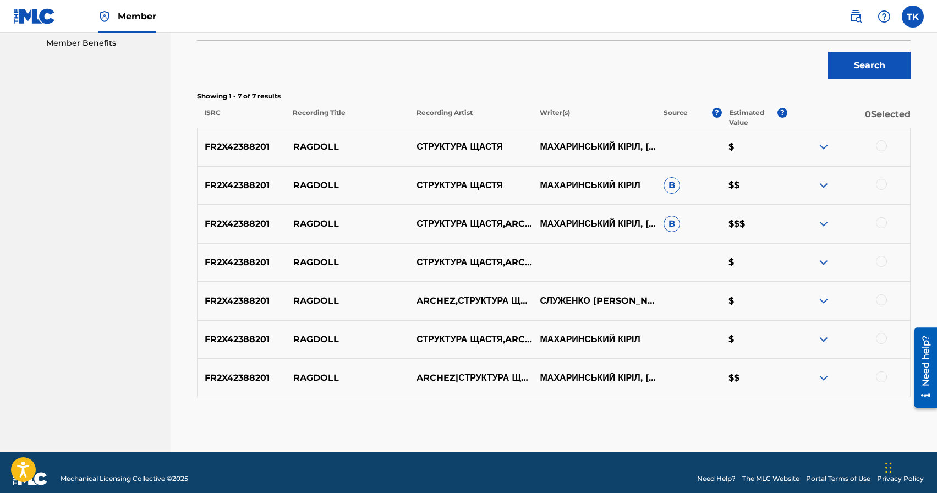
scroll to position [363, 0]
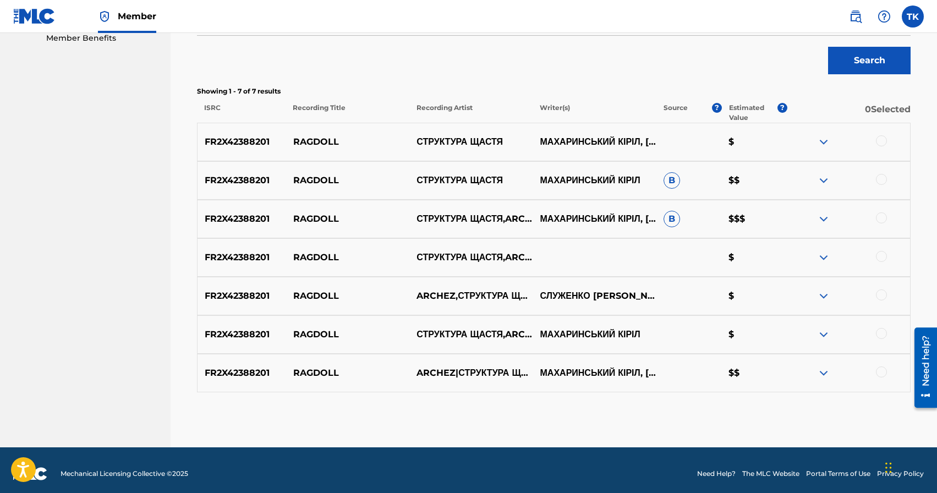
click at [881, 139] on div at bounding box center [881, 140] width 11 height 11
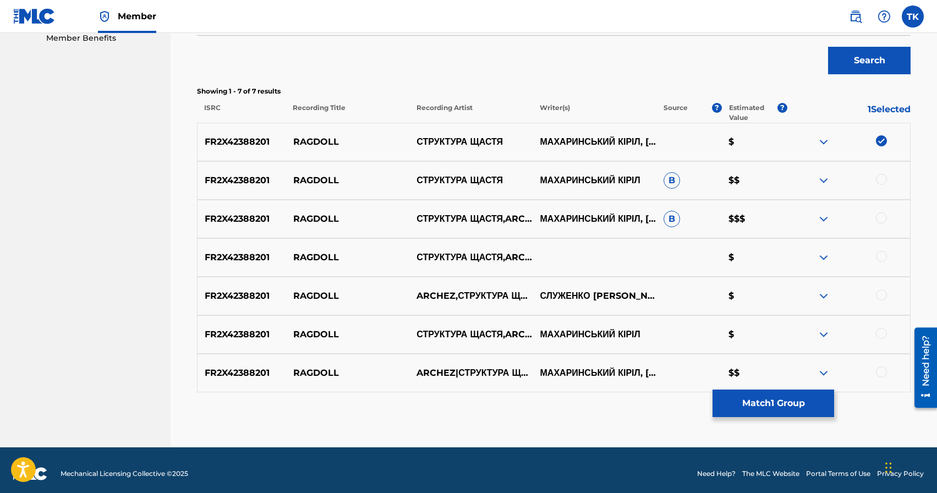
click at [881, 180] on div at bounding box center [881, 179] width 11 height 11
click at [885, 213] on div at bounding box center [881, 217] width 11 height 11
click at [885, 255] on div at bounding box center [881, 256] width 11 height 11
click at [884, 292] on div at bounding box center [881, 294] width 11 height 11
click at [884, 335] on div at bounding box center [881, 333] width 11 height 11
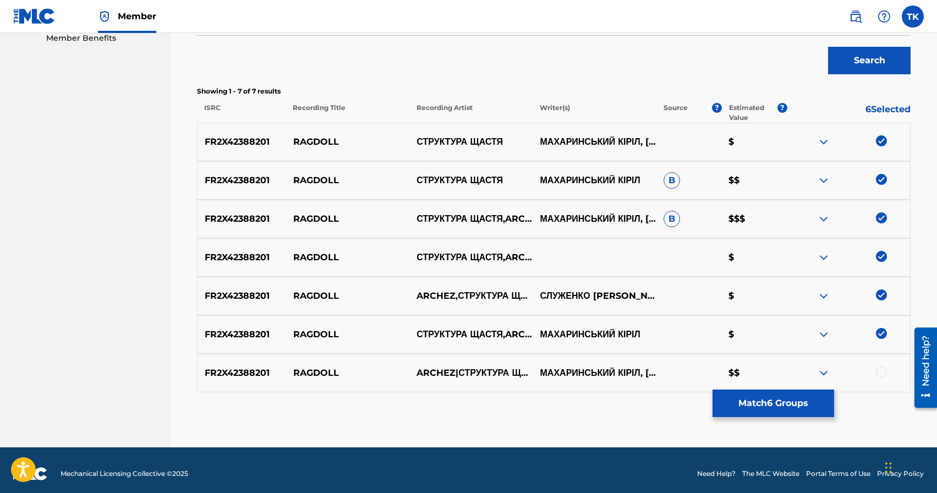
click at [880, 371] on div at bounding box center [881, 371] width 11 height 11
click at [800, 404] on button "Match 7 Groups" at bounding box center [774, 404] width 122 height 28
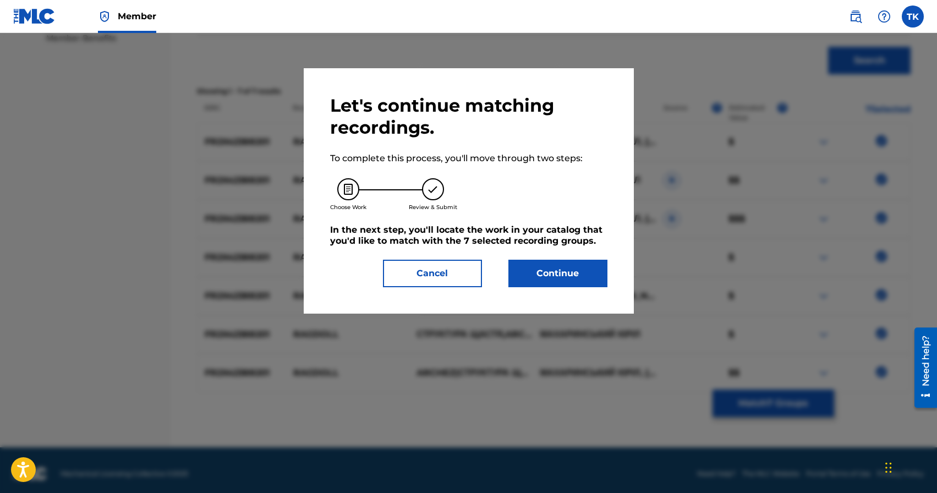
click at [579, 270] on button "Continue" at bounding box center [557, 274] width 99 height 28
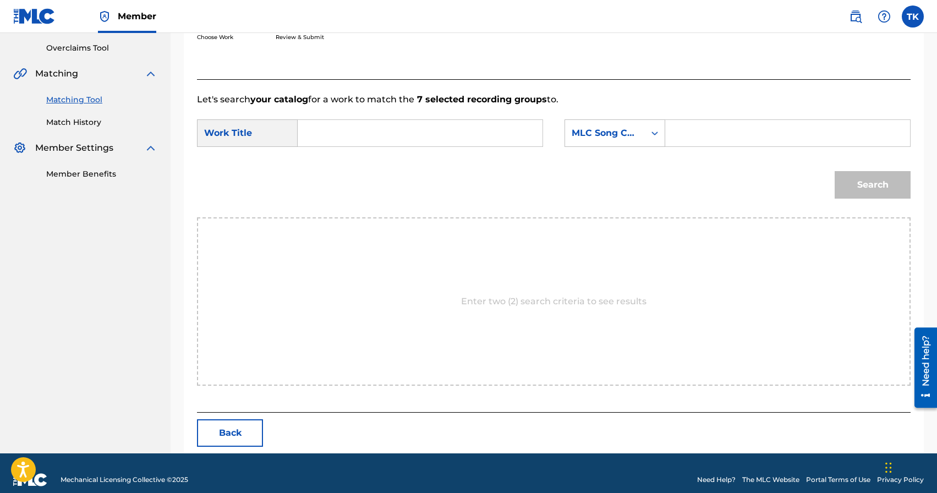
scroll to position [240, 0]
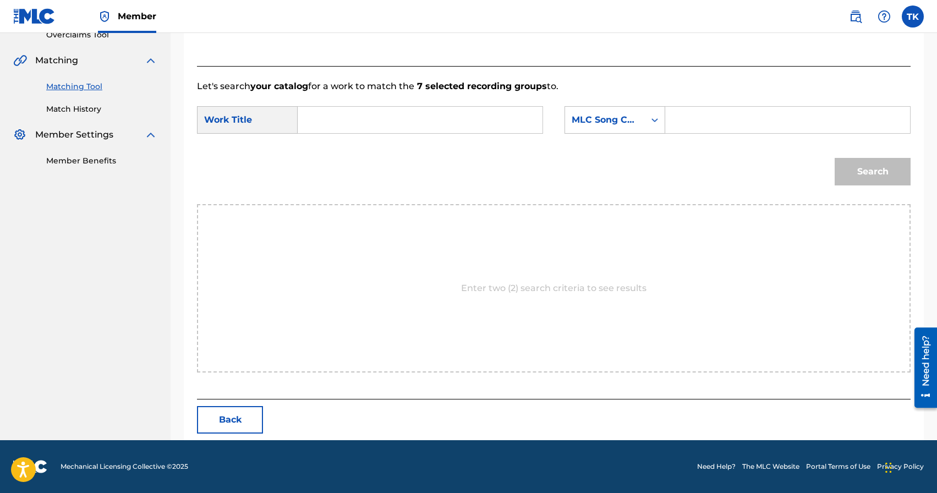
click at [401, 114] on input "Search Form" at bounding box center [420, 120] width 226 height 26
type input "к"
click at [385, 202] on div "rag doll" at bounding box center [419, 198] width 225 height 20
type input "ragdoll"
click at [633, 133] on div "MLC Song Code" at bounding box center [615, 120] width 101 height 28
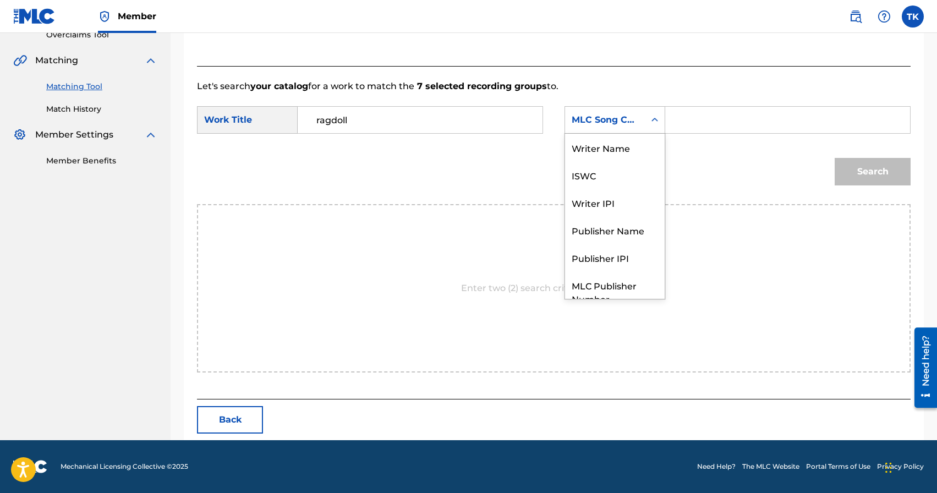
scroll to position [41, 0]
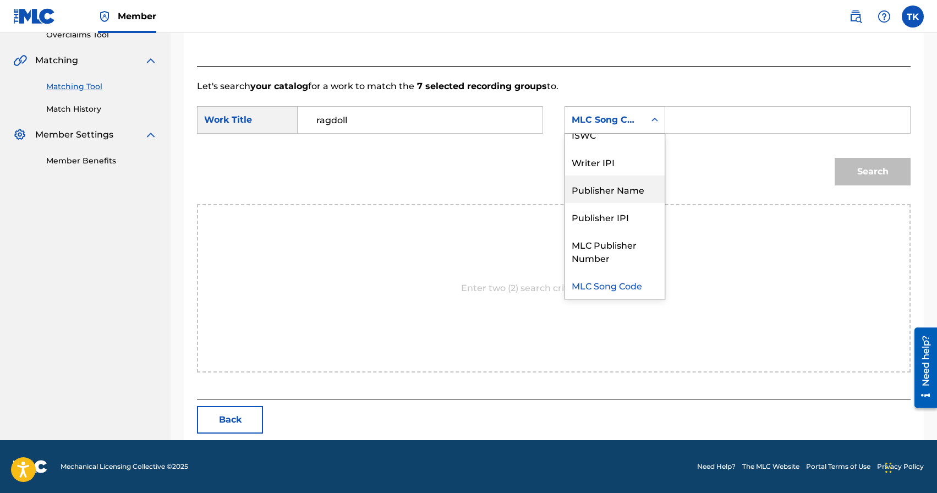
click at [621, 185] on div "Publisher Name" at bounding box center [615, 190] width 100 height 28
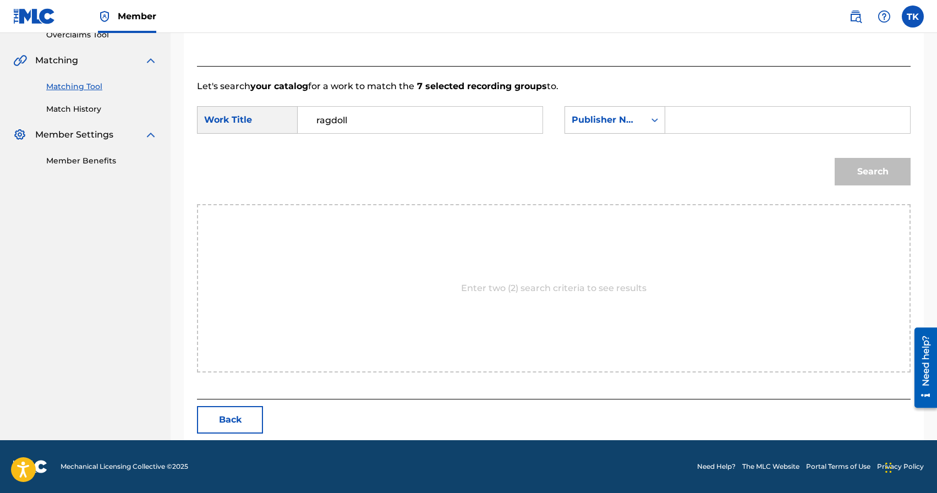
click at [692, 122] on input "Search Form" at bounding box center [788, 120] width 226 height 26
type input "INFINITY MUSIC"
click at [855, 166] on button "Search" at bounding box center [873, 172] width 76 height 28
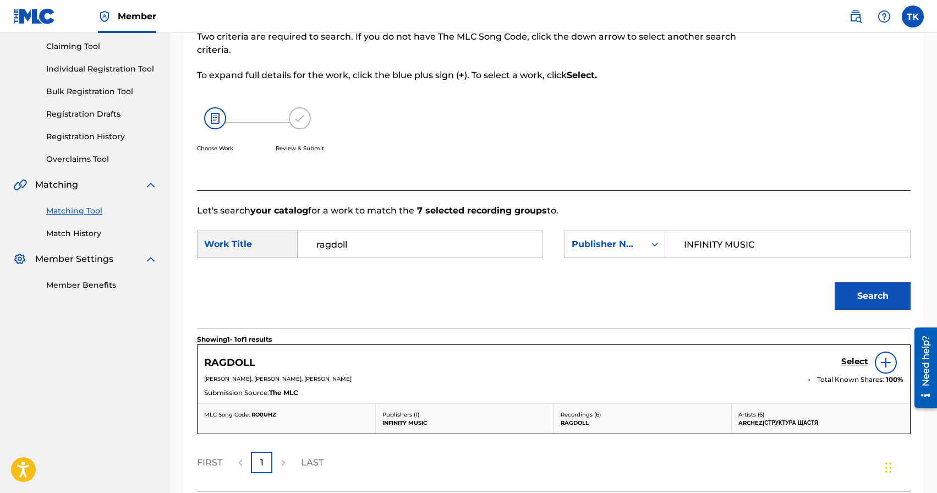
scroll to position [207, 0]
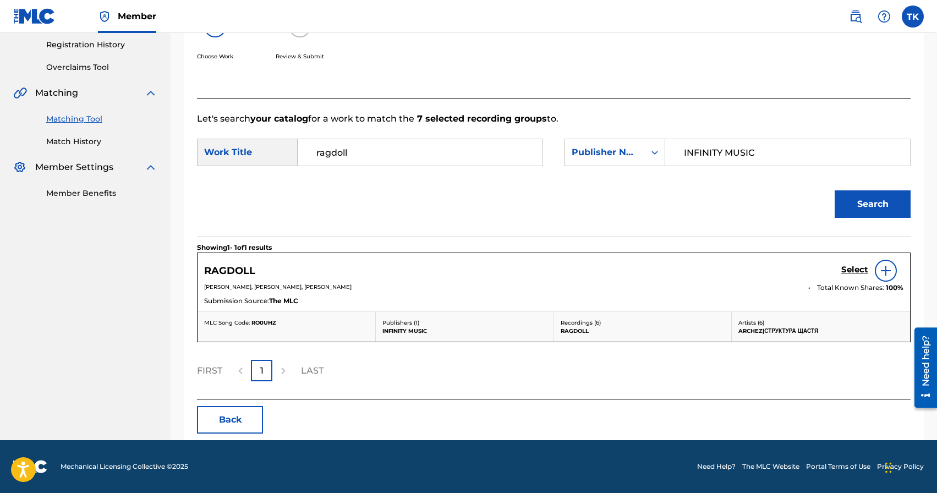
click at [850, 267] on h5 "Select" at bounding box center [854, 270] width 27 height 10
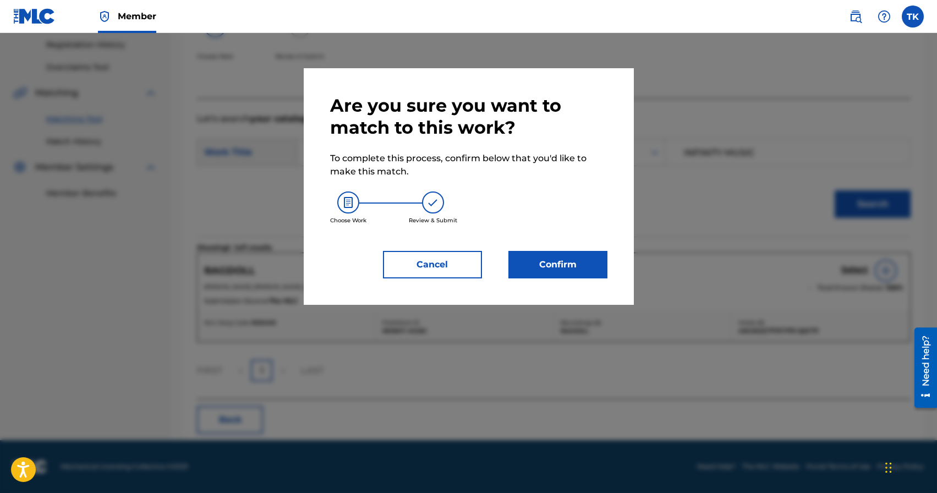
click at [578, 260] on button "Confirm" at bounding box center [557, 265] width 99 height 28
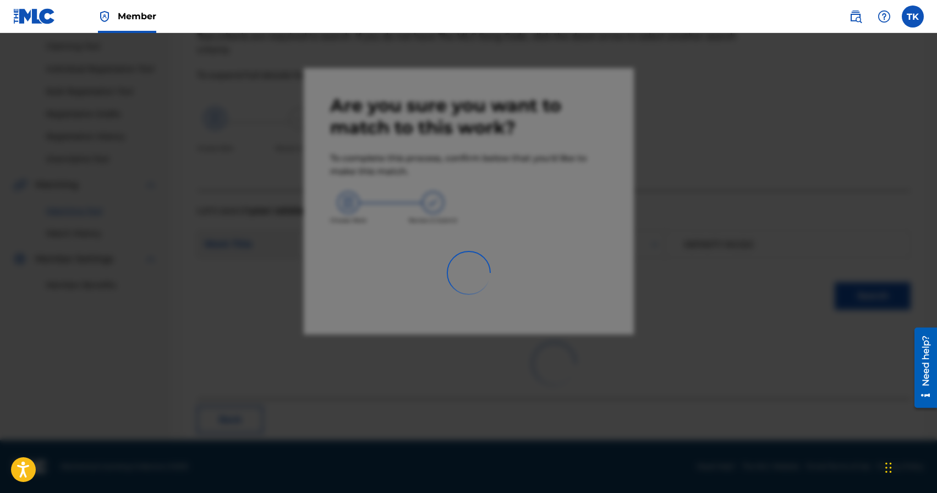
scroll to position [32, 0]
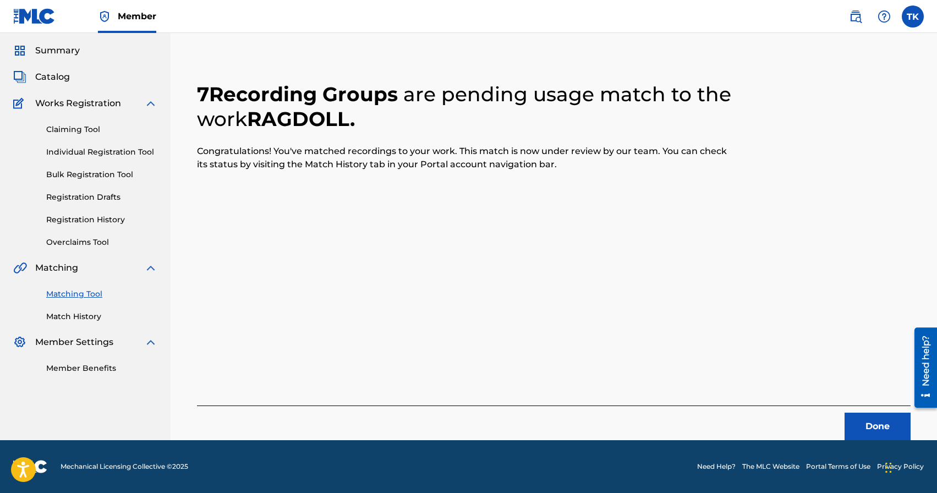
click at [855, 426] on button "Done" at bounding box center [878, 427] width 66 height 28
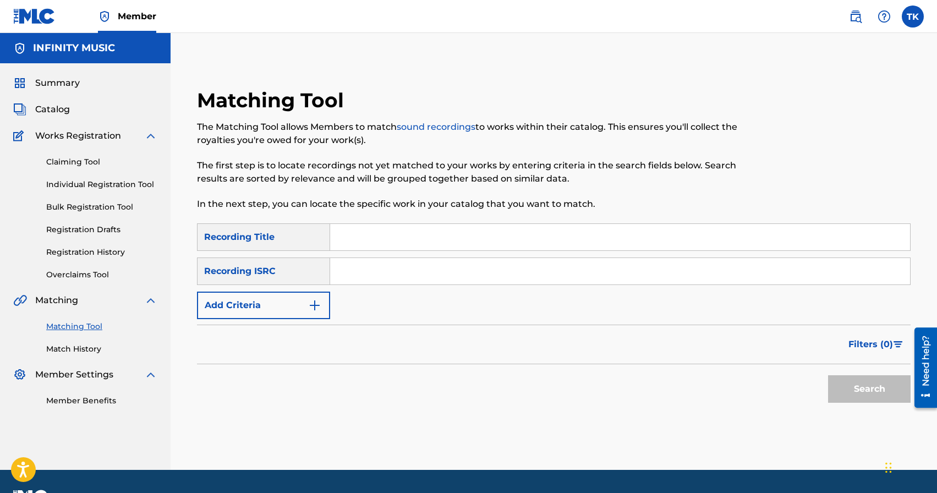
click at [426, 243] on input "Search Form" at bounding box center [620, 237] width 580 height 26
type input "l"
type input "друг xenjes remix"
click at [284, 309] on button "Add Criteria" at bounding box center [263, 306] width 133 height 28
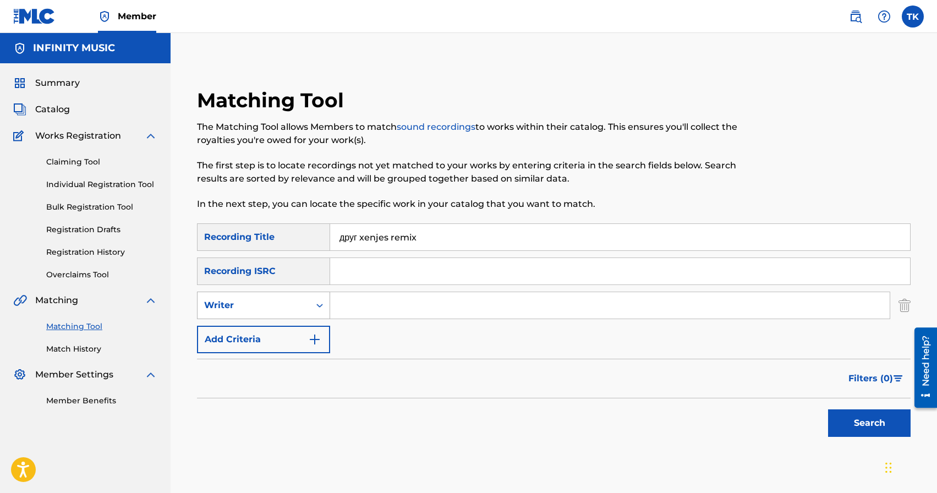
click at [284, 309] on div "Writer" at bounding box center [253, 305] width 99 height 13
click at [284, 329] on div "Recording Artist" at bounding box center [264, 333] width 132 height 28
click at [380, 311] on input "Search Form" at bounding box center [610, 305] width 560 height 26
type input "Структура Щастя"
click at [859, 431] on button "Search" at bounding box center [869, 423] width 83 height 28
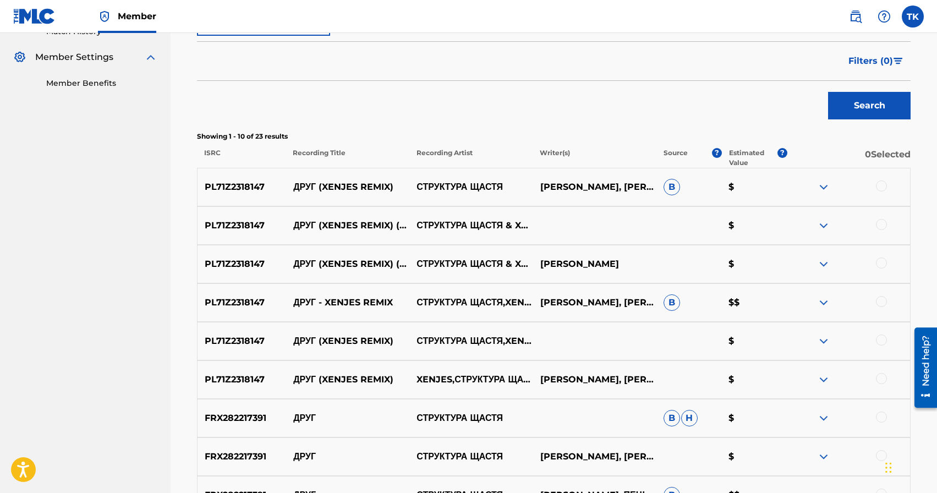
scroll to position [321, 0]
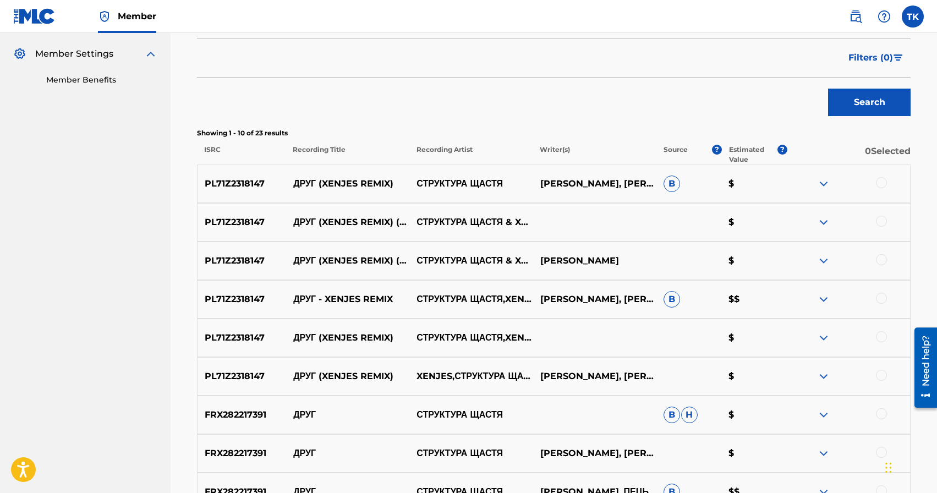
click at [877, 375] on div at bounding box center [881, 375] width 11 height 11
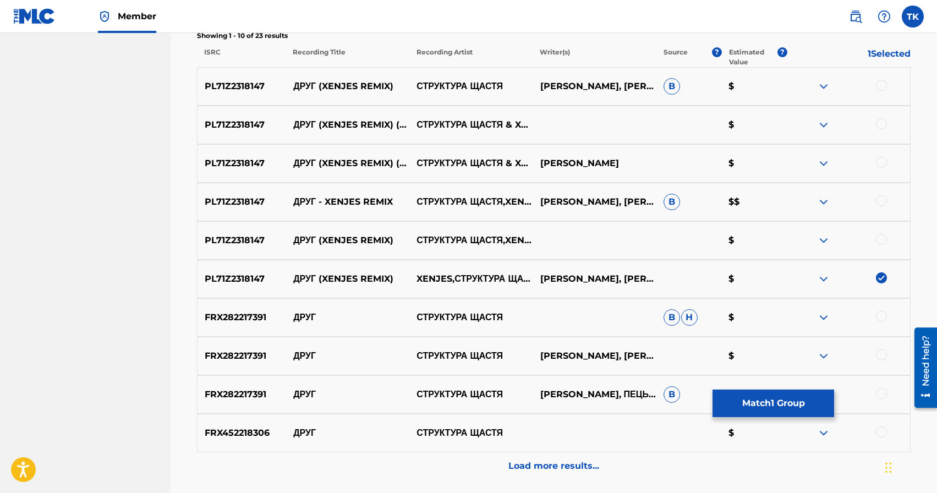
scroll to position [419, 0]
click at [878, 237] on div at bounding box center [881, 238] width 11 height 11
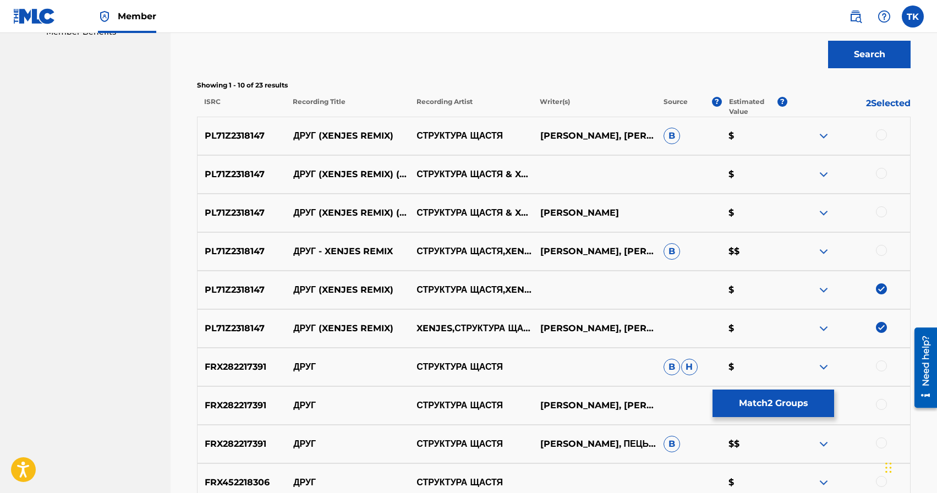
scroll to position [363, 0]
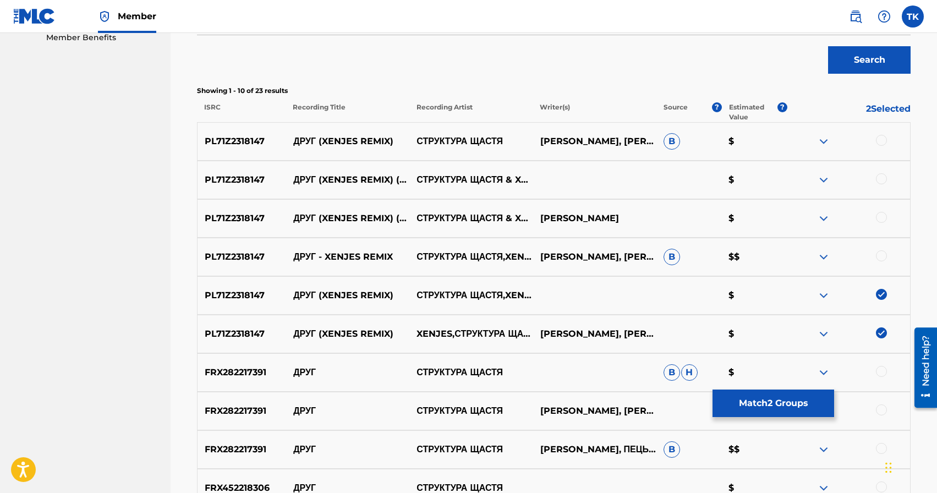
click at [884, 255] on div at bounding box center [881, 255] width 11 height 11
click at [883, 181] on div at bounding box center [881, 178] width 11 height 11
click at [883, 140] on div at bounding box center [881, 140] width 11 height 11
click at [882, 218] on div at bounding box center [881, 217] width 11 height 11
click at [766, 401] on button "Match 6 Groups" at bounding box center [774, 404] width 122 height 28
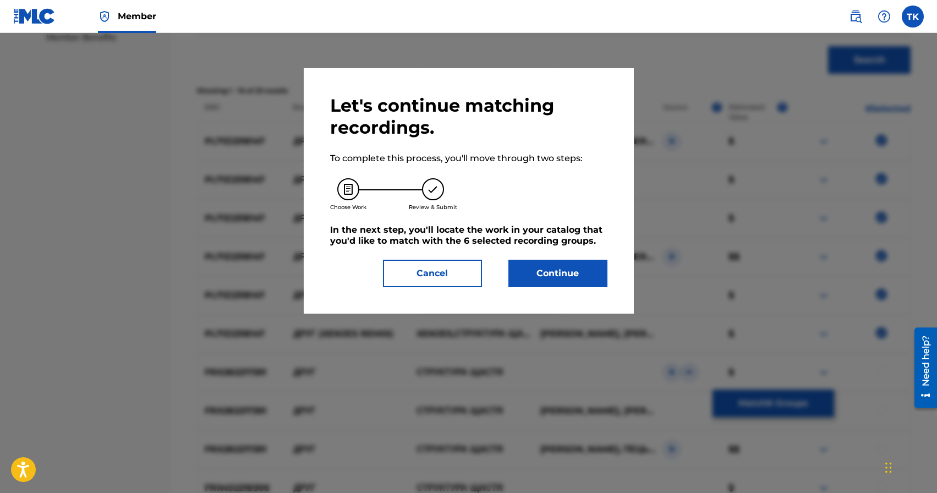
click at [543, 249] on div "Let's continue matching recordings. To complete this process, you'll move throu…" at bounding box center [468, 191] width 277 height 193
click at [551, 270] on button "Continue" at bounding box center [557, 274] width 99 height 28
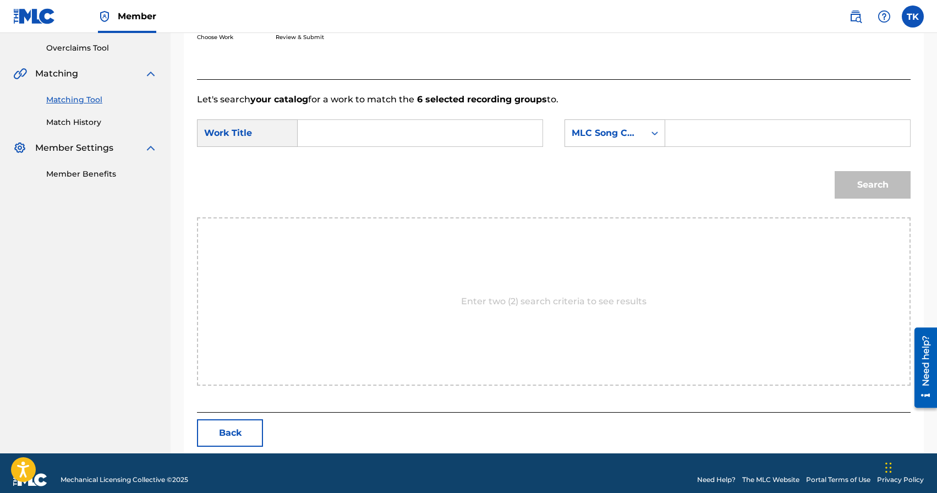
scroll to position [240, 0]
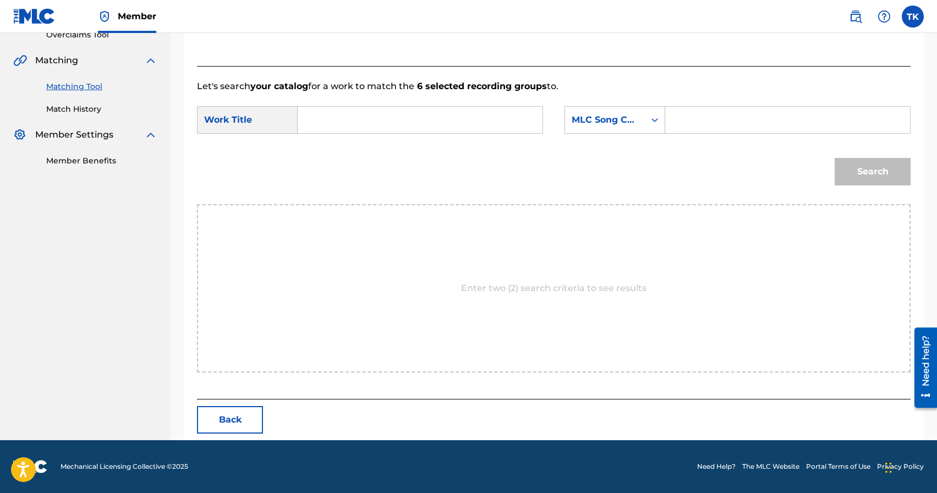
click at [425, 121] on input "Search Form" at bounding box center [420, 120] width 226 height 26
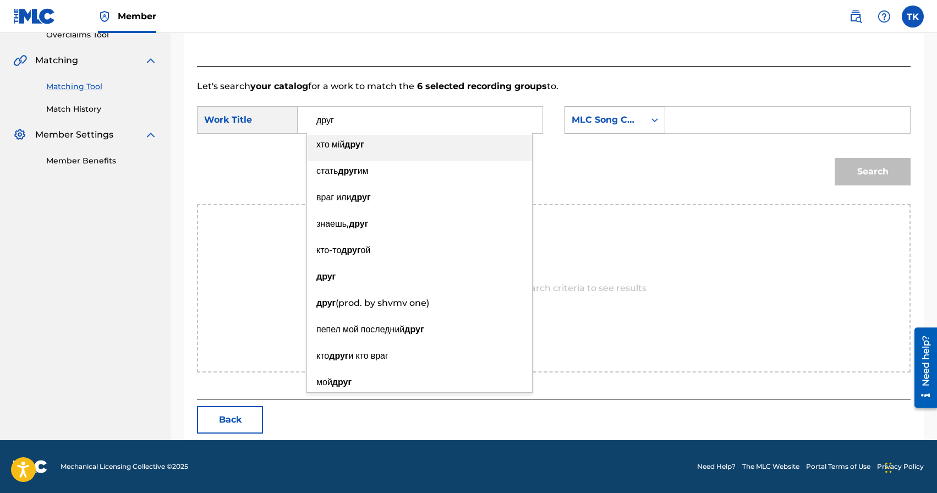
click at [648, 130] on div "Search Form" at bounding box center [655, 120] width 20 height 26
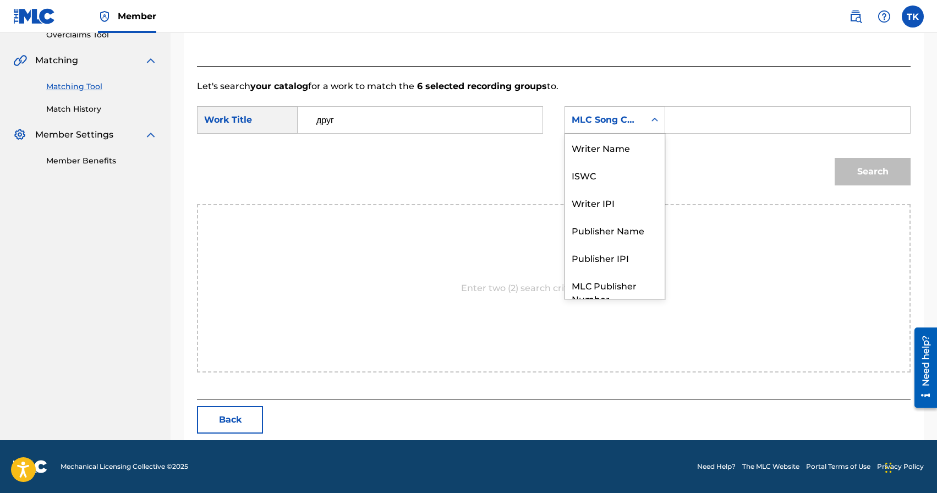
scroll to position [41, 0]
click at [477, 124] on input "друг" at bounding box center [420, 120] width 226 height 26
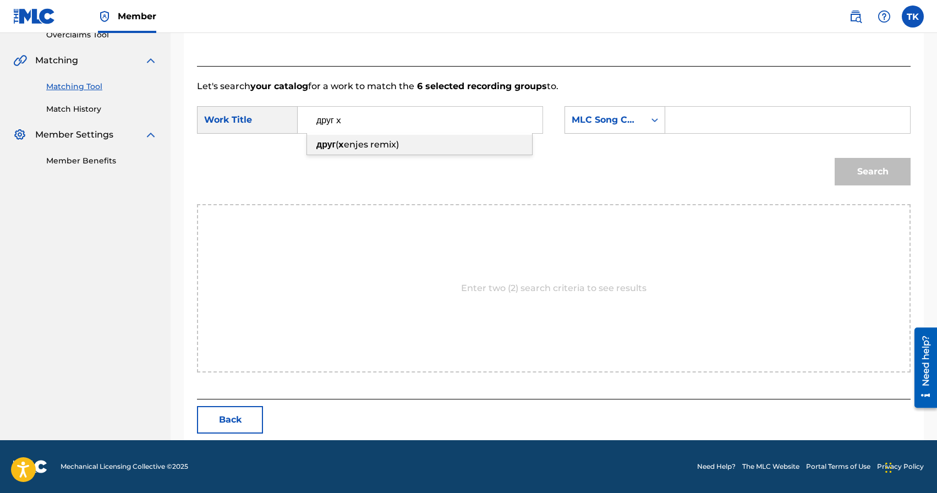
click at [446, 149] on div "друг ( x enjes remix)" at bounding box center [419, 145] width 225 height 20
type input "друг (xenjes remix)"
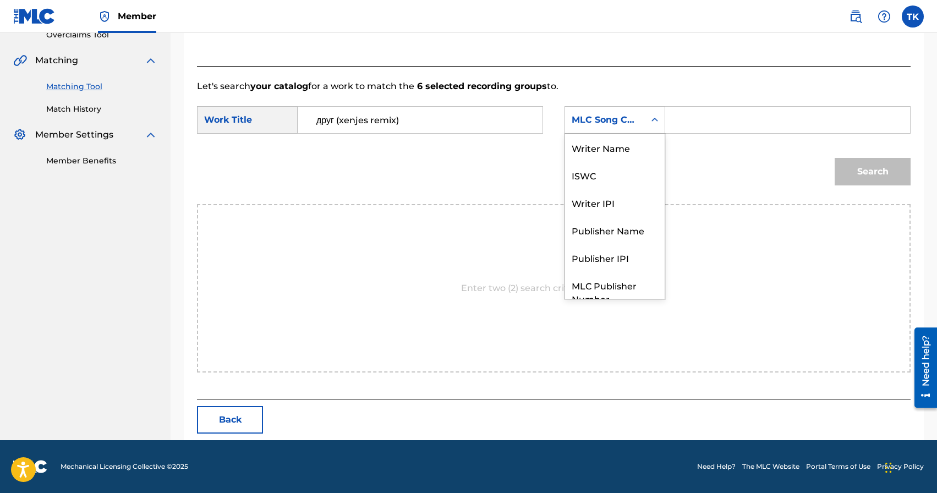
click at [647, 128] on div "Search Form" at bounding box center [655, 120] width 20 height 20
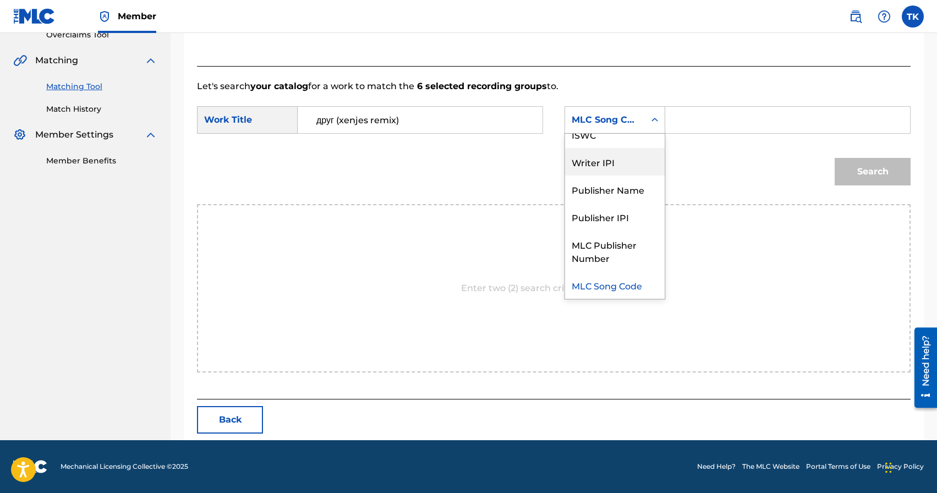
click at [633, 185] on div "Publisher Name" at bounding box center [615, 190] width 100 height 28
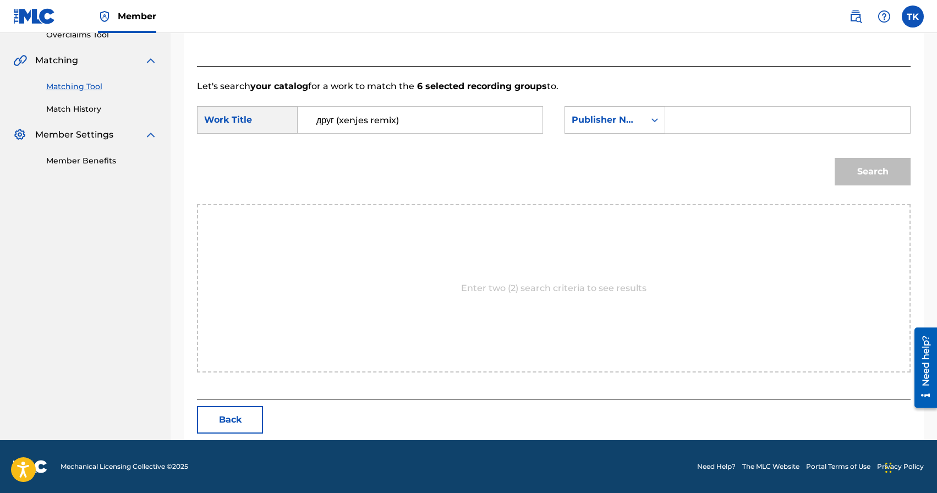
click at [682, 125] on input "Search Form" at bounding box center [788, 120] width 226 height 26
type input "INFINITY MUSIC"
click at [852, 160] on button "Search" at bounding box center [873, 172] width 76 height 28
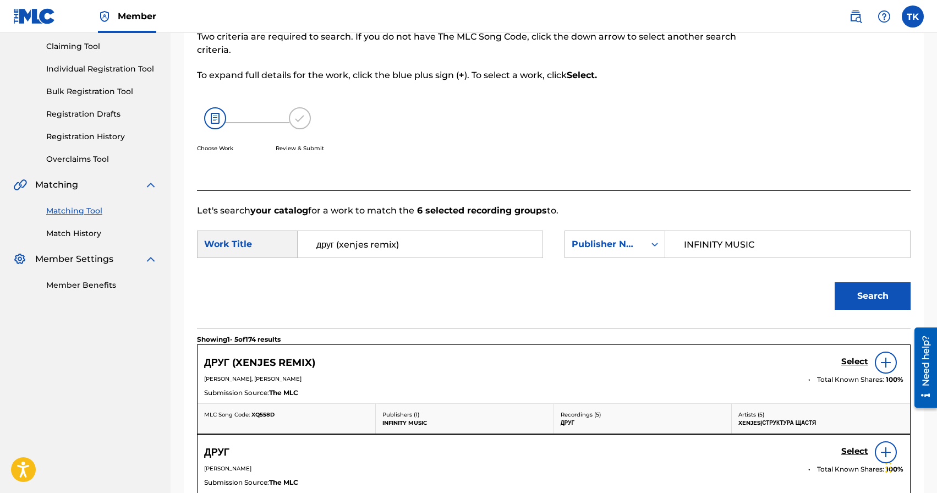
scroll to position [240, 0]
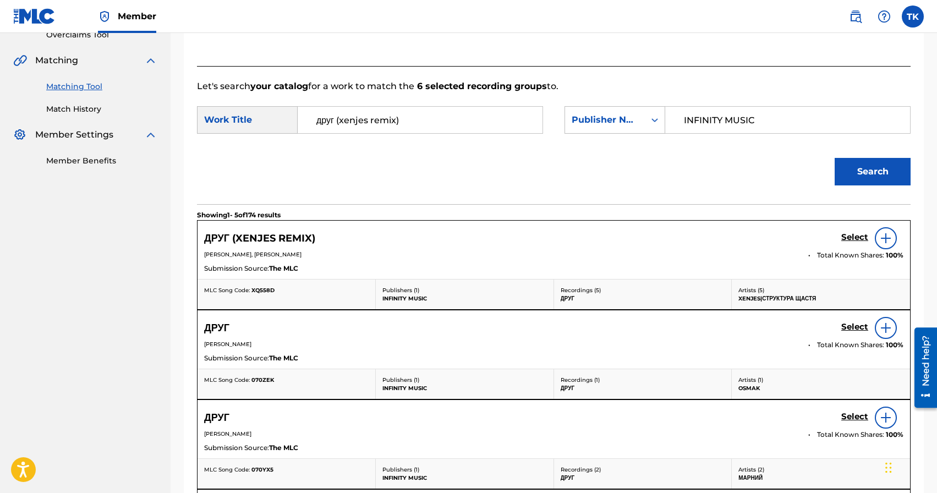
click at [846, 239] on h5 "Select" at bounding box center [854, 237] width 27 height 10
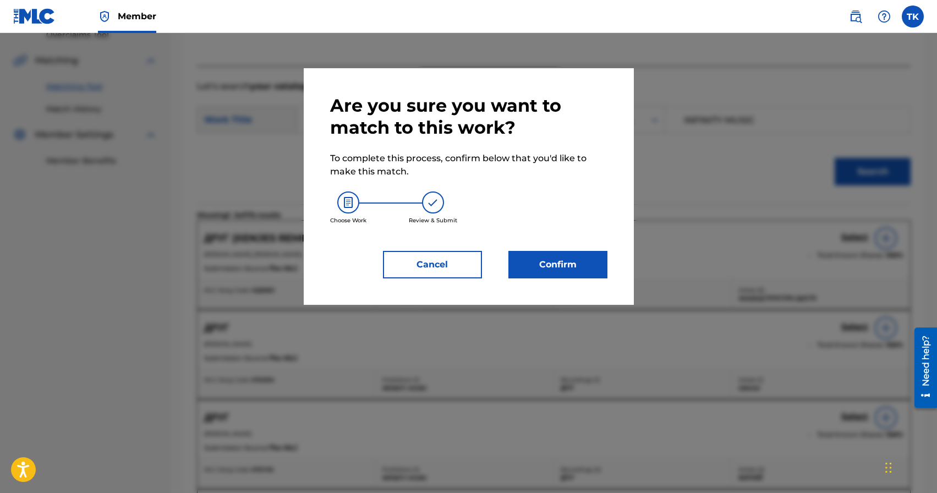
click at [588, 277] on button "Confirm" at bounding box center [557, 265] width 99 height 28
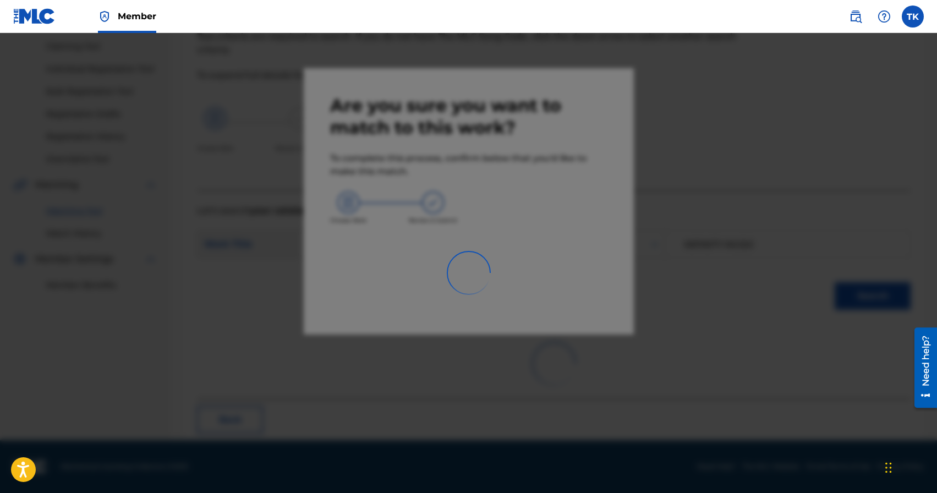
scroll to position [32, 0]
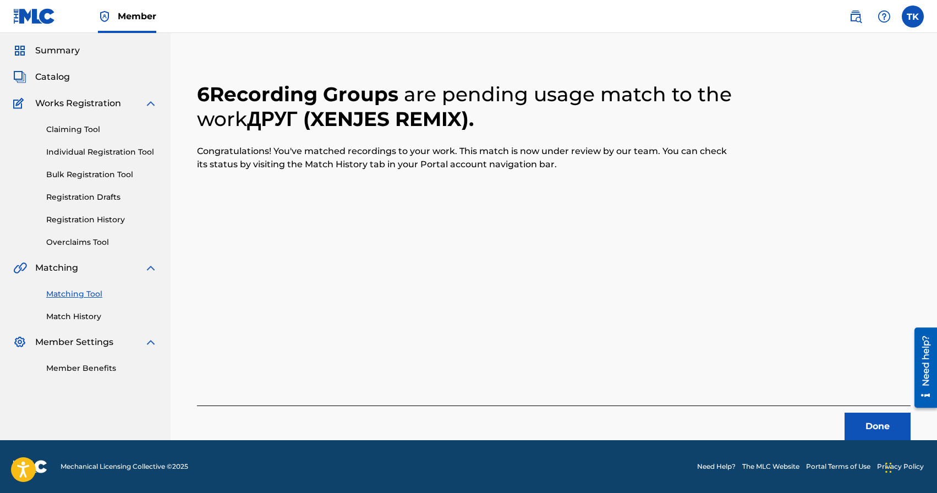
click at [852, 415] on button "Done" at bounding box center [878, 427] width 66 height 28
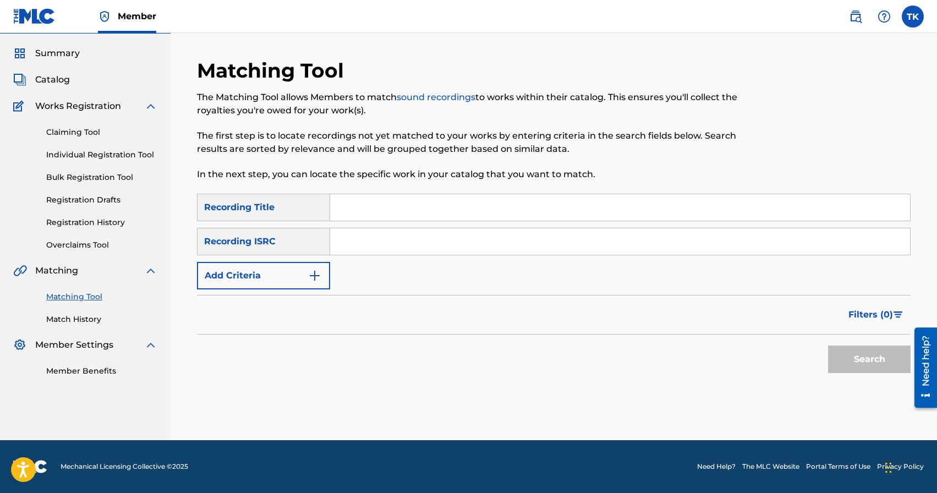
scroll to position [0, 0]
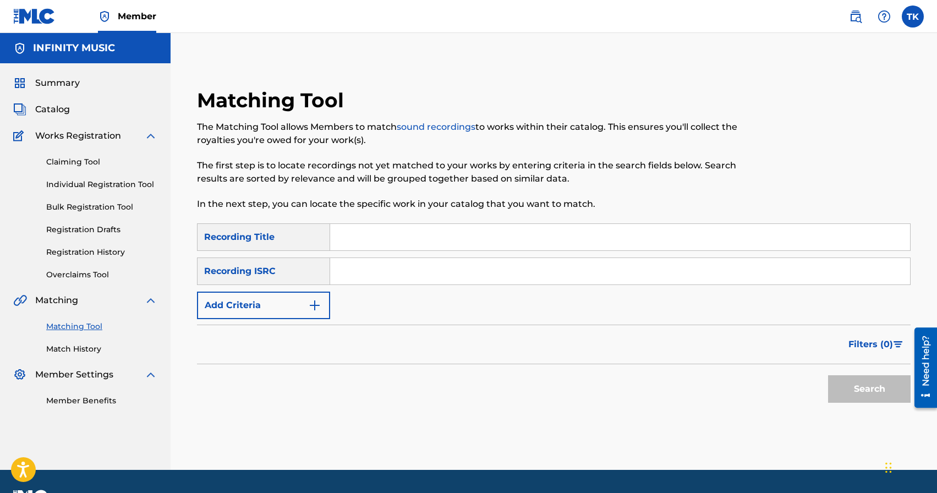
click at [95, 349] on link "Match History" at bounding box center [101, 349] width 111 height 12
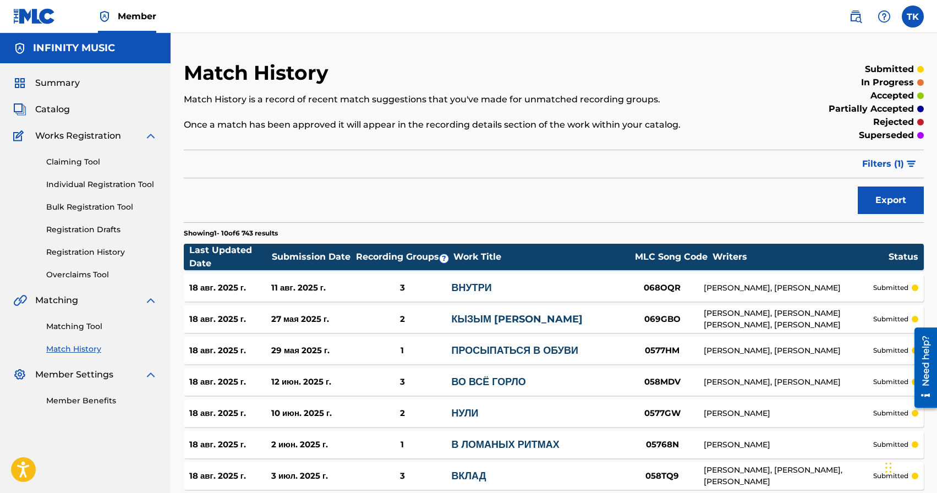
click at [872, 166] on span "Filters ( 1 )" at bounding box center [883, 163] width 42 height 13
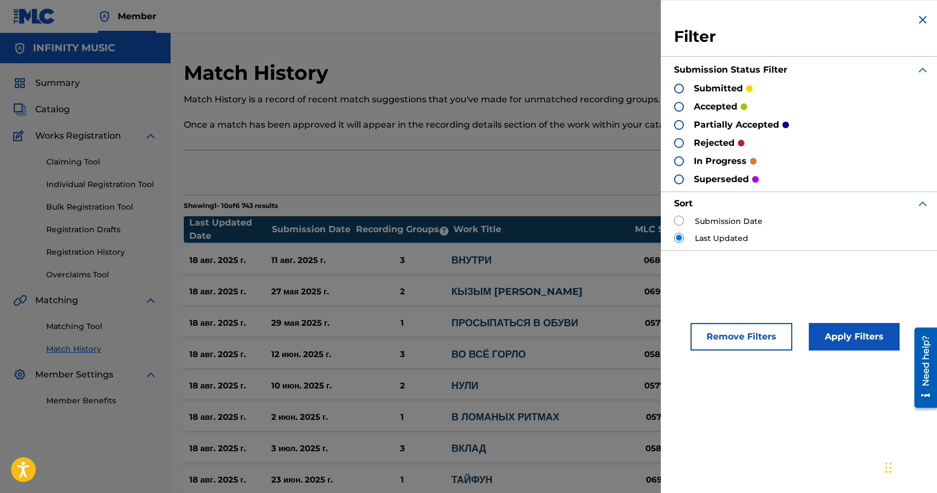
click at [681, 221] on input "radio" at bounding box center [679, 221] width 10 height 10
radio input "true"
click at [829, 330] on button "Apply Filters" at bounding box center [854, 337] width 91 height 28
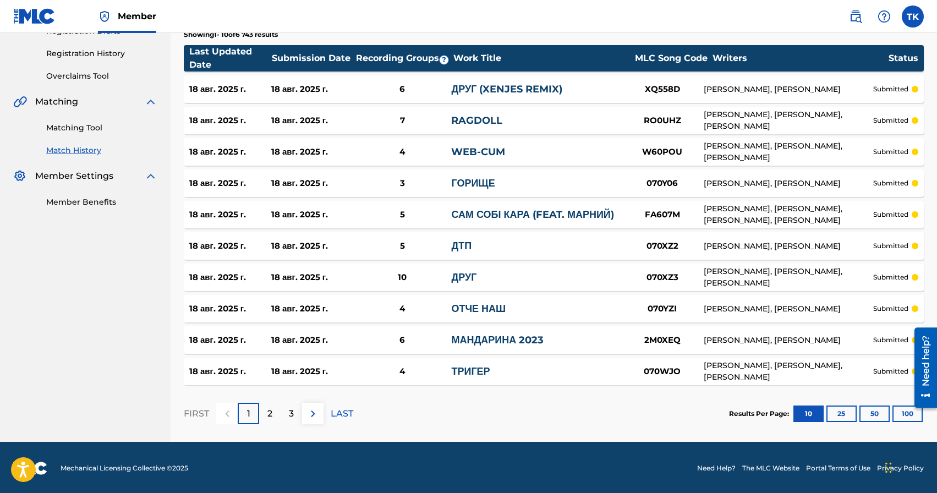
scroll to position [202, 0]
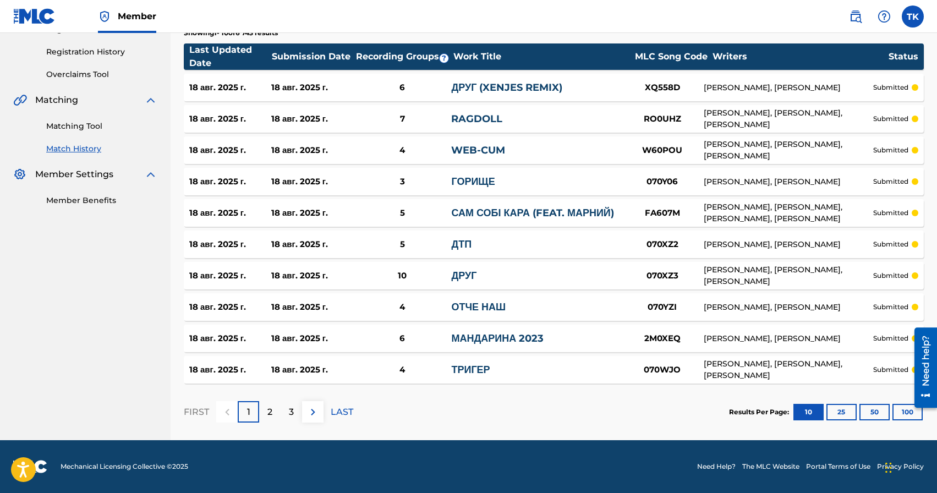
click at [877, 414] on button "50" at bounding box center [874, 412] width 30 height 17
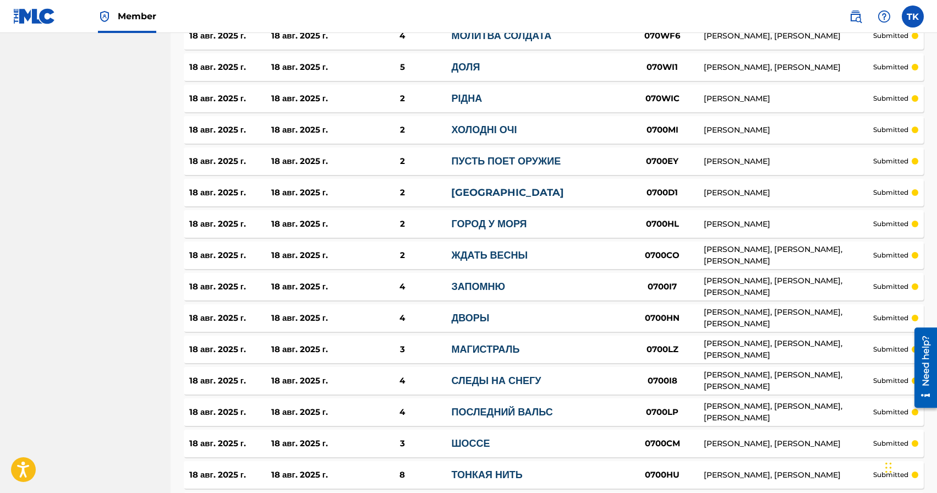
scroll to position [1459, 0]
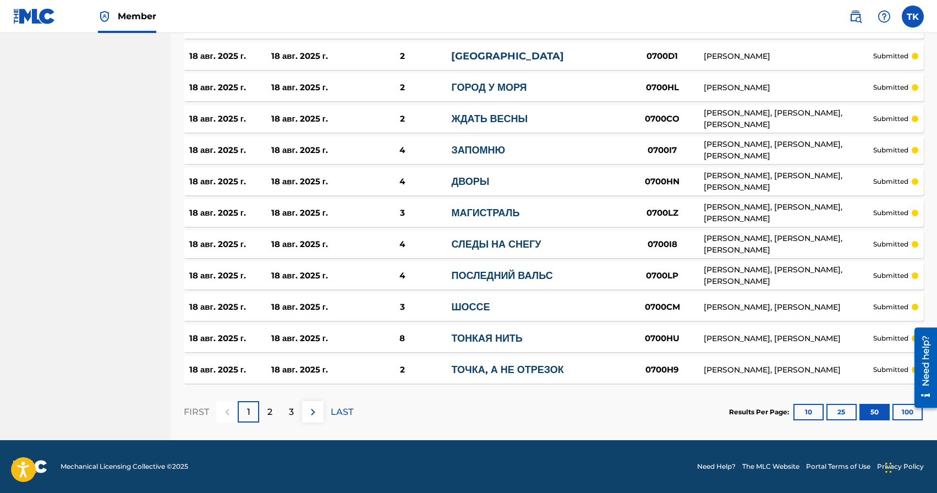
click at [270, 409] on p "2" at bounding box center [269, 412] width 5 height 13
click at [250, 413] on p "1" at bounding box center [248, 412] width 3 height 13
click at [272, 410] on p "2" at bounding box center [269, 412] width 5 height 13
click at [291, 413] on p "3" at bounding box center [291, 412] width 5 height 13
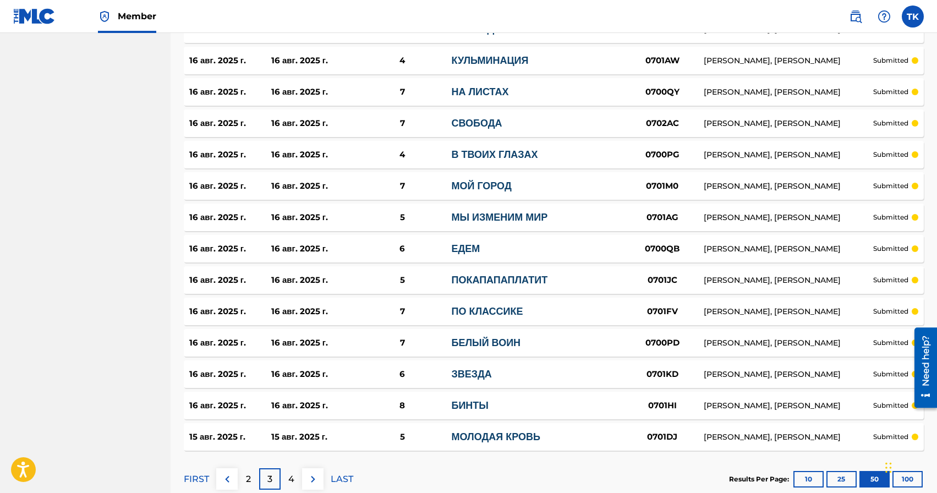
scroll to position [1457, 0]
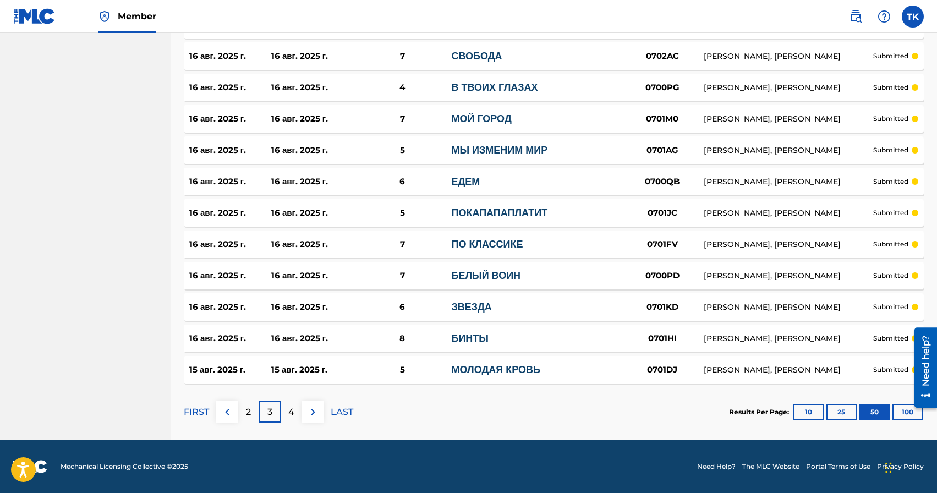
click at [292, 414] on p "4" at bounding box center [291, 412] width 6 height 13
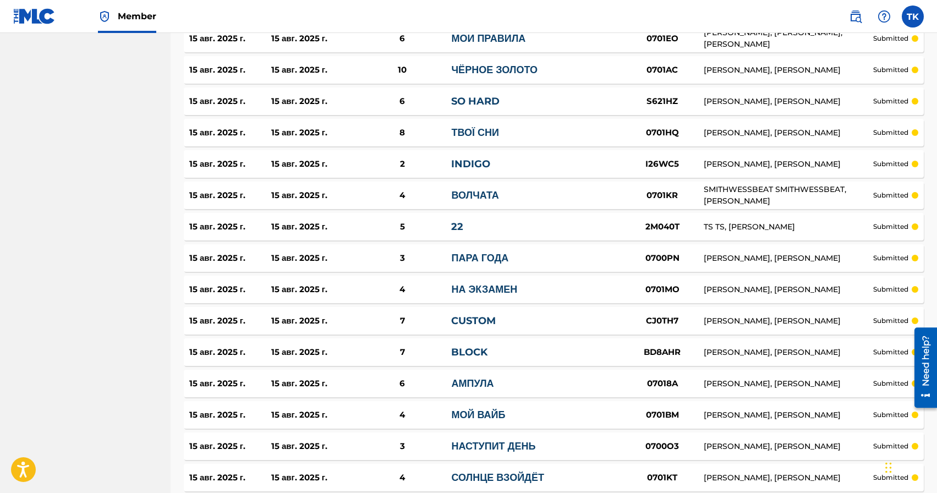
scroll to position [1455, 0]
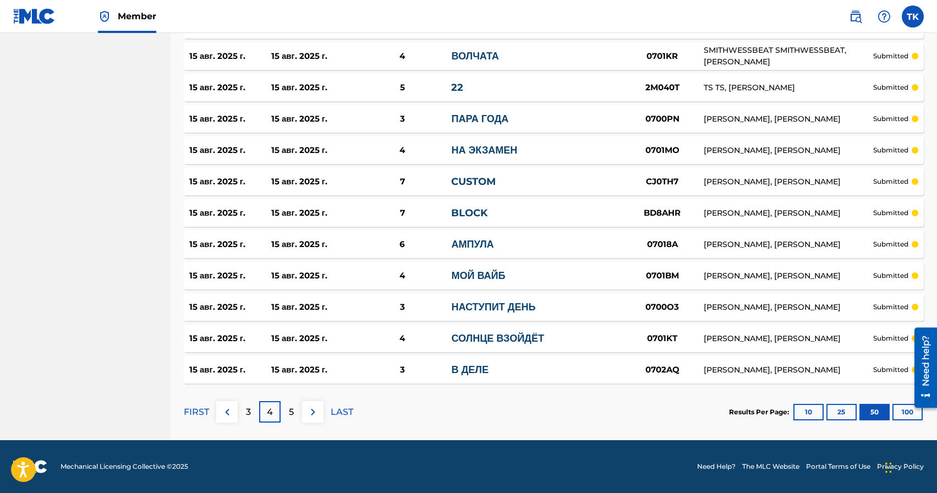
click at [912, 409] on div at bounding box center [921, 367] width 31 height 89
click at [907, 412] on button "100" at bounding box center [908, 412] width 30 height 17
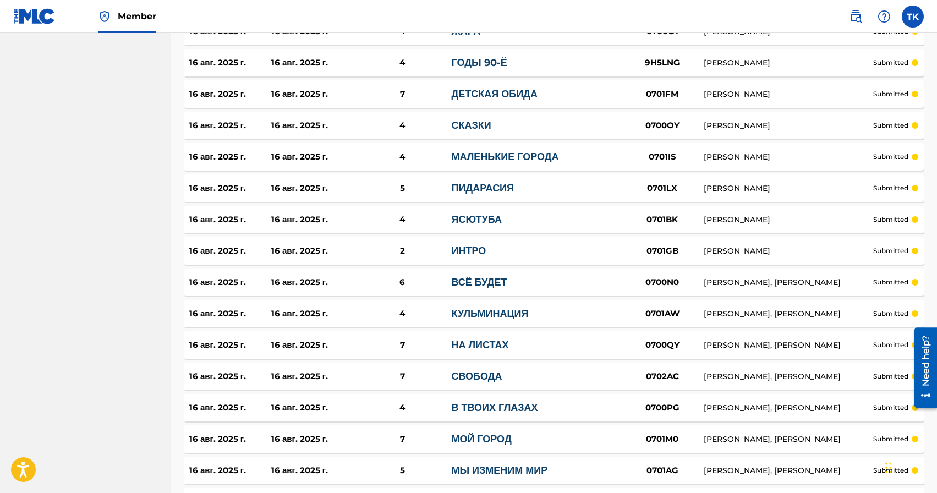
scroll to position [3030, 0]
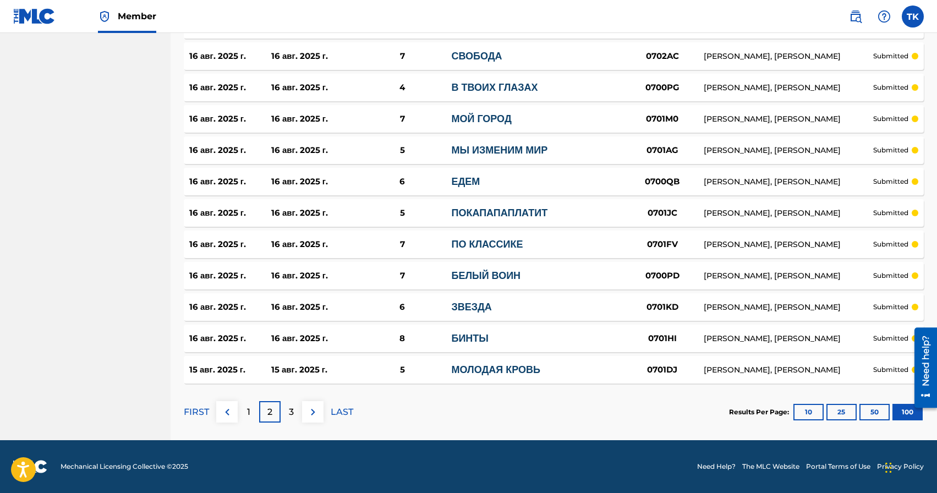
click at [288, 415] on div "3" at bounding box center [291, 411] width 21 height 21
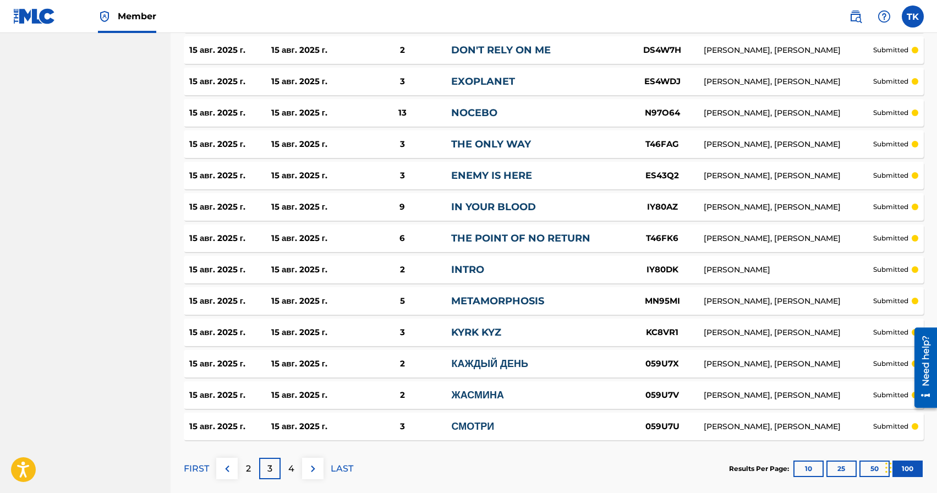
scroll to position [3023, 0]
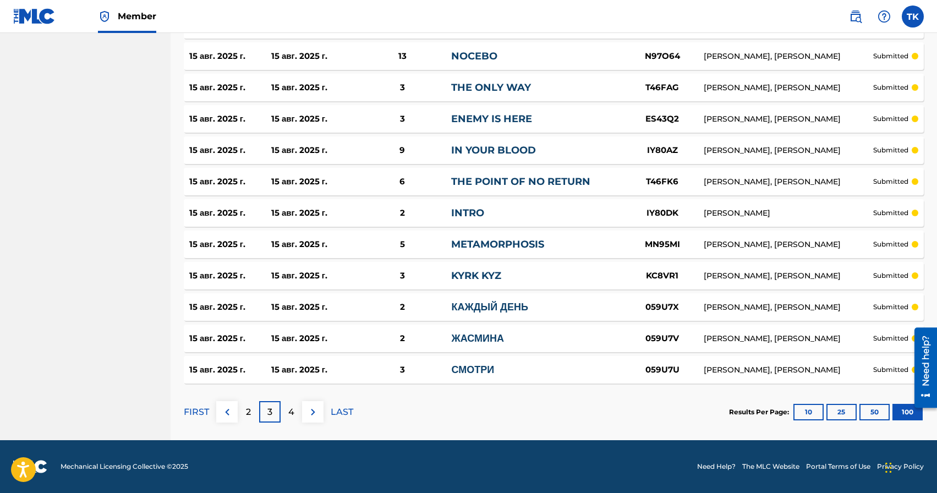
click at [294, 410] on p "4" at bounding box center [291, 412] width 6 height 13
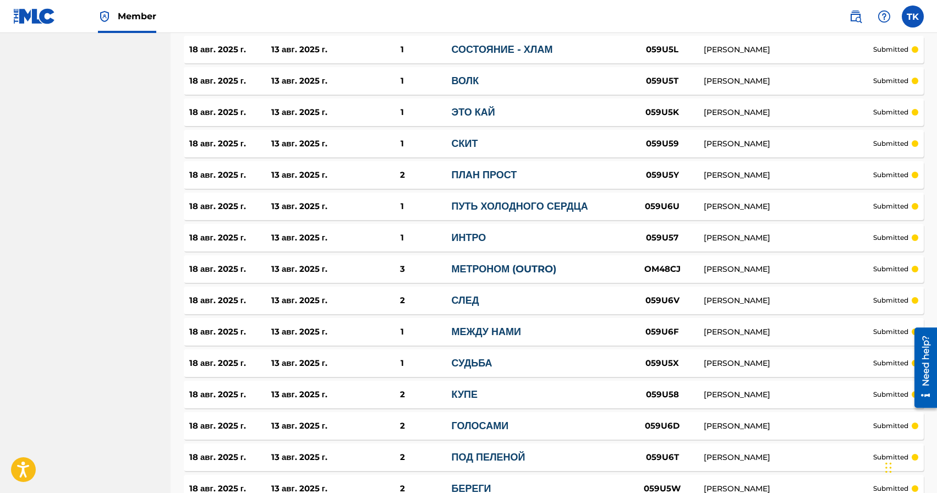
scroll to position [3025, 0]
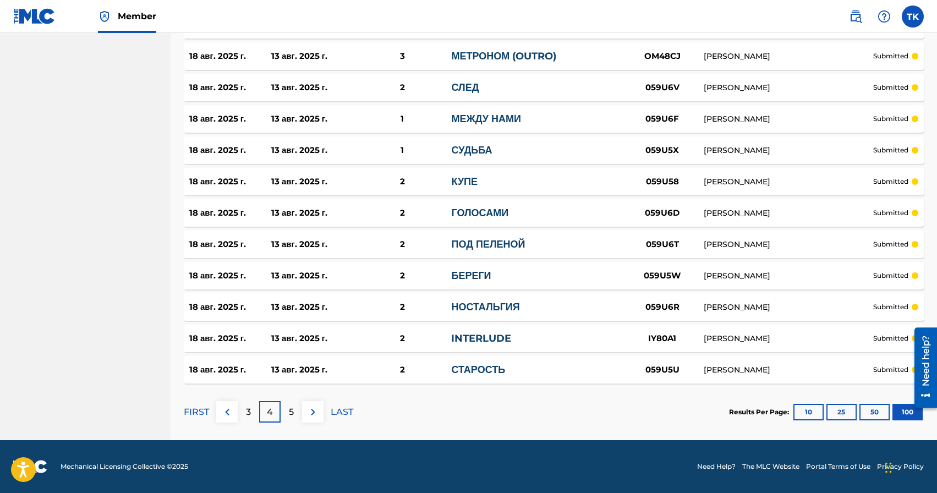
click at [289, 417] on p "5" at bounding box center [291, 412] width 5 height 13
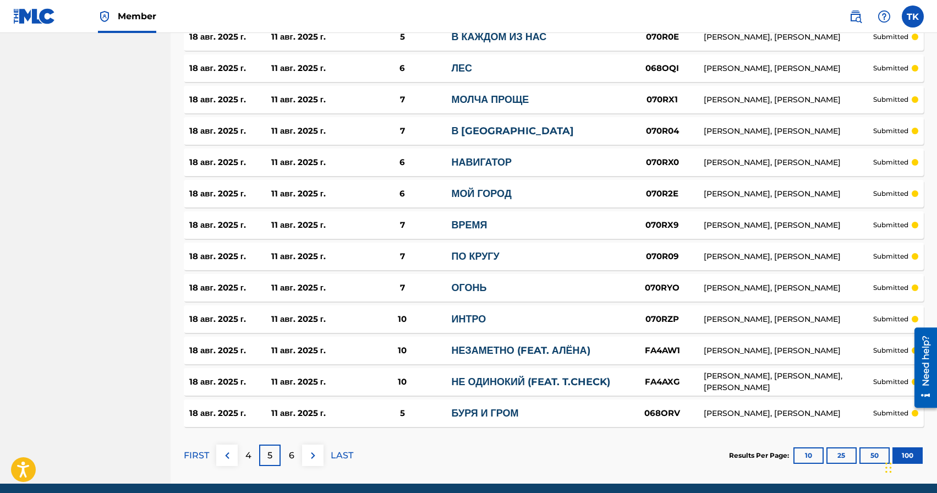
scroll to position [3030, 0]
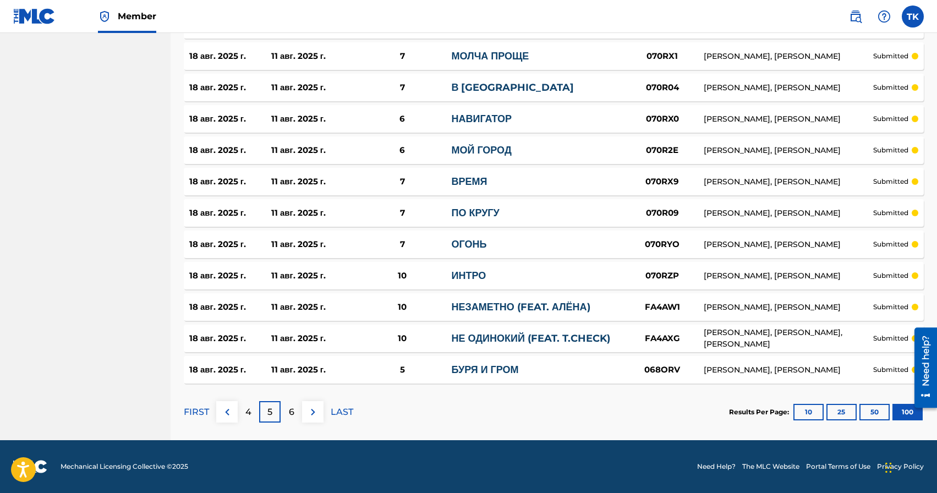
click at [295, 411] on div "6" at bounding box center [291, 411] width 21 height 21
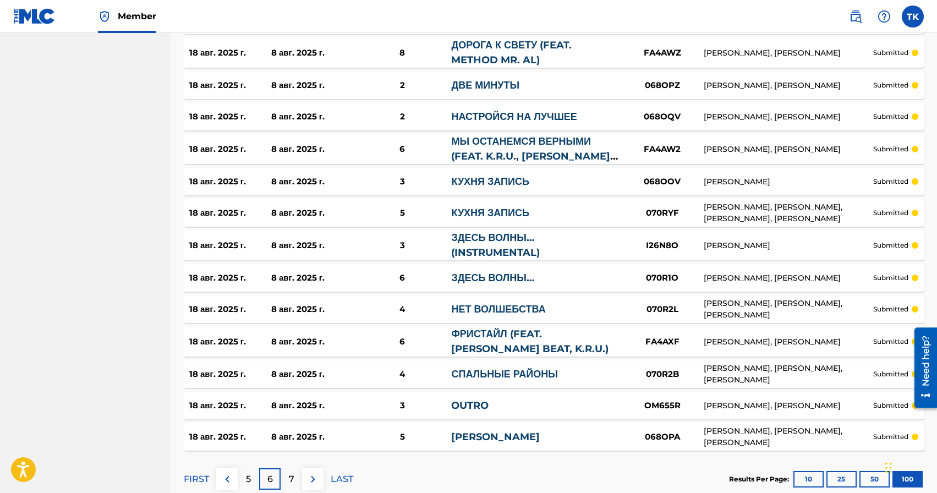
scroll to position [3049, 0]
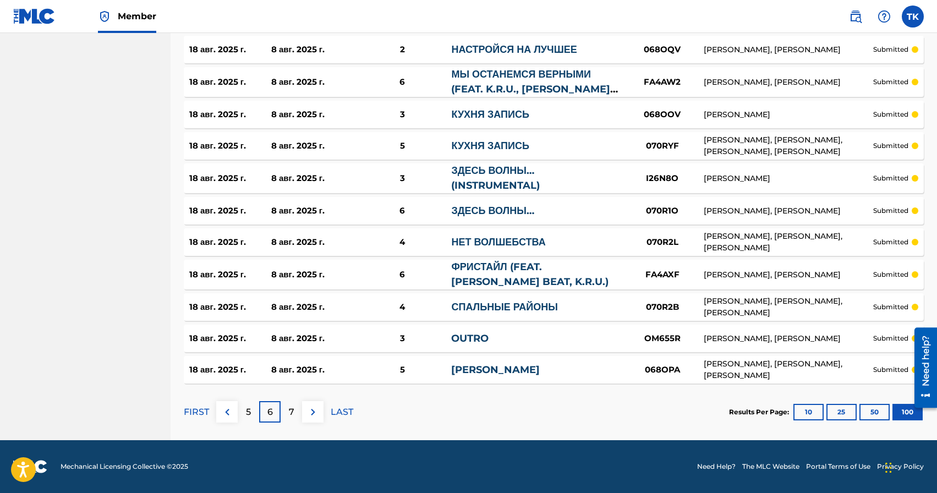
click at [802, 409] on button "10" at bounding box center [808, 412] width 30 height 17
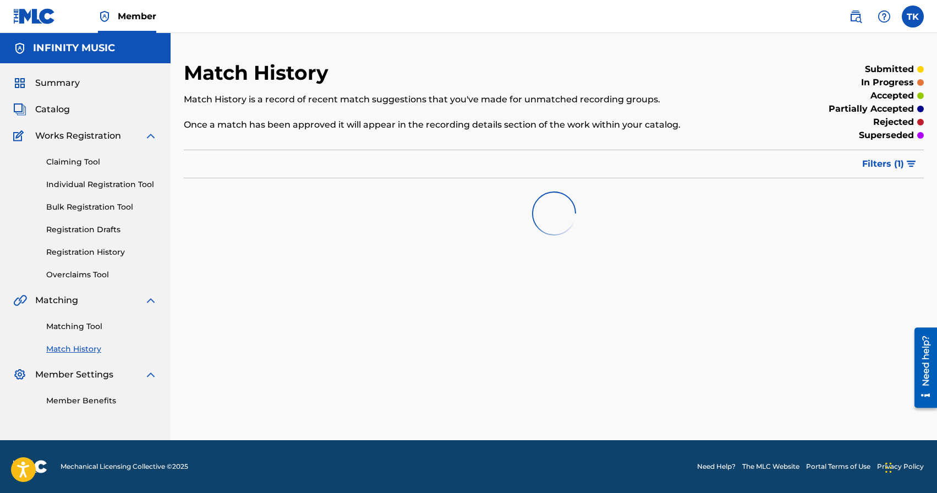
scroll to position [0, 0]
